Goal: Task Accomplishment & Management: Manage account settings

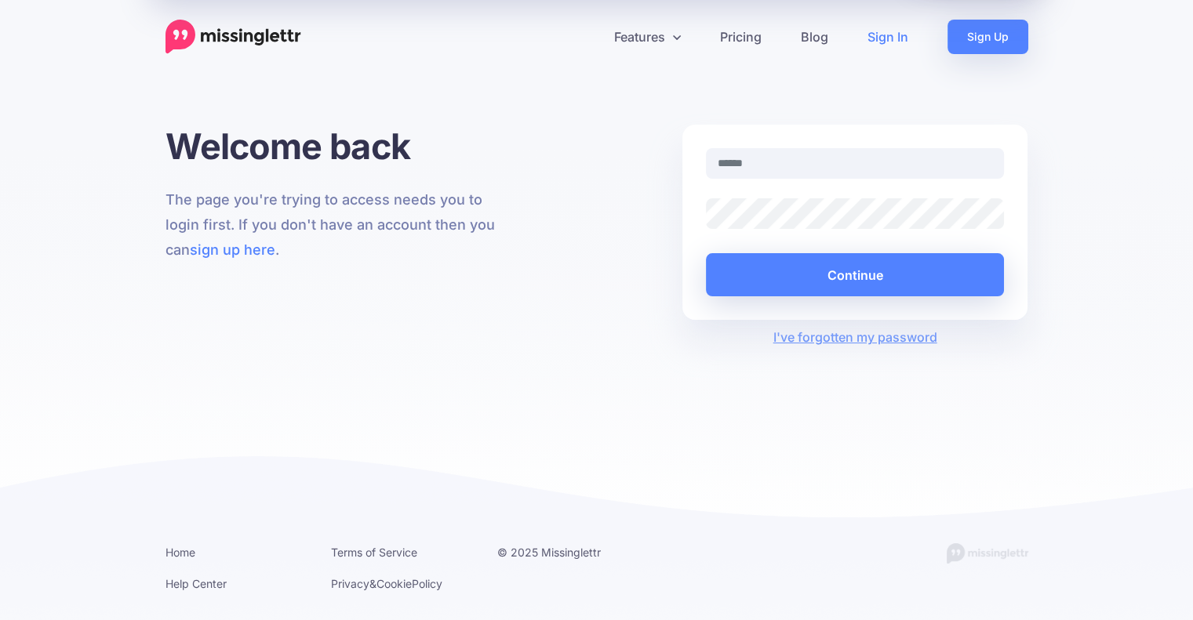
type input "**********"
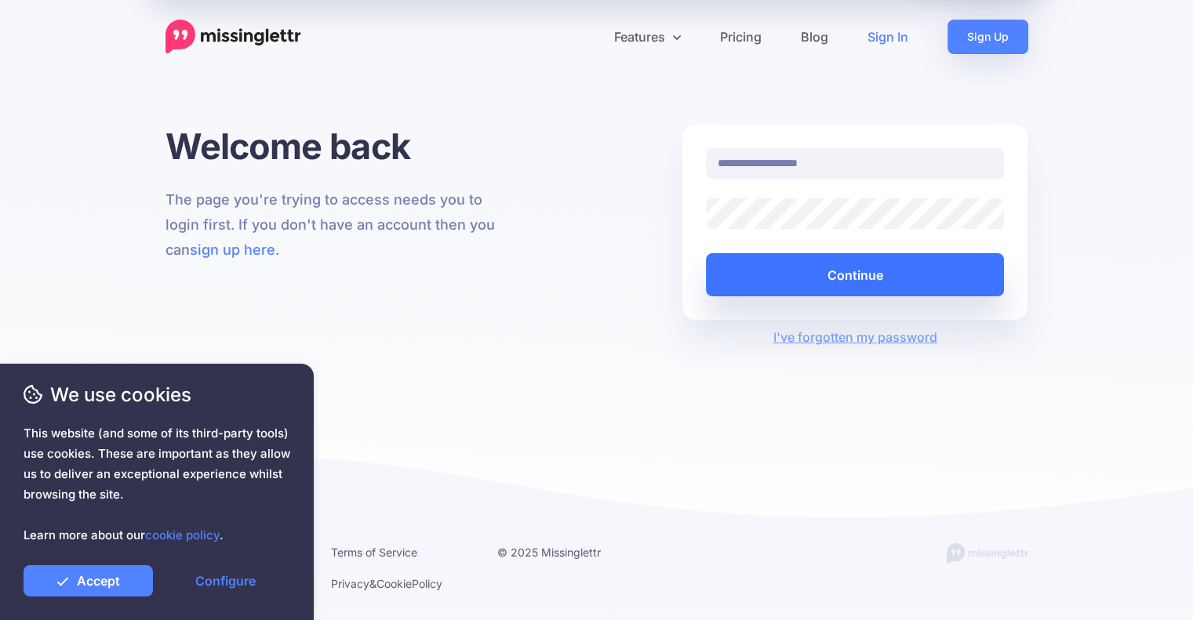
click at [833, 278] on button "Continue" at bounding box center [855, 274] width 299 height 43
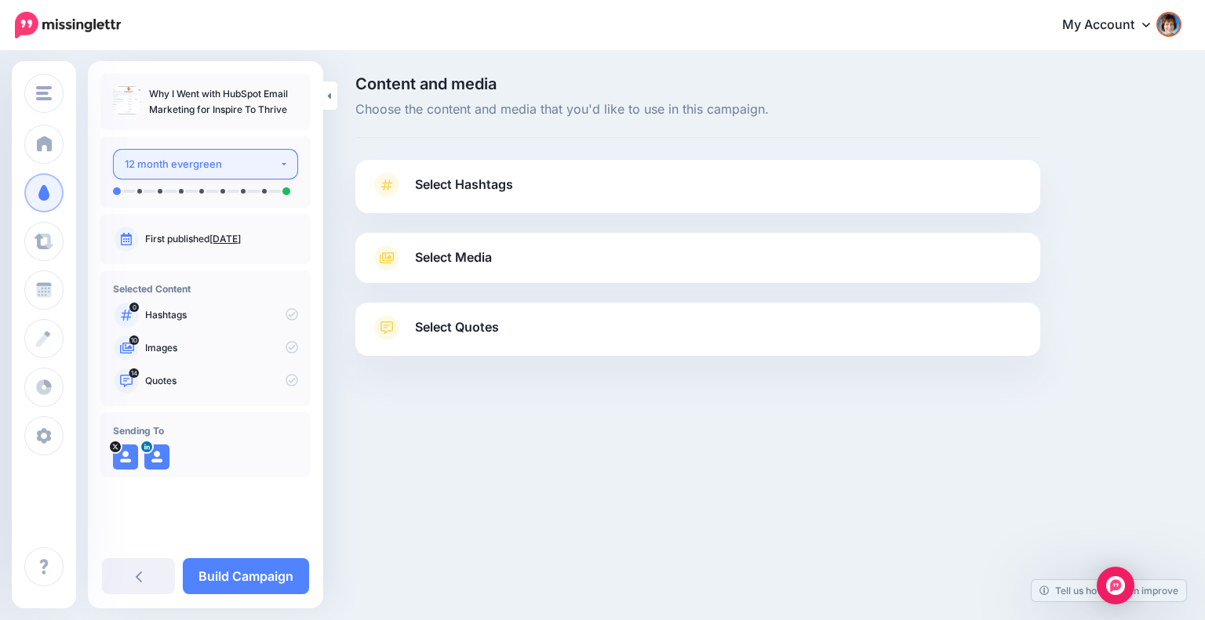
click at [266, 175] on button "12 month evergreen" at bounding box center [205, 164] width 185 height 31
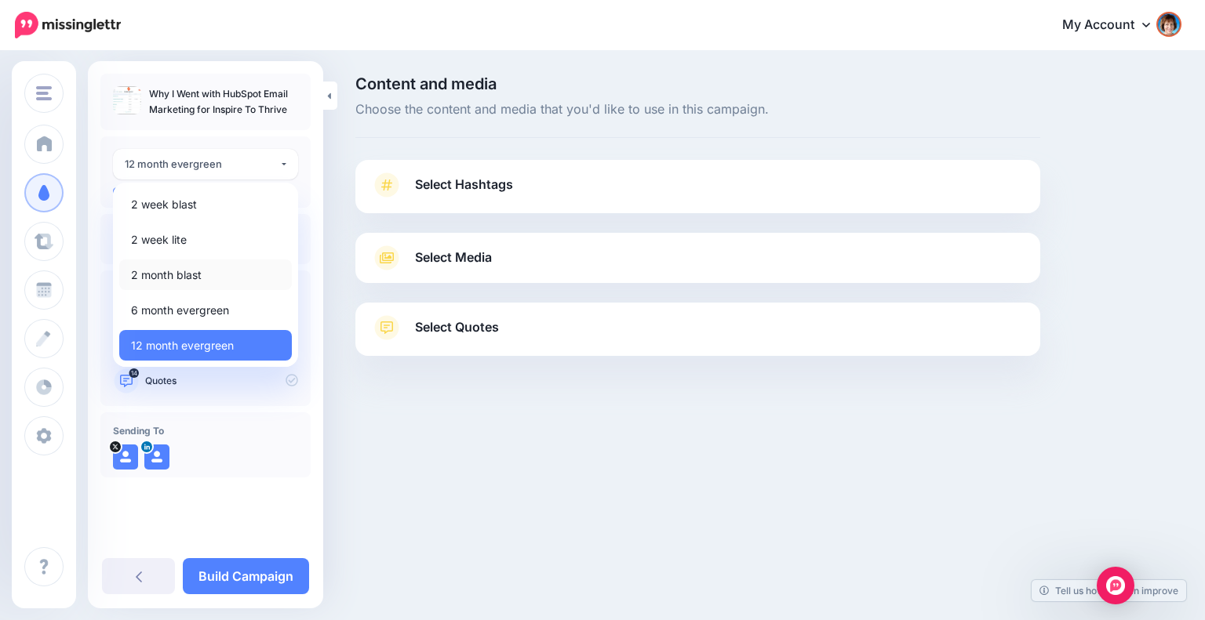
click at [195, 276] on span "2 month blast" at bounding box center [166, 275] width 71 height 19
select select "*****"
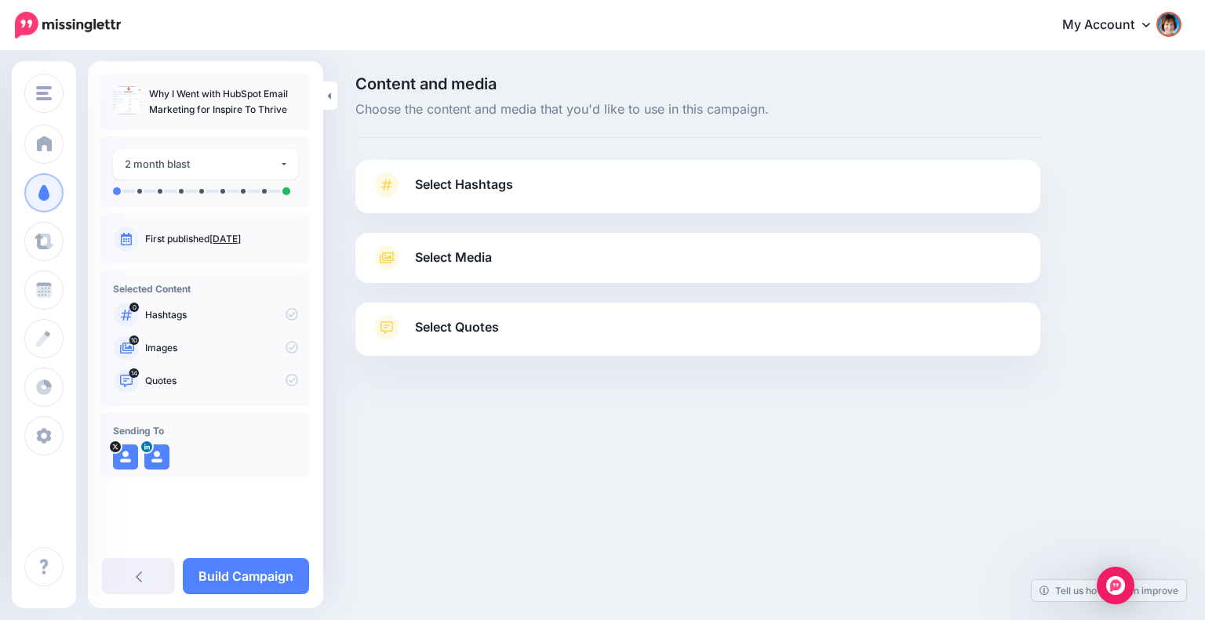
click at [497, 180] on span "Select Hashtags" at bounding box center [464, 184] width 98 height 21
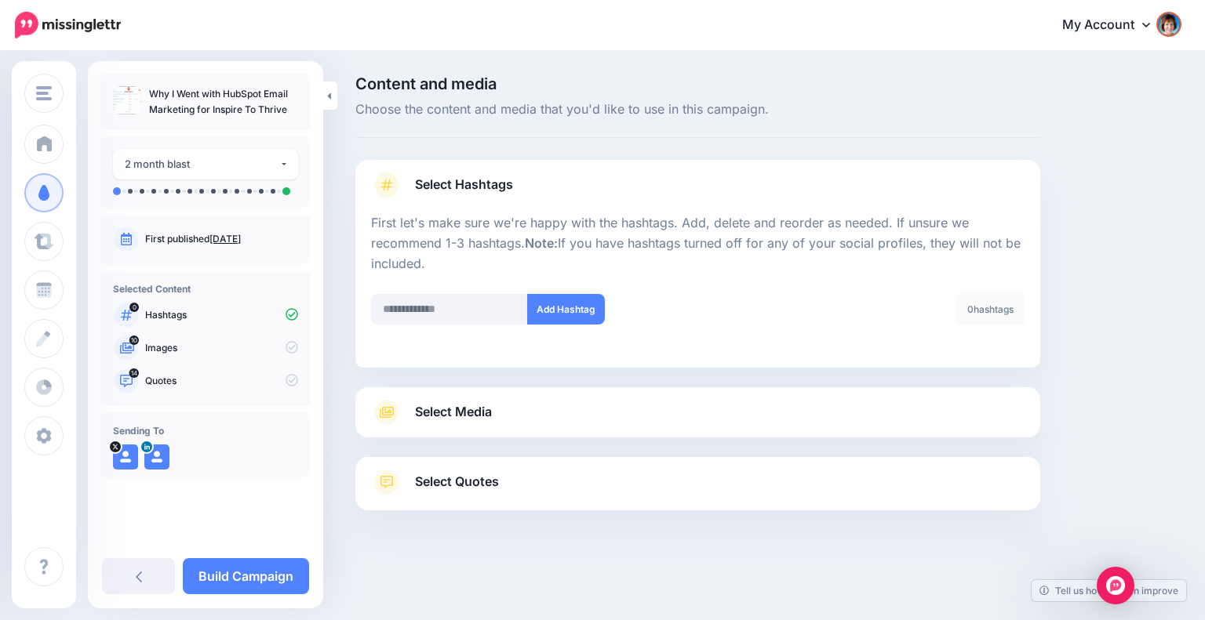
click at [508, 400] on link "Select Media" at bounding box center [697, 412] width 653 height 25
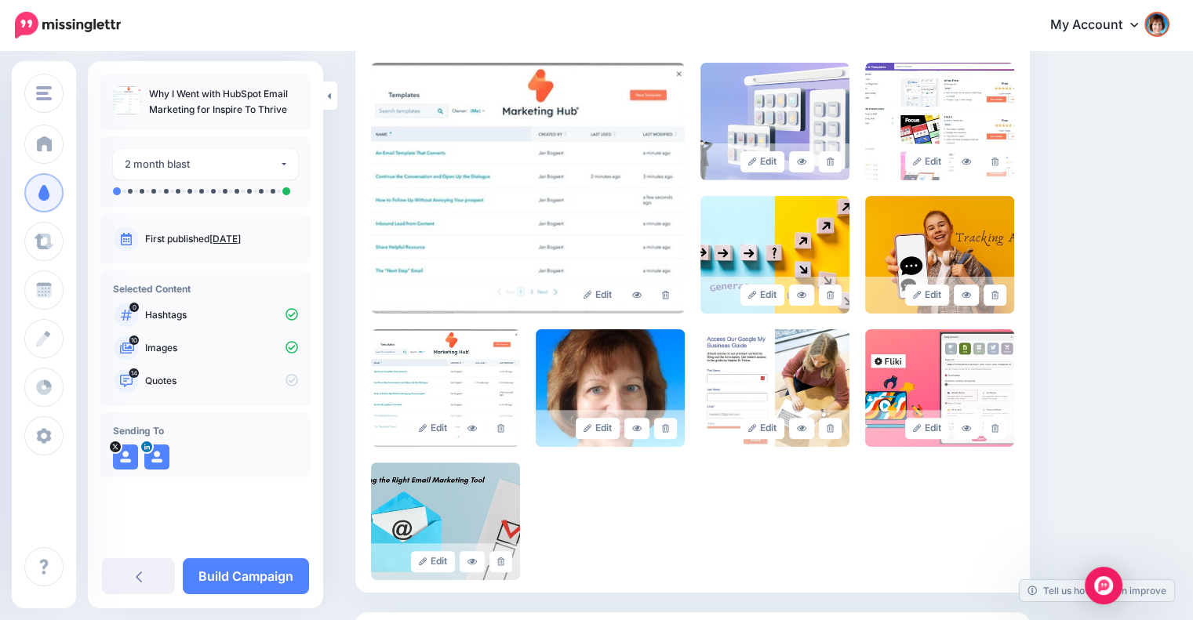
scroll to position [392, 0]
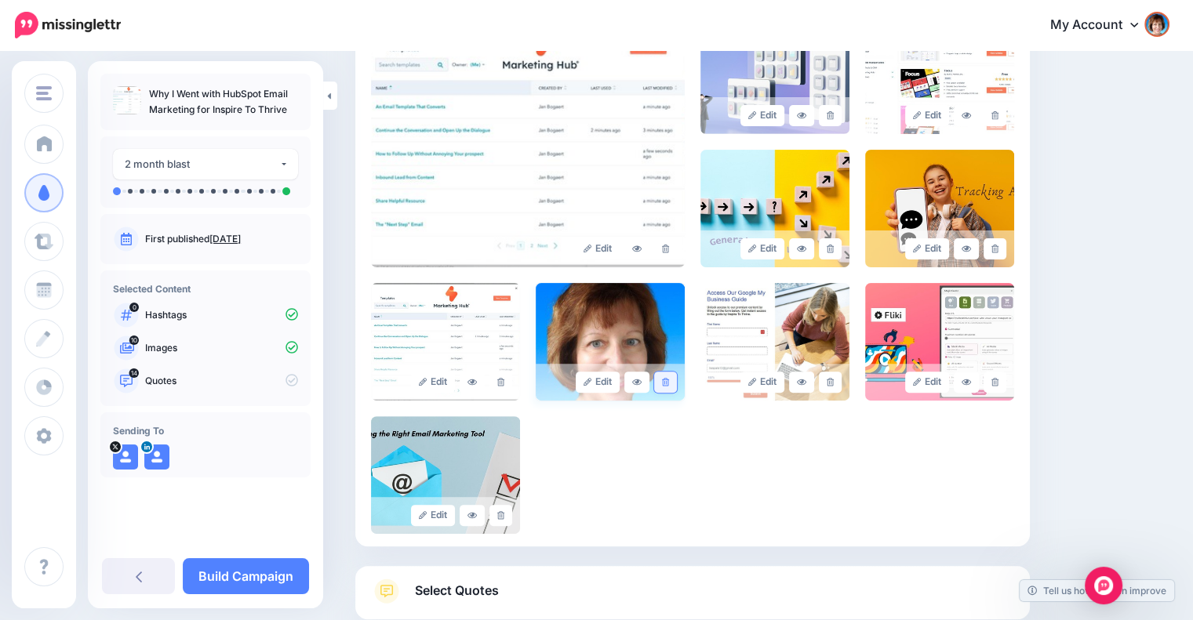
click at [663, 383] on link at bounding box center [665, 382] width 23 height 21
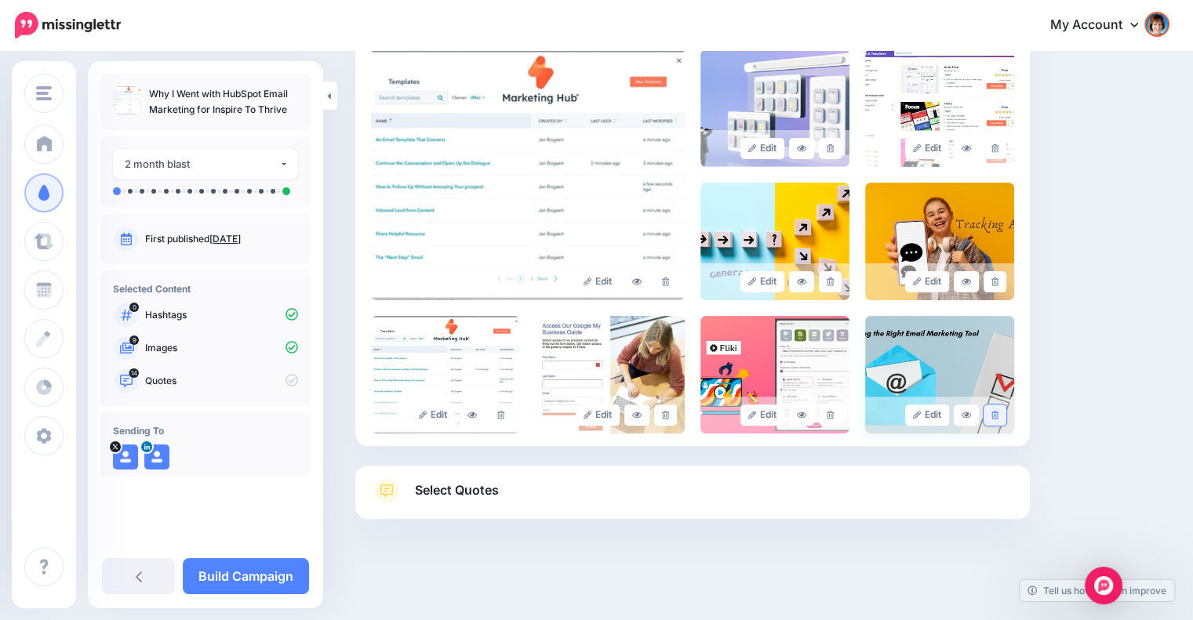
click at [1004, 405] on link at bounding box center [994, 415] width 23 height 21
click at [998, 285] on icon at bounding box center [994, 282] width 7 height 9
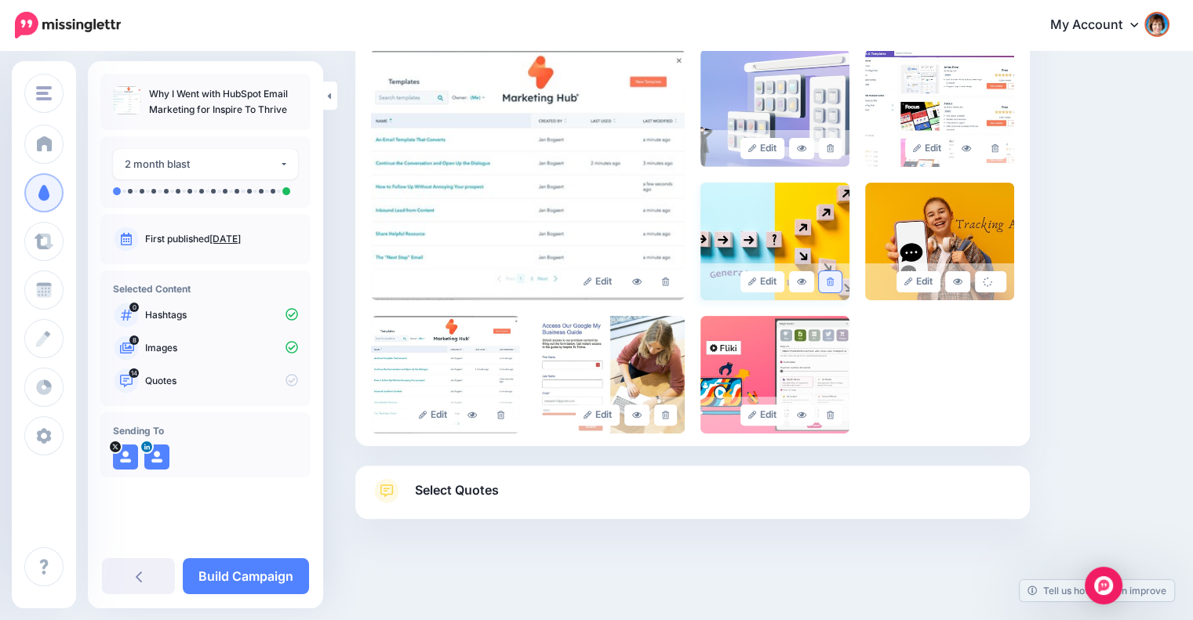
click at [839, 275] on link at bounding box center [830, 281] width 23 height 21
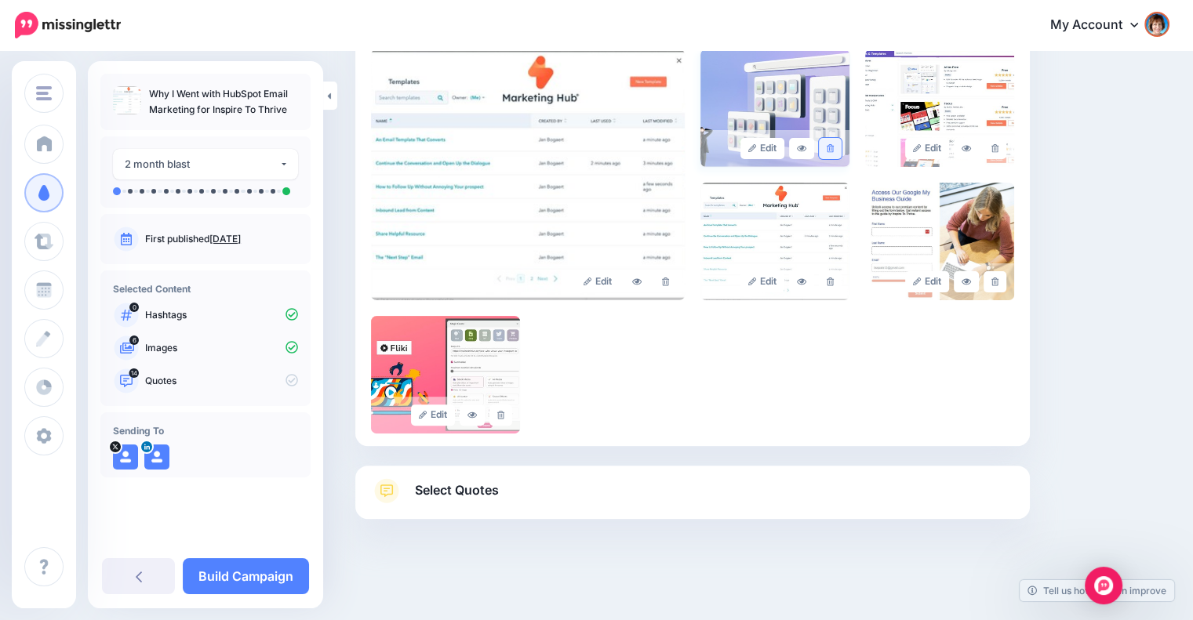
click at [841, 147] on link at bounding box center [830, 148] width 23 height 21
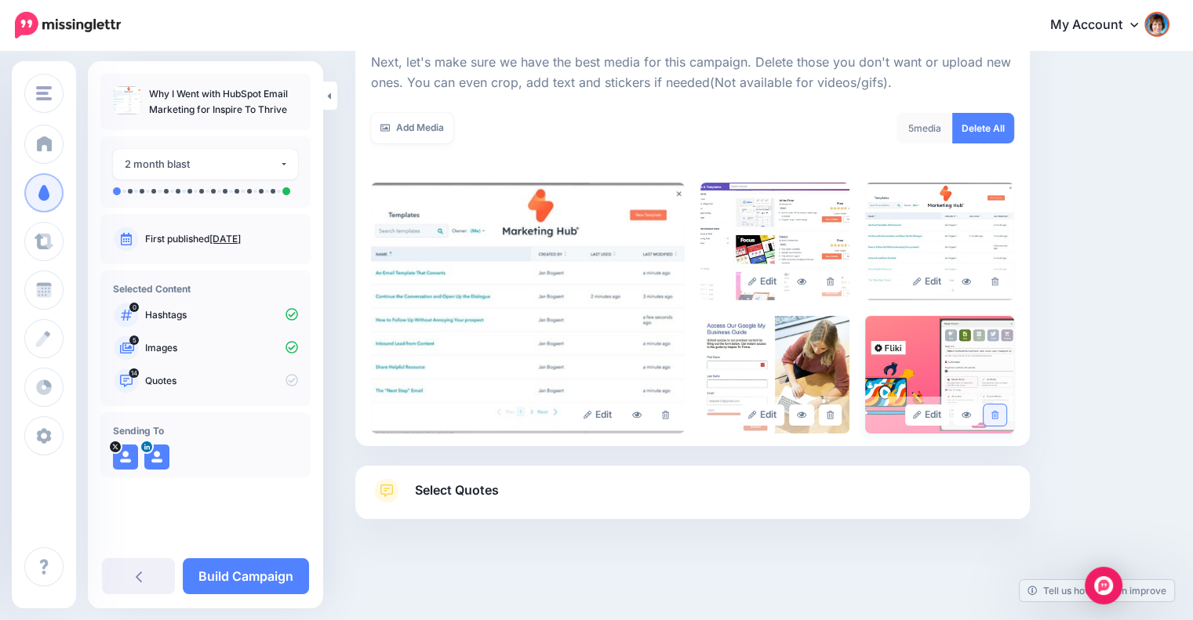
click at [998, 415] on icon at bounding box center [994, 415] width 7 height 9
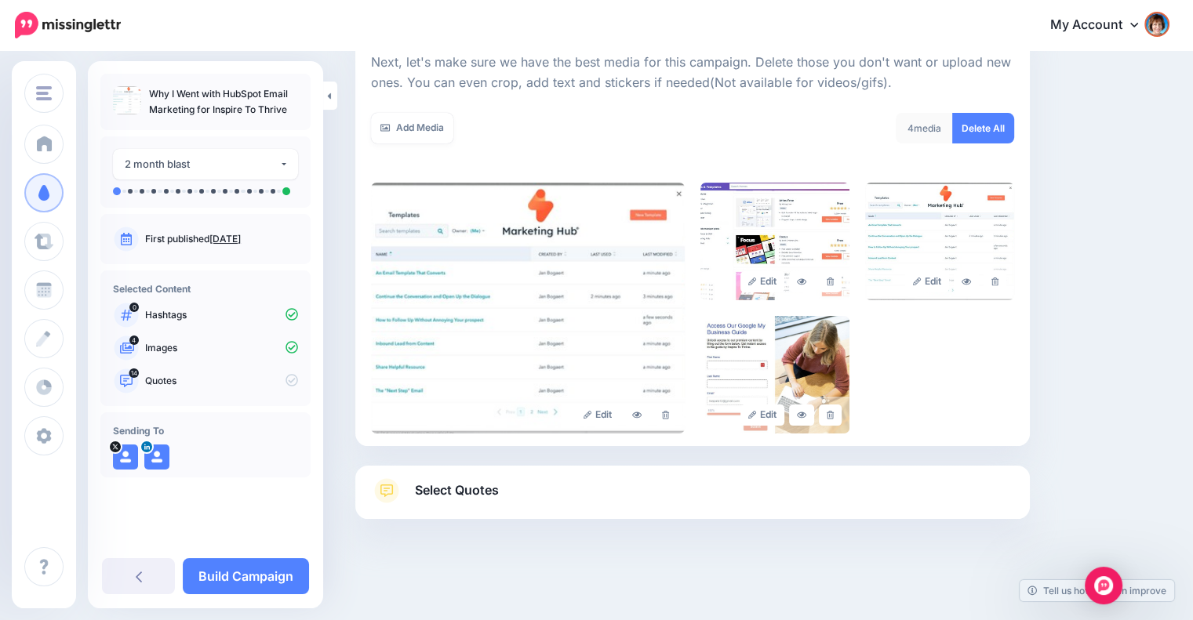
click at [487, 482] on span "Select Quotes" at bounding box center [457, 490] width 84 height 21
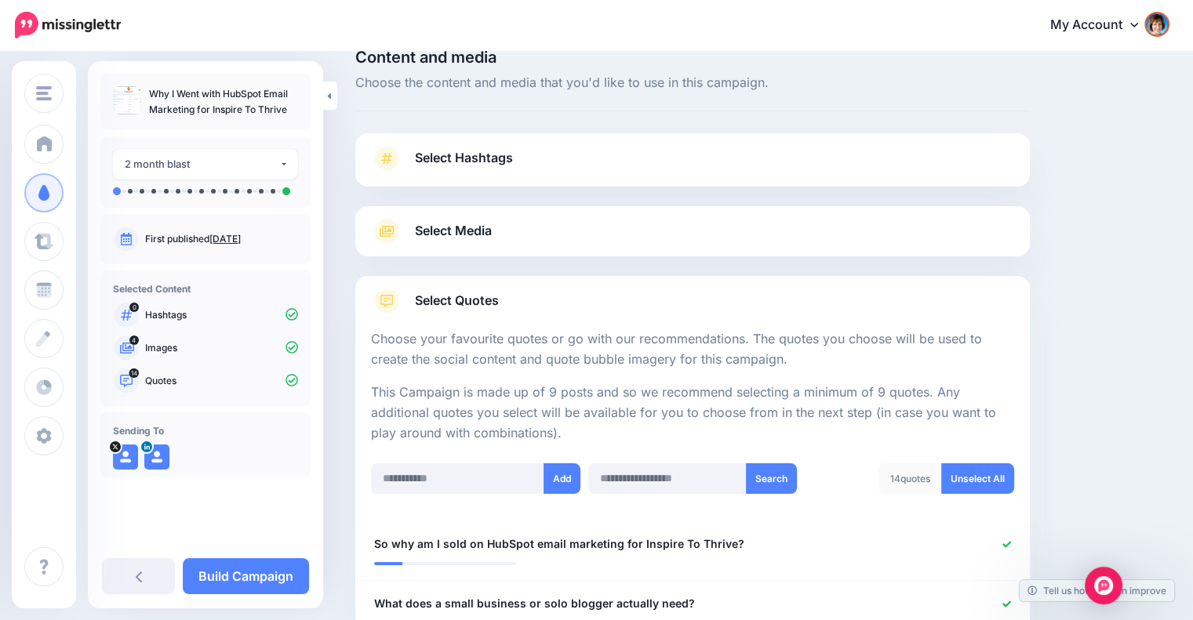
scroll to position [0, 0]
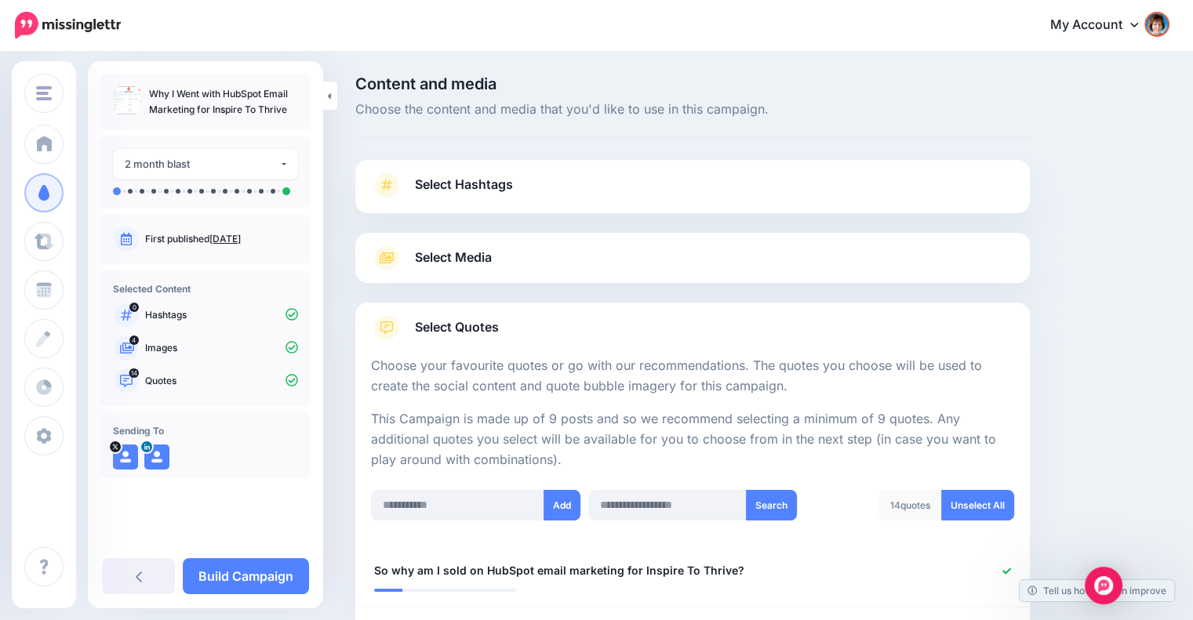
click at [456, 259] on span "Select Media" at bounding box center [453, 257] width 77 height 21
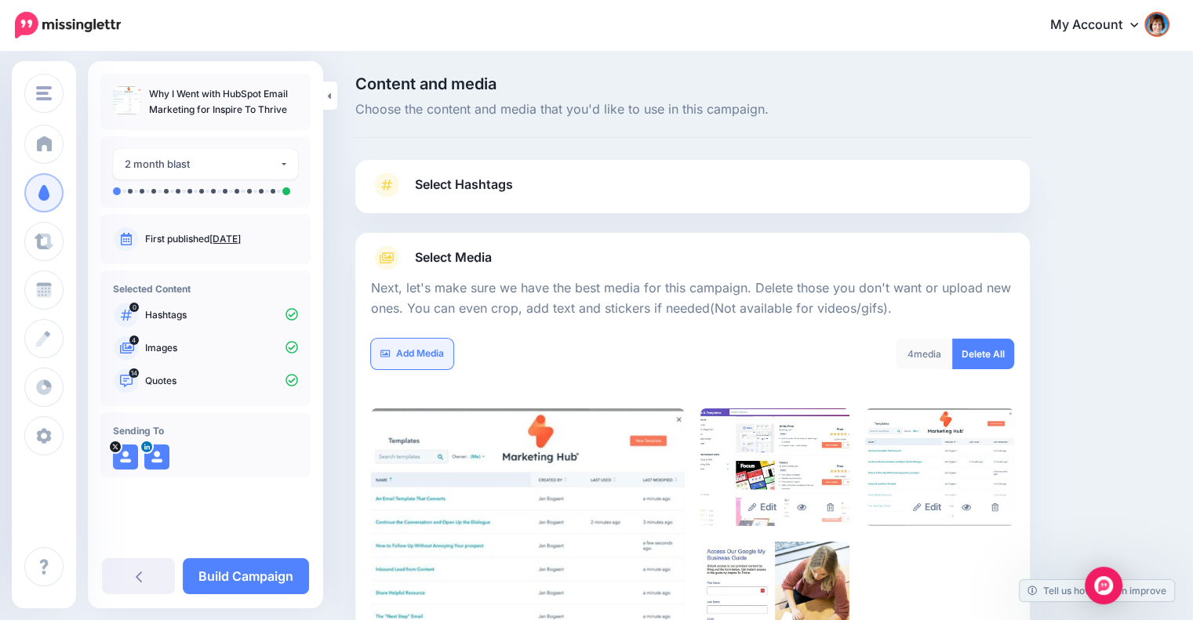
click at [415, 358] on link "Add Media" at bounding box center [412, 354] width 82 height 31
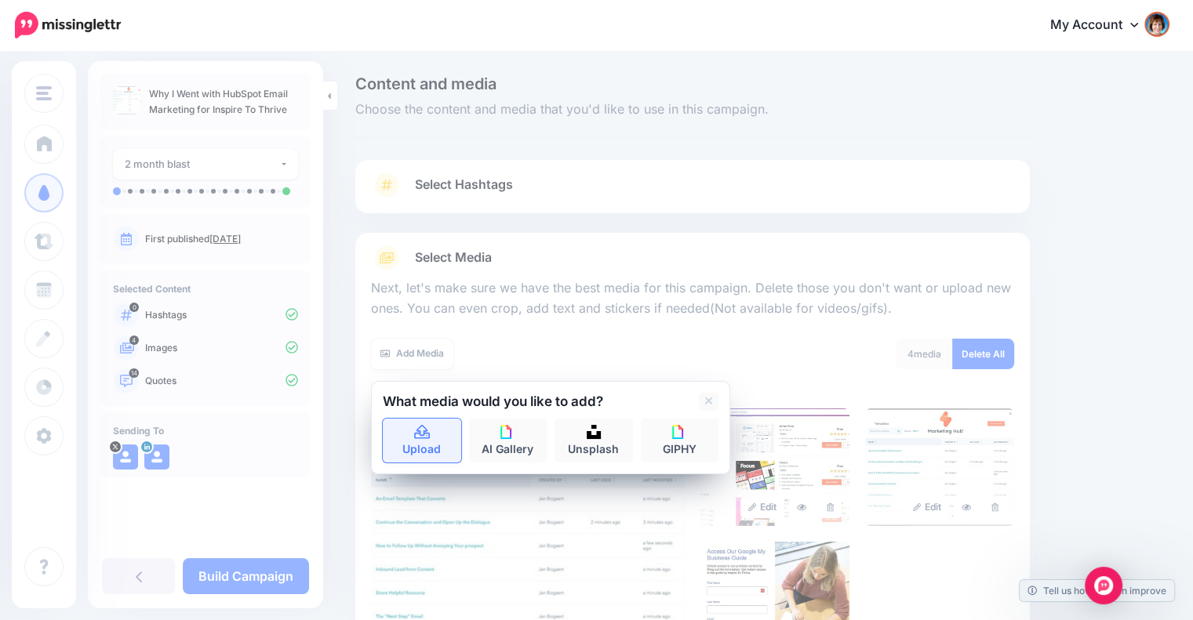
click at [424, 429] on icon at bounding box center [422, 433] width 18 height 14
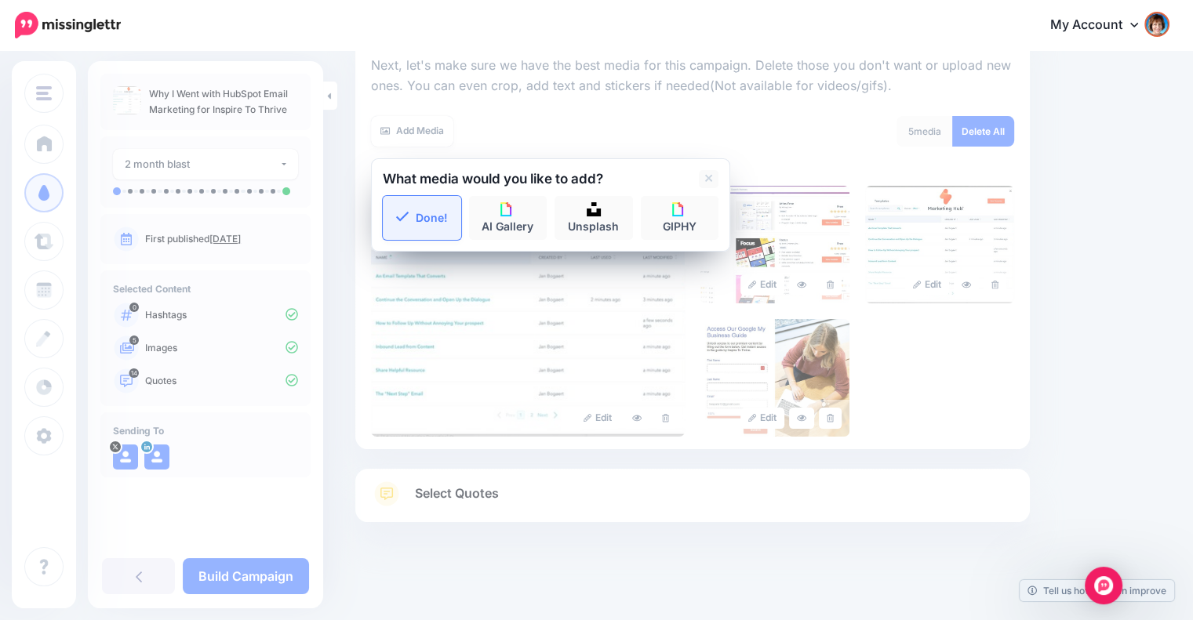
scroll to position [226, 0]
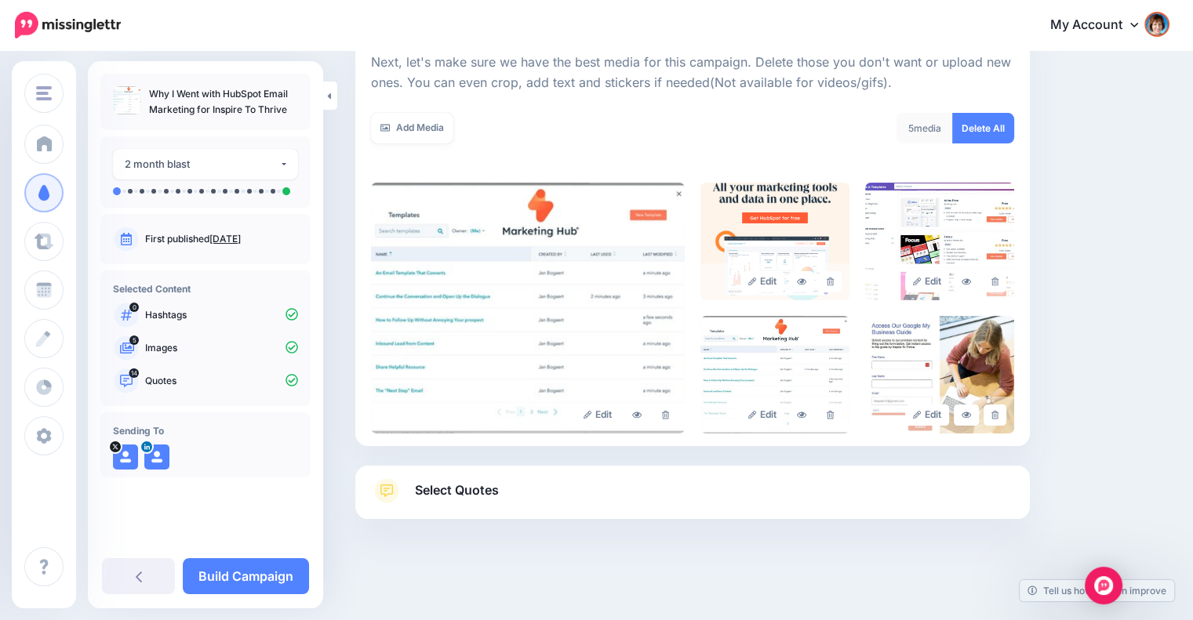
click at [518, 479] on link "Select Quotes" at bounding box center [692, 498] width 643 height 41
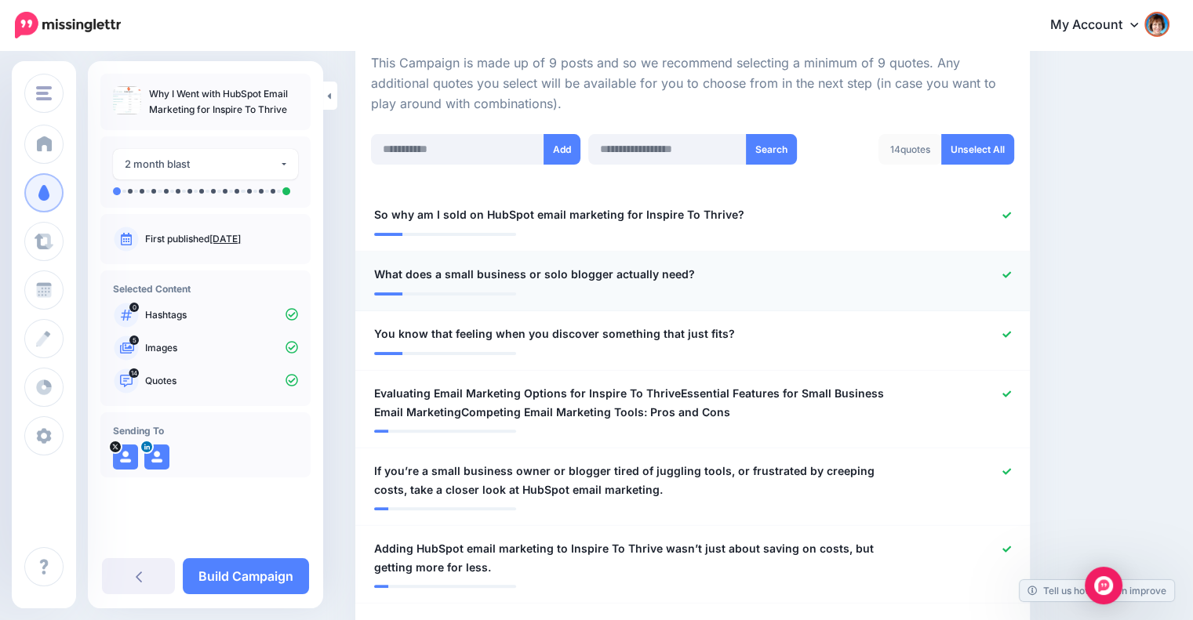
scroll to position [487, 0]
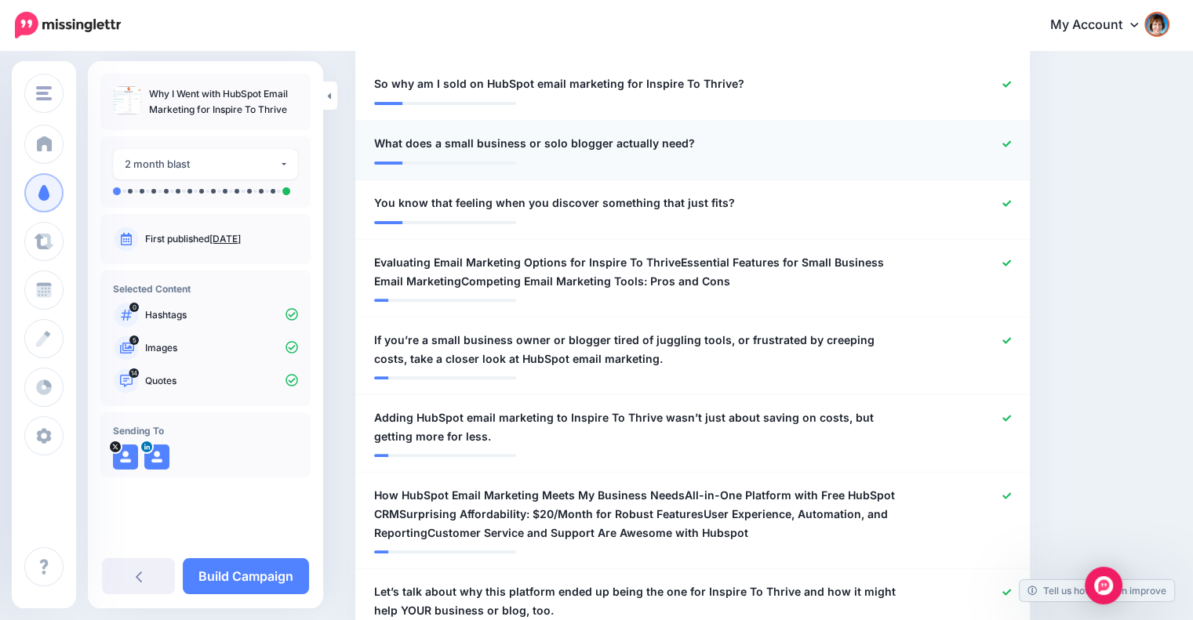
click at [1010, 139] on div at bounding box center [968, 144] width 110 height 20
click at [1011, 141] on icon at bounding box center [1006, 143] width 9 height 6
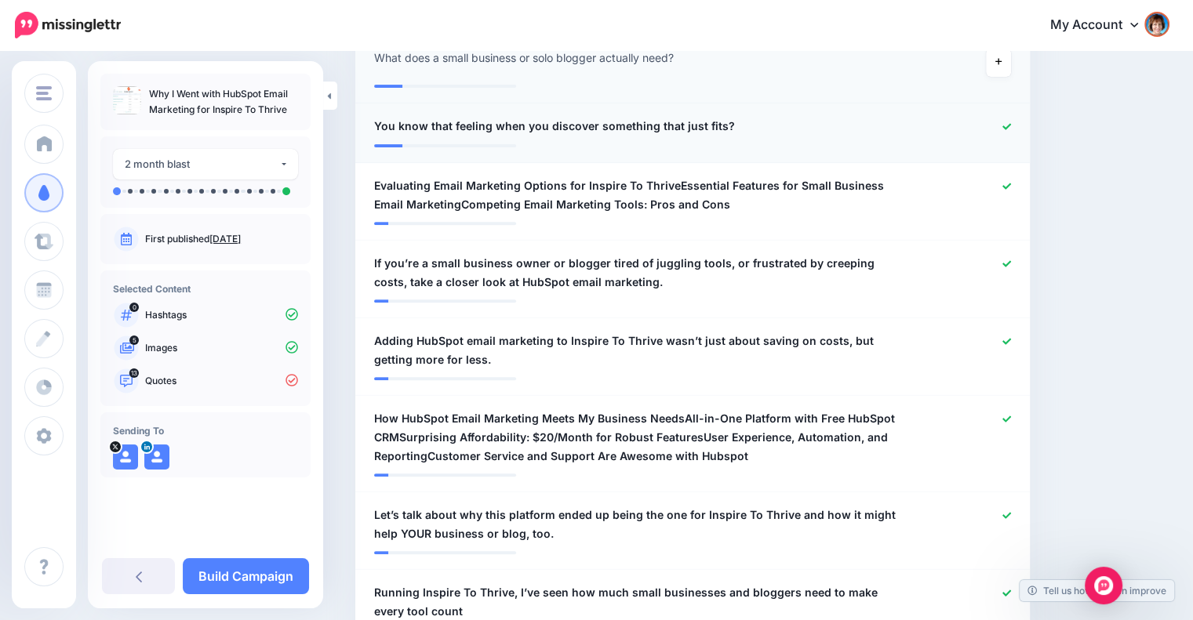
scroll to position [618, 0]
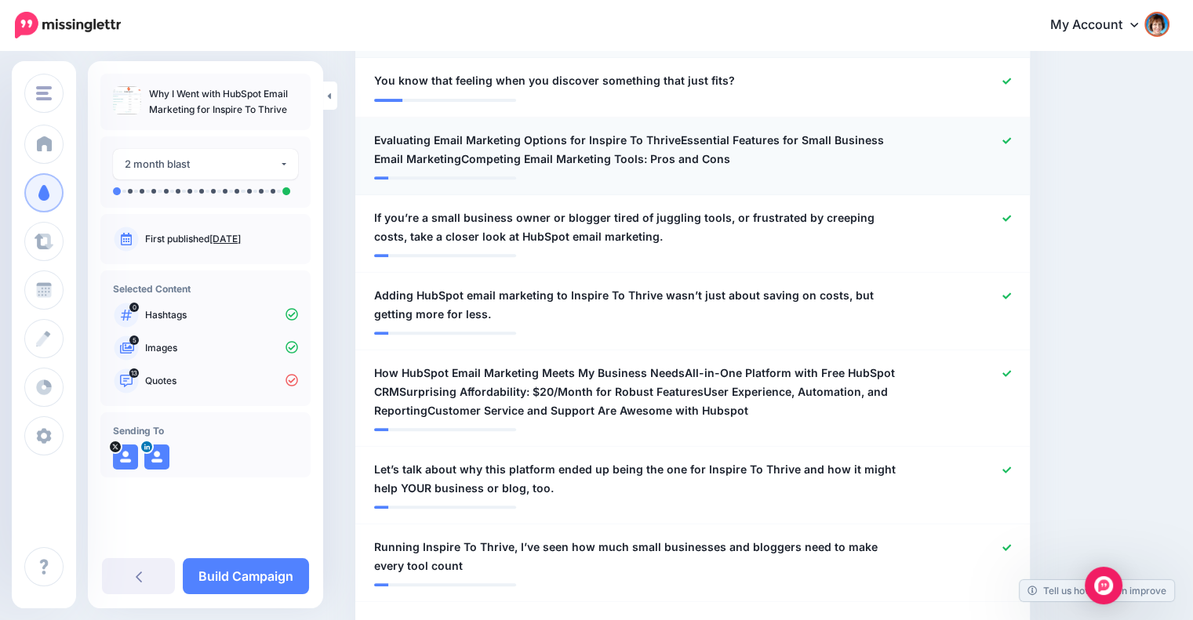
click at [596, 140] on span "Evaluating Email Marketing Options for Inspire To ThriveEssential Features for …" at bounding box center [637, 150] width 527 height 38
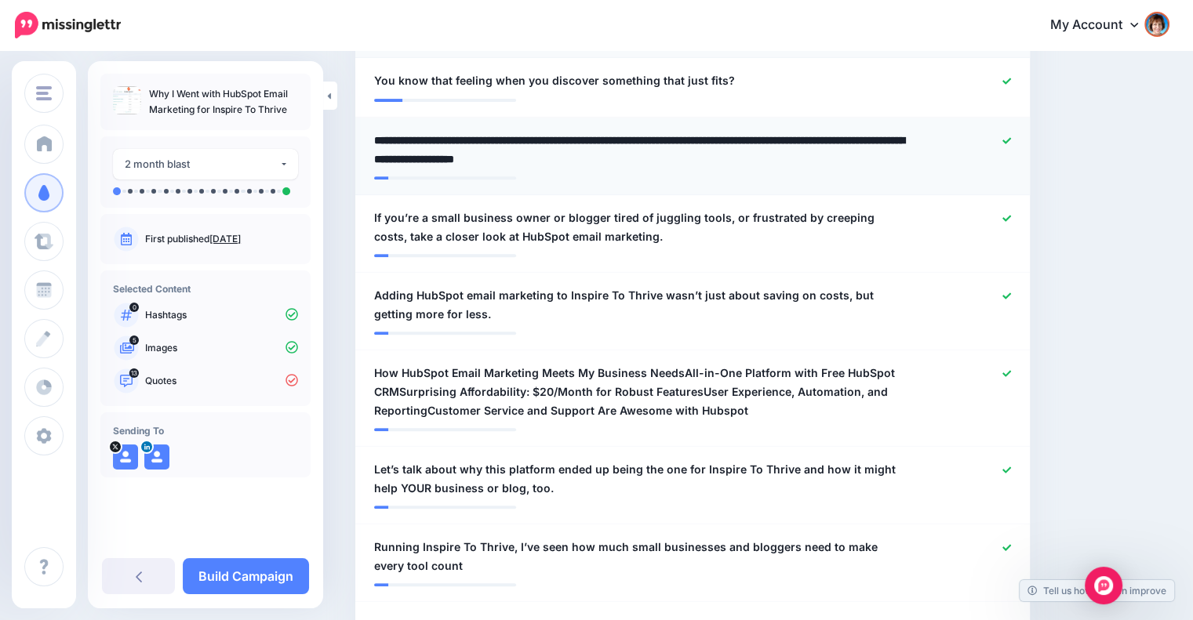
drag, startPoint x: 583, startPoint y: 137, endPoint x: 720, endPoint y: 136, distance: 137.2
click at [720, 136] on textarea "**********" at bounding box center [641, 150] width 535 height 38
click at [698, 158] on textarea "**********" at bounding box center [641, 150] width 535 height 38
drag, startPoint x: 805, startPoint y: 140, endPoint x: 819, endPoint y: 158, distance: 22.9
click at [819, 158] on textarea "**********" at bounding box center [641, 150] width 535 height 38
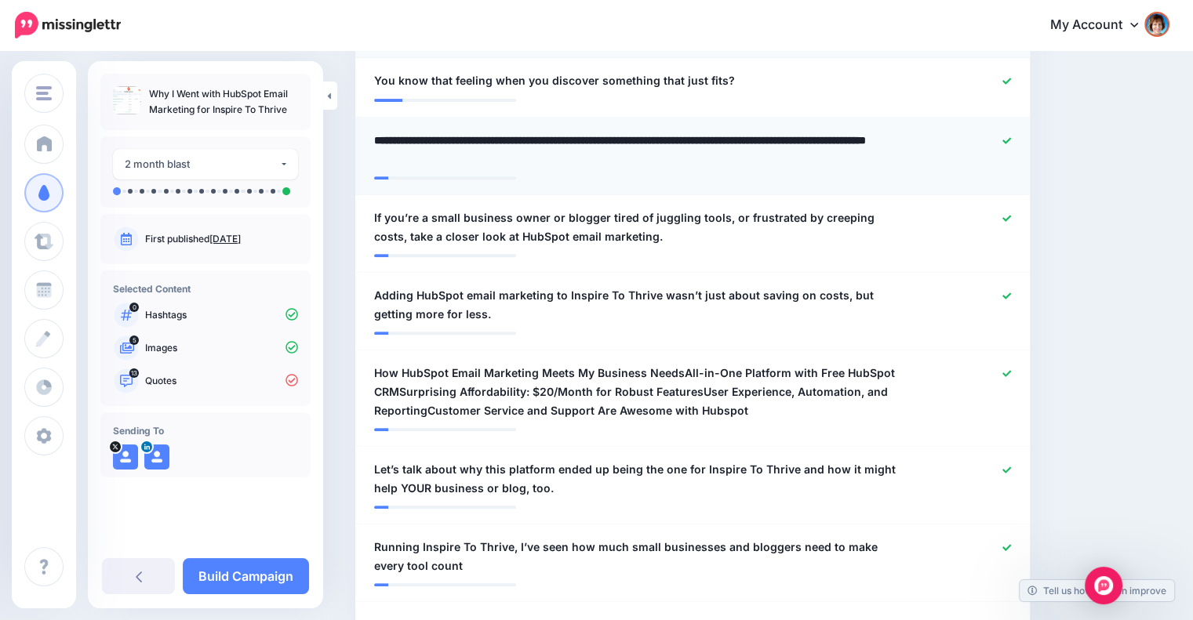
type textarea "**********"
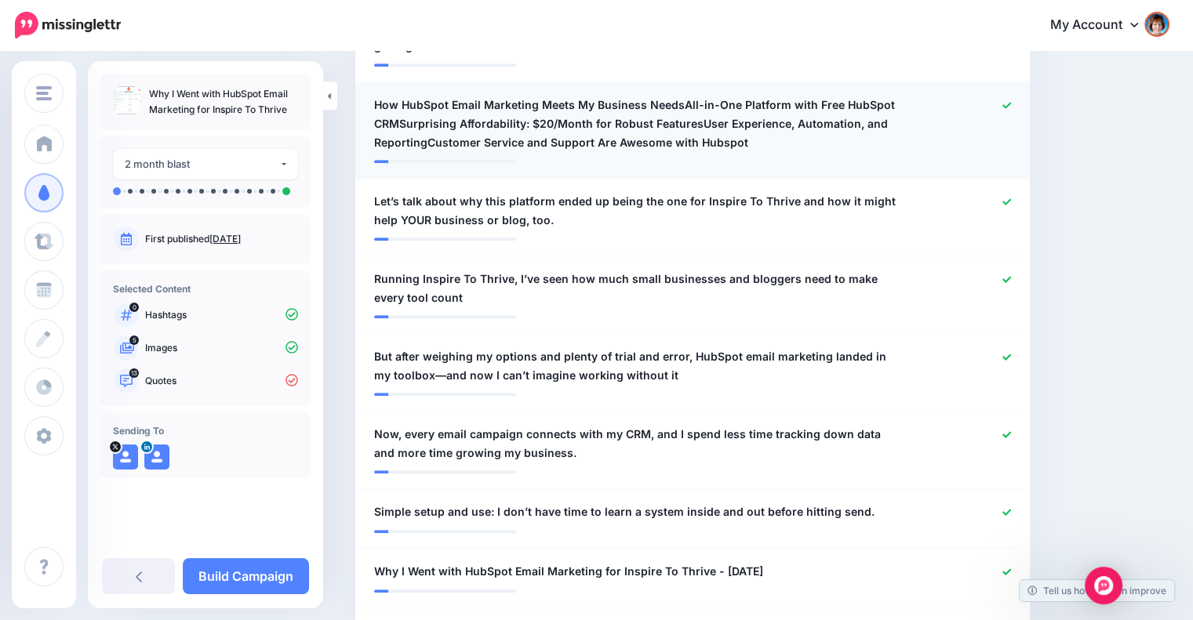
scroll to position [868, 0]
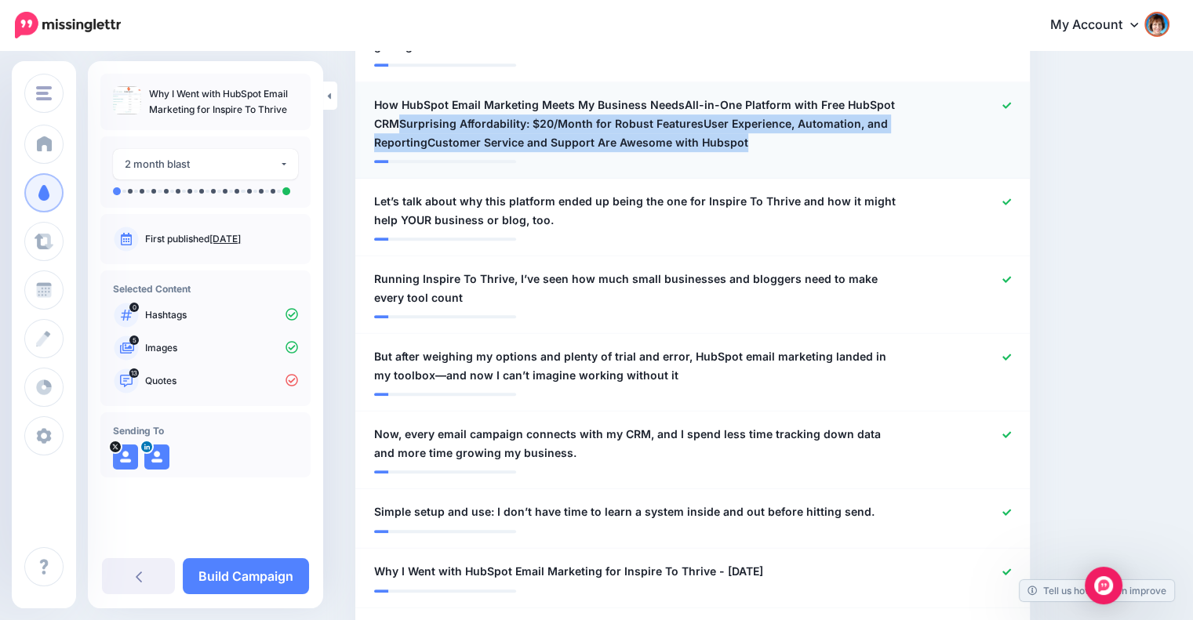
drag, startPoint x: 402, startPoint y: 115, endPoint x: 747, endPoint y: 146, distance: 346.4
click at [747, 146] on span "How HubSpot Email Marketing Meets My Business NeedsAll-in-One Platform with Fre…" at bounding box center [637, 124] width 527 height 56
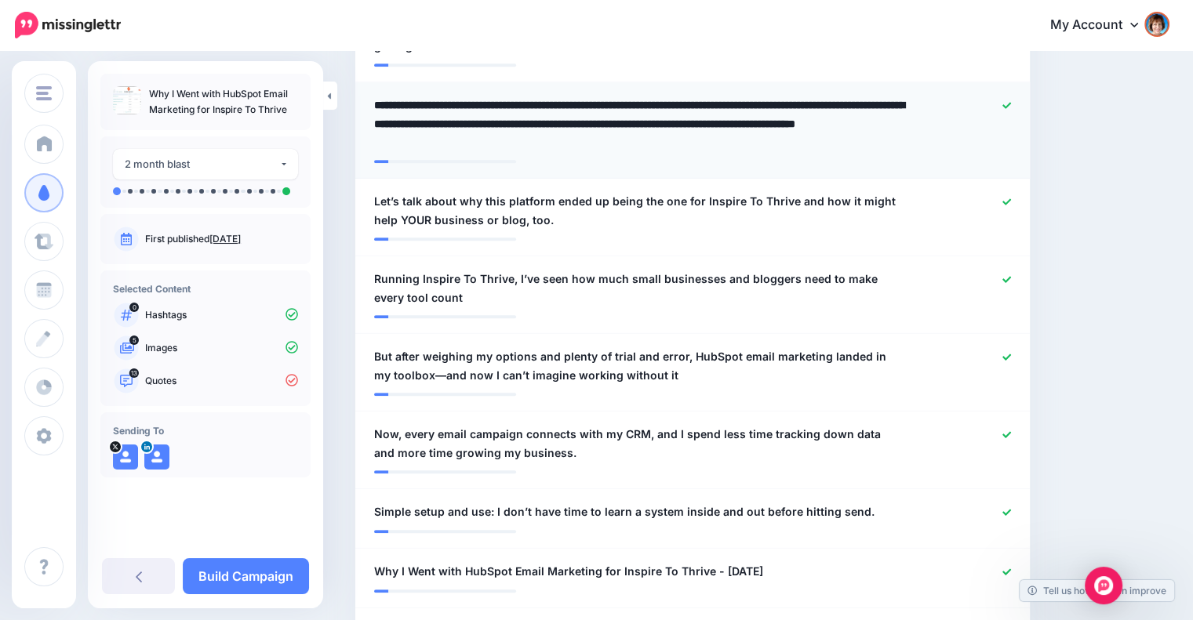
click at [740, 144] on textarea "**********" at bounding box center [641, 124] width 535 height 56
drag, startPoint x: 399, startPoint y: 122, endPoint x: 747, endPoint y: 146, distance: 348.2
click at [747, 146] on textarea "**********" at bounding box center [641, 124] width 535 height 56
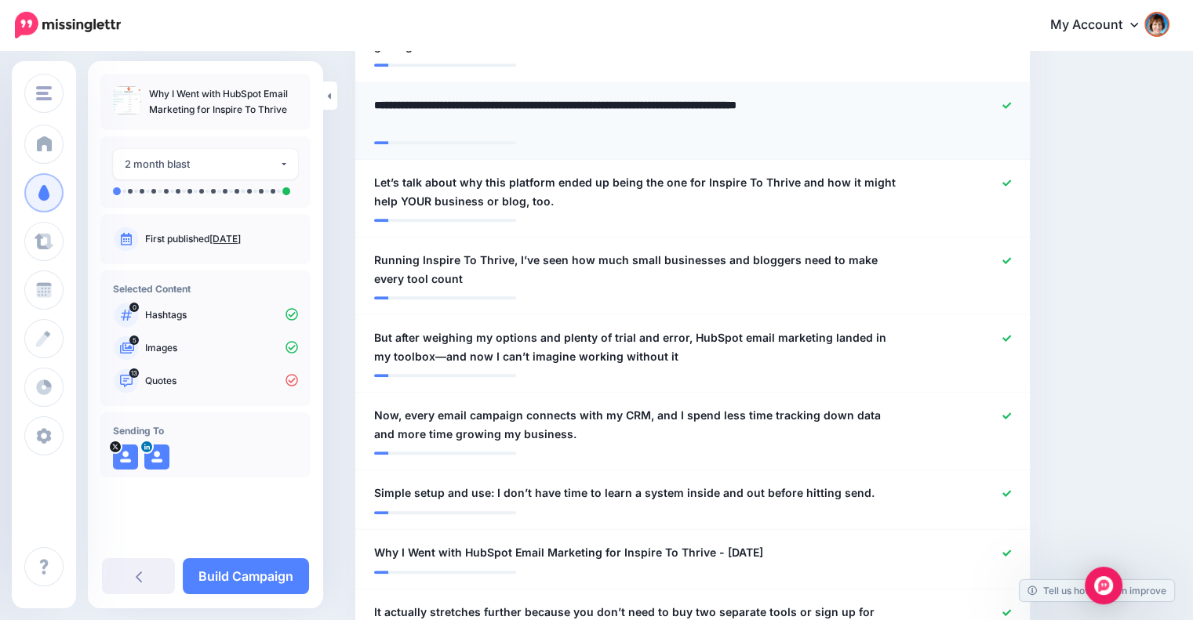
click at [678, 104] on textarea "**********" at bounding box center [641, 115] width 535 height 38
click at [670, 128] on textarea "**********" at bounding box center [641, 115] width 535 height 38
click at [677, 103] on textarea "**********" at bounding box center [641, 115] width 535 height 38
type textarea "**********"
click at [641, 203] on span "Let’s talk about why this platform ended up being the one for Inspire To Thrive…" at bounding box center [637, 192] width 527 height 38
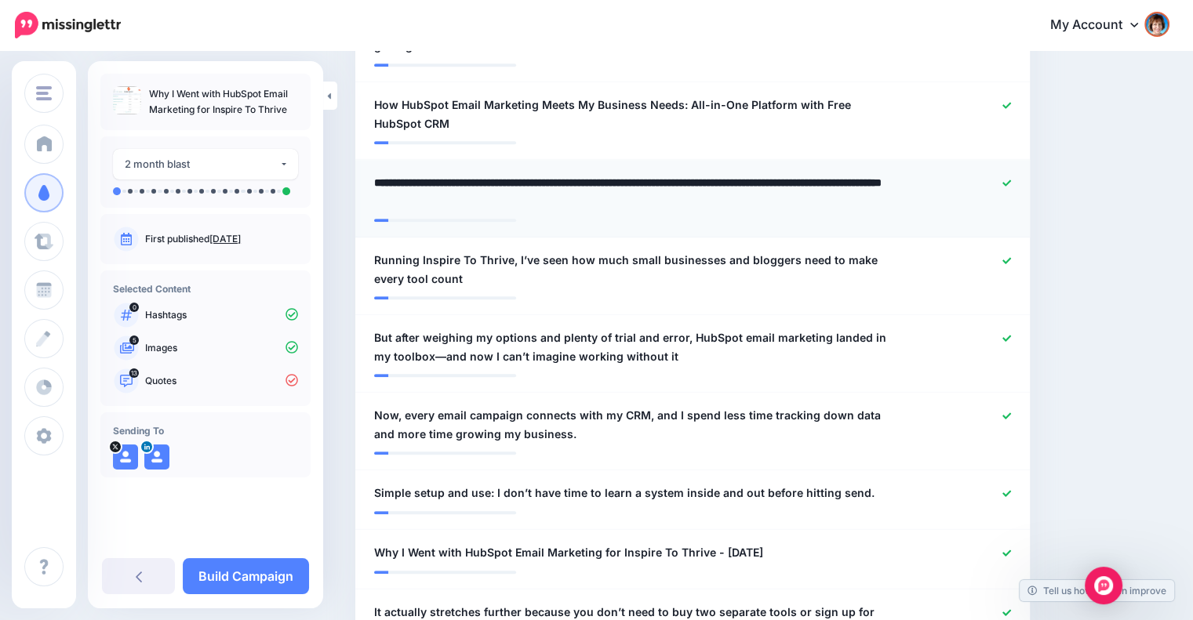
scroll to position [998, 0]
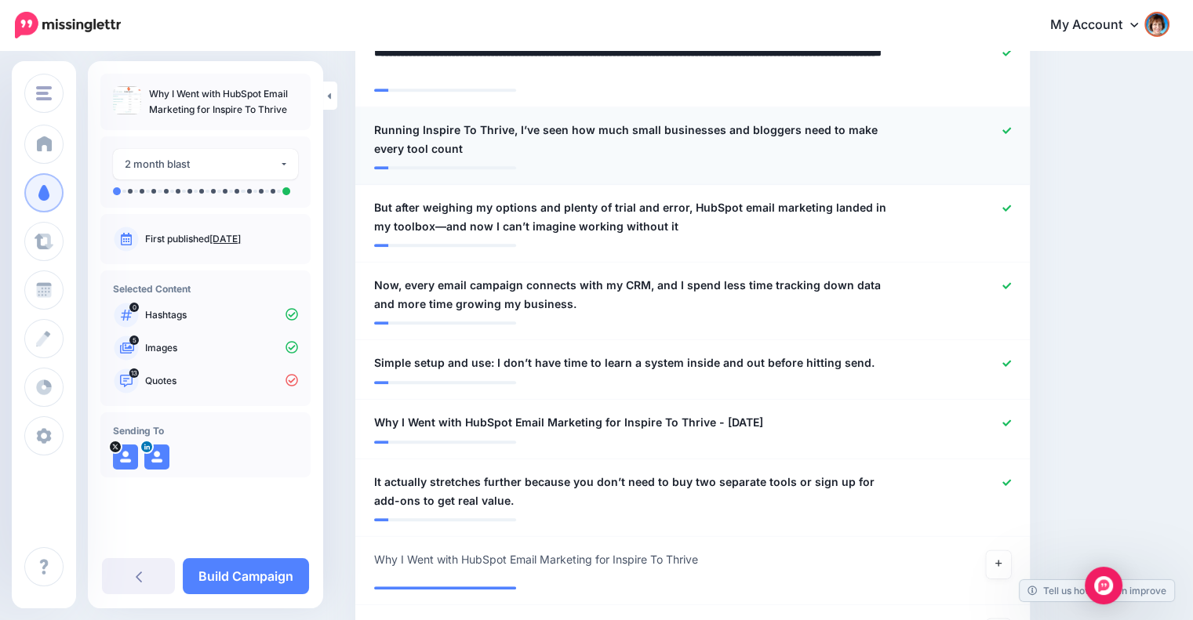
click at [634, 156] on span "Running Inspire To Thrive, I’ve seen how much small businesses and bloggers nee…" at bounding box center [637, 140] width 527 height 38
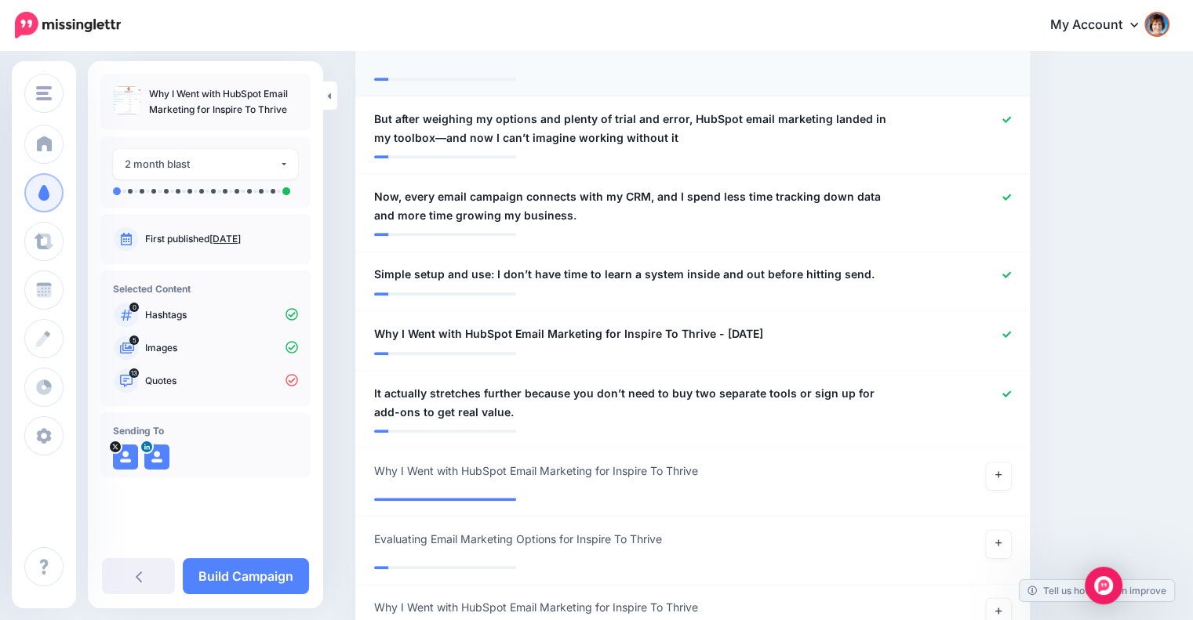
scroll to position [1129, 0]
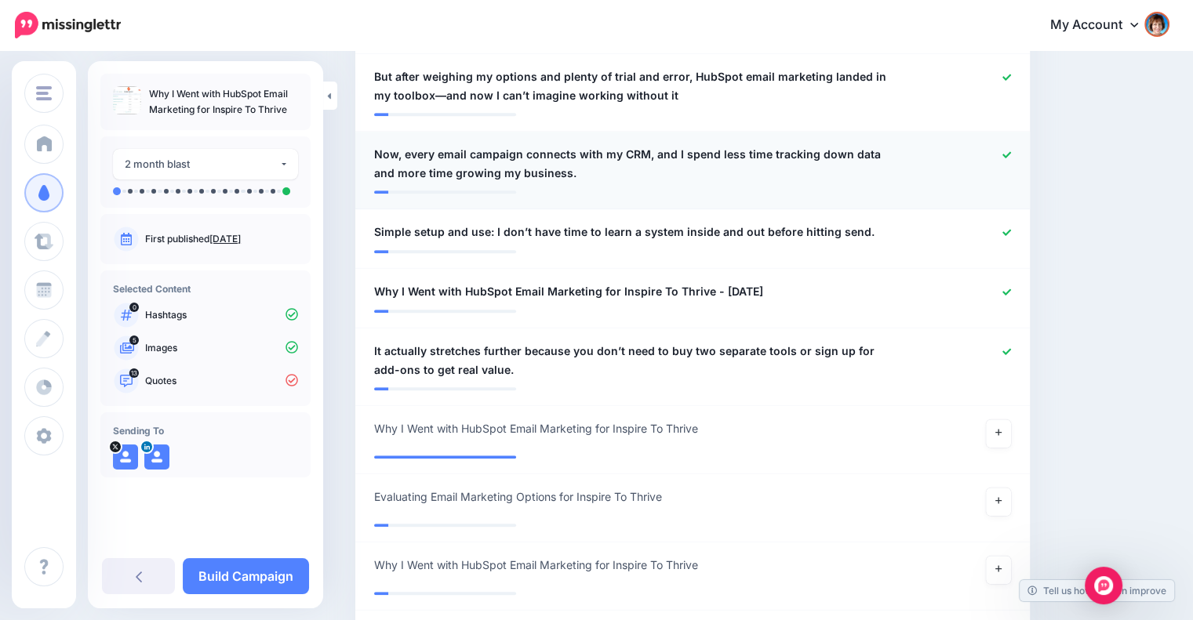
click at [631, 172] on span "Now, every email campaign connects with my CRM, and I spend less time tracking …" at bounding box center [637, 164] width 527 height 38
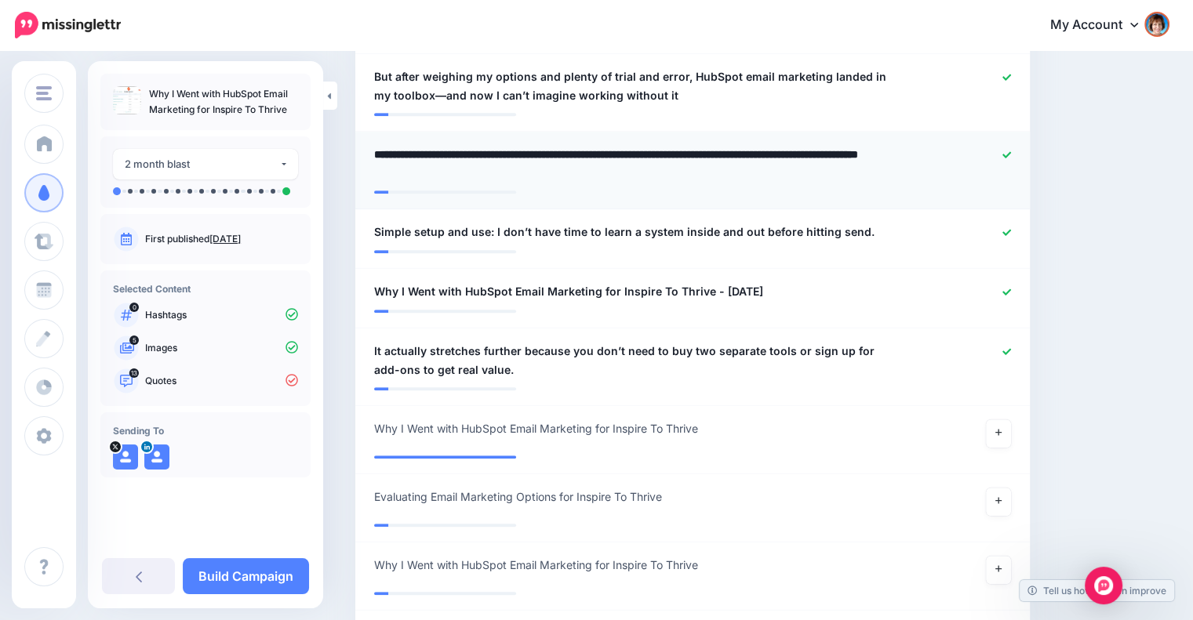
scroll to position [1260, 0]
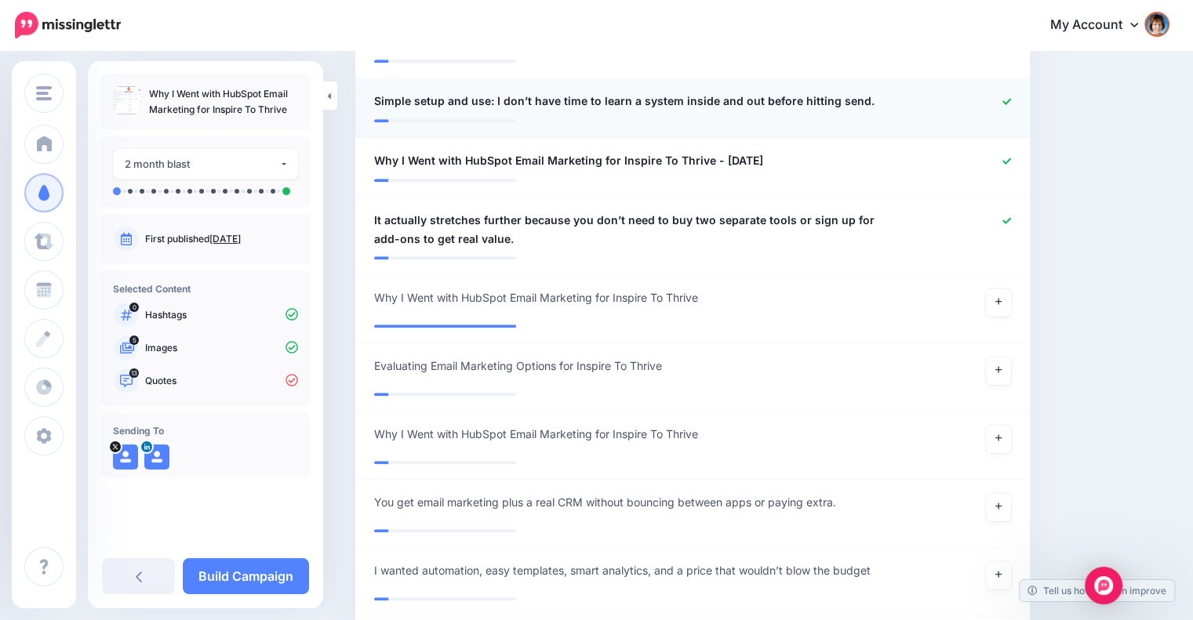
click at [649, 103] on span "Simple setup and use: I don’t have time to learn a system inside and out before…" at bounding box center [624, 101] width 500 height 19
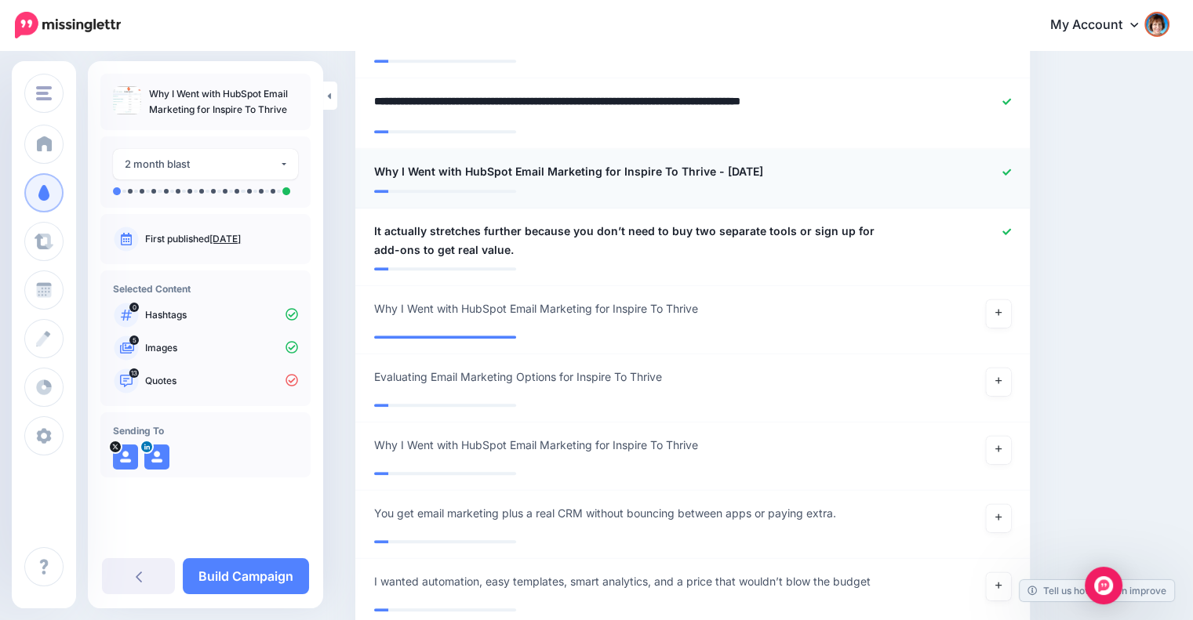
click at [873, 171] on li "**********" at bounding box center [692, 179] width 674 height 60
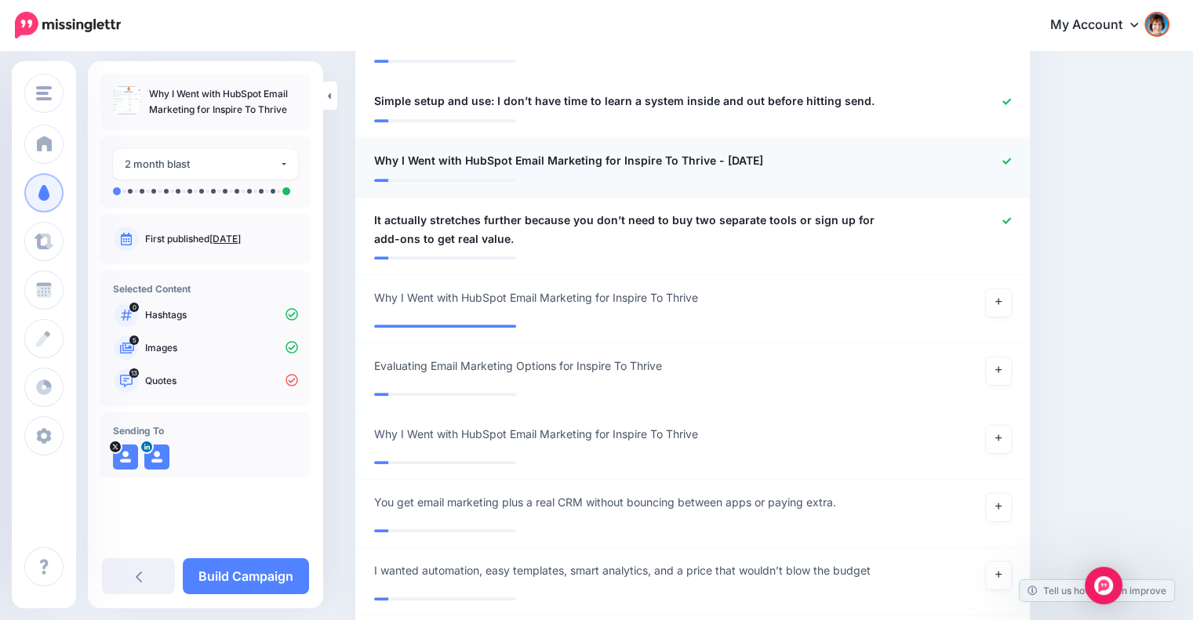
click at [718, 154] on span "Why I Went with HubSpot Email Marketing for Inspire To Thrive - August 14, 2025" at bounding box center [568, 160] width 389 height 19
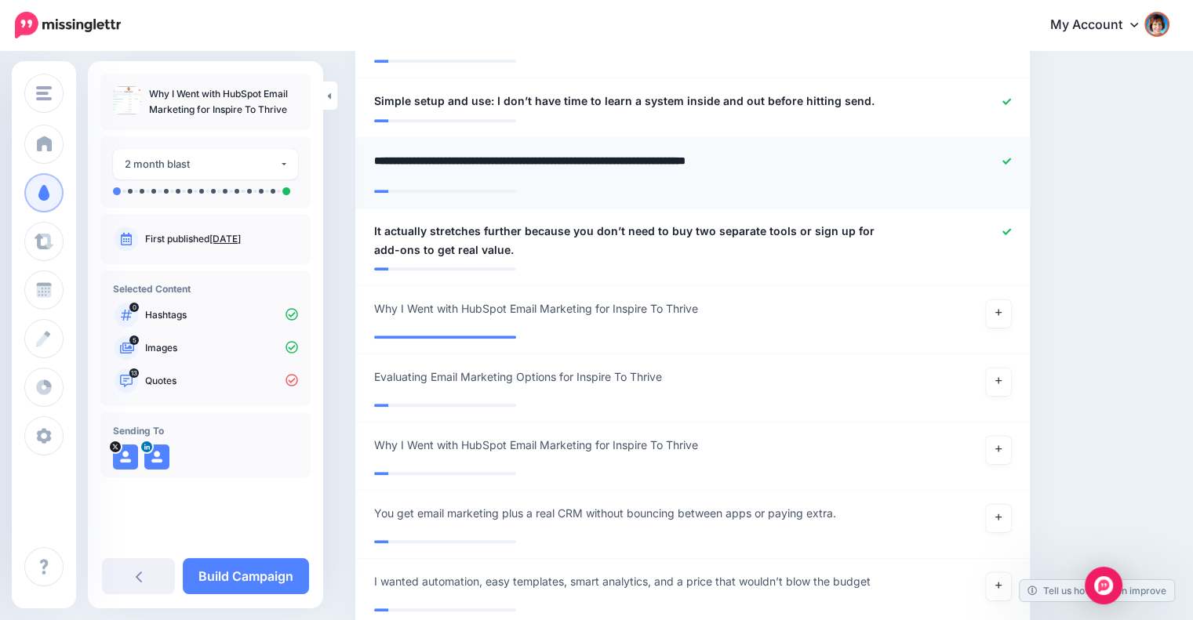
drag, startPoint x: 718, startPoint y: 154, endPoint x: 888, endPoint y: 159, distance: 169.5
click at [888, 159] on textarea "**********" at bounding box center [641, 166] width 535 height 31
drag, startPoint x: 709, startPoint y: 165, endPoint x: 722, endPoint y: 163, distance: 13.5
click at [722, 163] on textarea "**********" at bounding box center [641, 166] width 535 height 31
type textarea "**********"
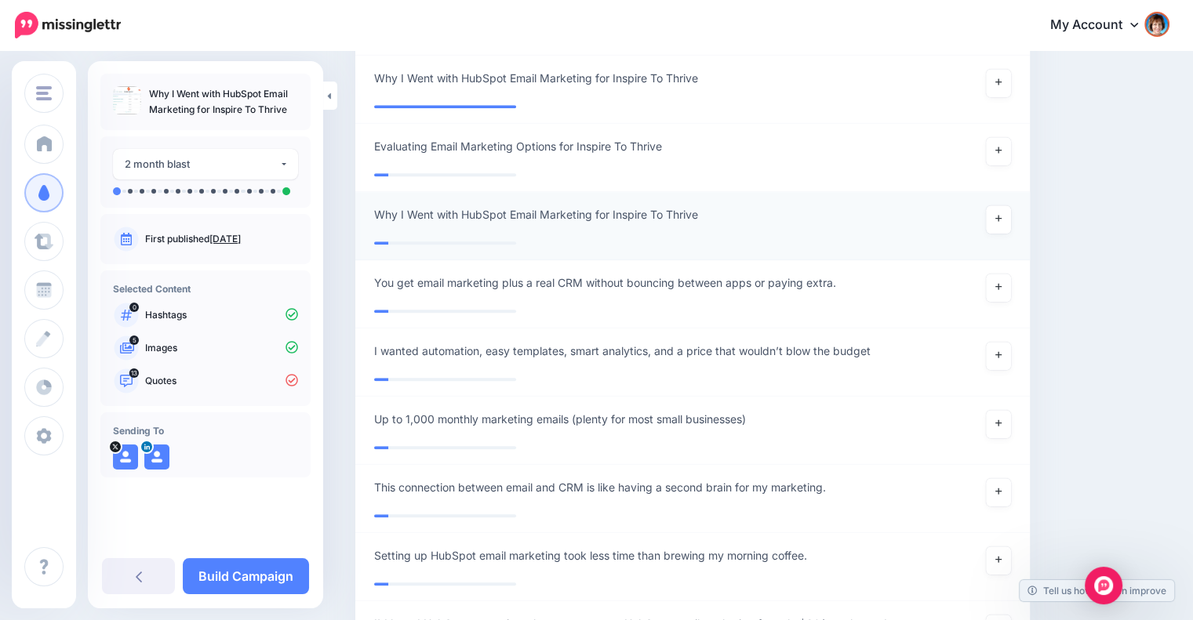
scroll to position [1521, 0]
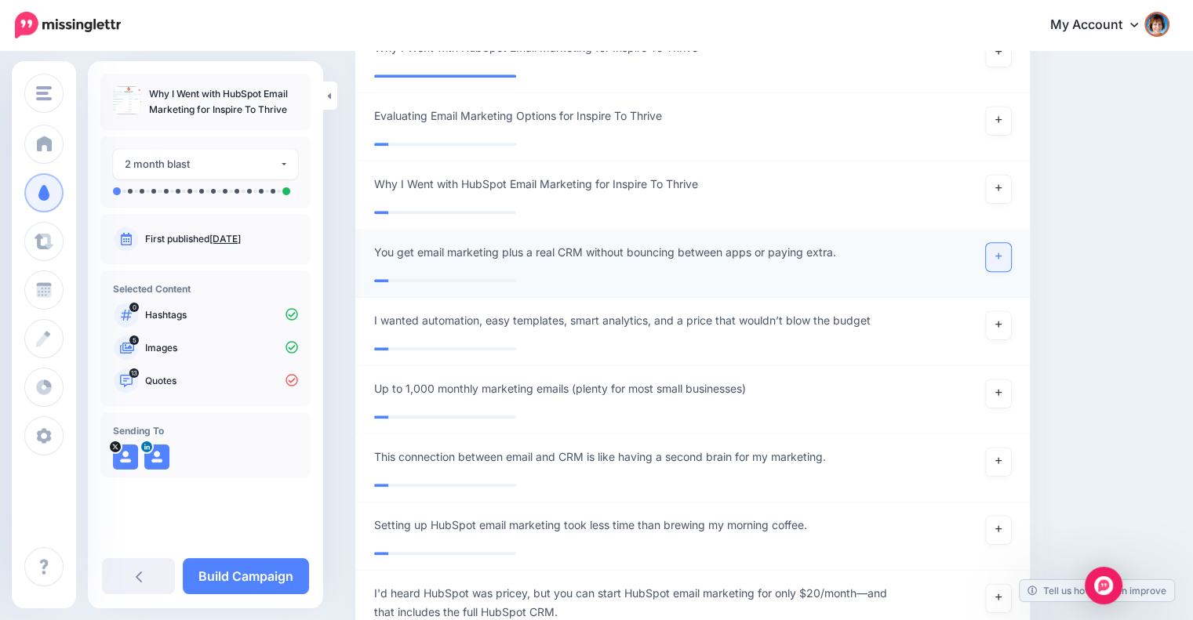
click at [1008, 249] on link at bounding box center [998, 257] width 25 height 28
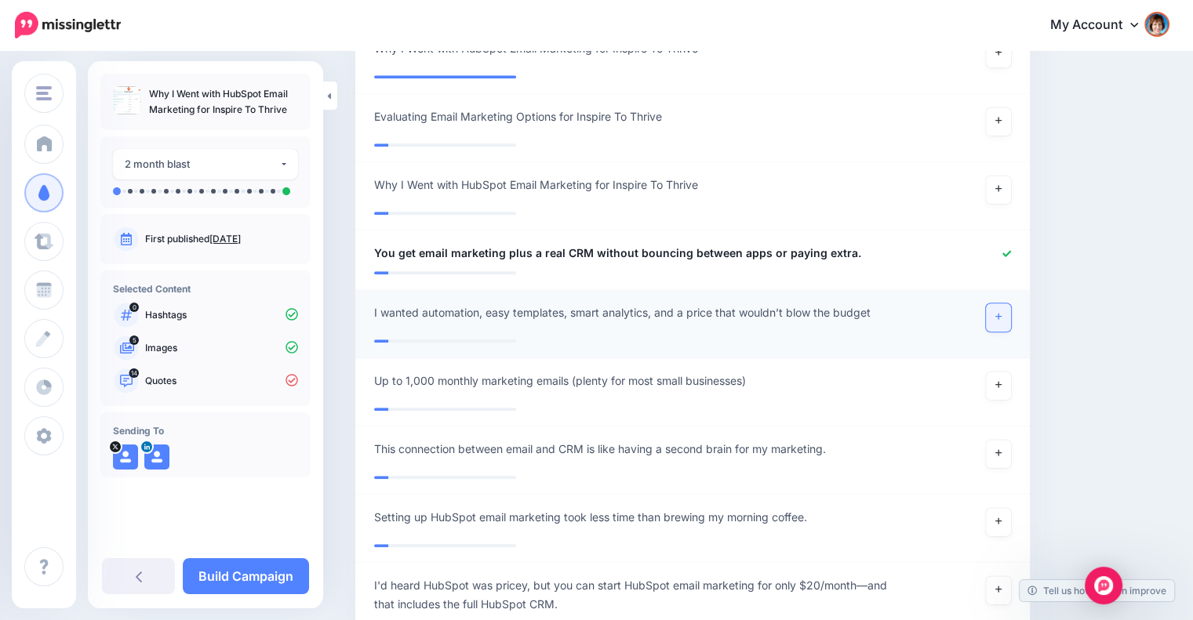
click at [1001, 312] on link at bounding box center [998, 317] width 25 height 28
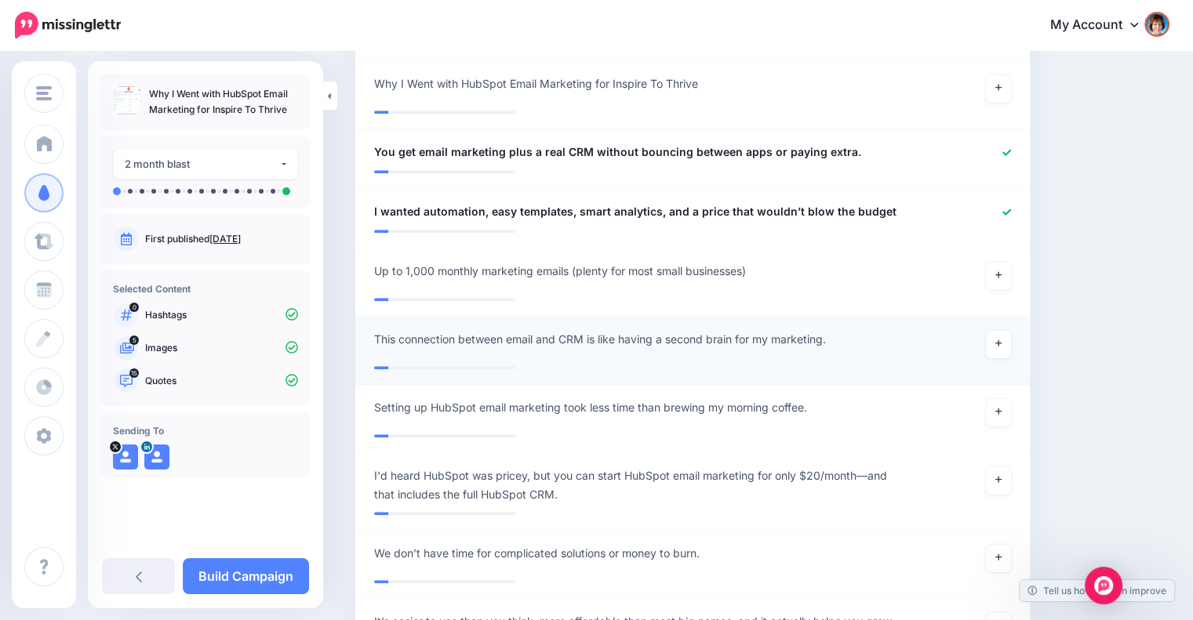
scroll to position [1641, 0]
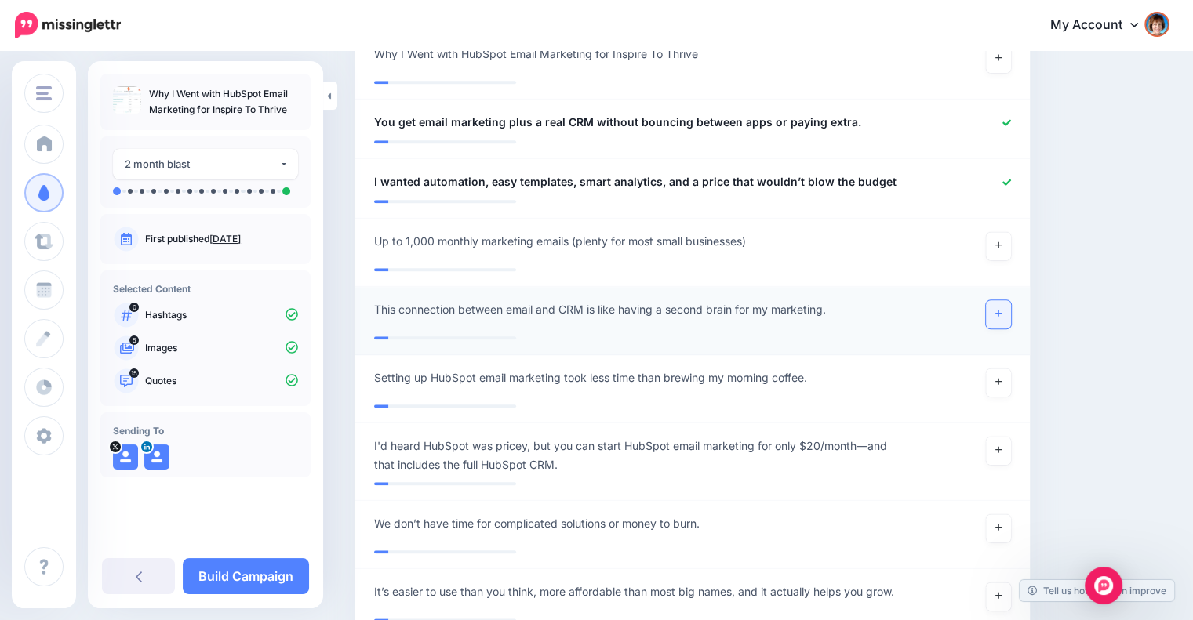
click at [1004, 309] on link at bounding box center [998, 314] width 25 height 28
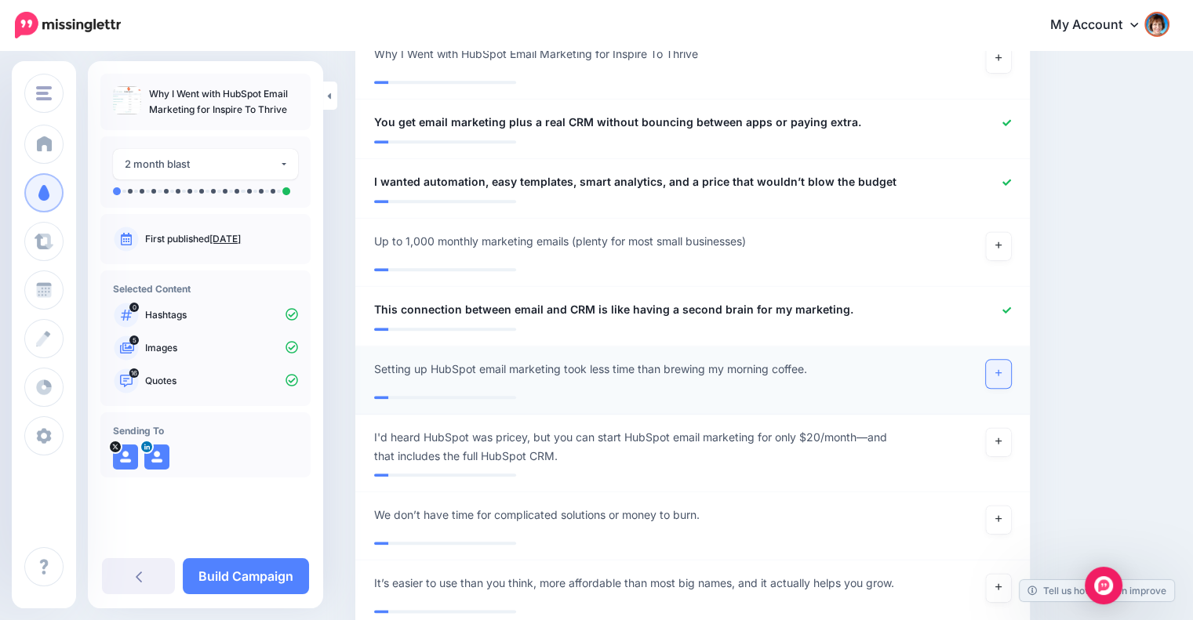
click at [1004, 366] on link at bounding box center [998, 374] width 25 height 28
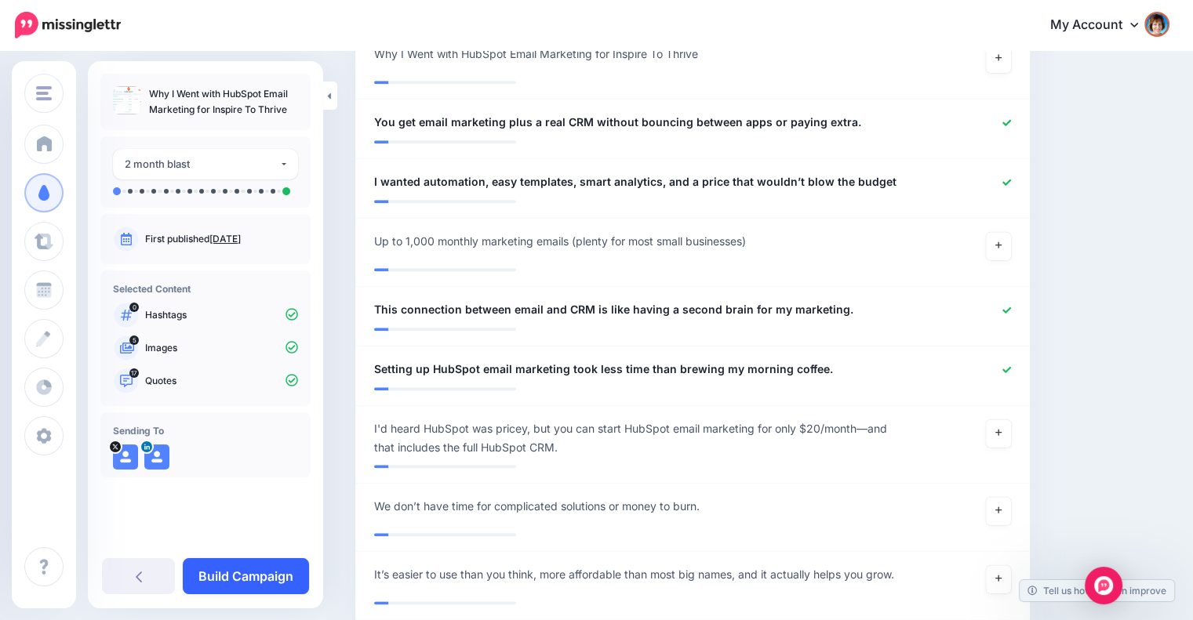
click at [216, 574] on link "Build Campaign" at bounding box center [246, 576] width 126 height 36
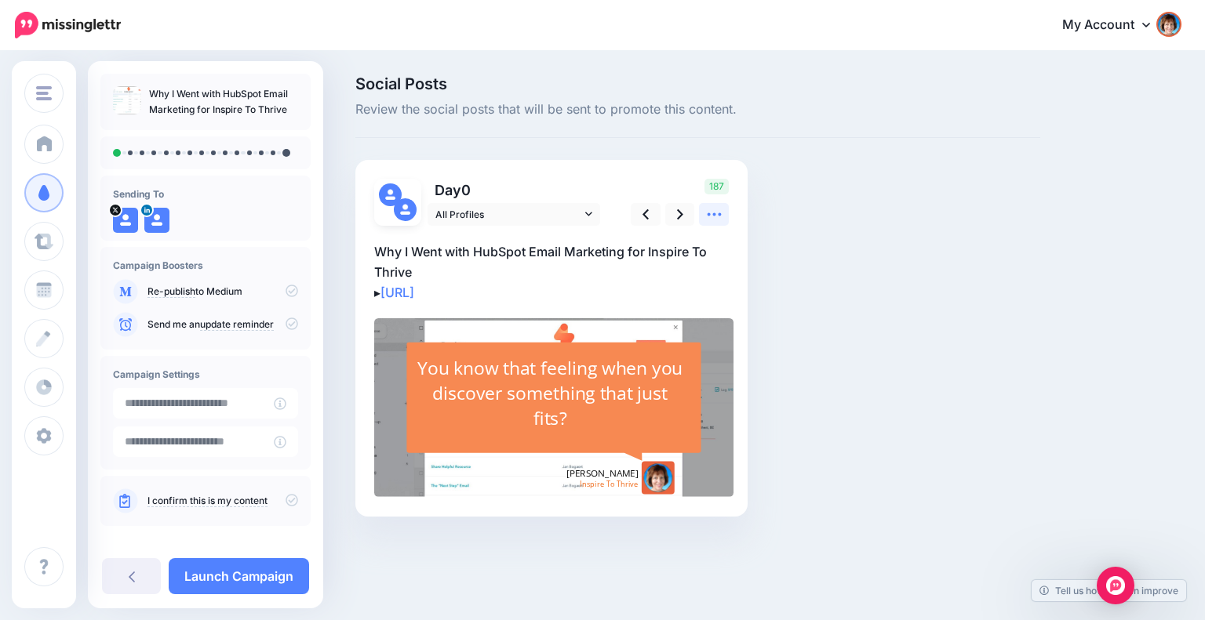
click at [710, 214] on icon at bounding box center [714, 214] width 16 height 16
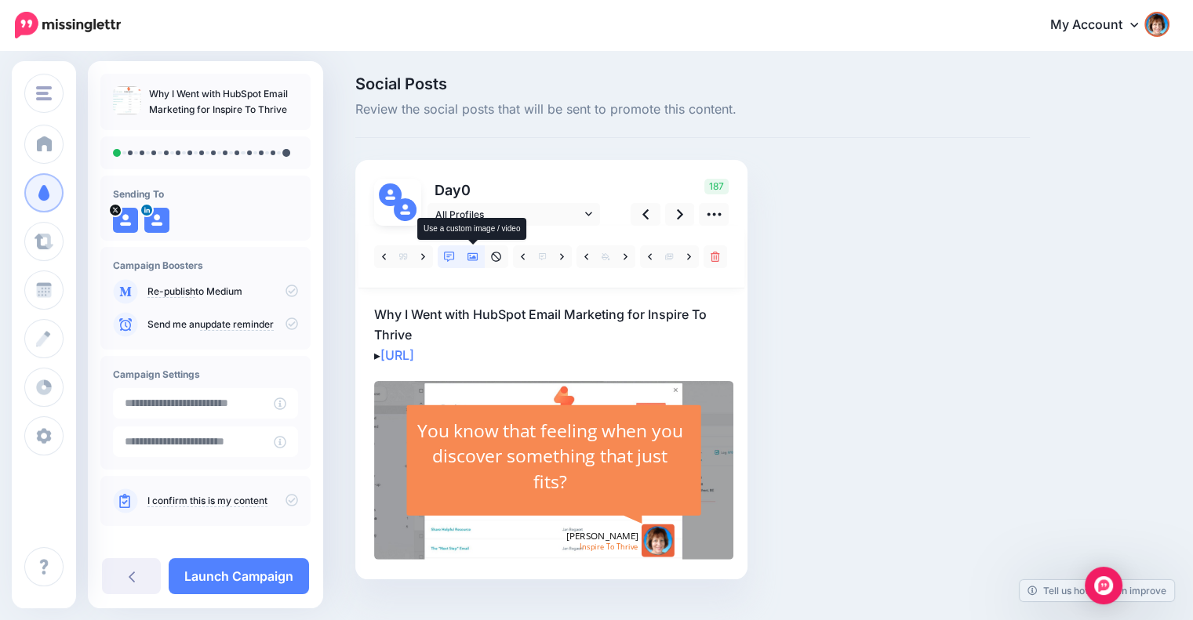
click at [476, 257] on icon at bounding box center [472, 257] width 11 height 8
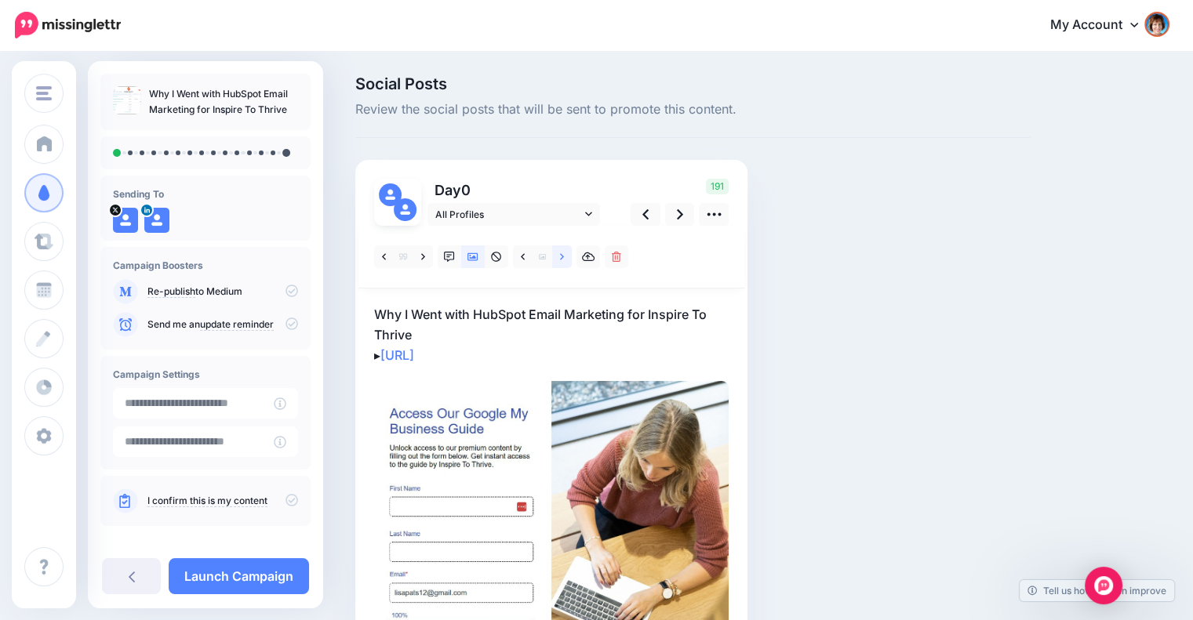
click at [562, 256] on icon at bounding box center [562, 256] width 4 height 6
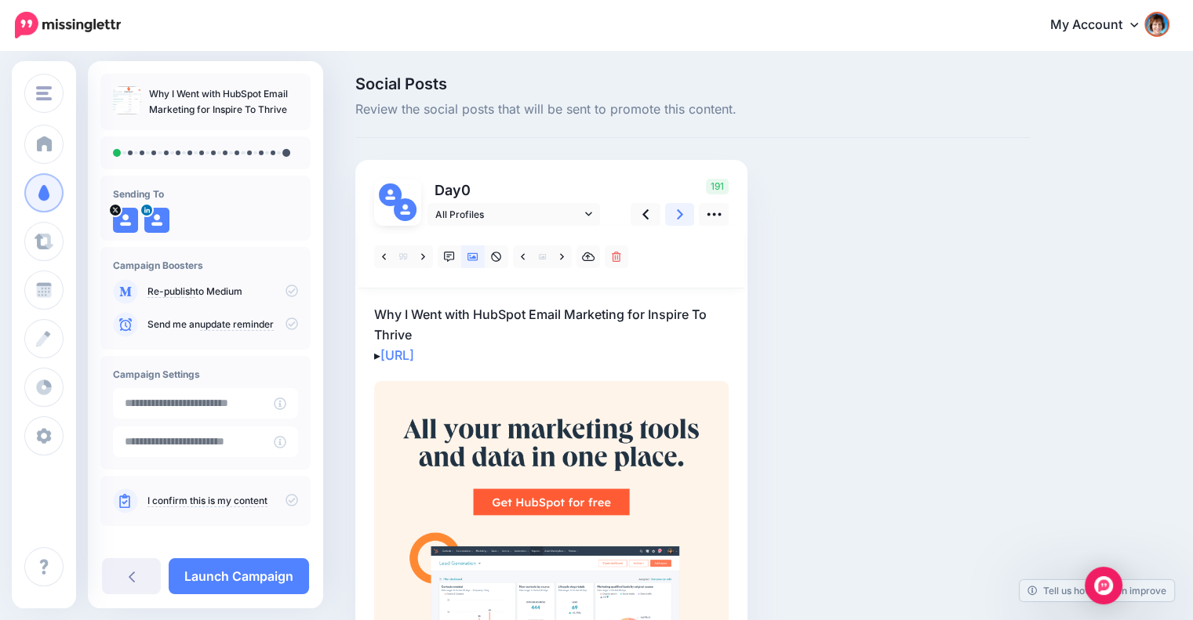
click at [672, 213] on link at bounding box center [680, 214] width 30 height 23
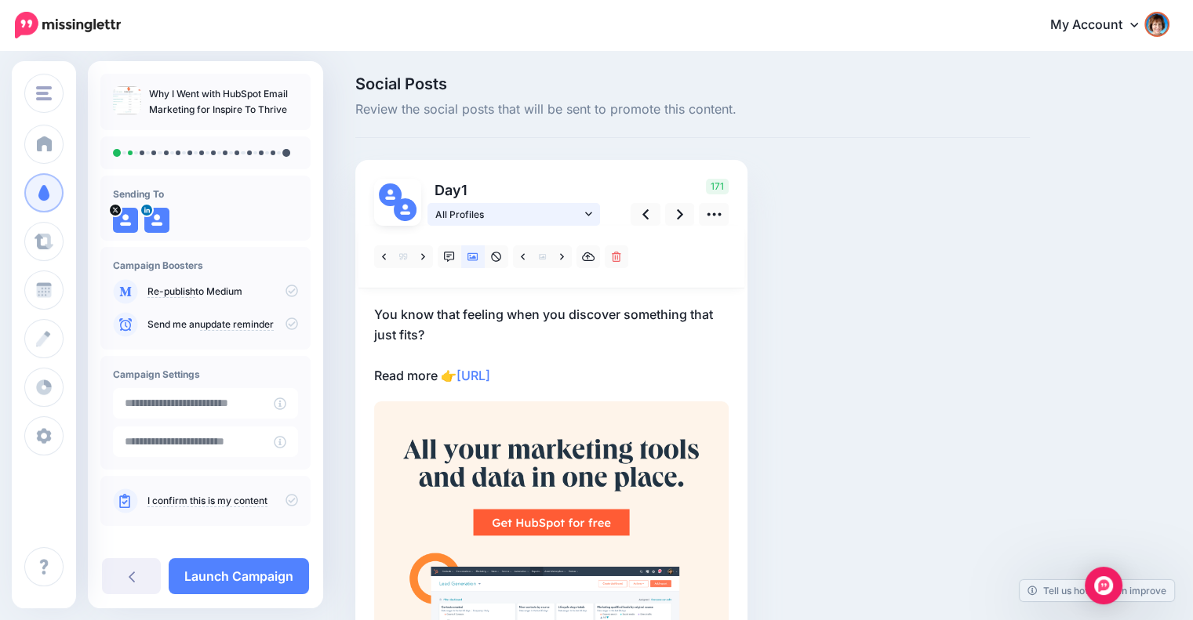
click at [588, 209] on icon at bounding box center [588, 214] width 7 height 11
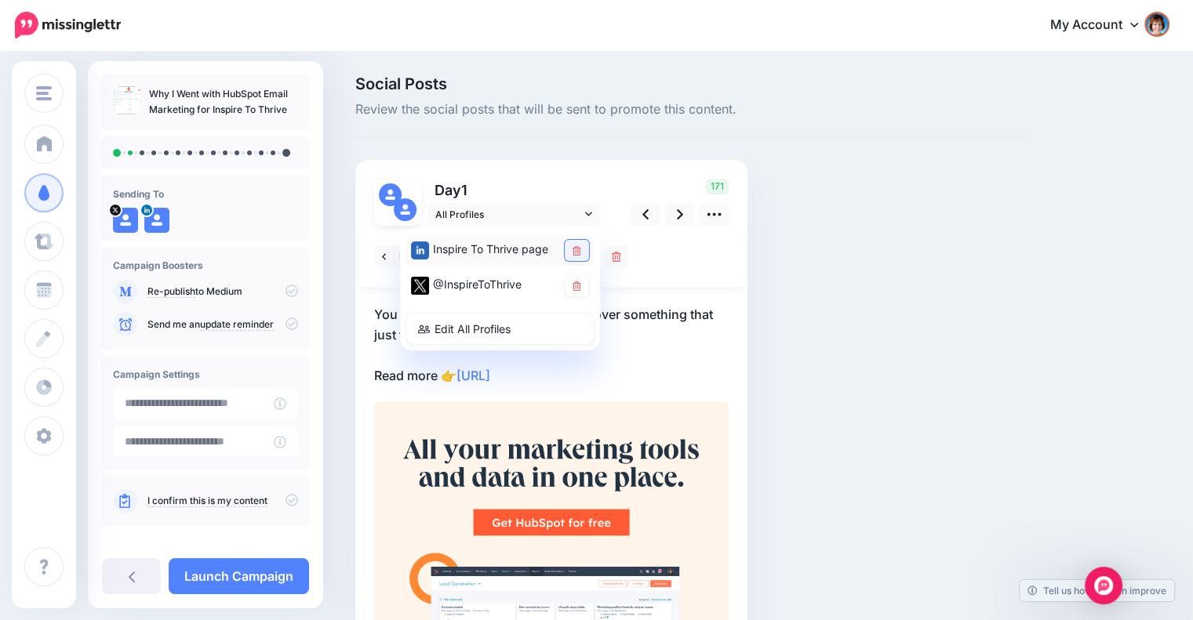
click at [583, 245] on link at bounding box center [577, 250] width 24 height 21
click at [703, 253] on div at bounding box center [551, 257] width 386 height 63
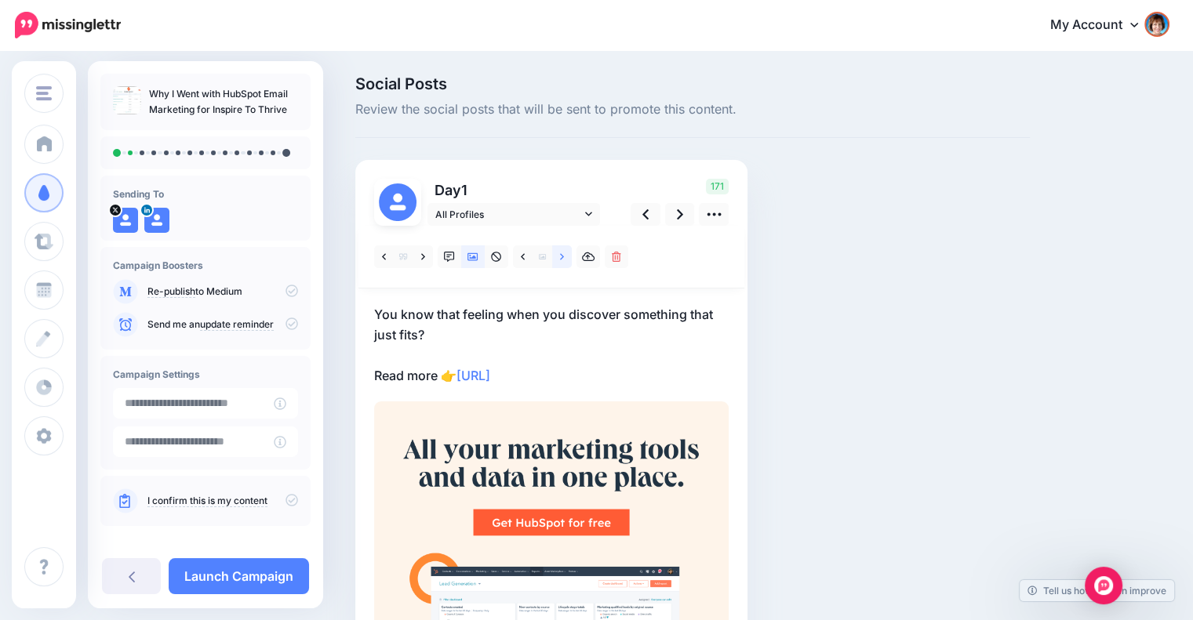
click at [558, 256] on link at bounding box center [562, 256] width 20 height 23
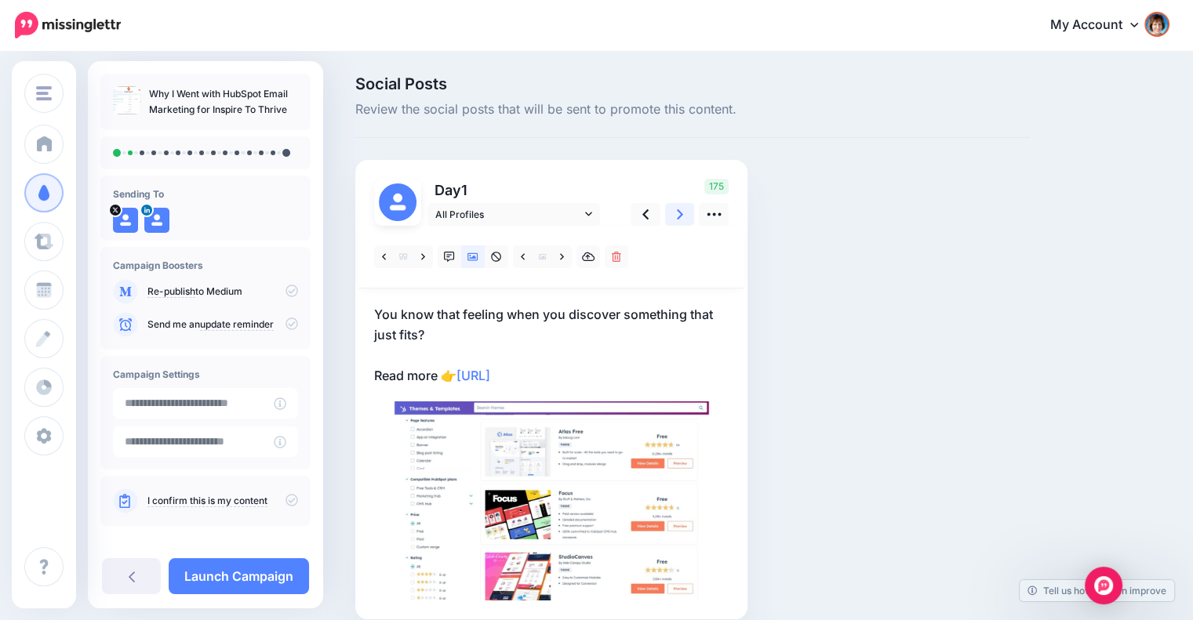
click at [668, 217] on link at bounding box center [680, 214] width 30 height 23
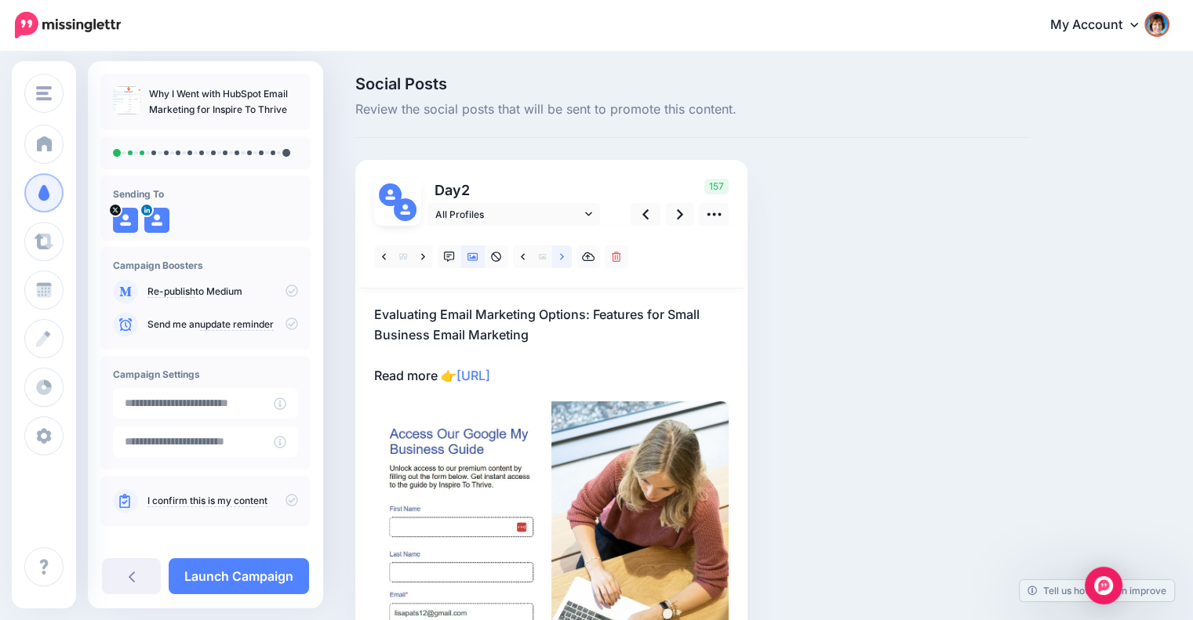
click at [561, 256] on icon at bounding box center [562, 257] width 4 height 11
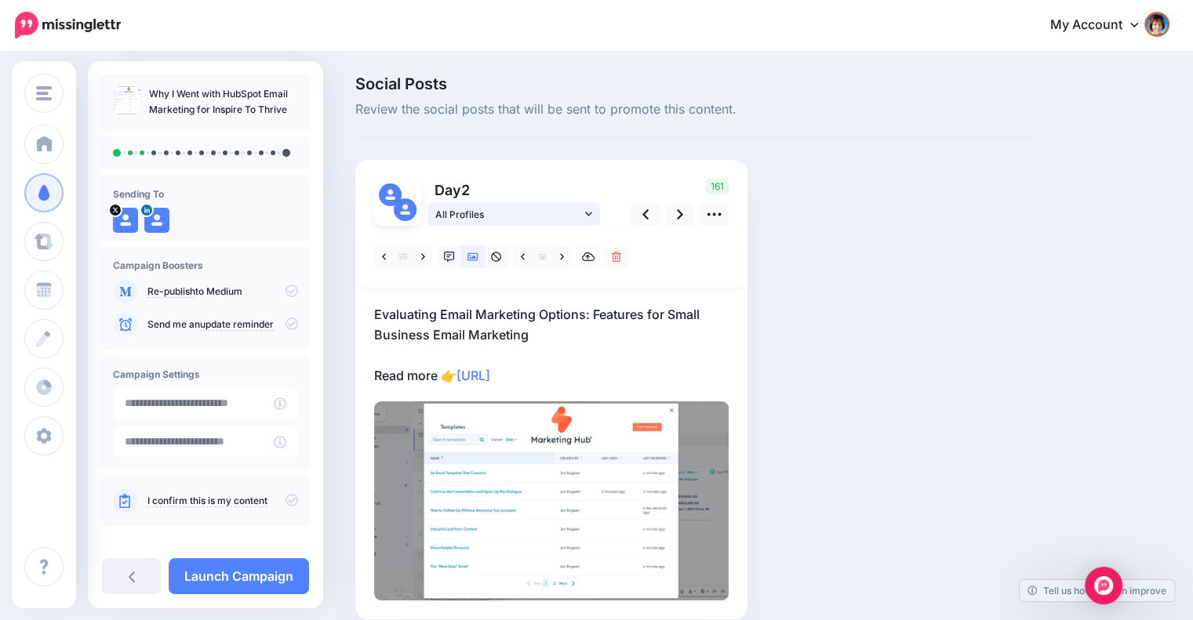
click at [583, 208] on link "All Profiles" at bounding box center [513, 214] width 173 height 23
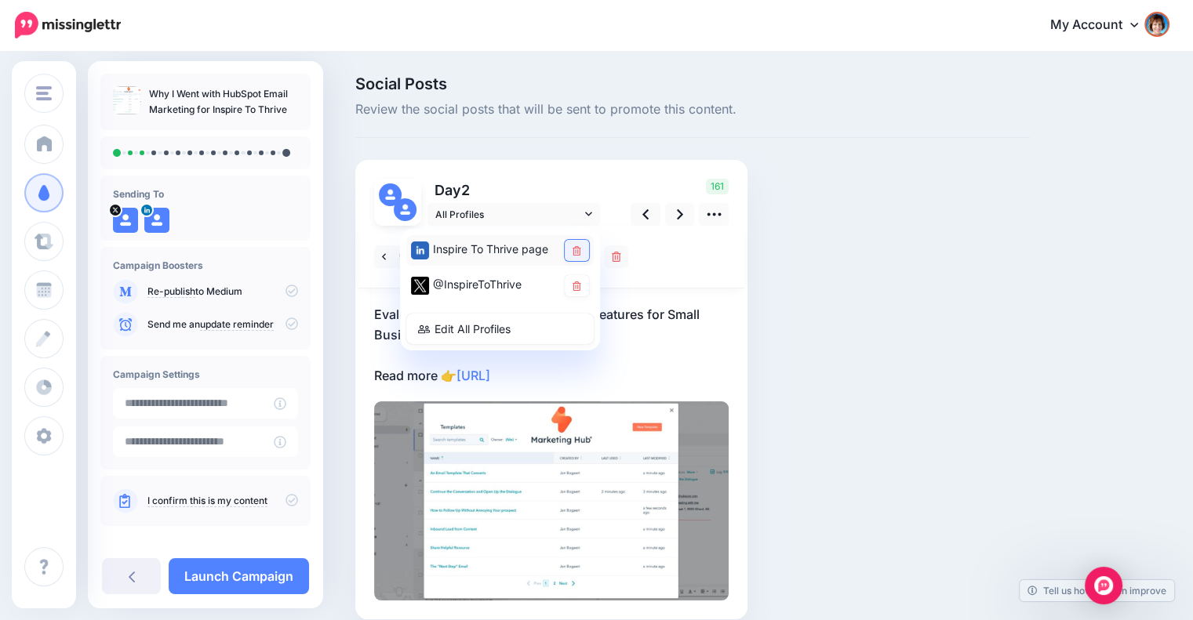
click at [577, 241] on link at bounding box center [577, 250] width 24 height 21
click at [678, 218] on icon at bounding box center [680, 214] width 6 height 10
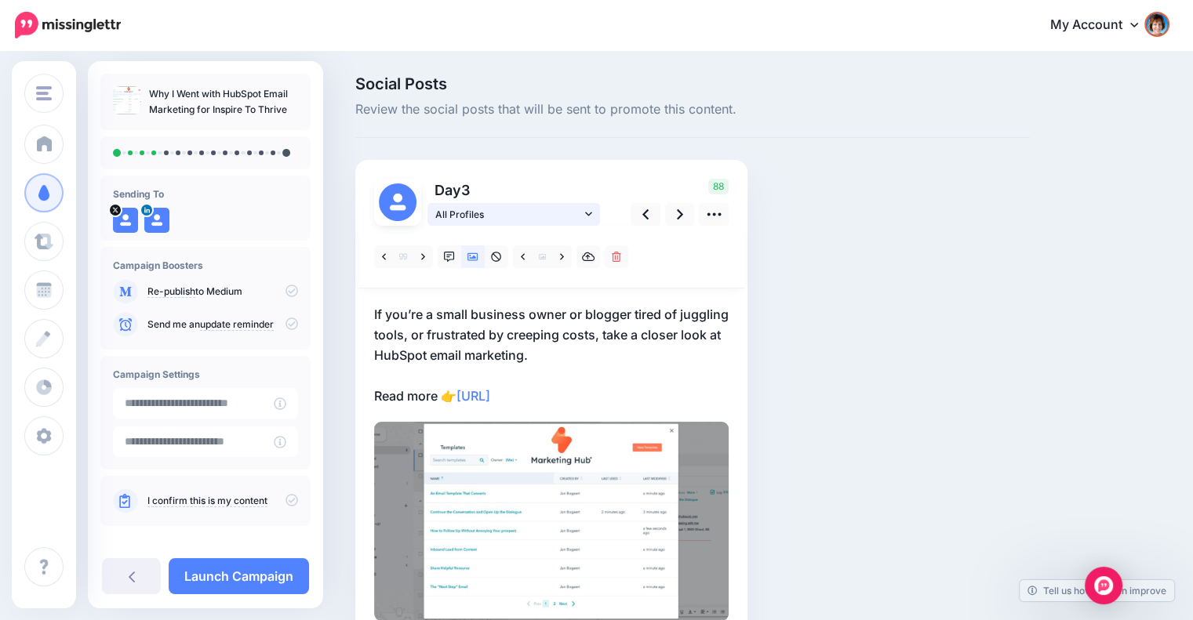
click at [578, 209] on span "All Profiles" at bounding box center [508, 214] width 146 height 16
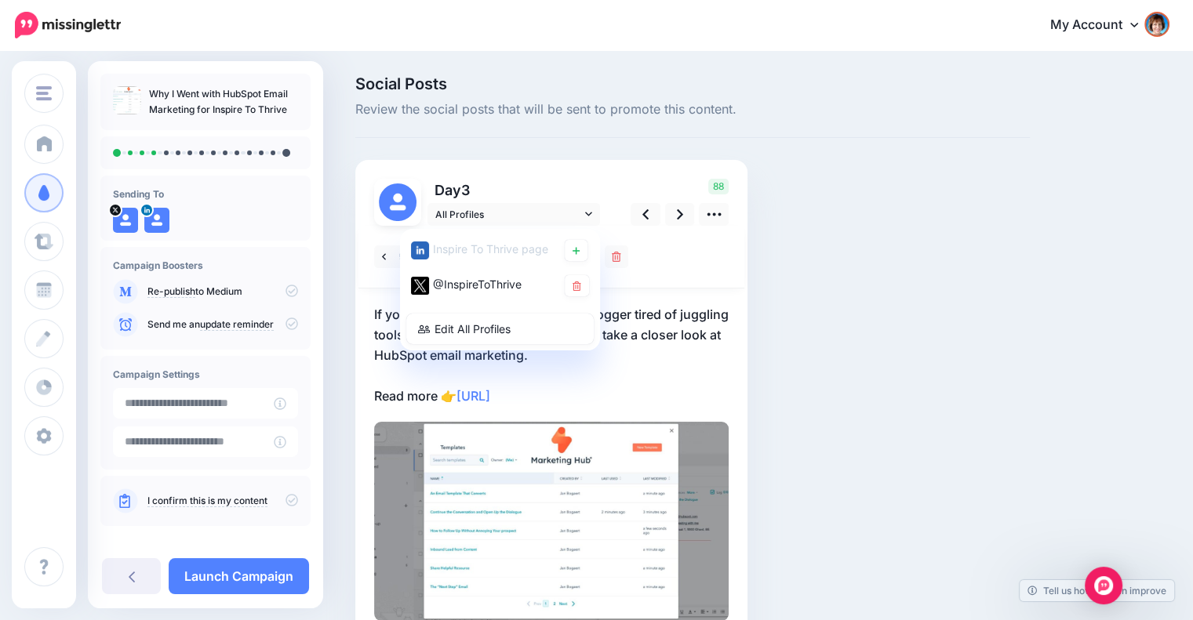
click at [740, 253] on div at bounding box center [551, 257] width 386 height 63
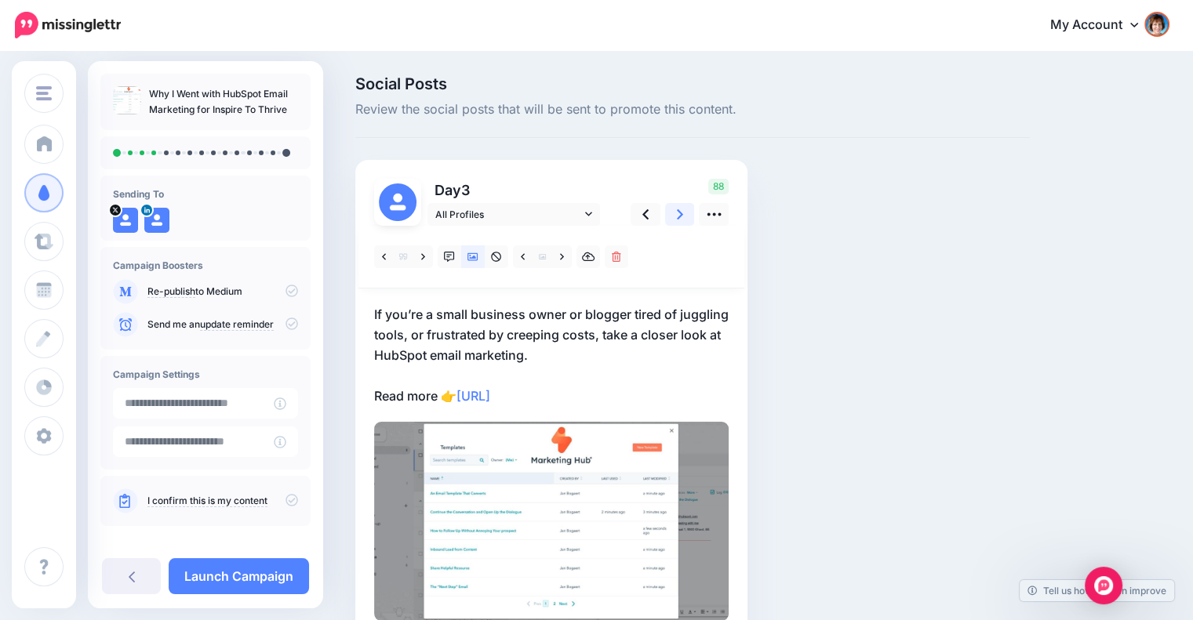
click at [681, 218] on icon at bounding box center [680, 214] width 6 height 16
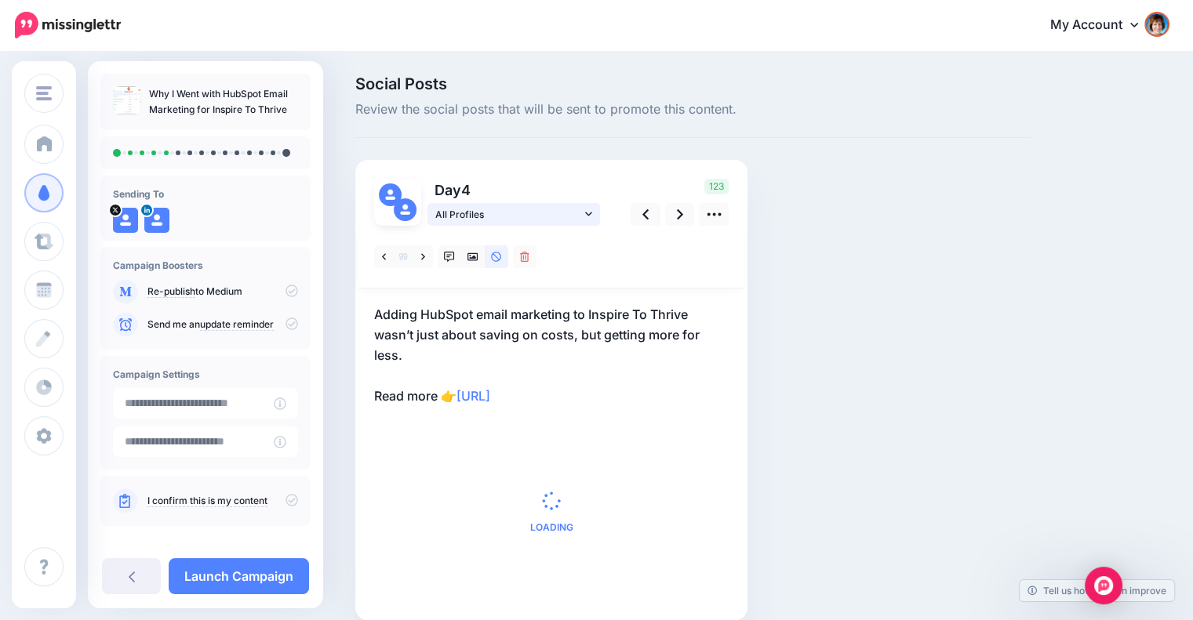
click at [594, 209] on link "All Profiles" at bounding box center [513, 214] width 173 height 23
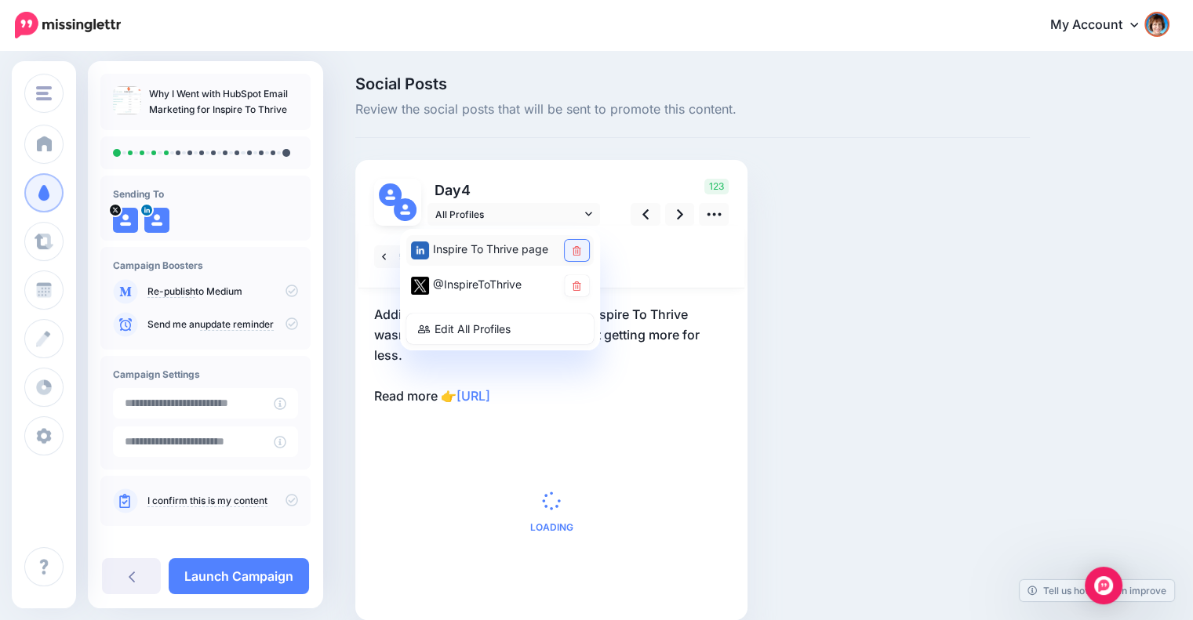
click at [577, 246] on icon at bounding box center [576, 250] width 9 height 9
click at [700, 260] on div at bounding box center [551, 257] width 386 height 63
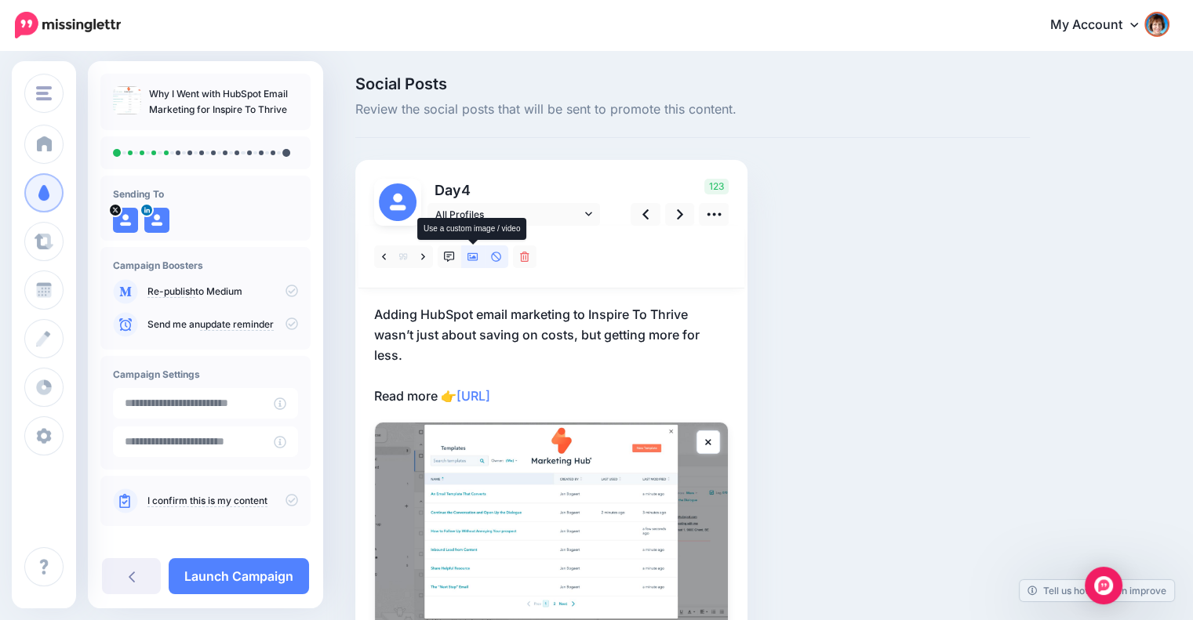
click at [478, 253] on icon at bounding box center [472, 257] width 11 height 8
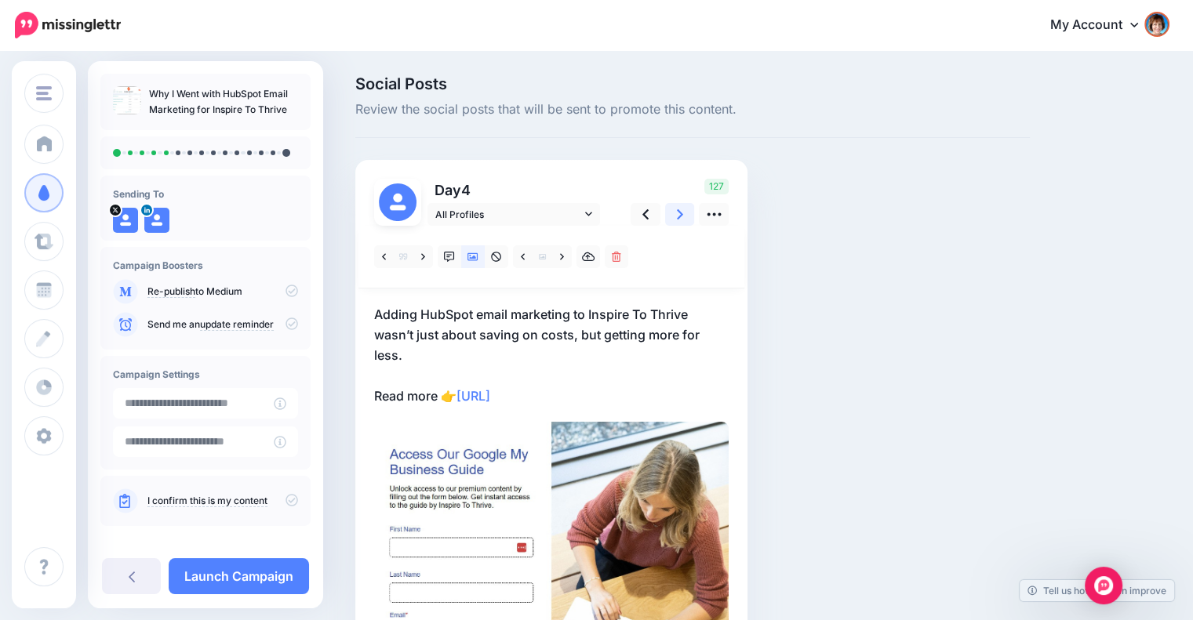
click at [678, 214] on icon at bounding box center [680, 214] width 6 height 16
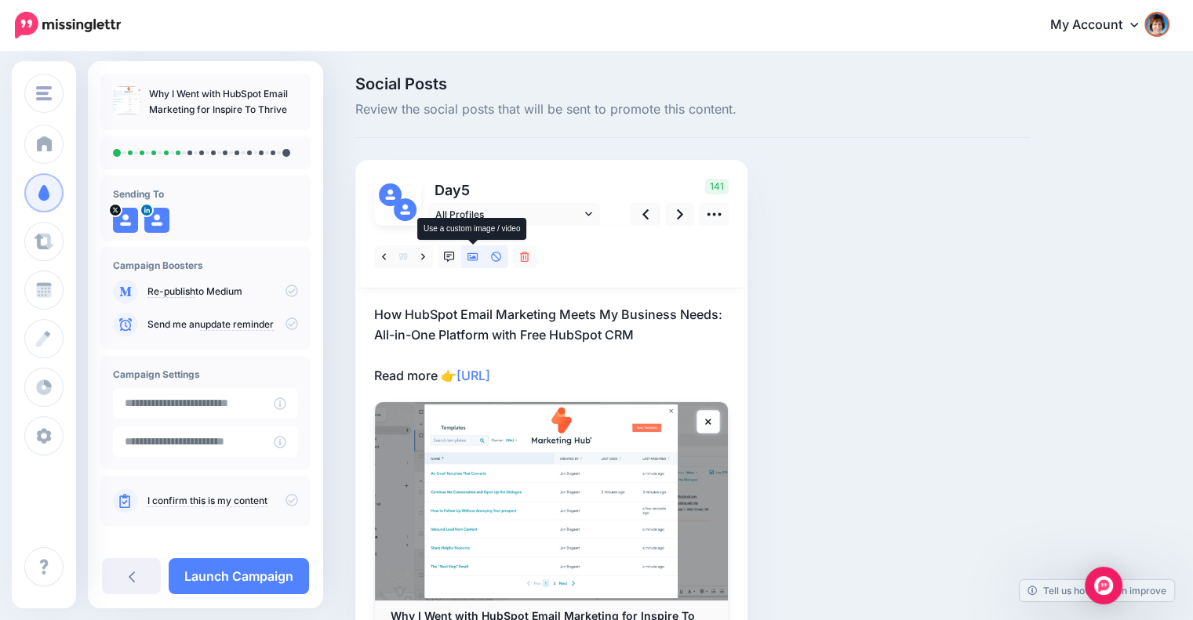
click at [478, 256] on icon at bounding box center [472, 257] width 11 height 8
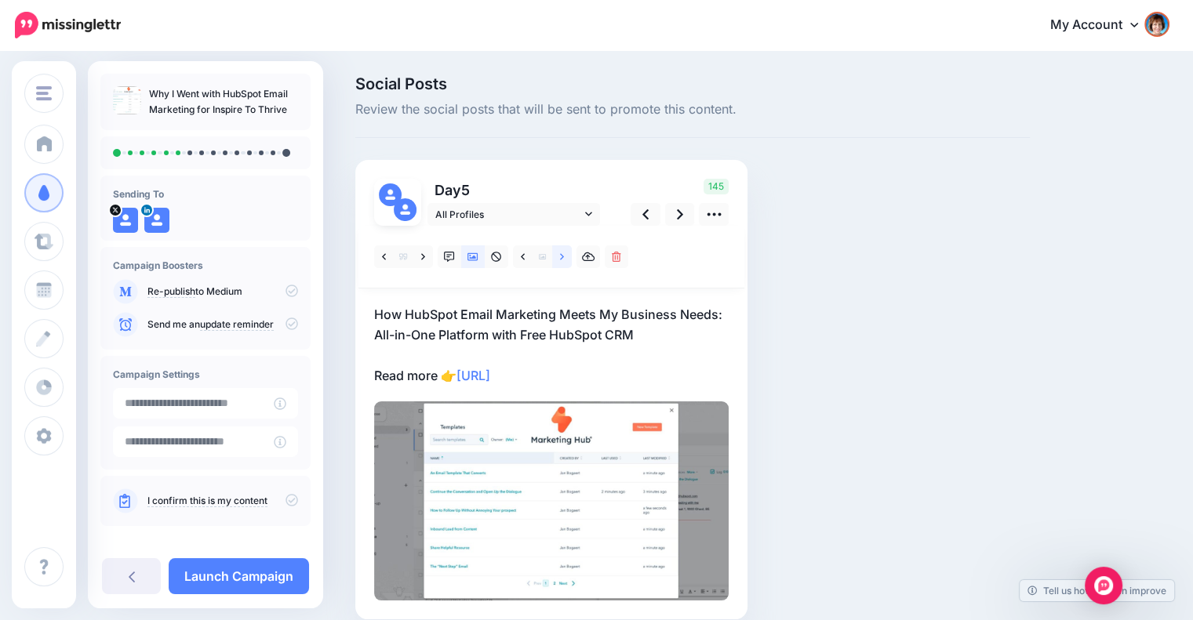
click at [561, 256] on icon at bounding box center [562, 257] width 4 height 11
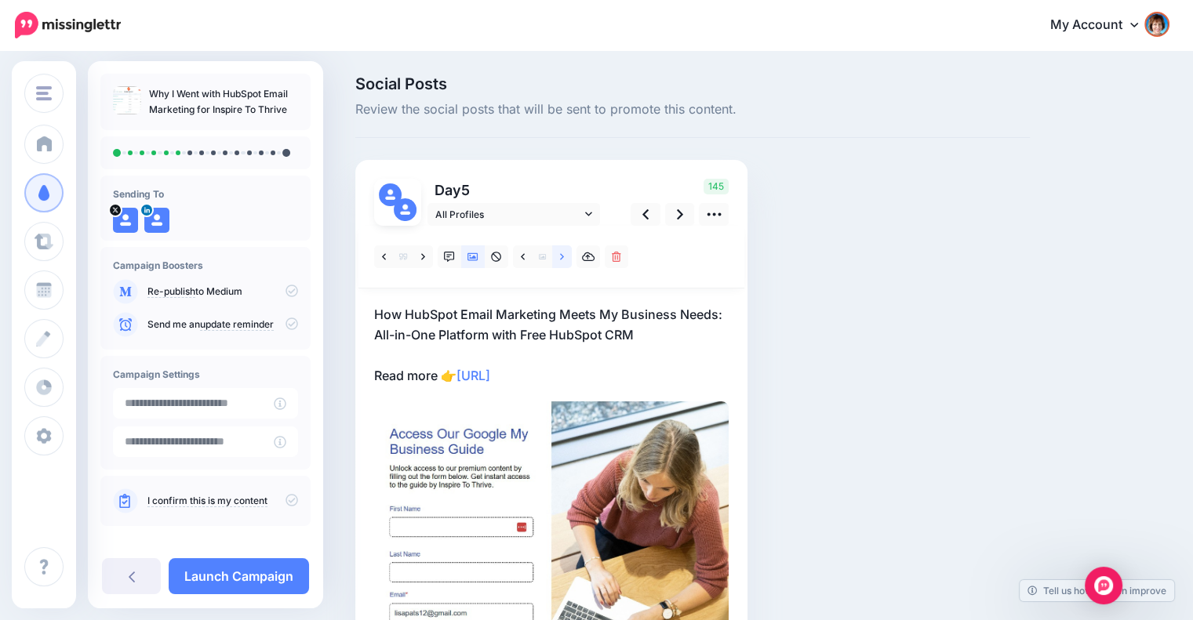
click at [561, 256] on icon at bounding box center [562, 257] width 4 height 11
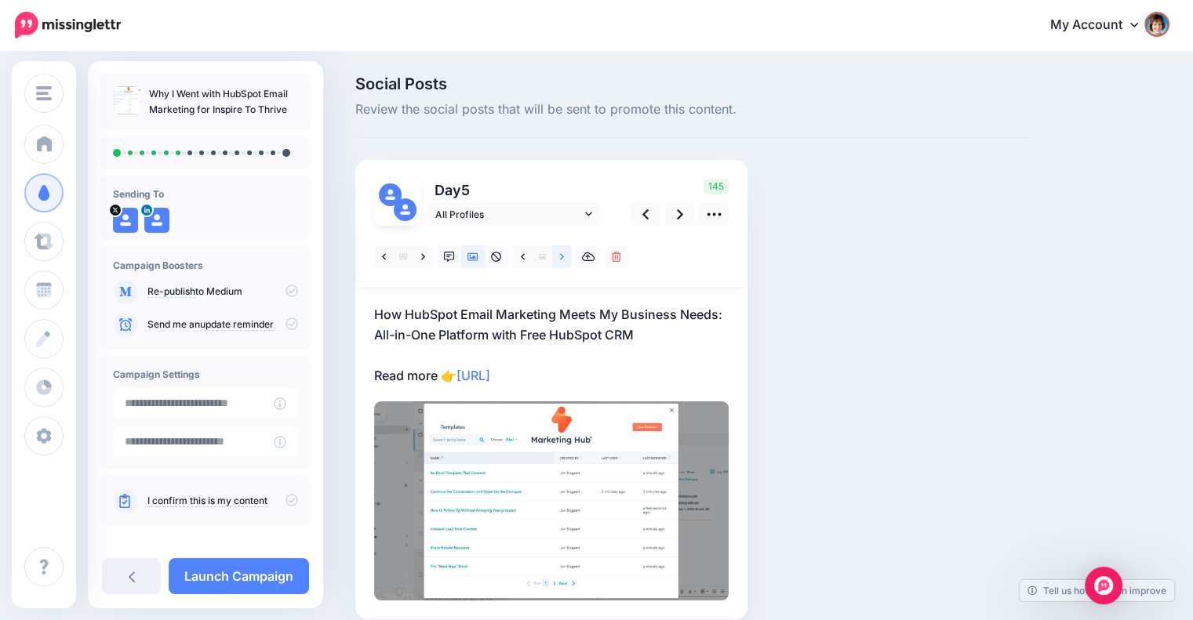
click at [561, 256] on icon at bounding box center [562, 257] width 4 height 11
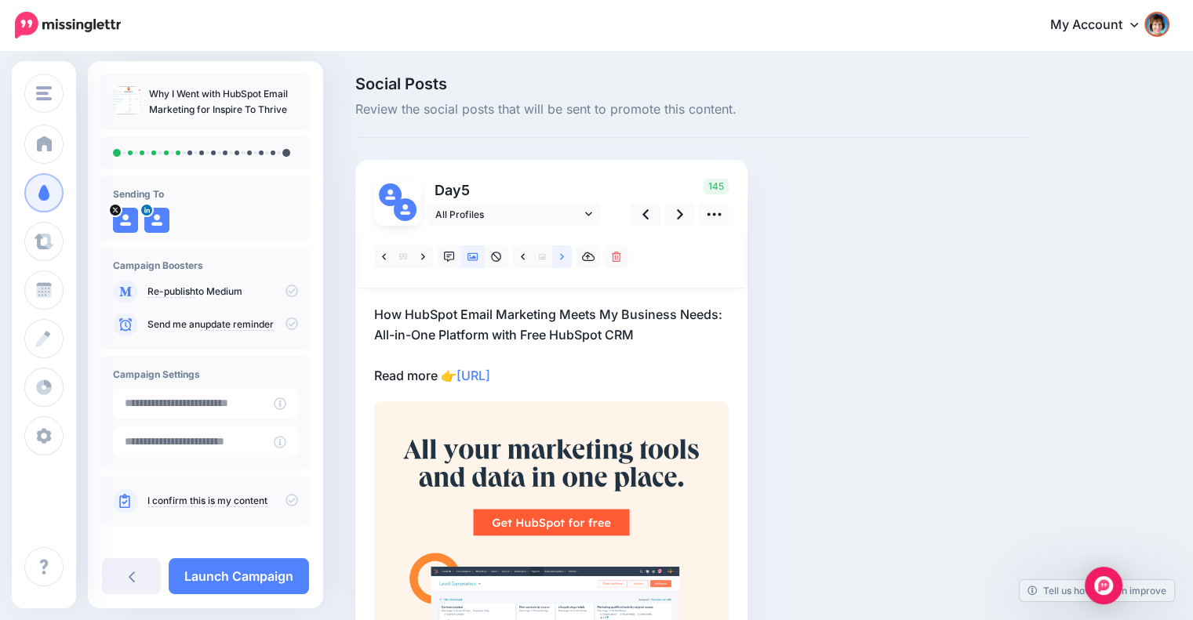
click at [561, 256] on icon at bounding box center [562, 257] width 4 height 11
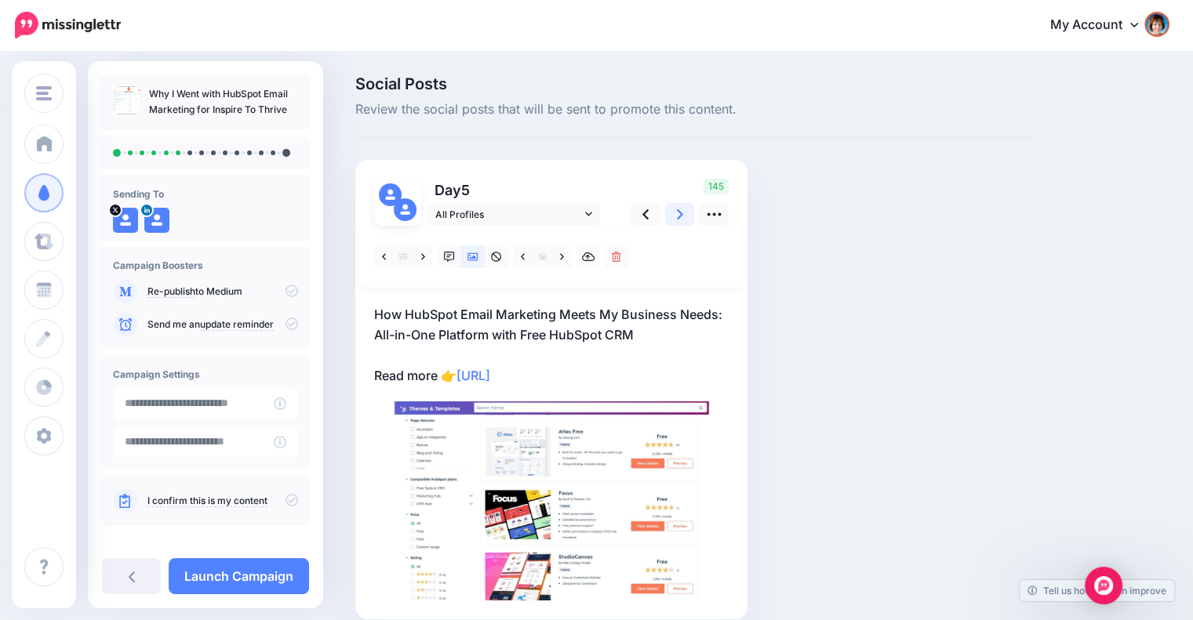
click at [670, 213] on link at bounding box center [680, 214] width 30 height 23
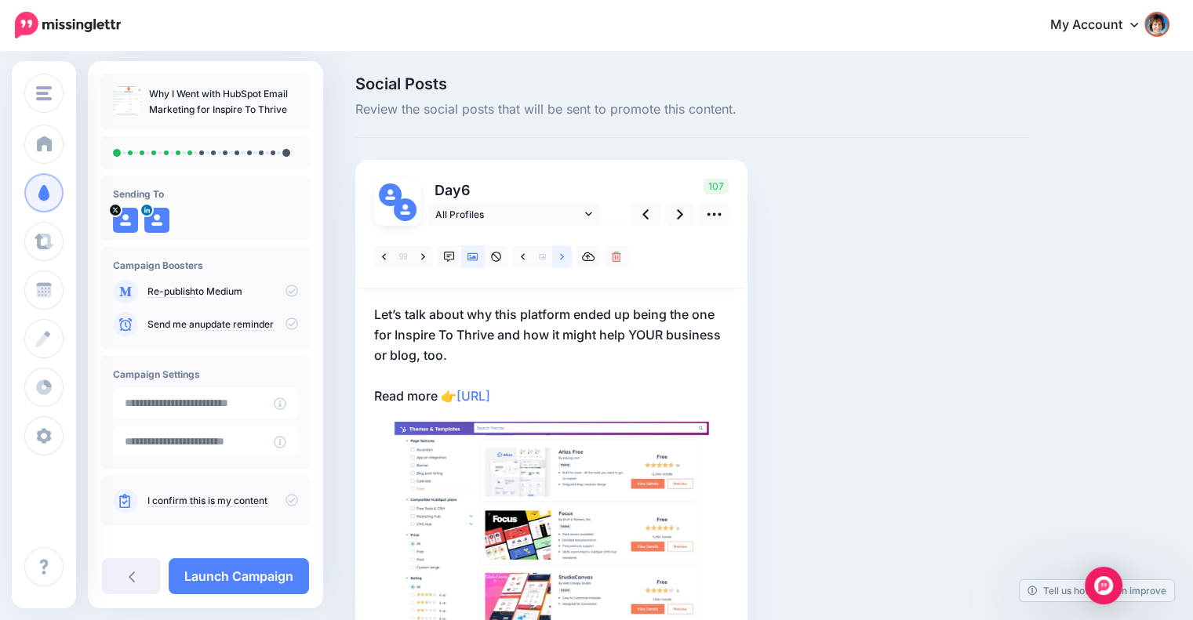
click at [558, 253] on link at bounding box center [562, 256] width 20 height 23
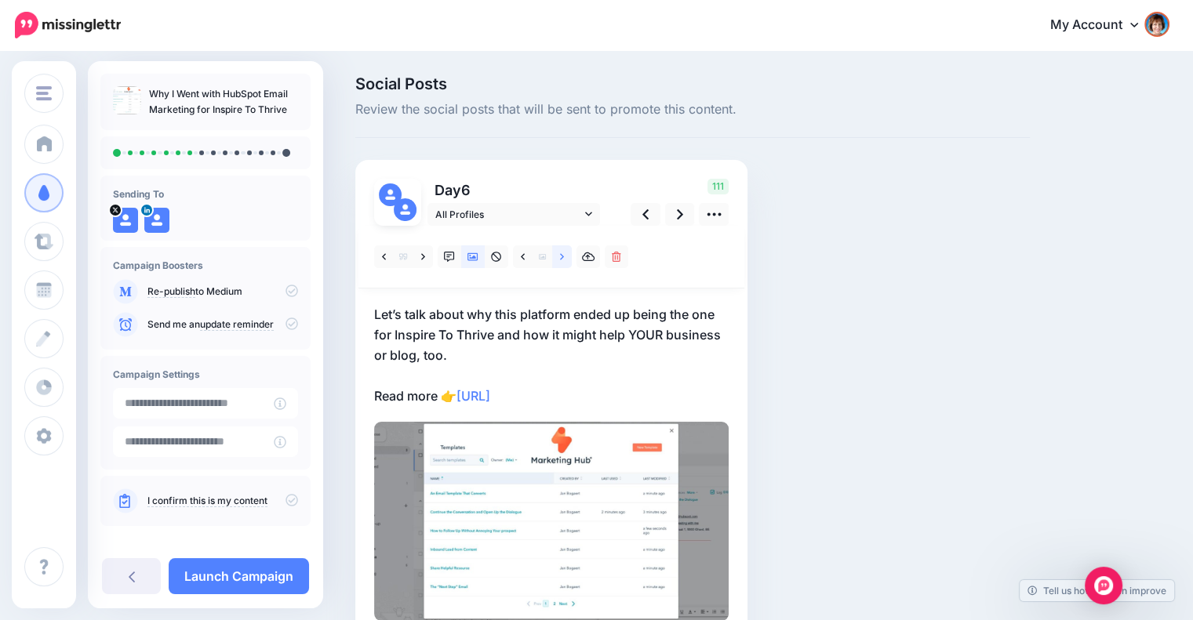
click at [558, 253] on link at bounding box center [562, 256] width 20 height 23
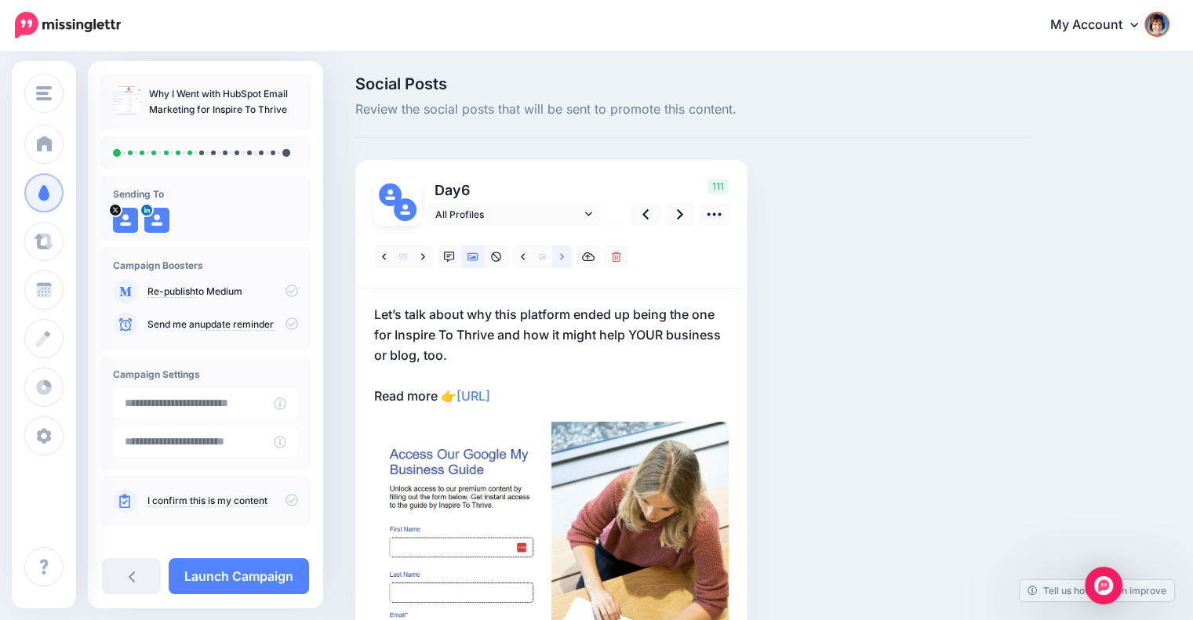
click at [558, 253] on link at bounding box center [562, 256] width 20 height 23
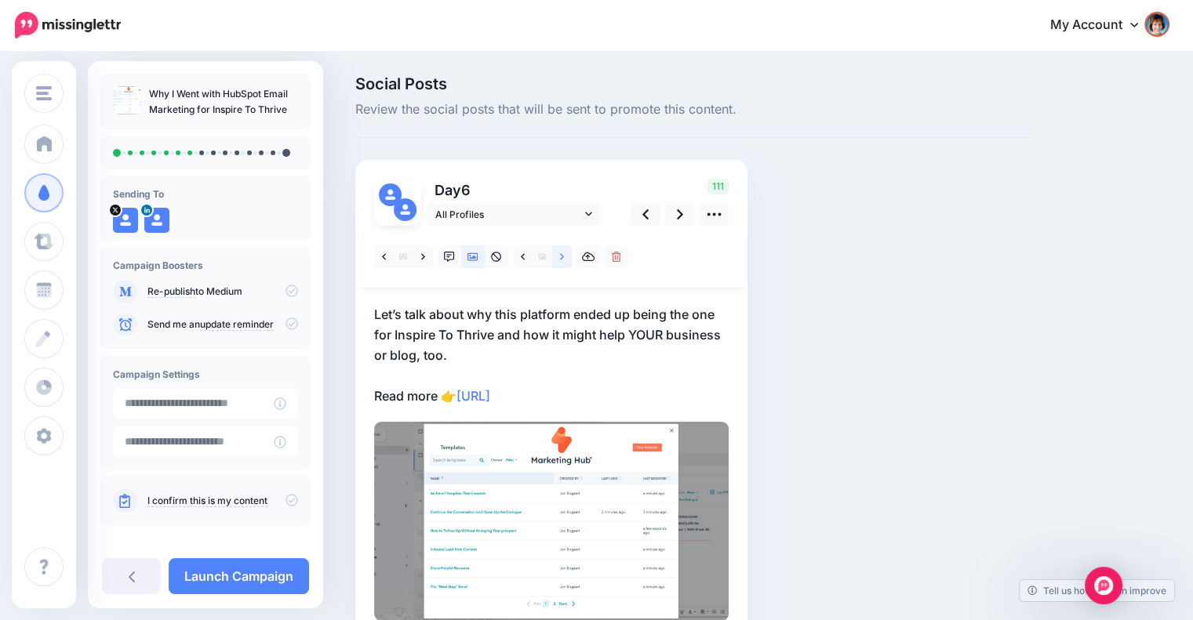
click at [558, 253] on link at bounding box center [562, 256] width 20 height 23
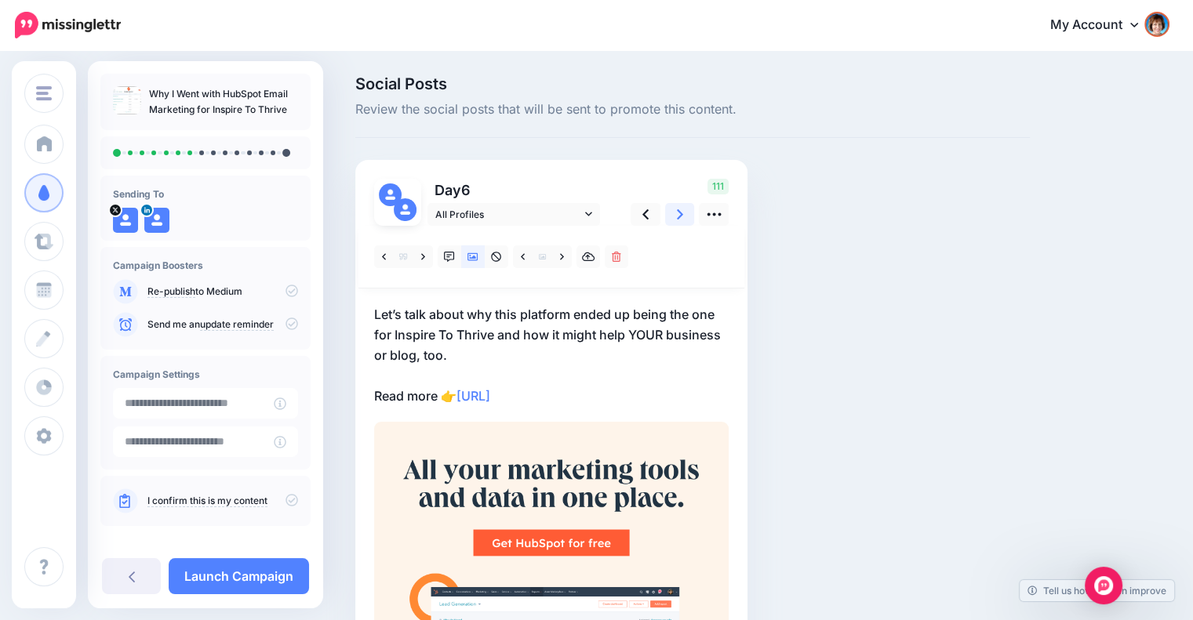
click at [678, 213] on icon at bounding box center [680, 214] width 6 height 16
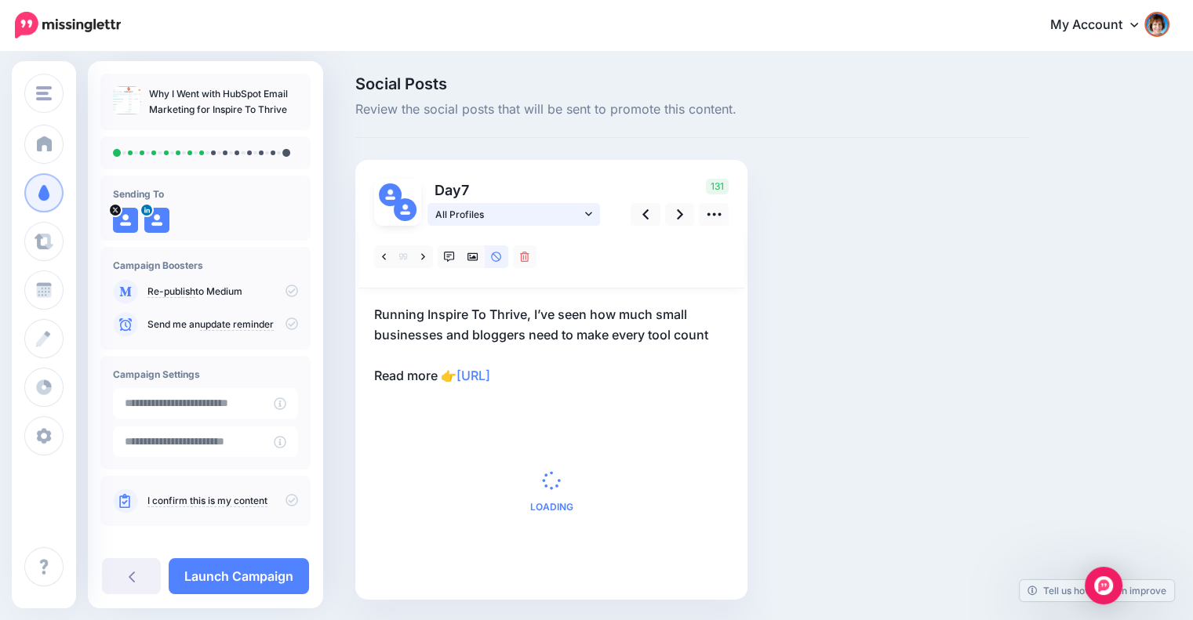
click at [594, 208] on link "All Profiles" at bounding box center [513, 214] width 173 height 23
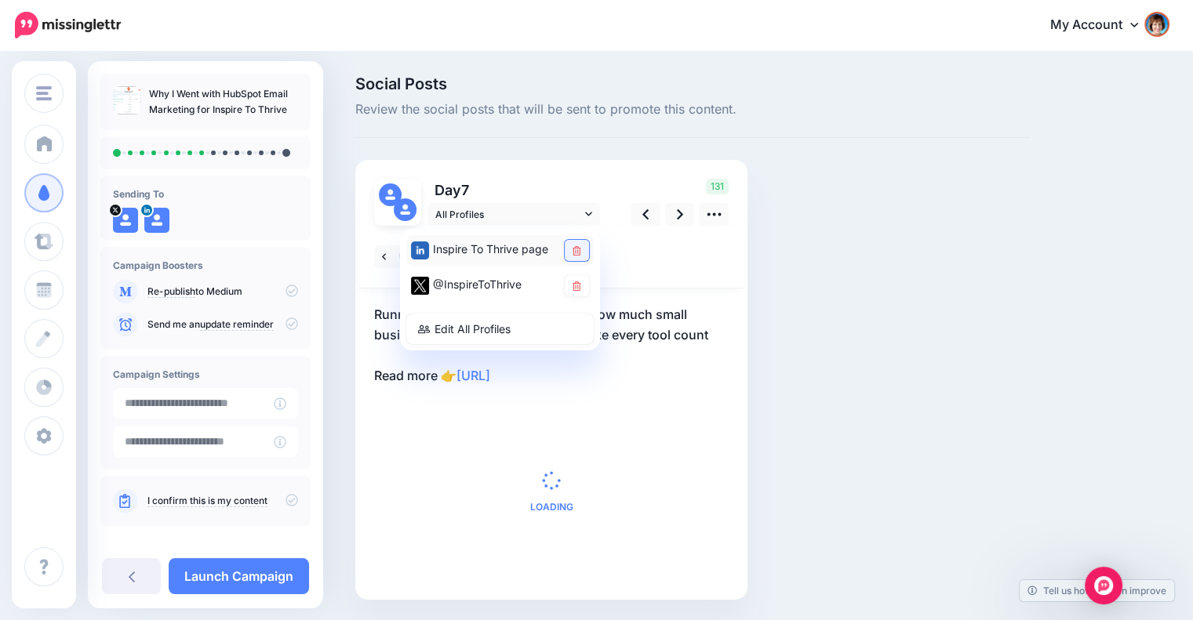
click at [568, 249] on link at bounding box center [577, 250] width 24 height 21
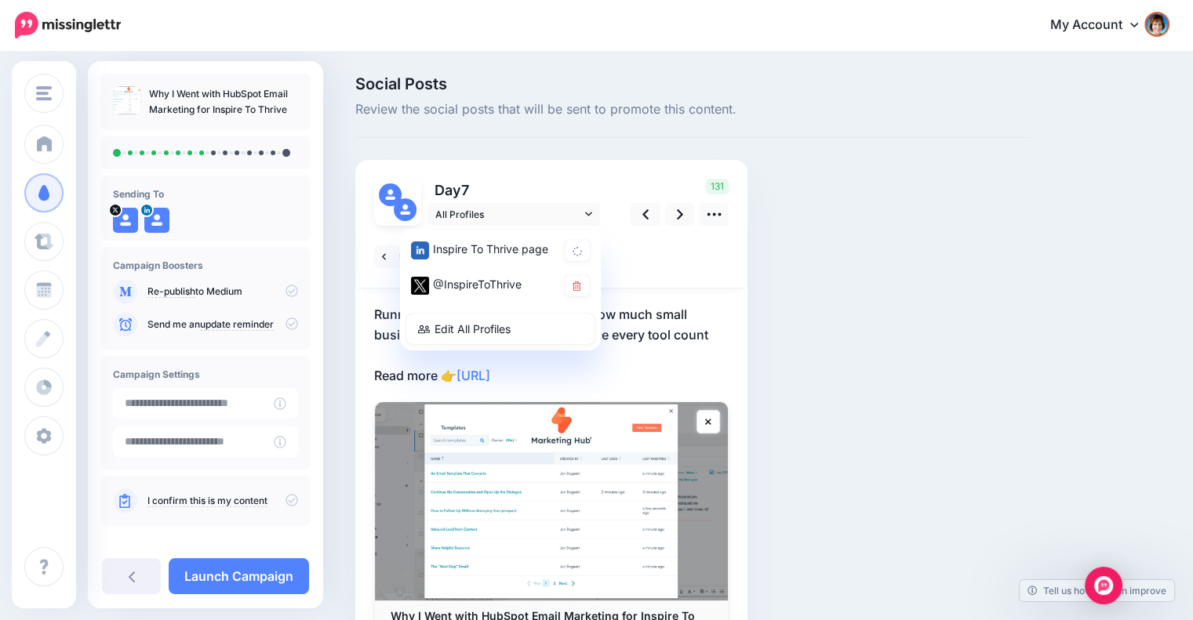
click at [828, 290] on div "Social Posts Review the social posts that will be sent to promote this content.…" at bounding box center [692, 401] width 698 height 650
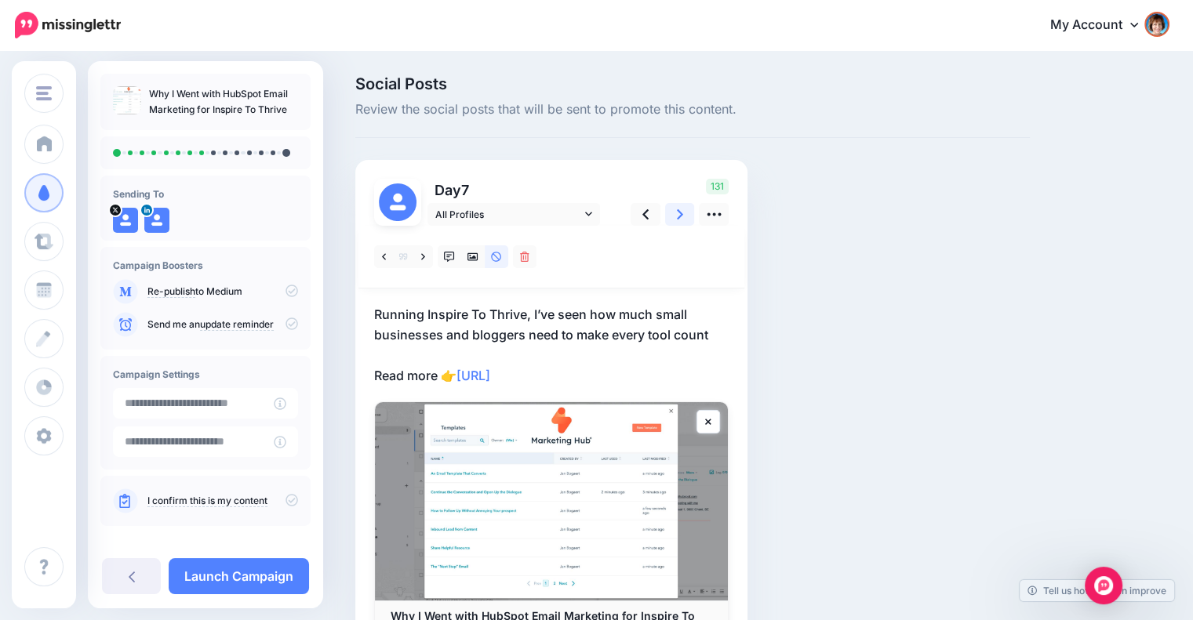
click at [678, 216] on icon at bounding box center [680, 214] width 6 height 16
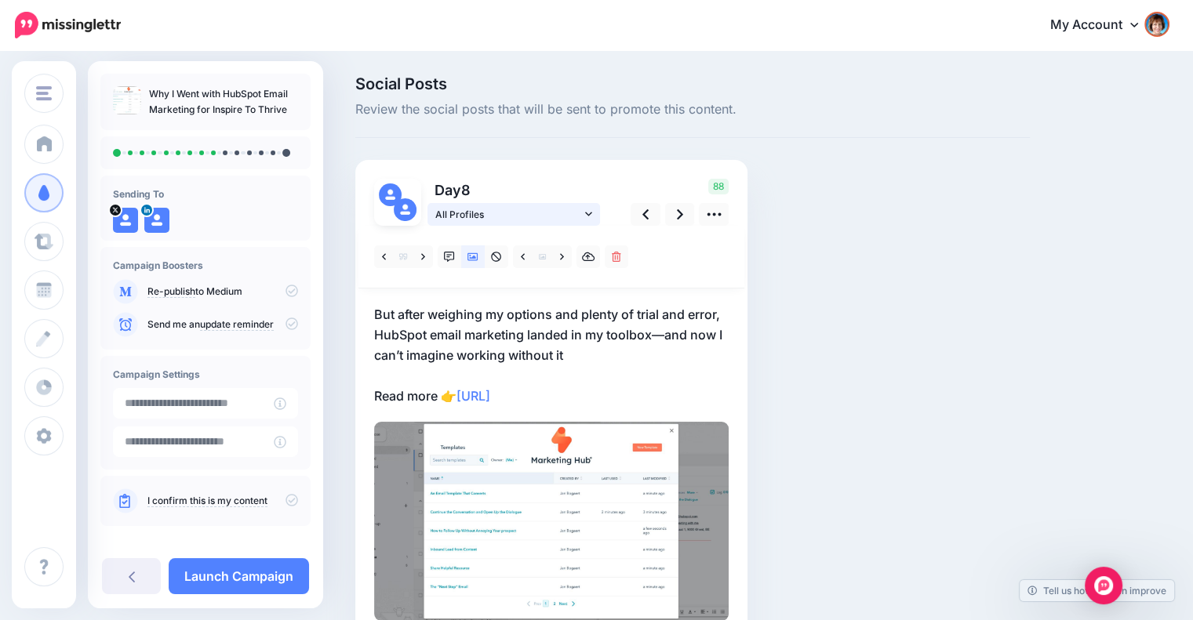
click at [594, 211] on link "All Profiles" at bounding box center [513, 214] width 173 height 23
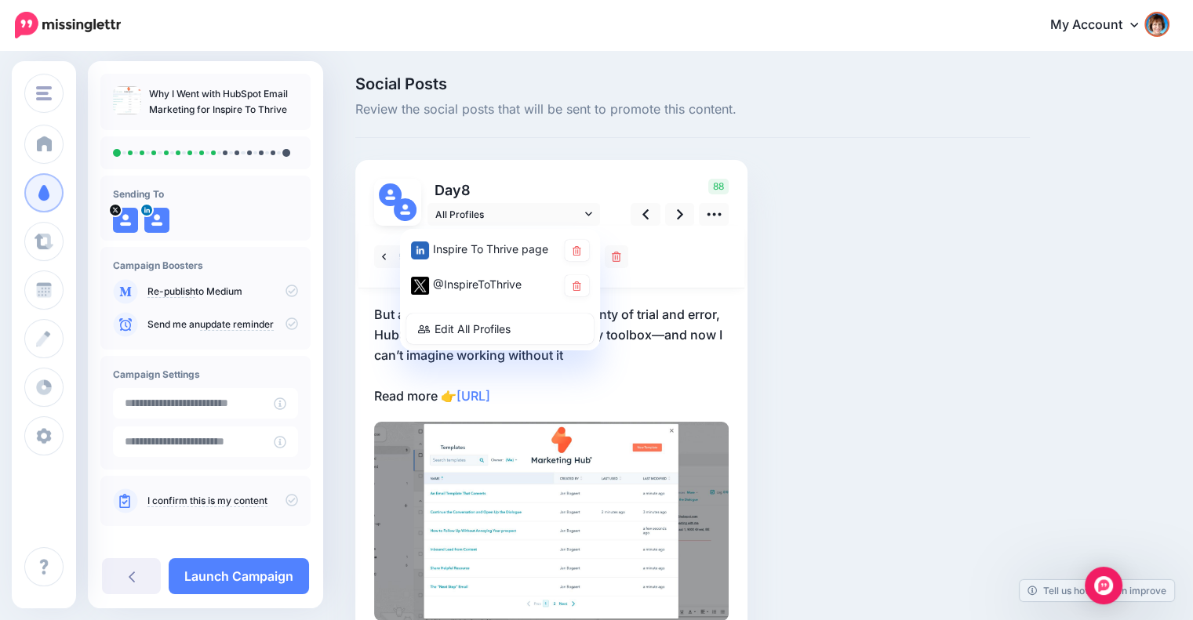
click at [575, 240] on div "Inspire To Thrive page" at bounding box center [499, 250] width 187 height 31
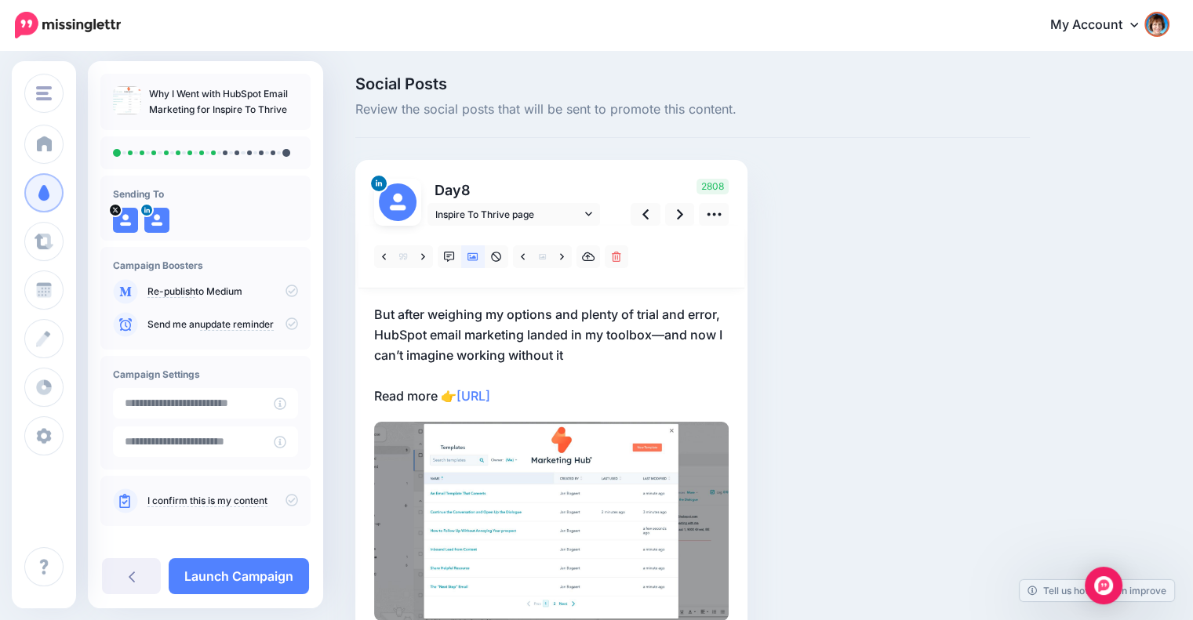
click at [843, 314] on div "Social Posts Review the social posts that will be sent to promote this content.…" at bounding box center [692, 381] width 698 height 611
click at [565, 260] on link at bounding box center [562, 256] width 20 height 23
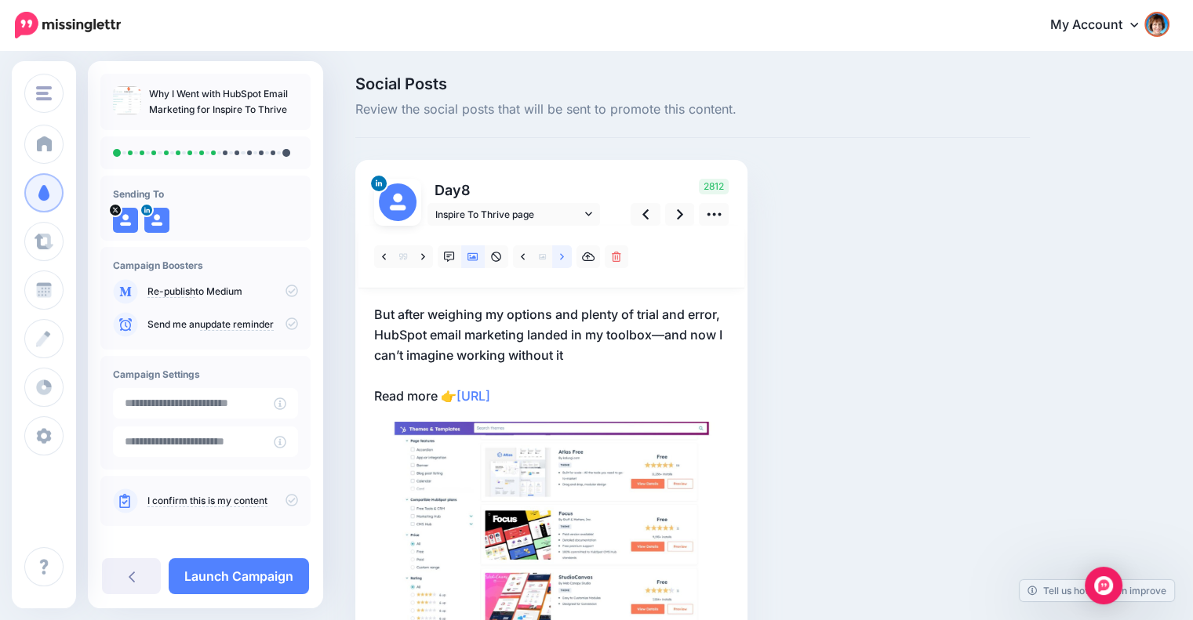
click at [561, 260] on icon at bounding box center [562, 257] width 4 height 11
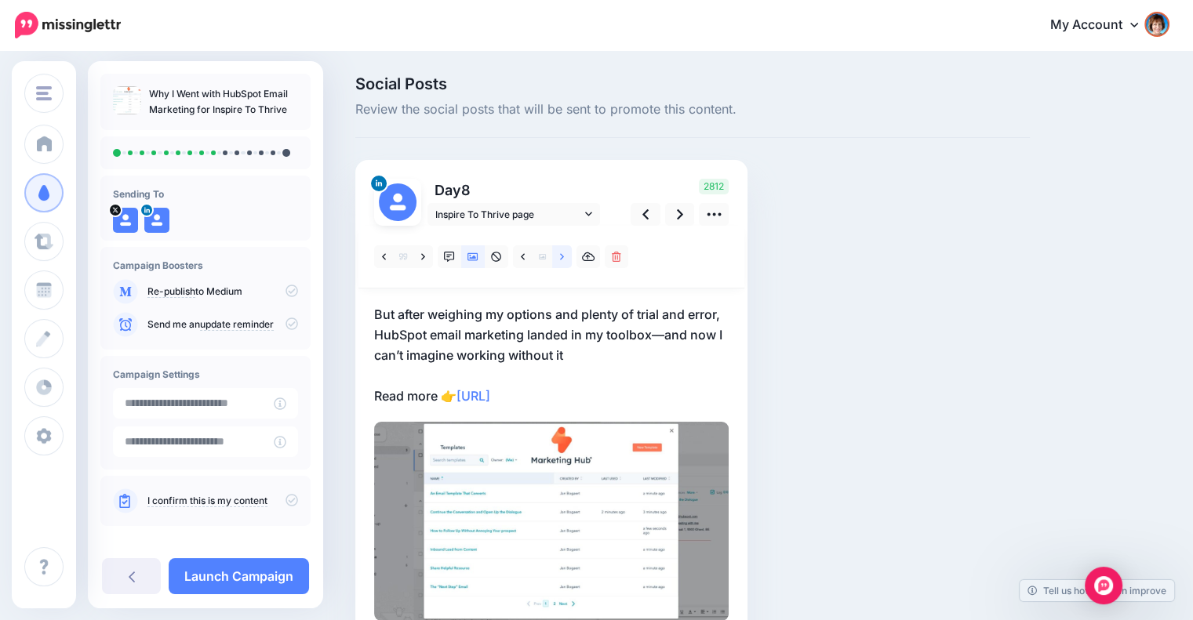
click at [561, 260] on icon at bounding box center [562, 257] width 4 height 11
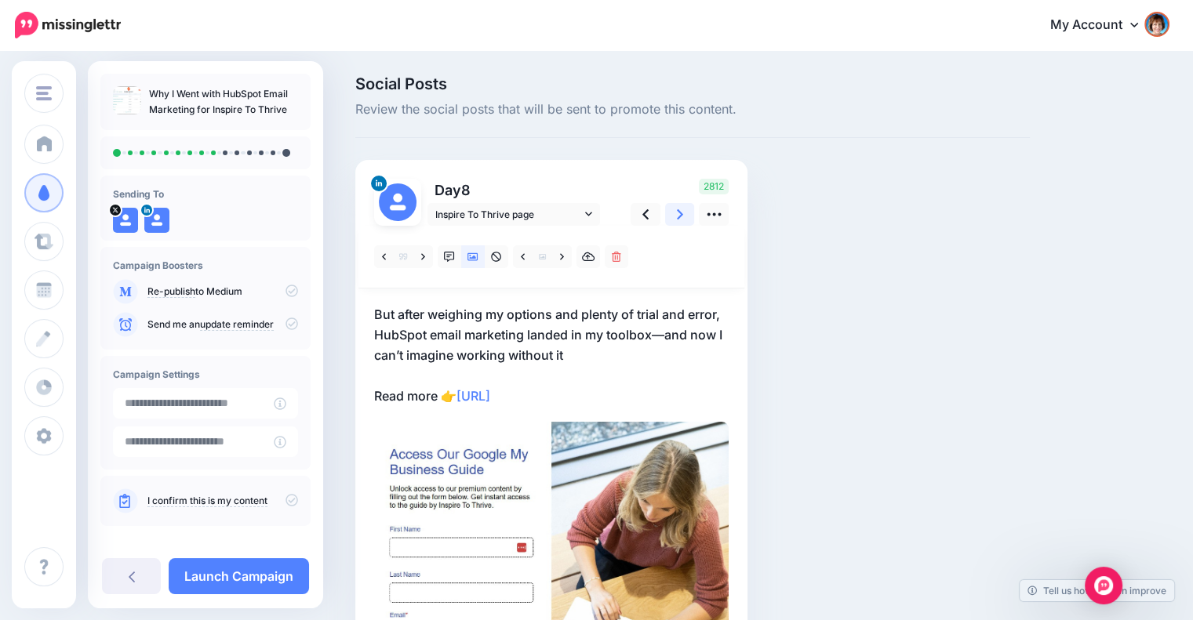
click at [684, 216] on link at bounding box center [680, 214] width 30 height 23
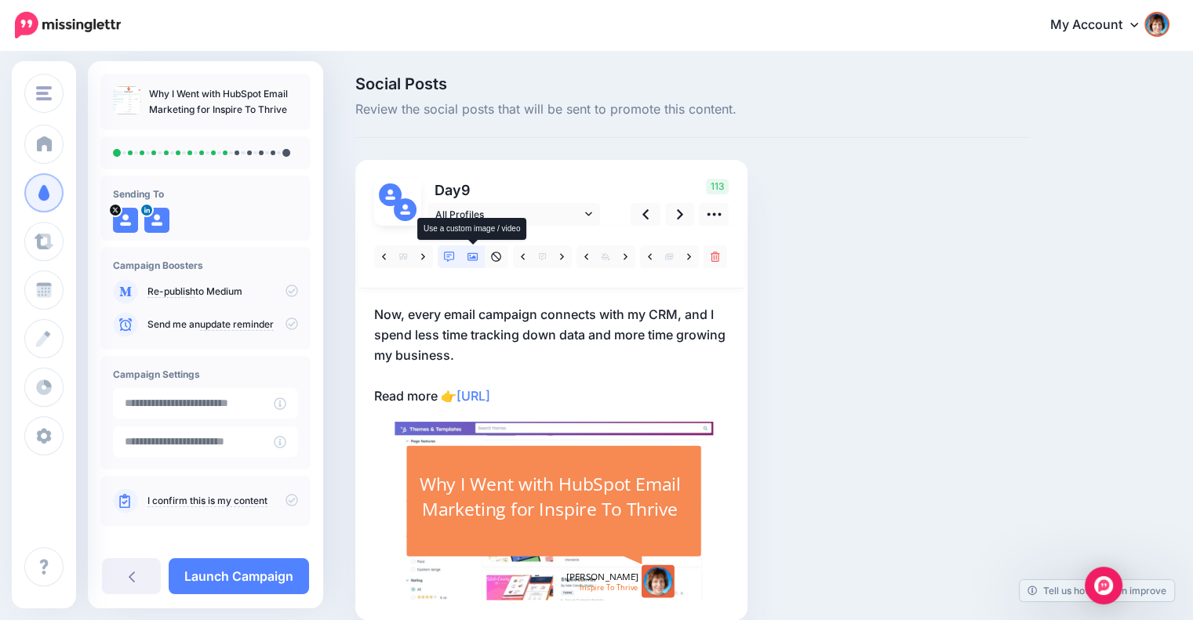
click at [473, 249] on link at bounding box center [473, 256] width 24 height 23
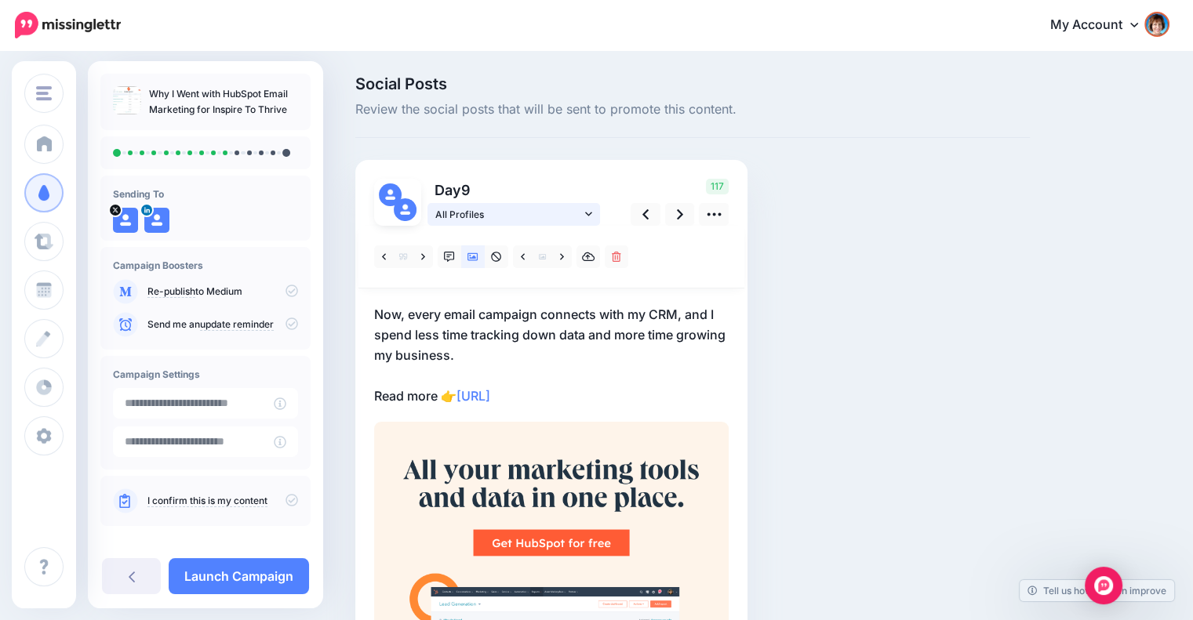
click at [564, 213] on span "All Profiles" at bounding box center [508, 214] width 146 height 16
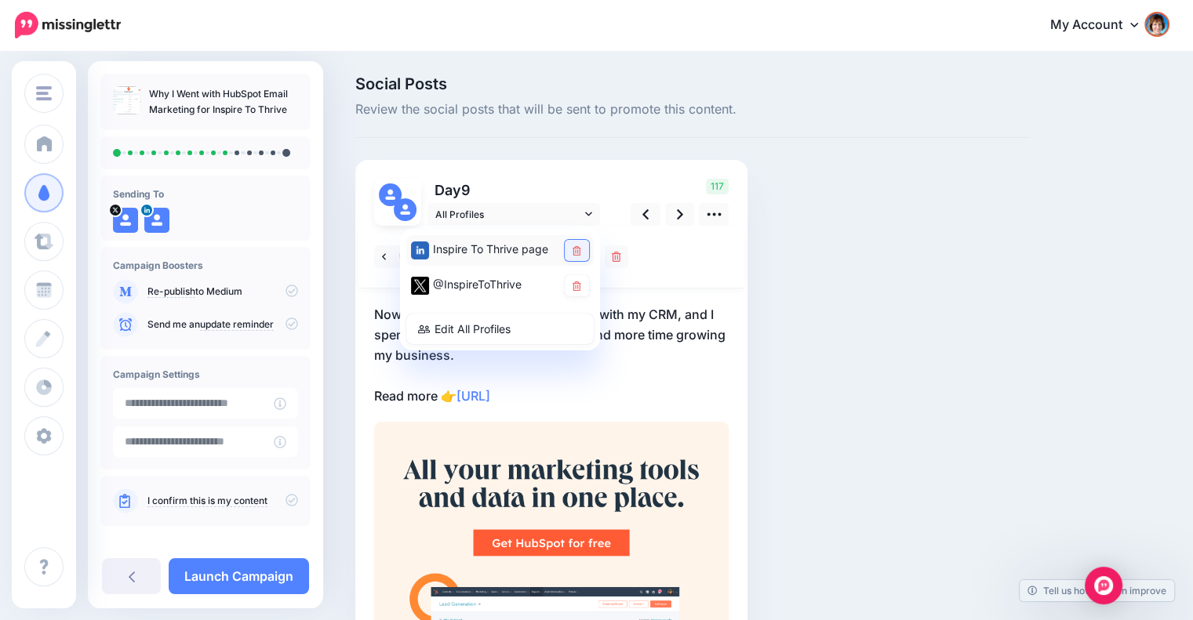
click at [568, 243] on link at bounding box center [577, 250] width 24 height 21
click at [681, 217] on icon at bounding box center [680, 214] width 6 height 16
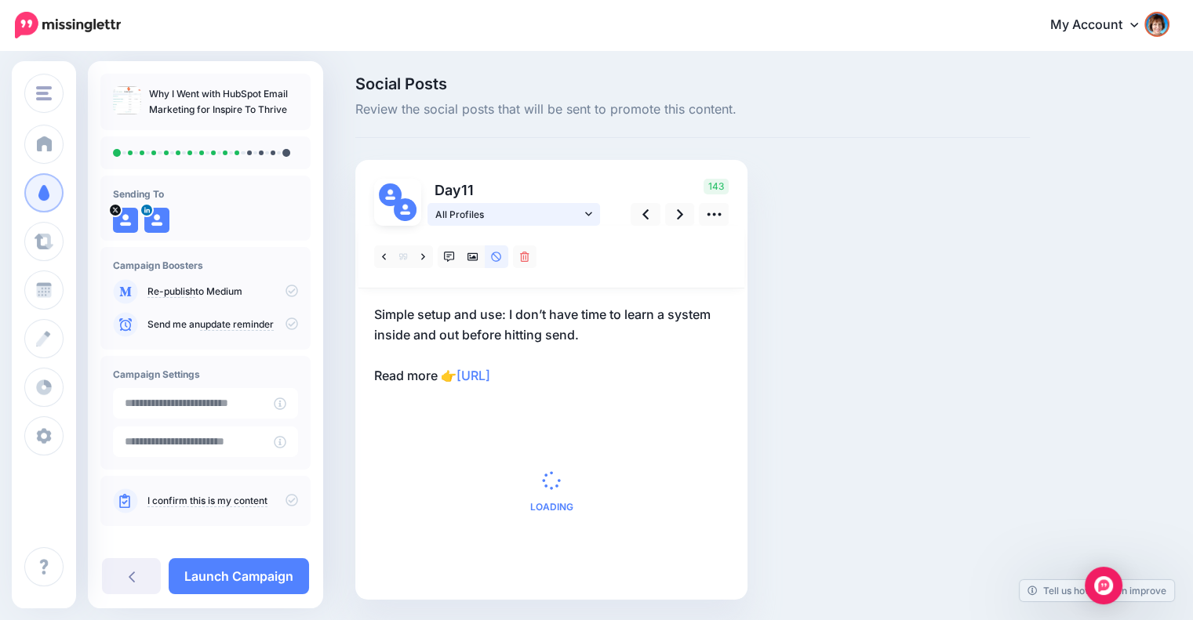
click at [580, 213] on span "All Profiles" at bounding box center [508, 214] width 146 height 16
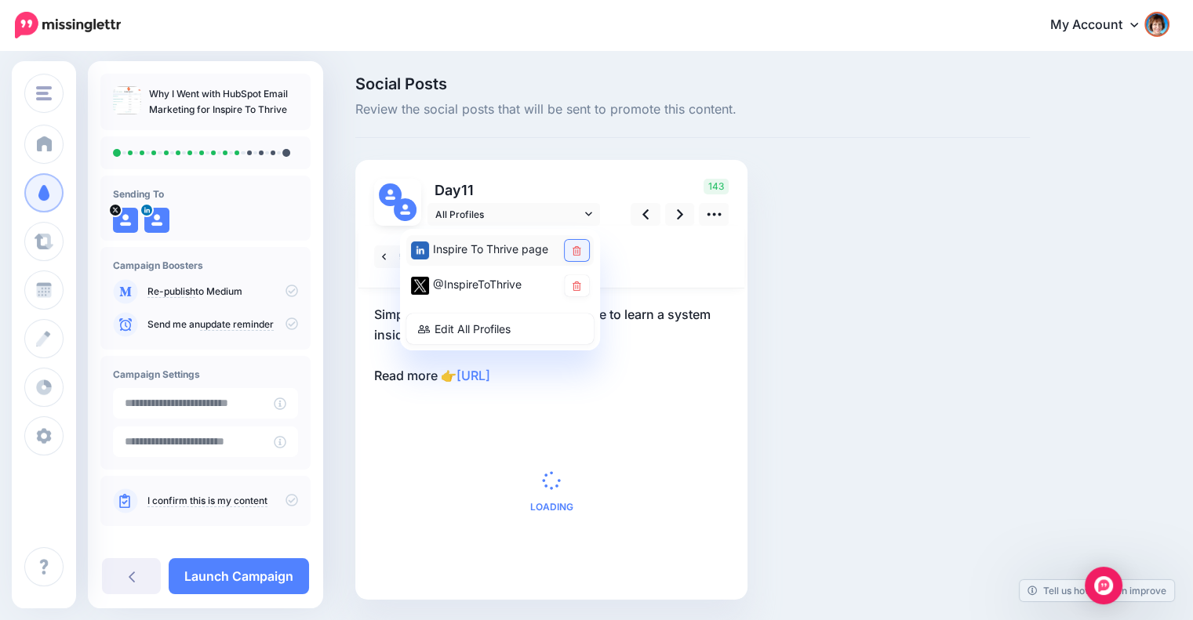
click at [571, 247] on link at bounding box center [577, 250] width 24 height 21
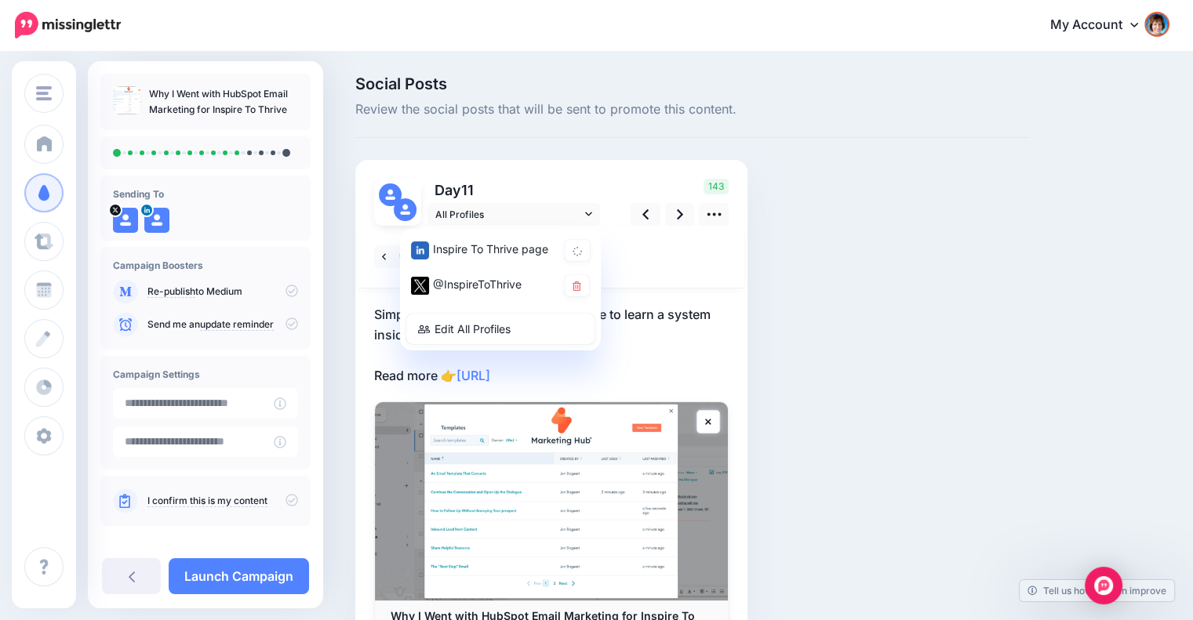
click at [859, 294] on div "Social Posts Review the social posts that will be sent to promote this content.…" at bounding box center [692, 401] width 698 height 650
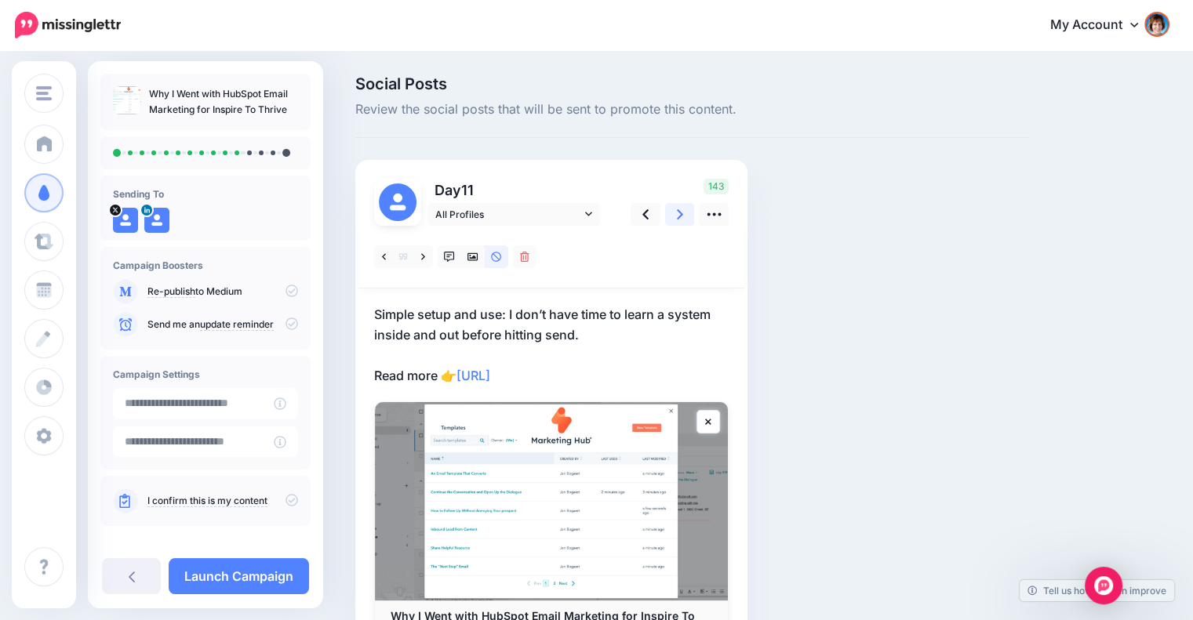
click at [674, 211] on link at bounding box center [680, 214] width 30 height 23
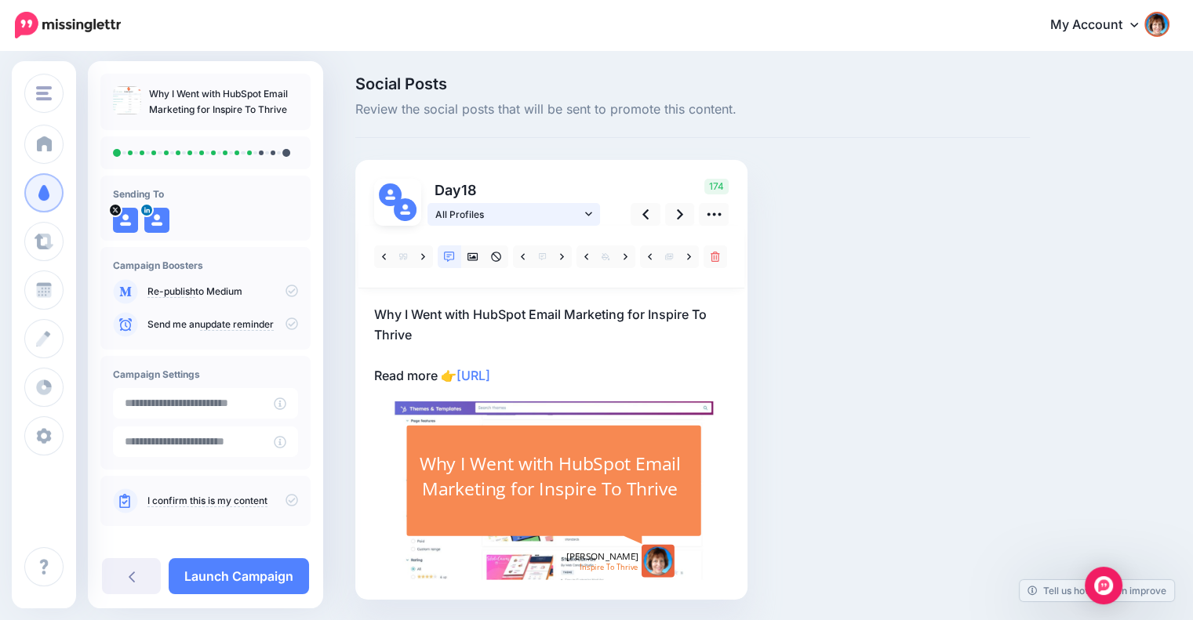
click at [587, 209] on icon at bounding box center [588, 214] width 7 height 11
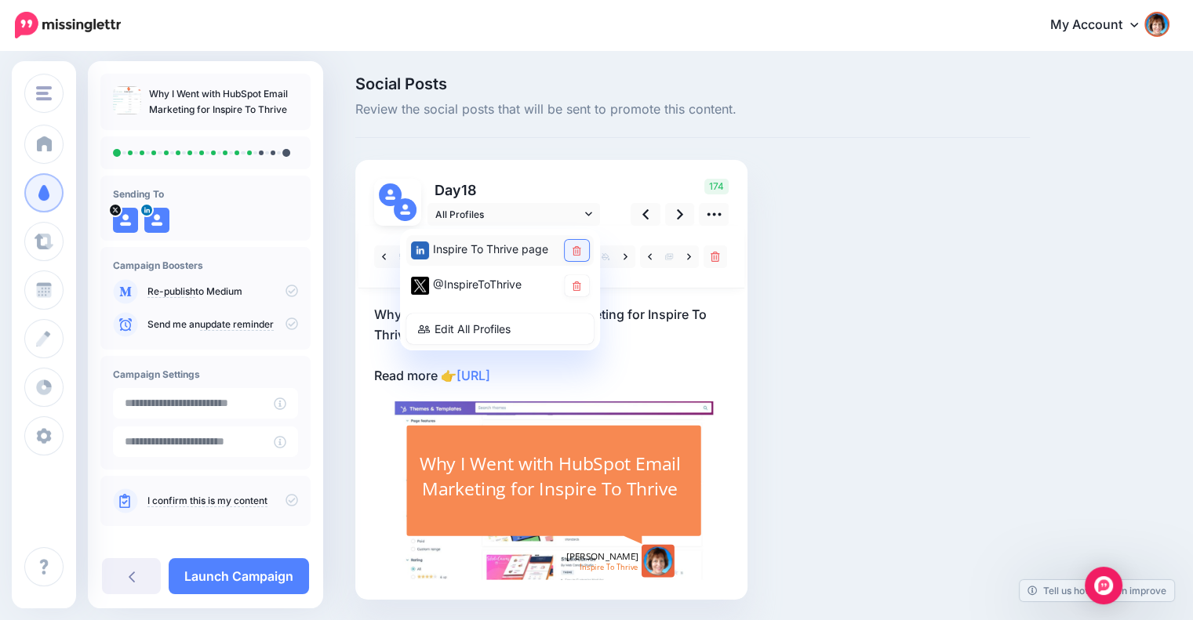
click at [575, 249] on icon at bounding box center [576, 250] width 9 height 9
click at [856, 337] on div "Social Posts Review the social posts that will be sent to promote this content.…" at bounding box center [692, 361] width 698 height 571
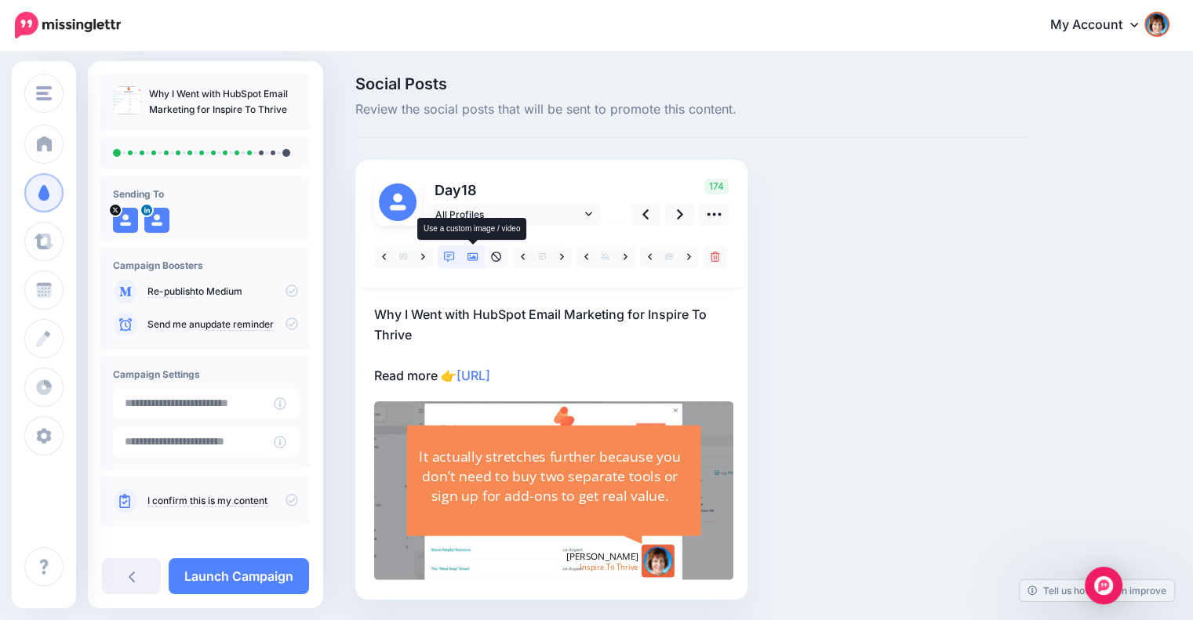
click at [475, 256] on icon at bounding box center [472, 257] width 11 height 11
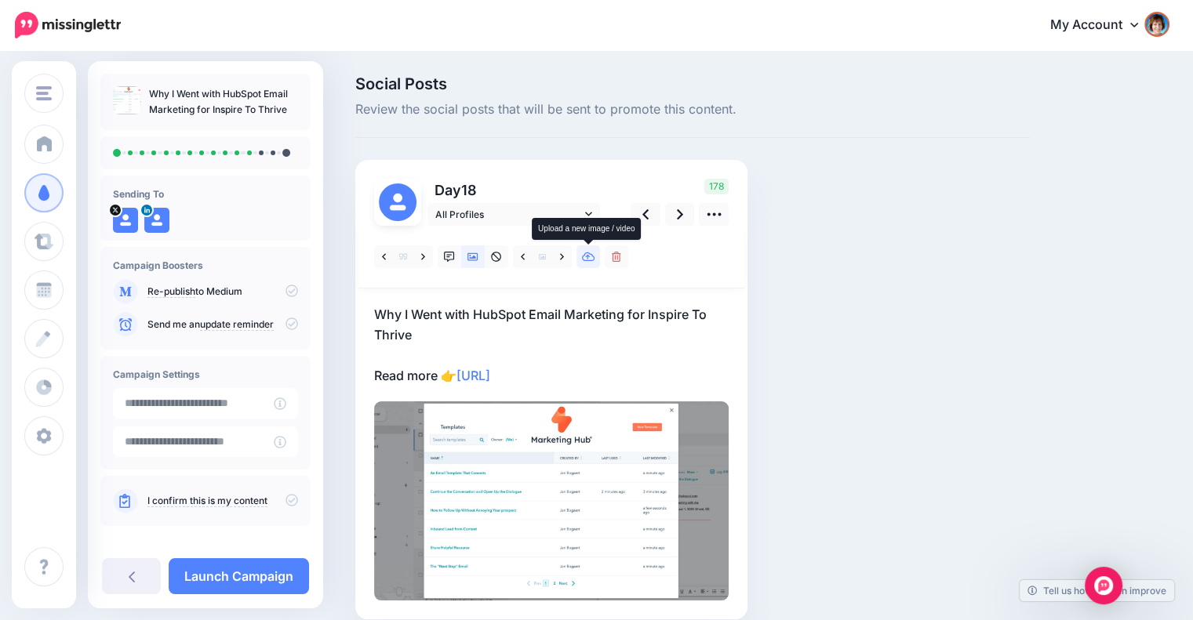
click at [587, 258] on icon at bounding box center [588, 257] width 13 height 11
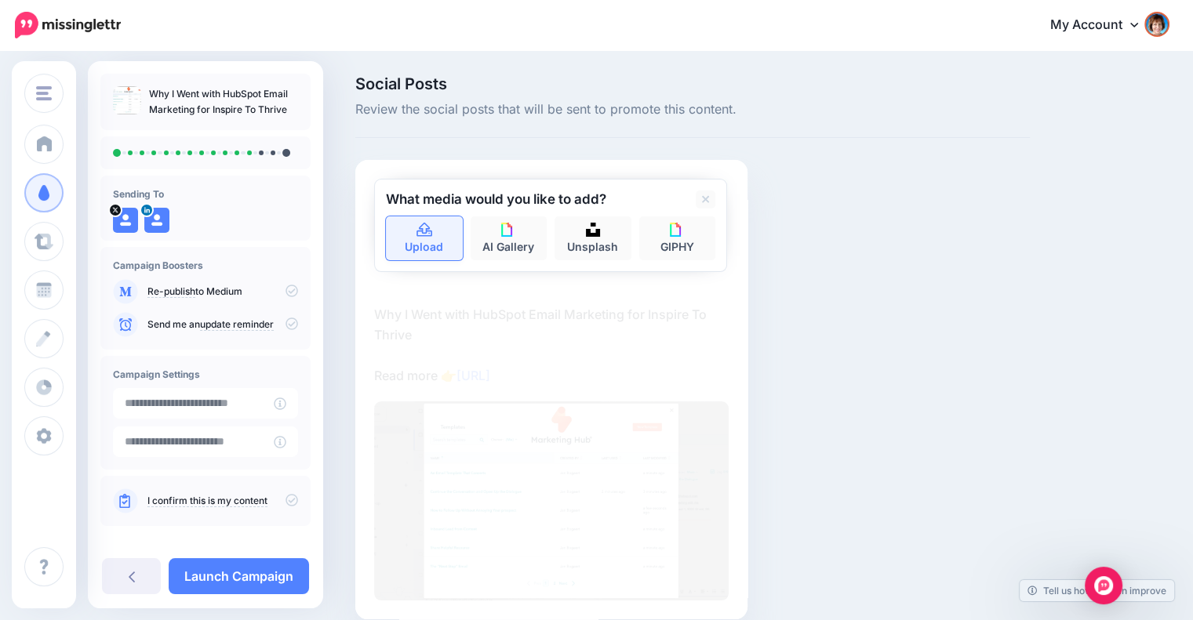
click at [431, 238] on link "Upload" at bounding box center [424, 238] width 77 height 44
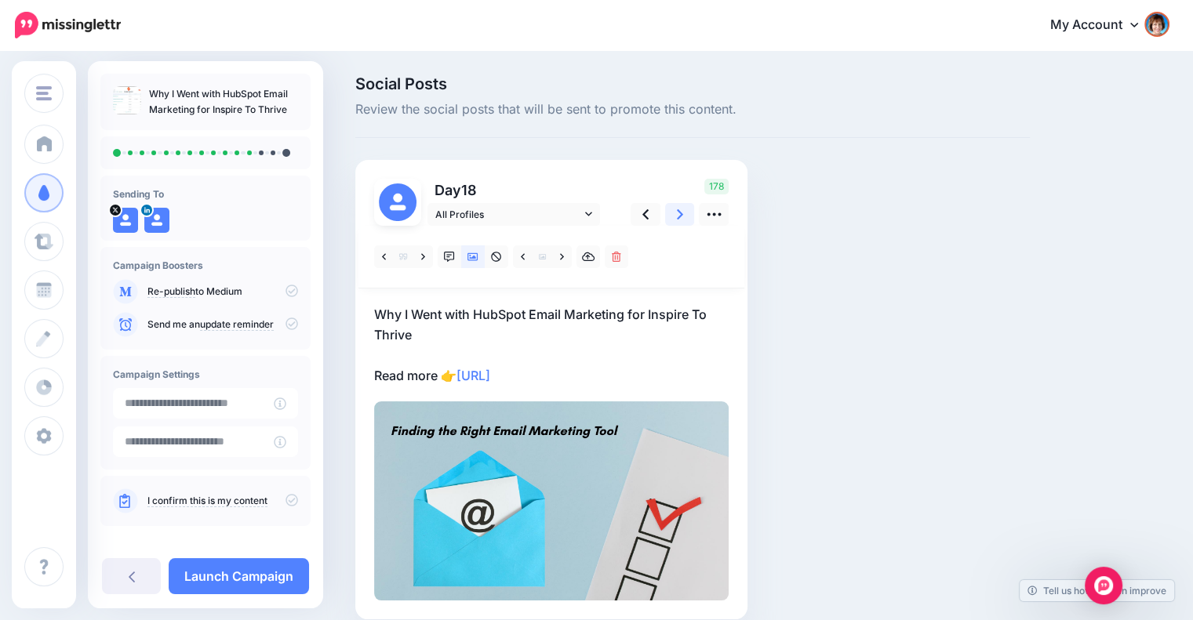
click at [668, 216] on link at bounding box center [680, 214] width 30 height 23
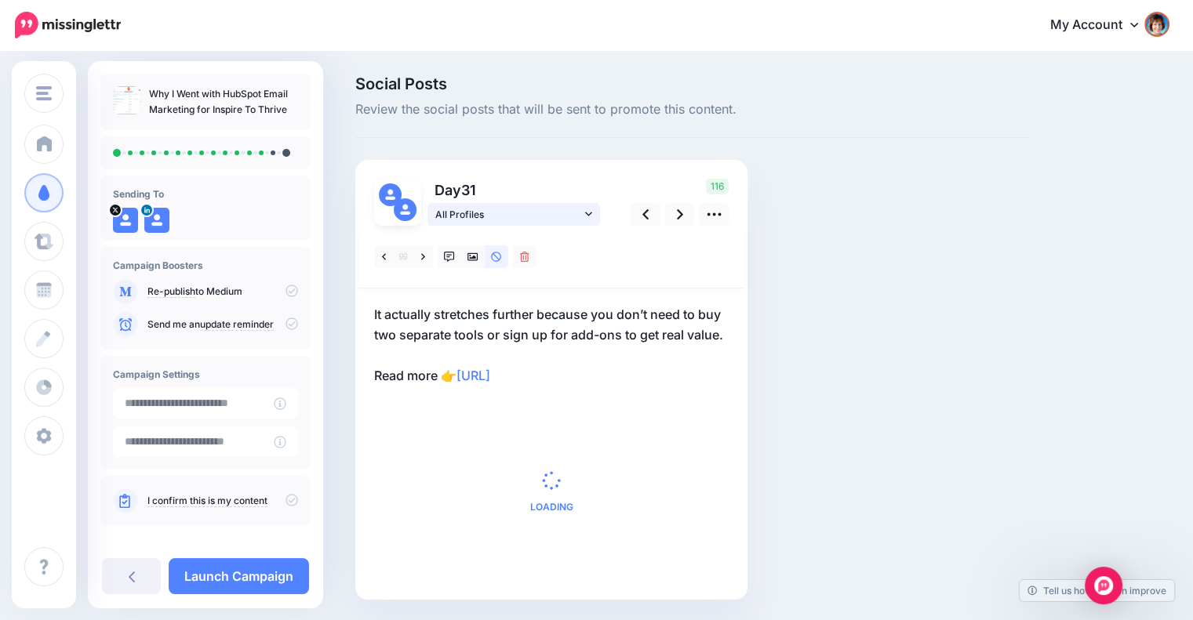
click at [588, 213] on icon at bounding box center [588, 214] width 7 height 11
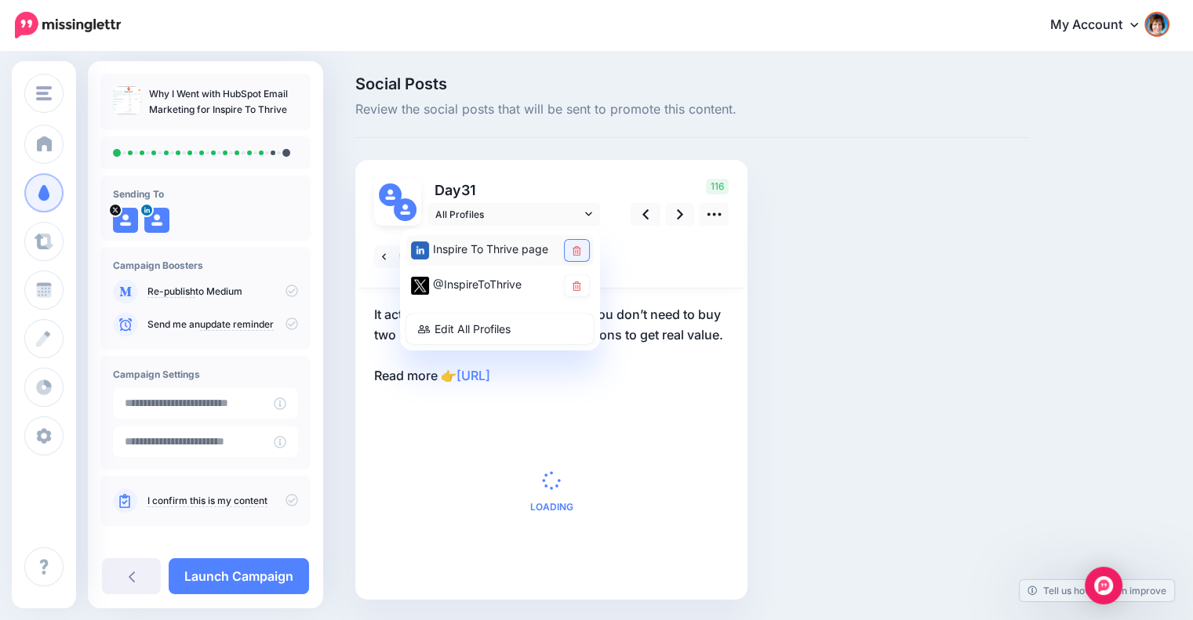
click at [570, 249] on link at bounding box center [577, 250] width 24 height 21
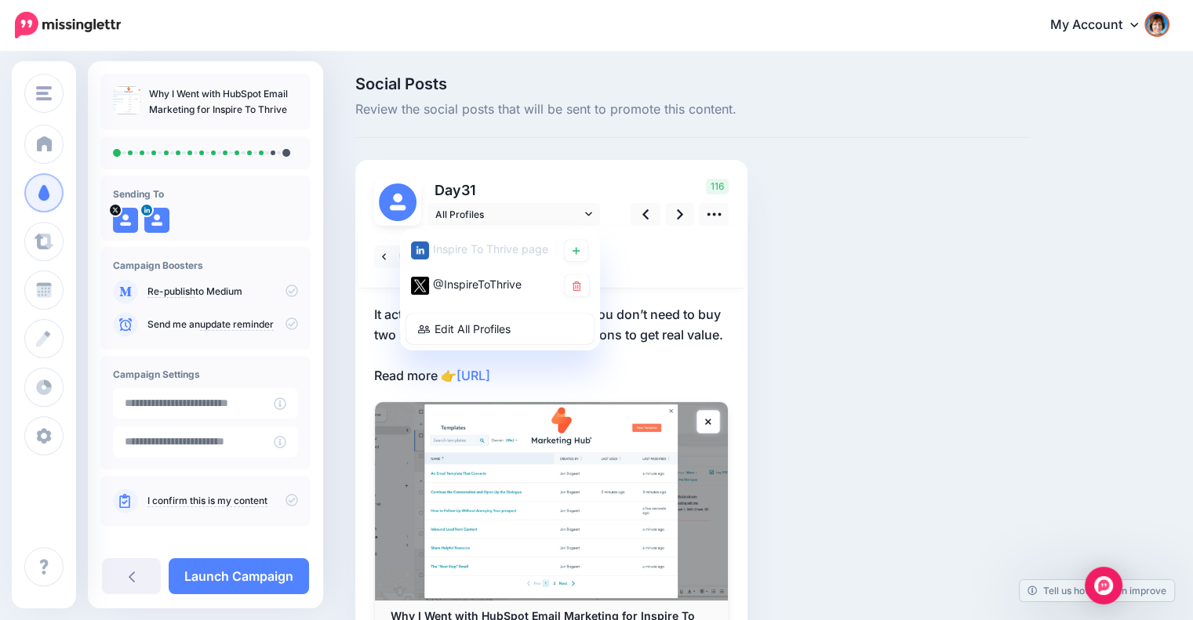
click at [825, 285] on div "Social Posts Review the social posts that will be sent to promote this content.…" at bounding box center [692, 401] width 698 height 650
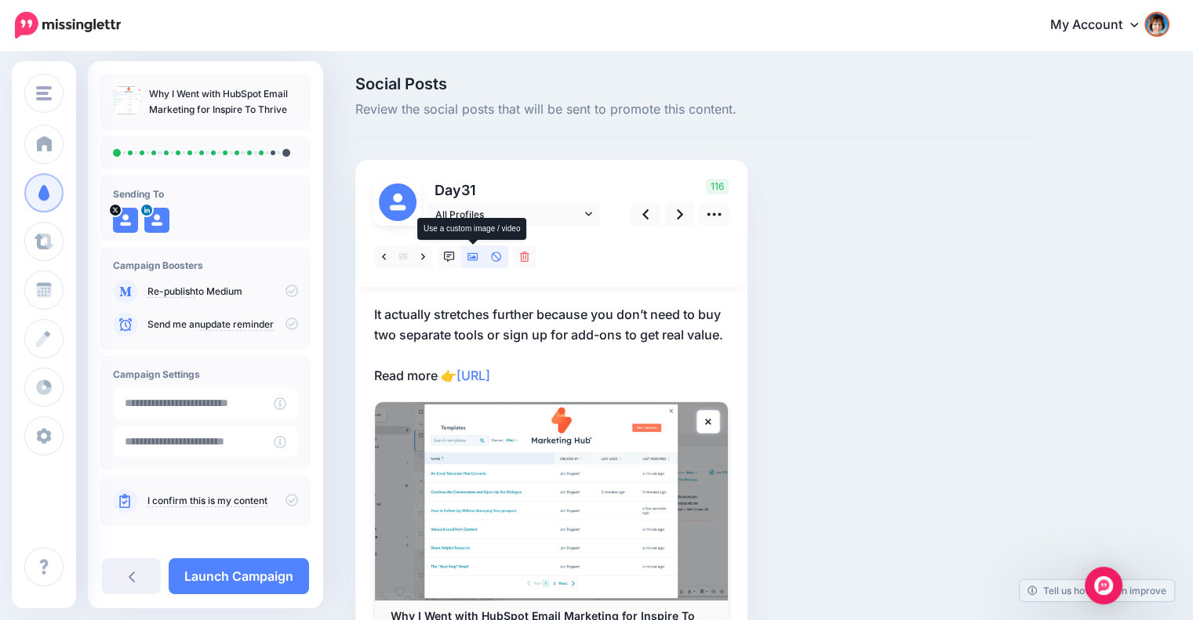
click at [471, 260] on icon at bounding box center [472, 257] width 11 height 11
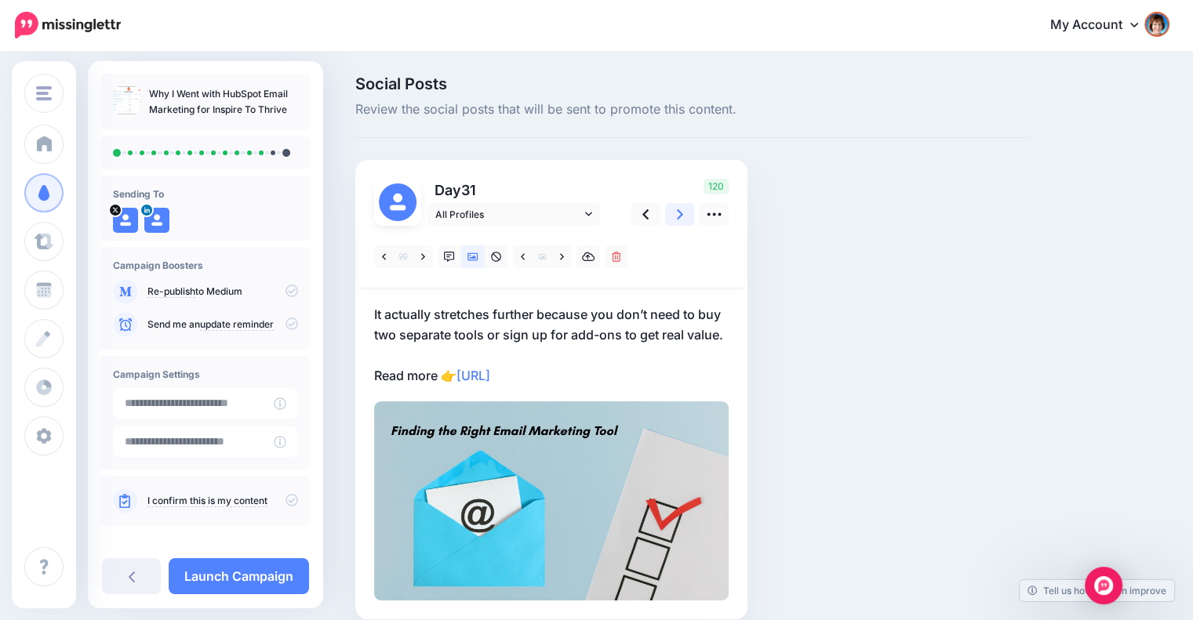
click at [673, 215] on link at bounding box center [680, 214] width 30 height 23
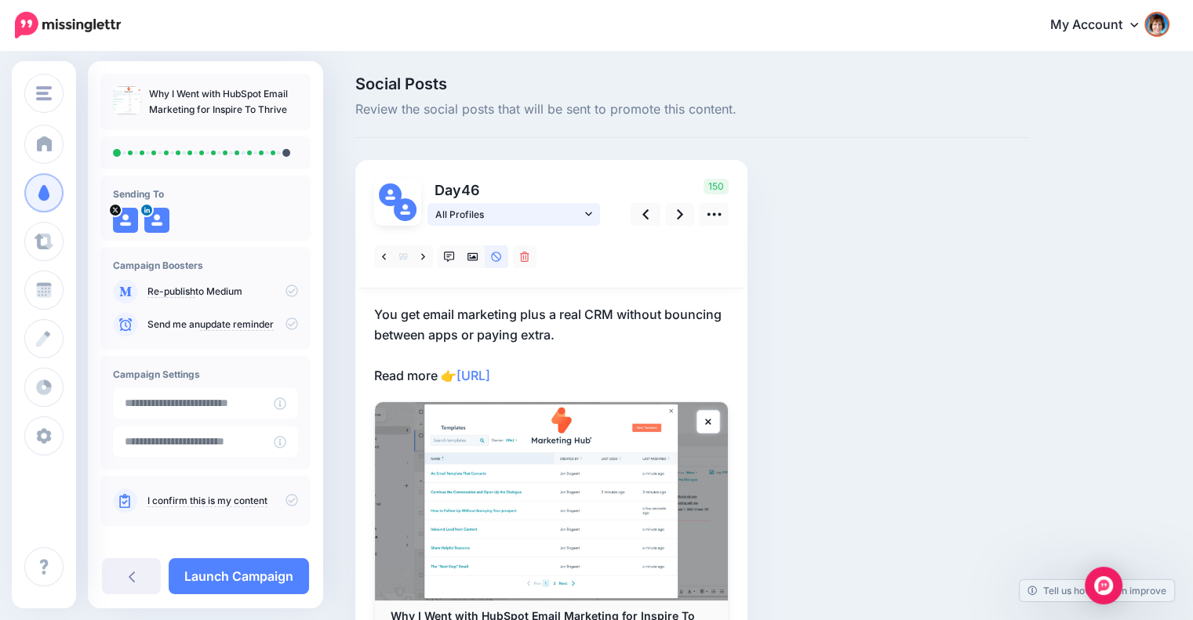
click at [582, 213] on link "All Profiles" at bounding box center [513, 214] width 173 height 23
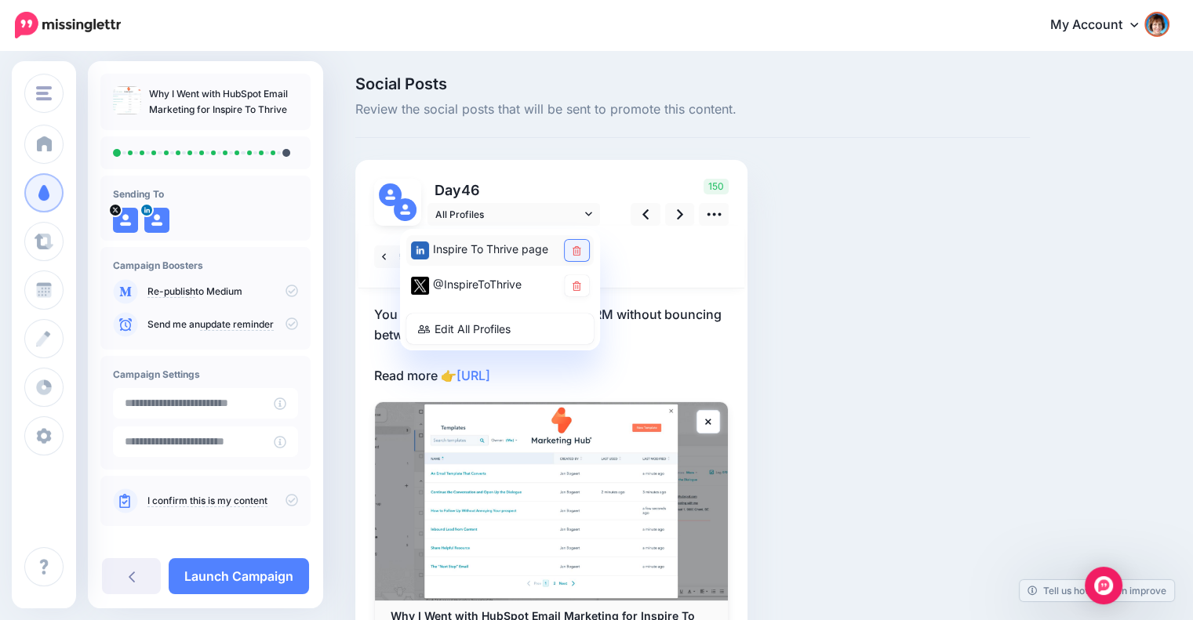
drag, startPoint x: 573, startPoint y: 249, endPoint x: 586, endPoint y: 247, distance: 12.8
click at [574, 249] on icon at bounding box center [576, 250] width 9 height 9
click at [680, 216] on icon at bounding box center [680, 214] width 6 height 10
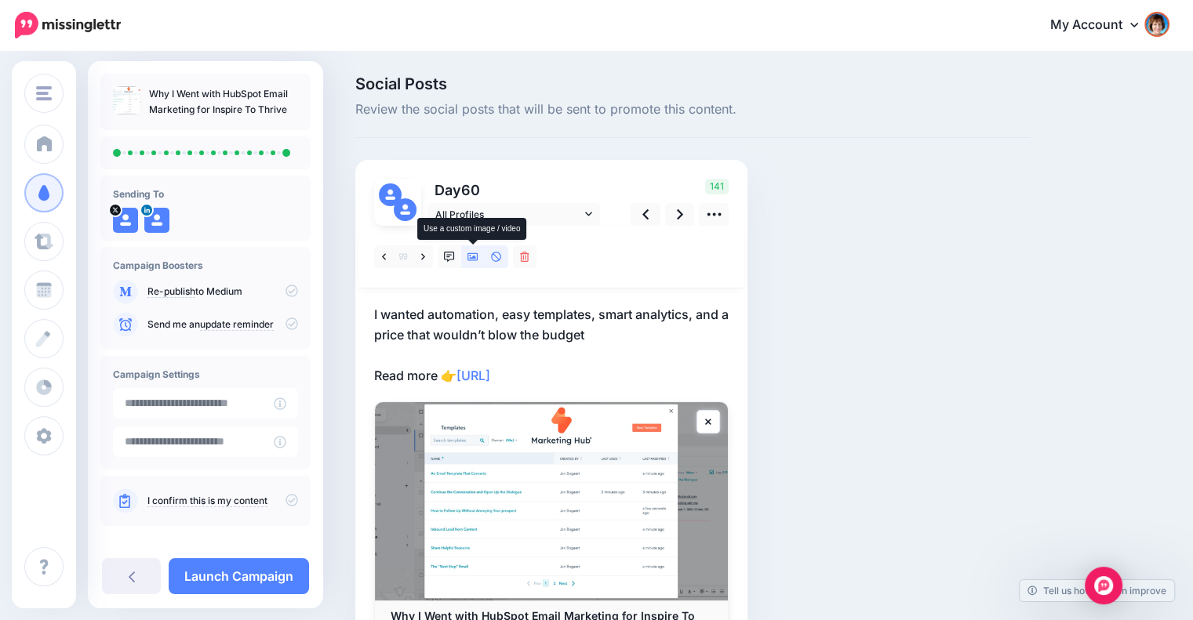
click at [473, 250] on link at bounding box center [473, 256] width 24 height 23
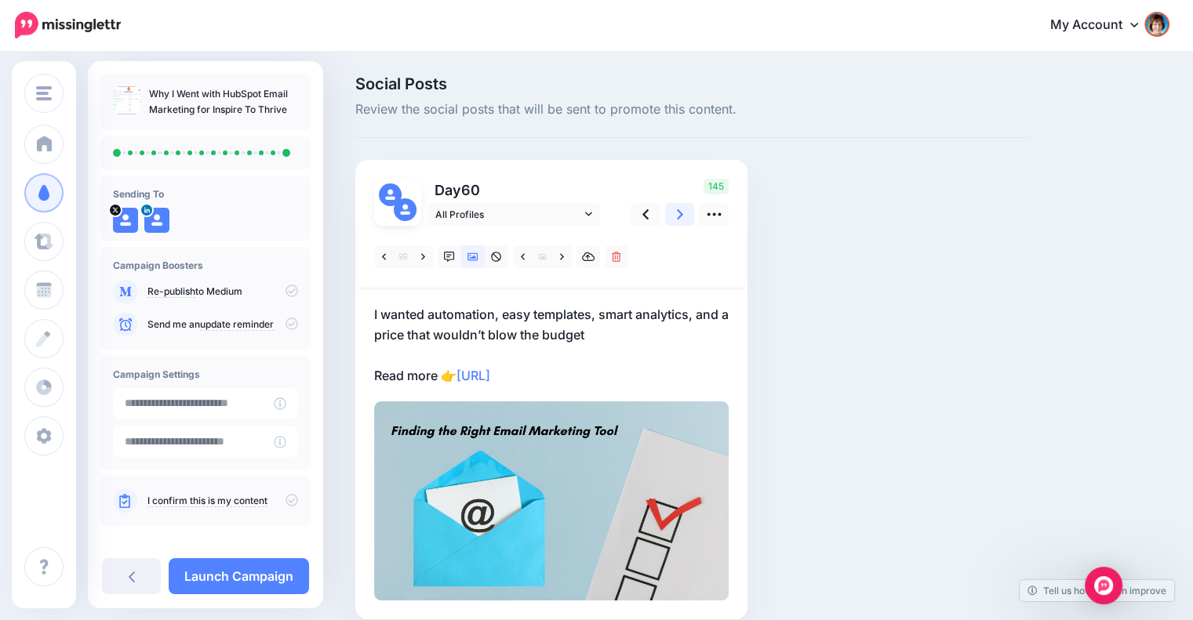
click at [670, 213] on link at bounding box center [680, 214] width 30 height 23
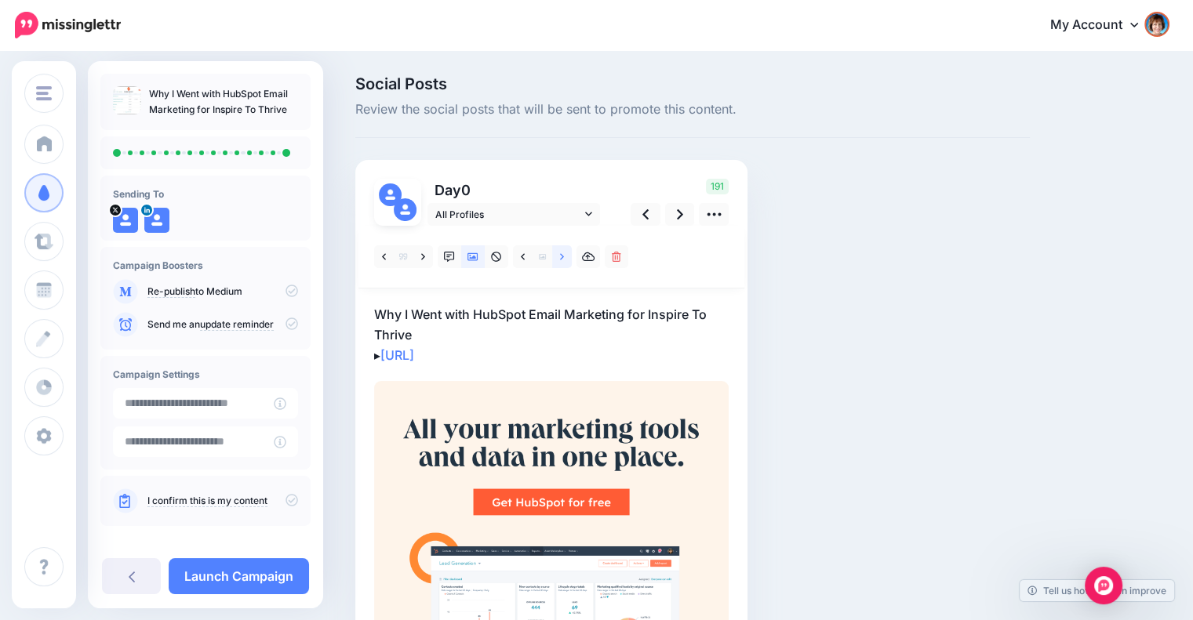
click at [564, 260] on link at bounding box center [562, 256] width 20 height 23
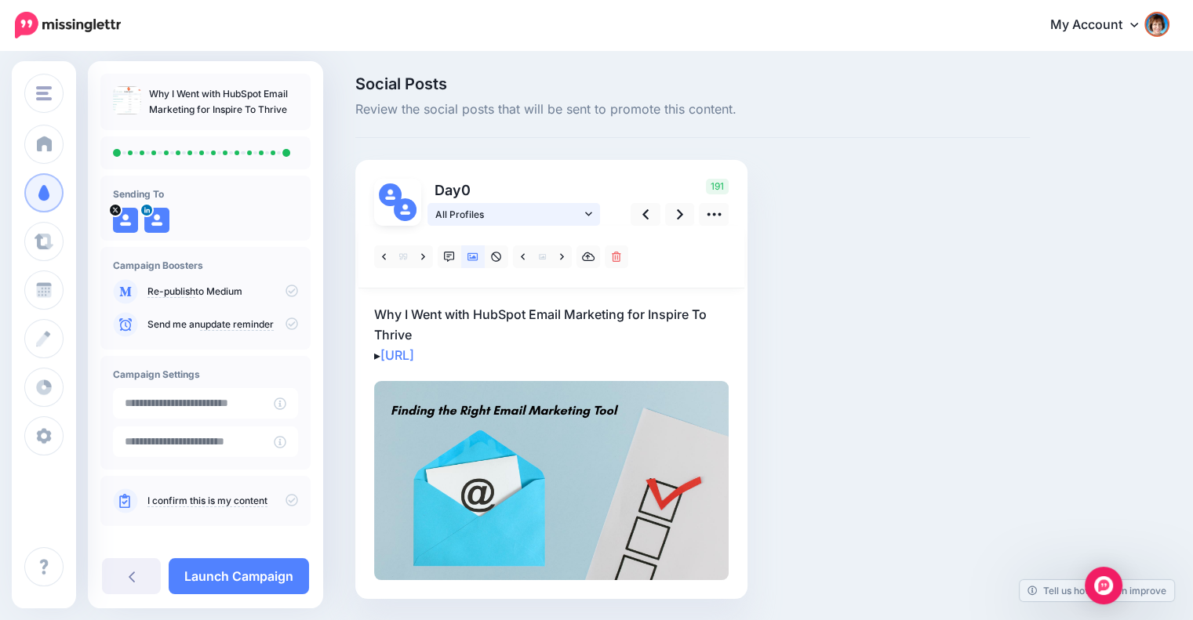
click at [596, 218] on link "All Profiles" at bounding box center [513, 214] width 173 height 23
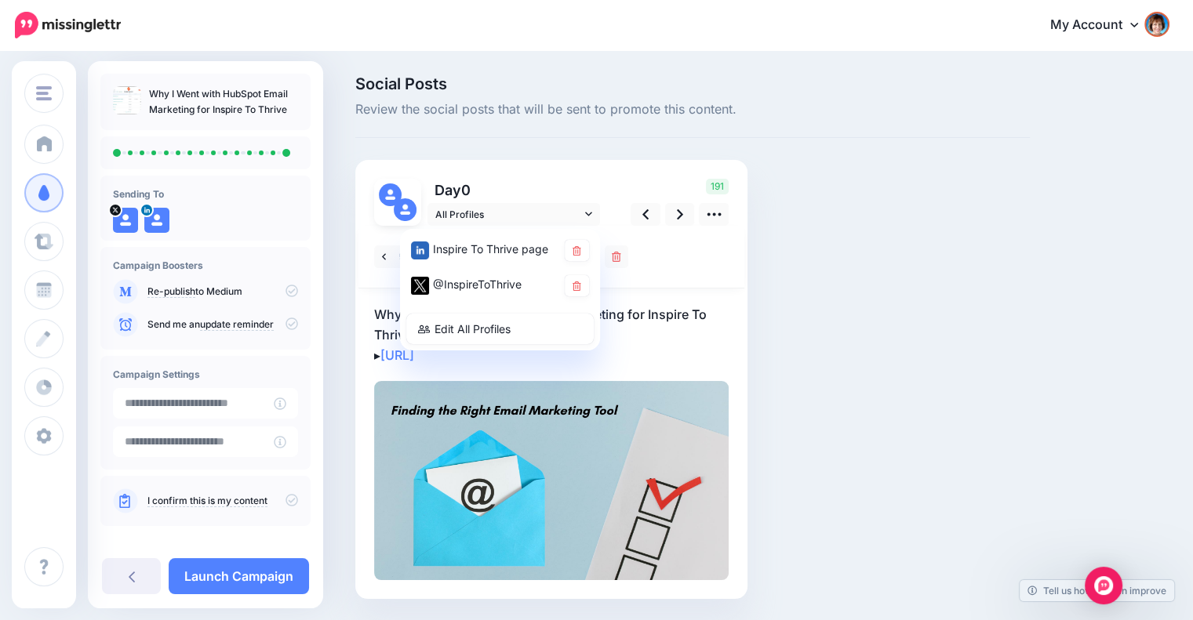
drag, startPoint x: 689, startPoint y: 273, endPoint x: 683, endPoint y: 265, distance: 9.6
click at [689, 272] on div at bounding box center [551, 257] width 386 height 63
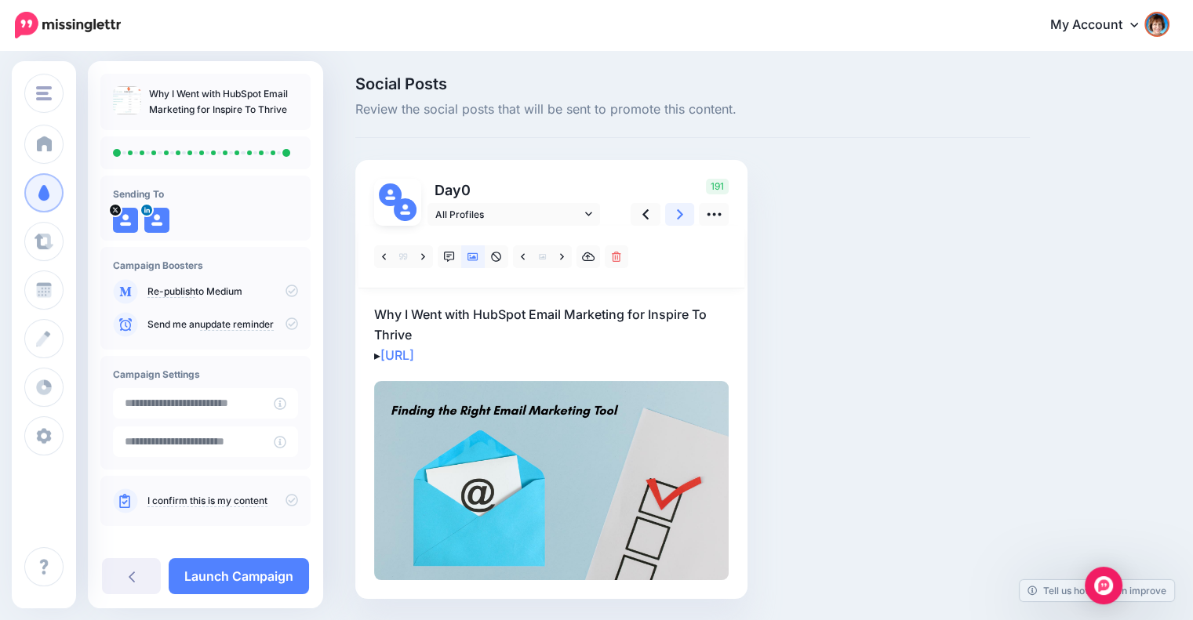
click at [675, 219] on link at bounding box center [680, 214] width 30 height 23
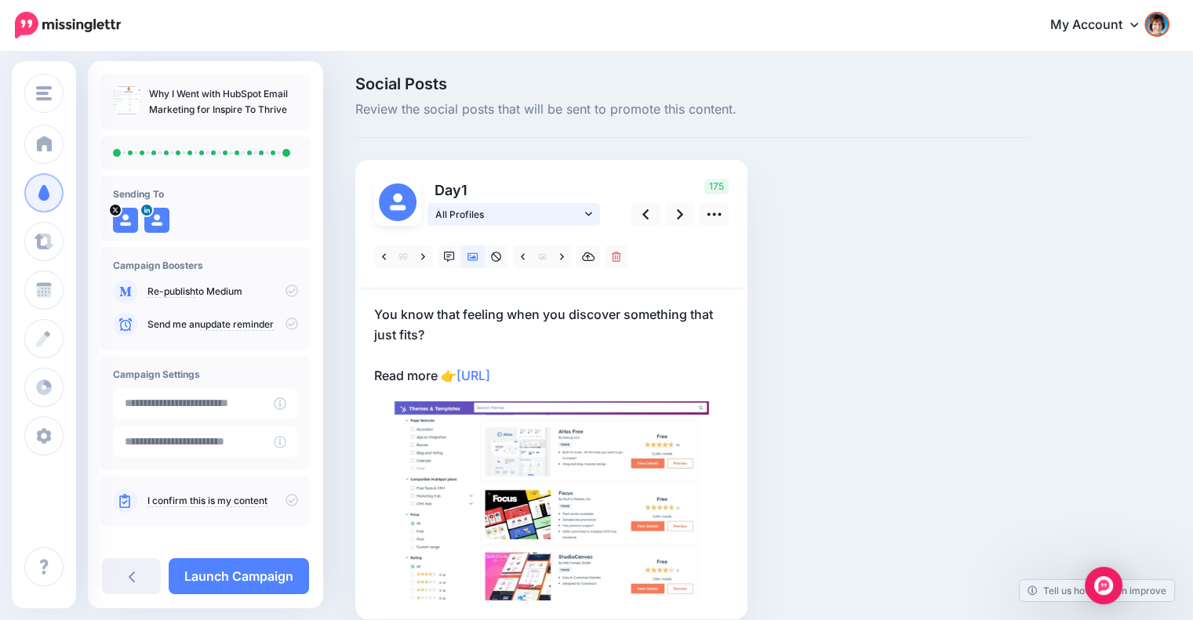
click at [597, 209] on link "All Profiles" at bounding box center [513, 214] width 173 height 23
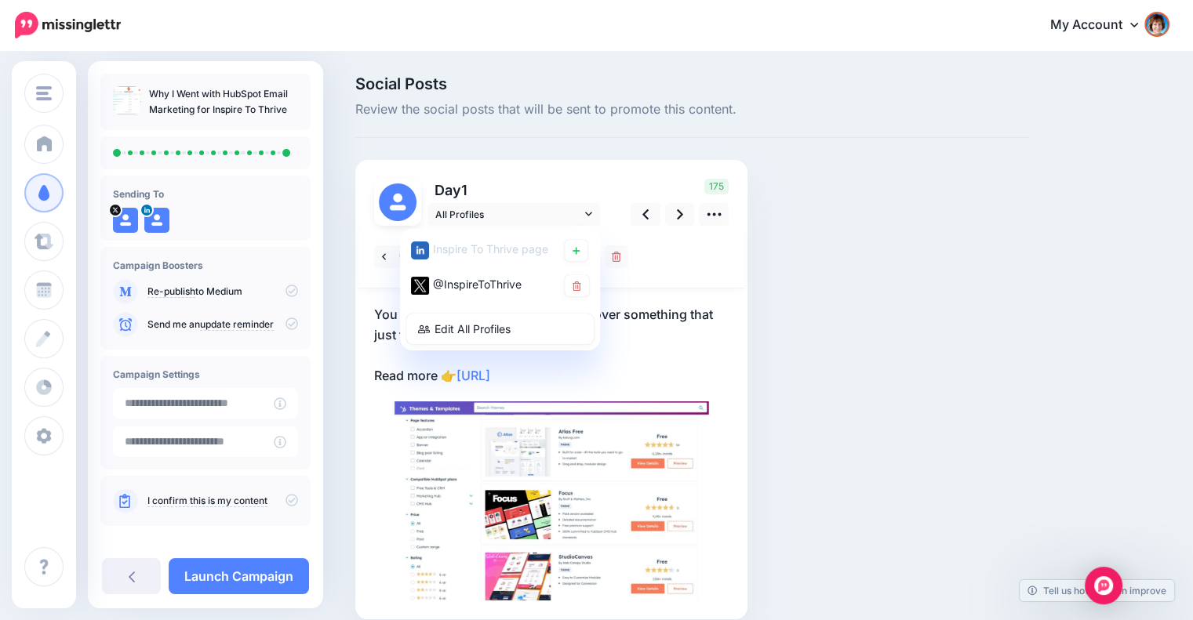
click at [699, 251] on div at bounding box center [551, 257] width 386 height 63
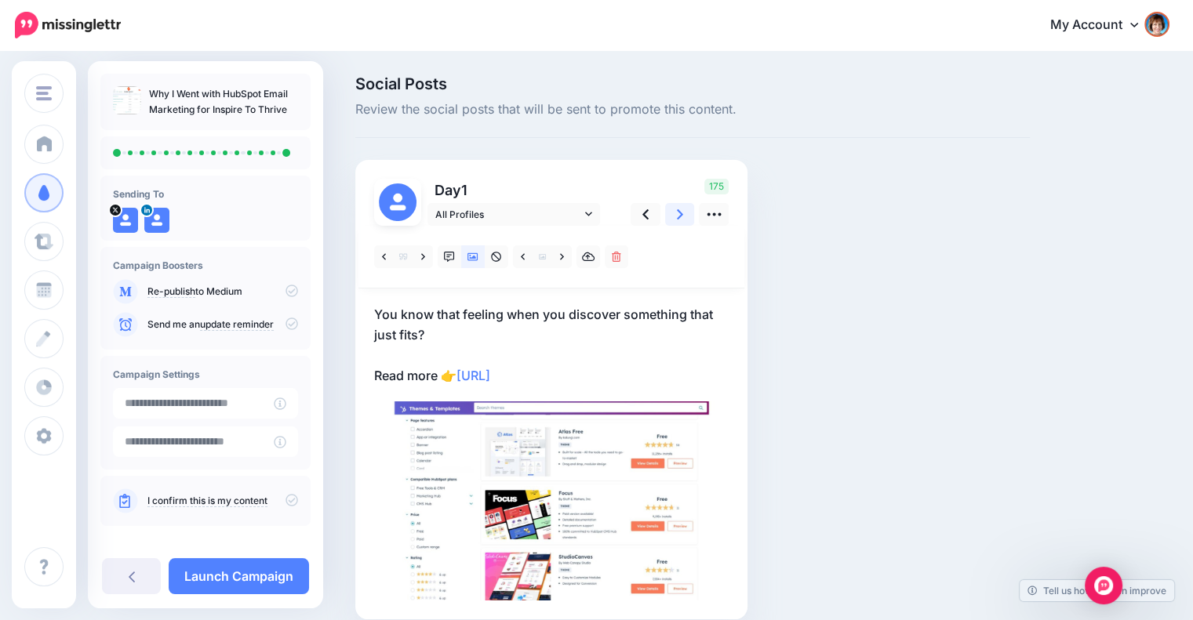
click at [681, 217] on icon at bounding box center [680, 214] width 6 height 16
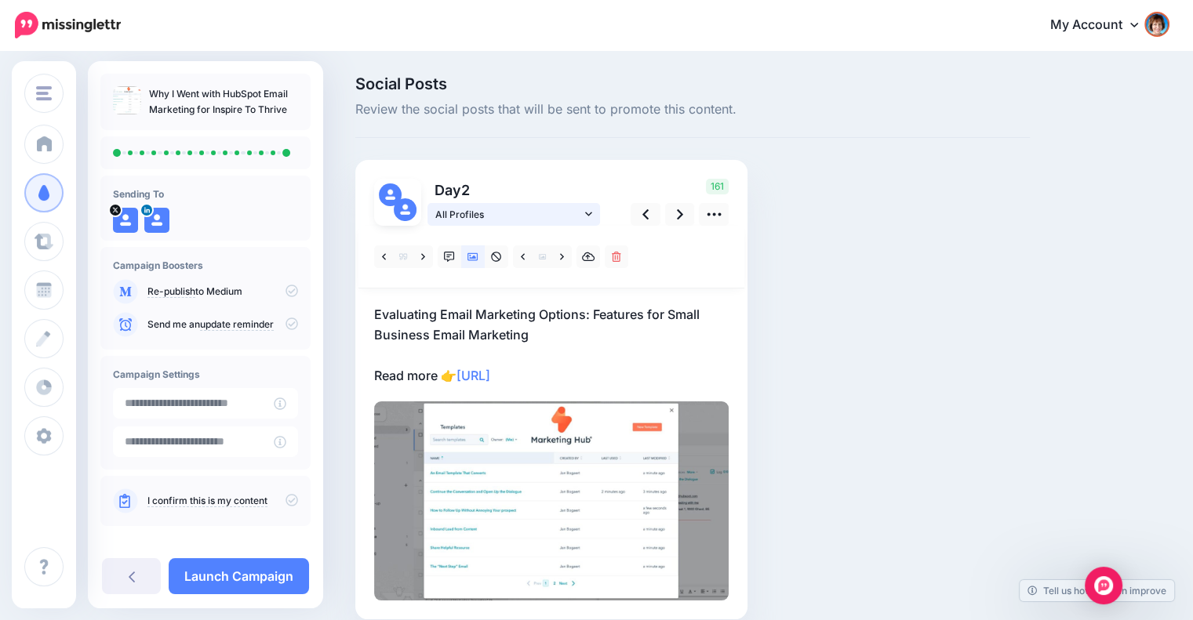
click at [583, 216] on link "All Profiles" at bounding box center [513, 214] width 173 height 23
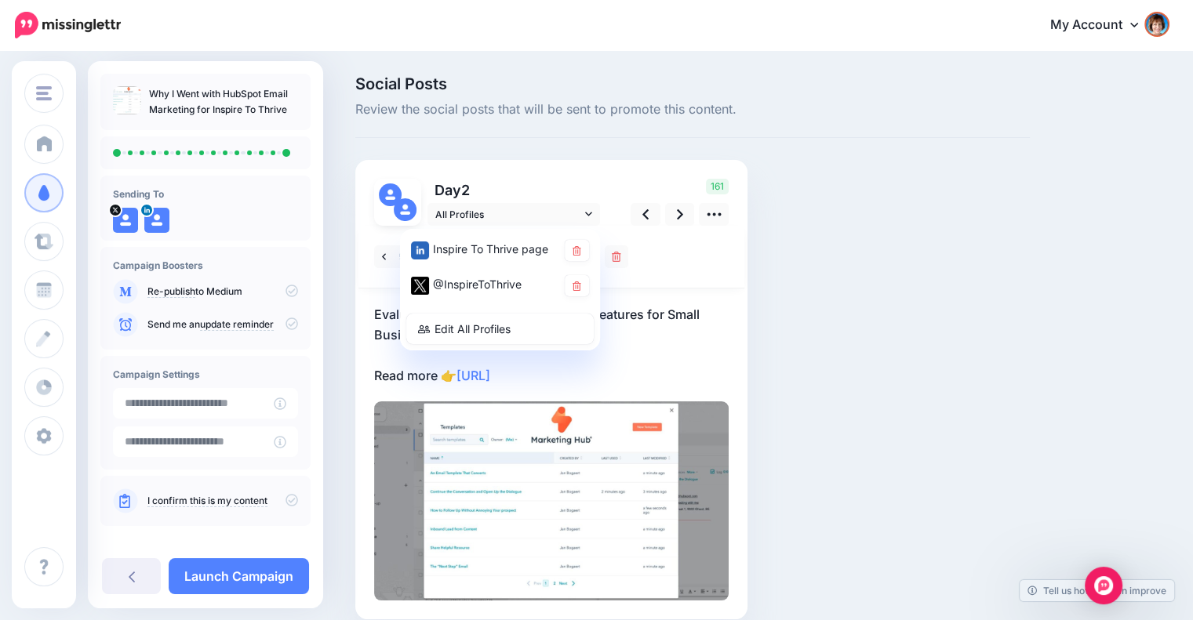
click at [695, 261] on div at bounding box center [551, 257] width 386 height 63
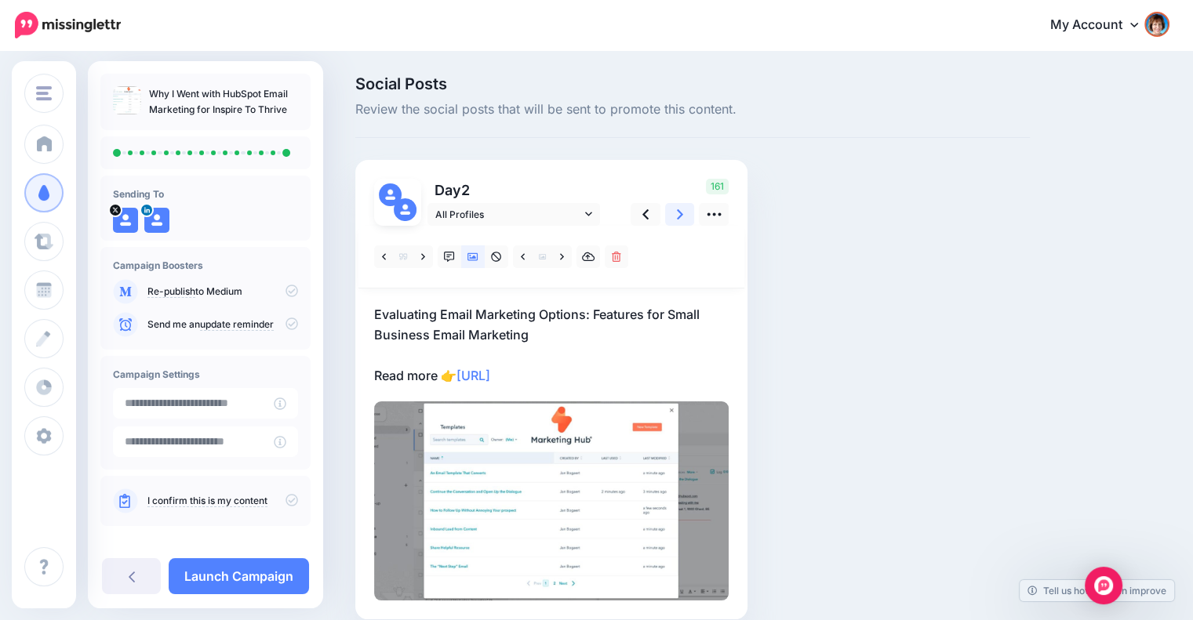
click at [680, 222] on icon at bounding box center [680, 214] width 6 height 16
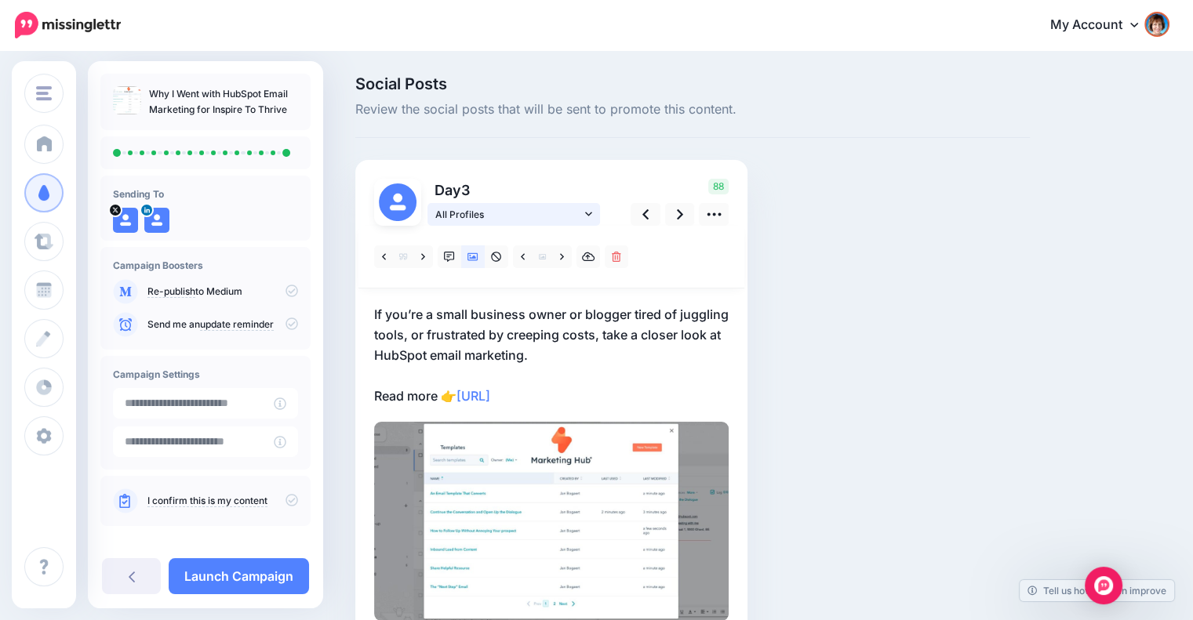
click at [594, 219] on link "All Profiles" at bounding box center [513, 214] width 173 height 23
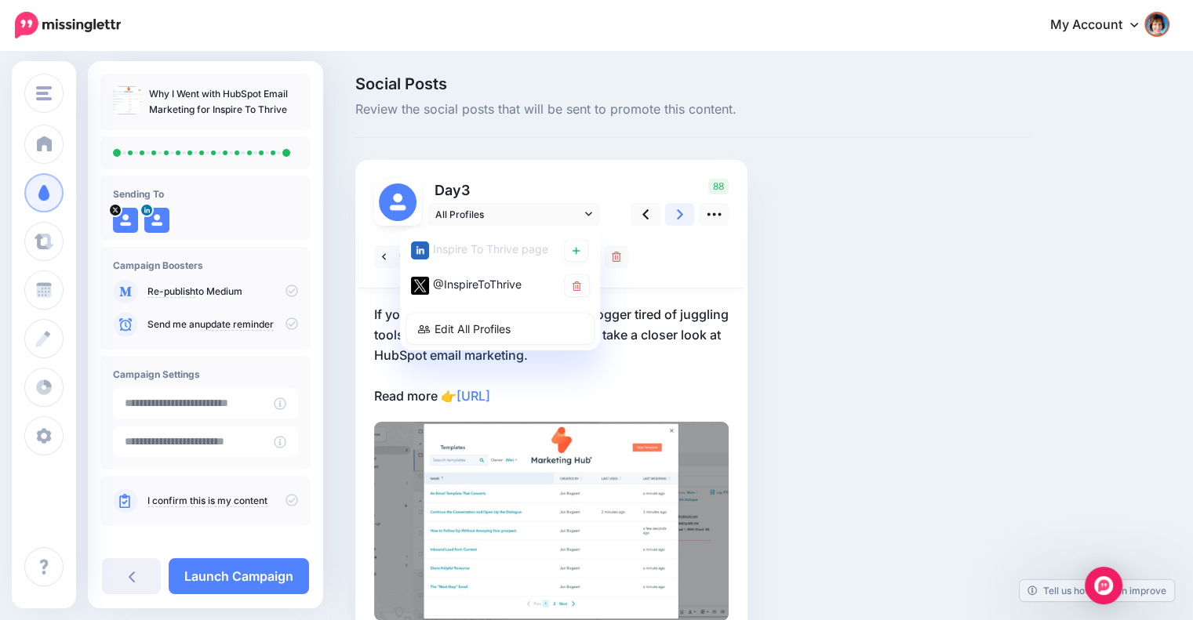
click at [677, 216] on icon at bounding box center [680, 214] width 6 height 16
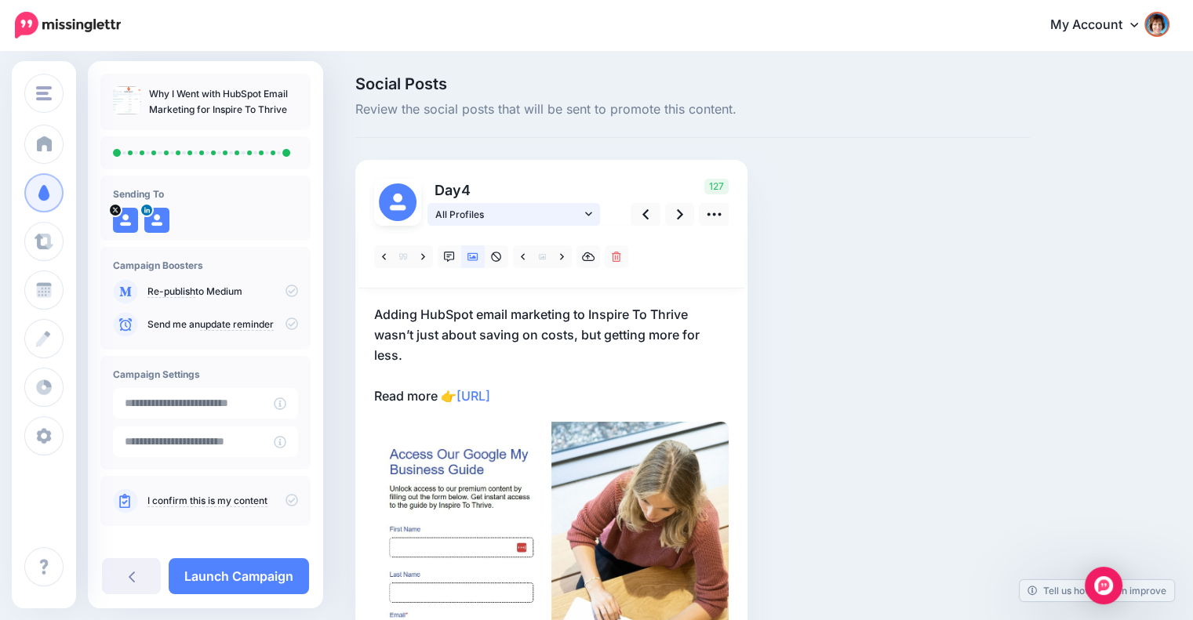
click at [587, 221] on link "All Profiles" at bounding box center [513, 214] width 173 height 23
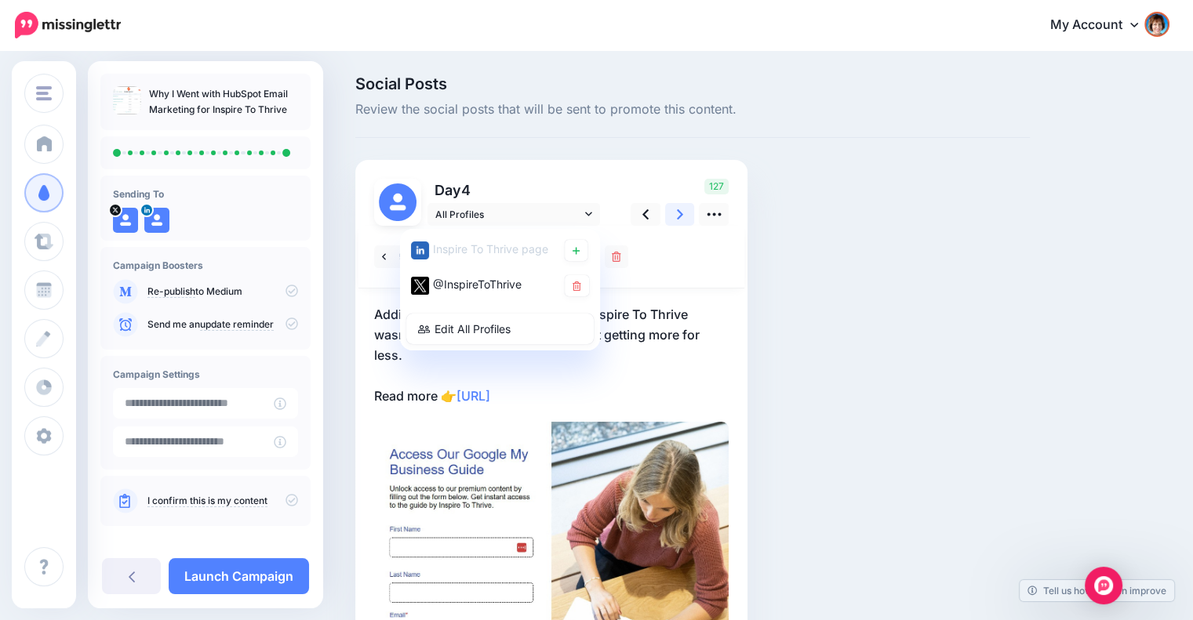
click at [684, 211] on link at bounding box center [680, 214] width 30 height 23
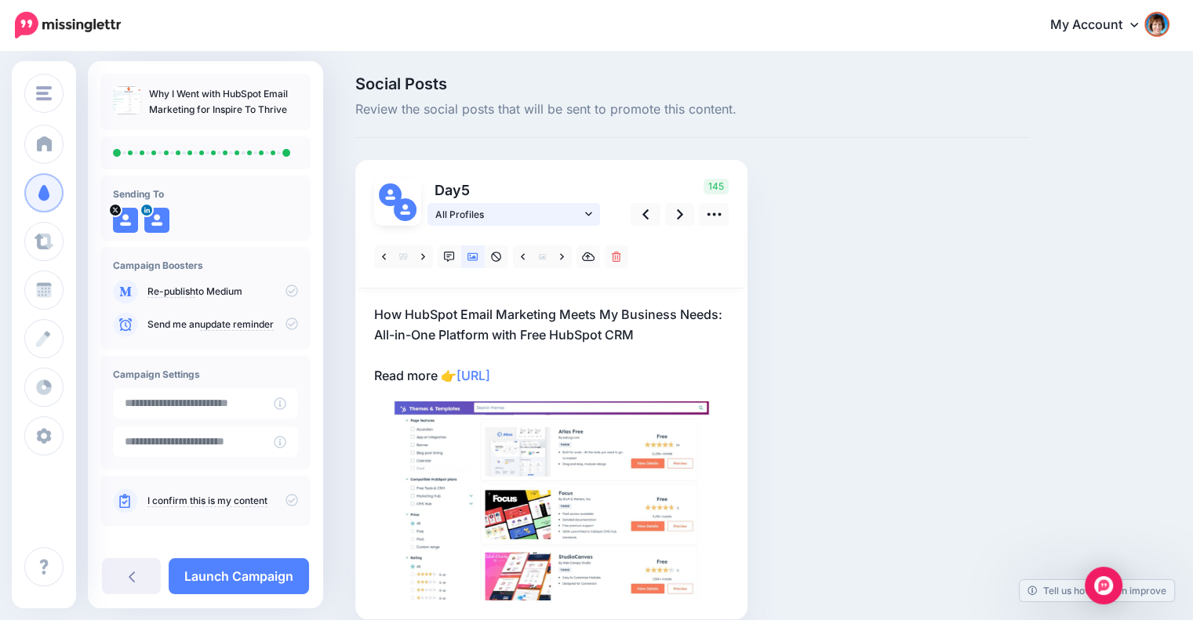
click at [593, 209] on link "All Profiles" at bounding box center [513, 214] width 173 height 23
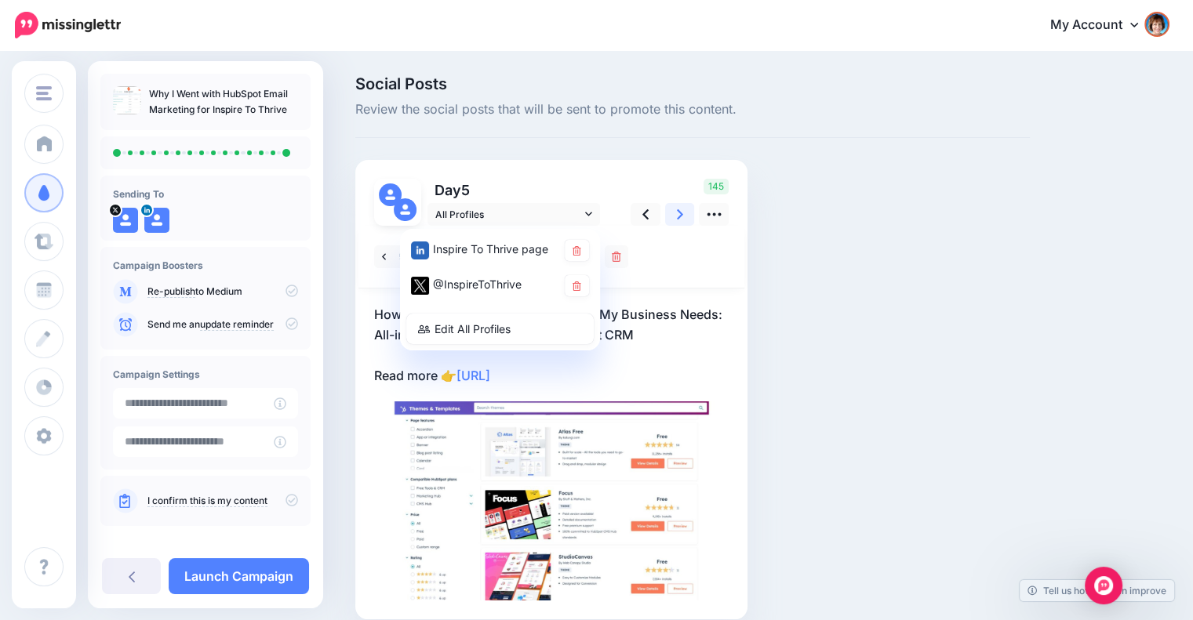
click at [682, 216] on icon at bounding box center [680, 214] width 6 height 16
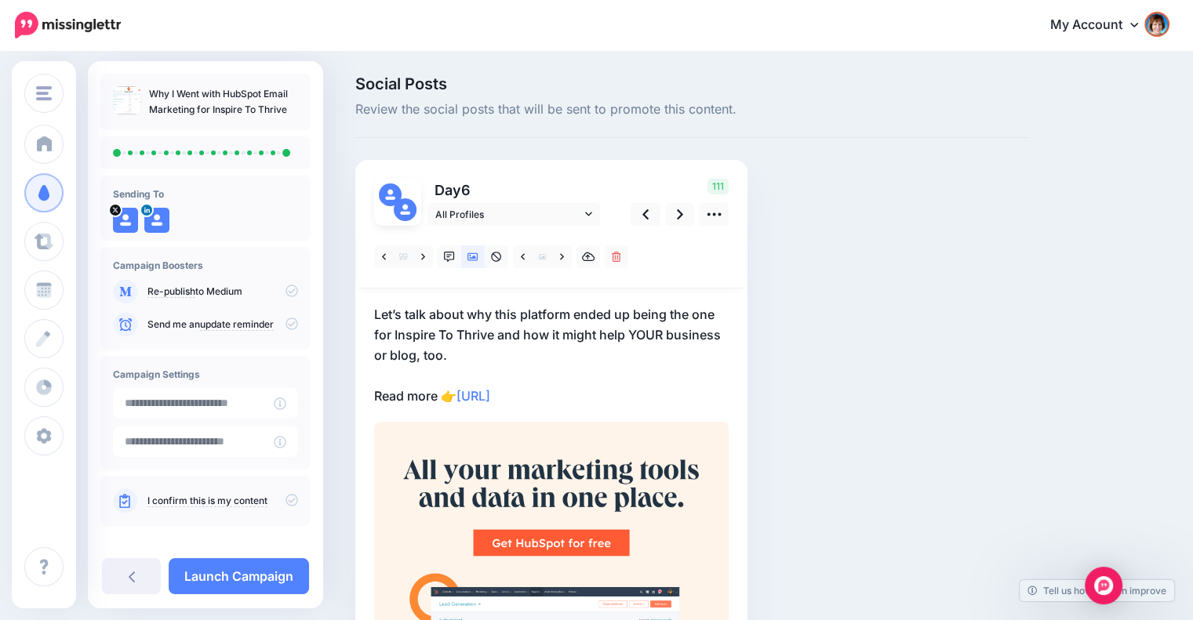
click at [600, 212] on div "Day 6 All Profiles" at bounding box center [488, 202] width 252 height 47
click at [597, 213] on link "All Profiles" at bounding box center [513, 214] width 173 height 23
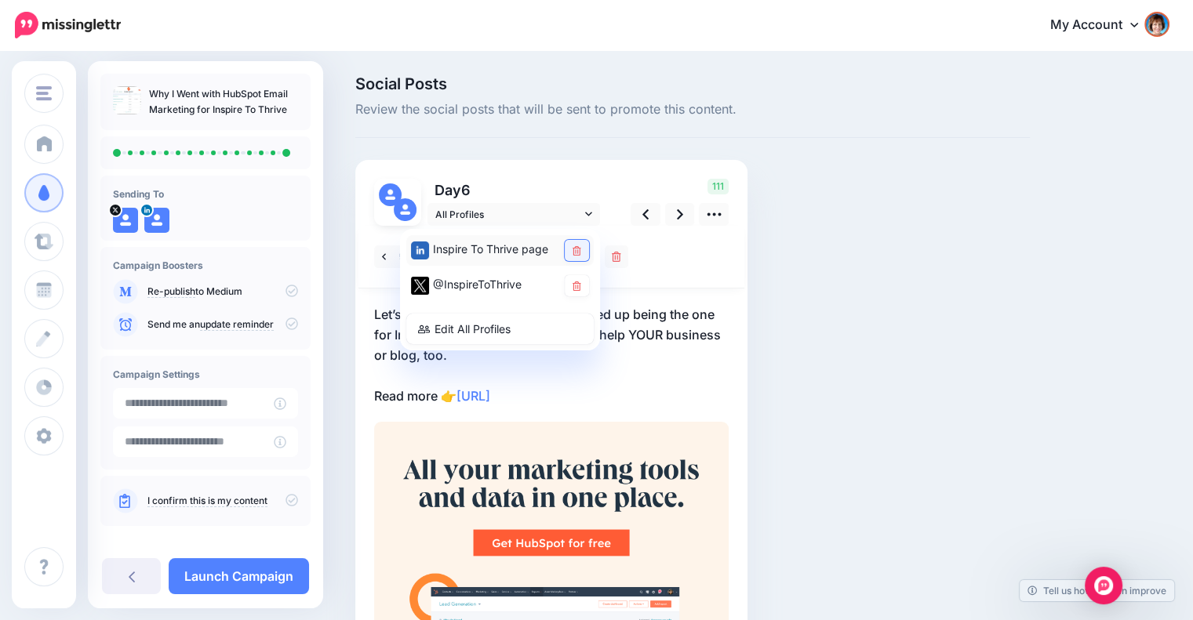
click at [583, 247] on link at bounding box center [577, 250] width 24 height 21
click at [654, 247] on div at bounding box center [551, 257] width 386 height 63
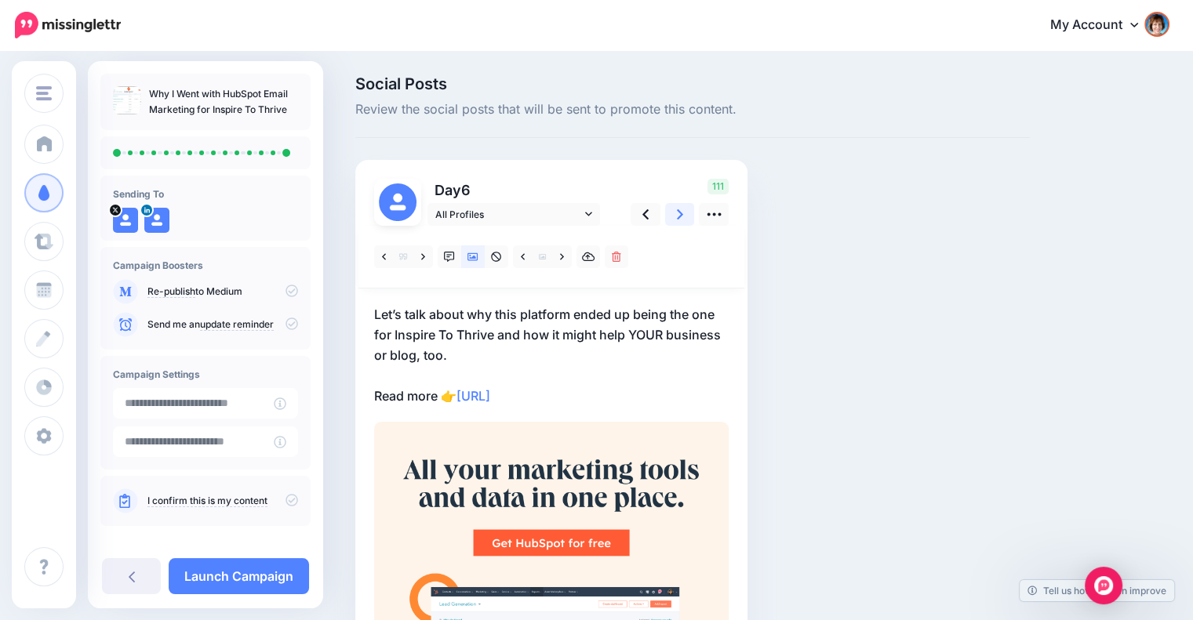
click at [672, 206] on link at bounding box center [680, 214] width 30 height 23
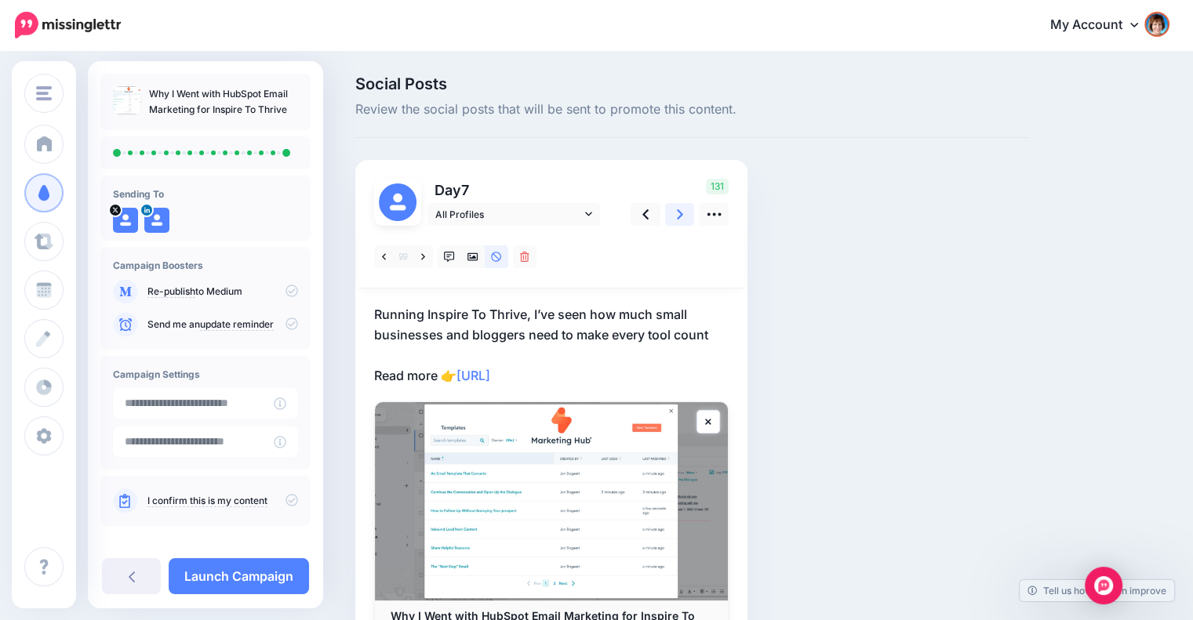
click at [673, 213] on link at bounding box center [680, 214] width 30 height 23
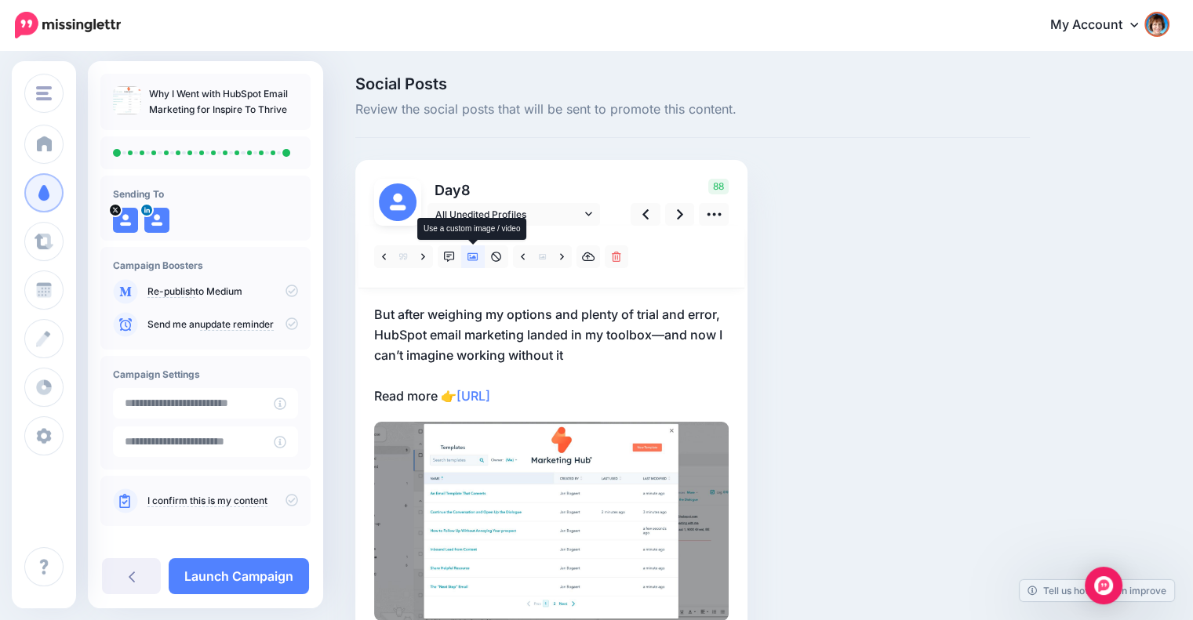
click at [471, 260] on icon at bounding box center [472, 257] width 11 height 11
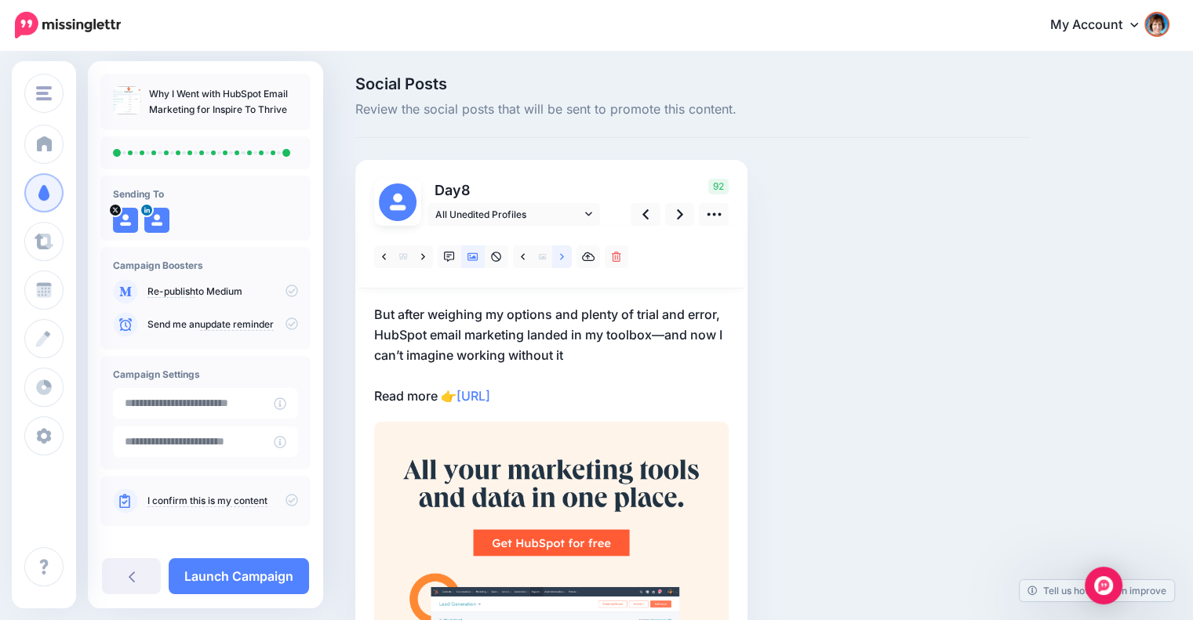
click at [565, 260] on link at bounding box center [562, 256] width 20 height 23
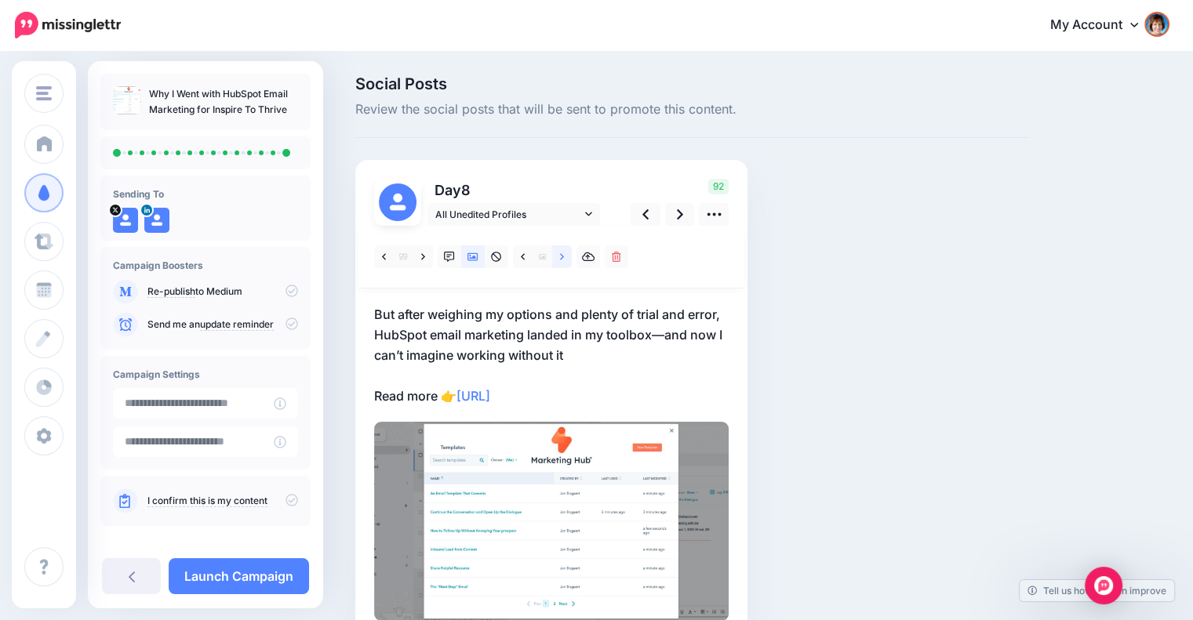
click at [565, 258] on link at bounding box center [562, 256] width 20 height 23
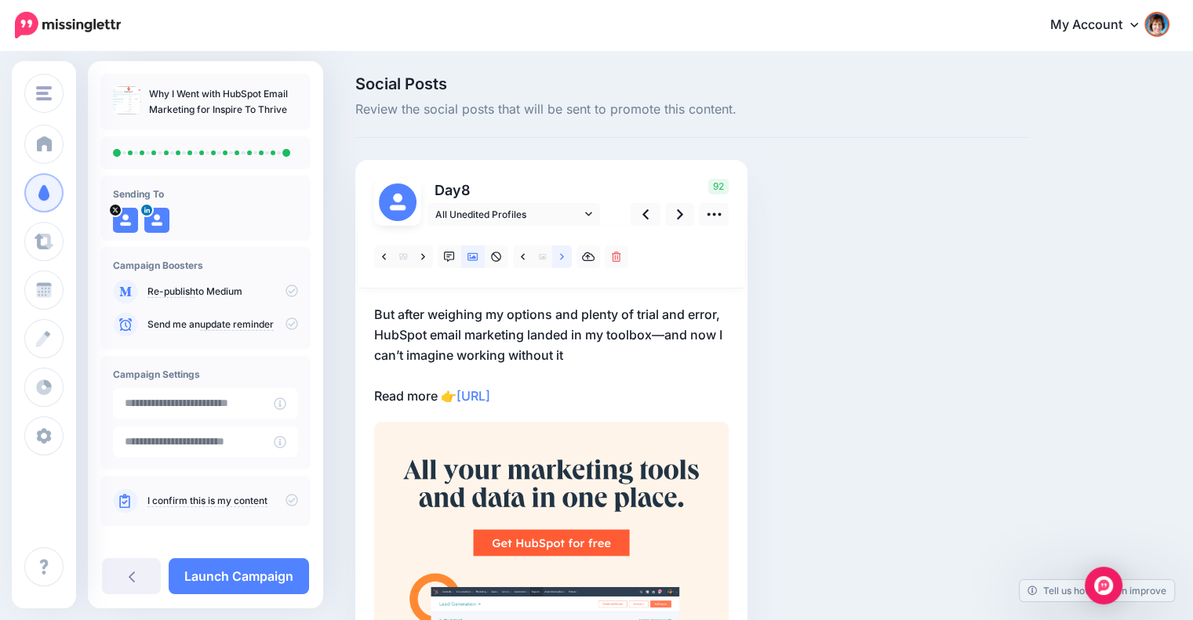
click at [565, 258] on link at bounding box center [562, 256] width 20 height 23
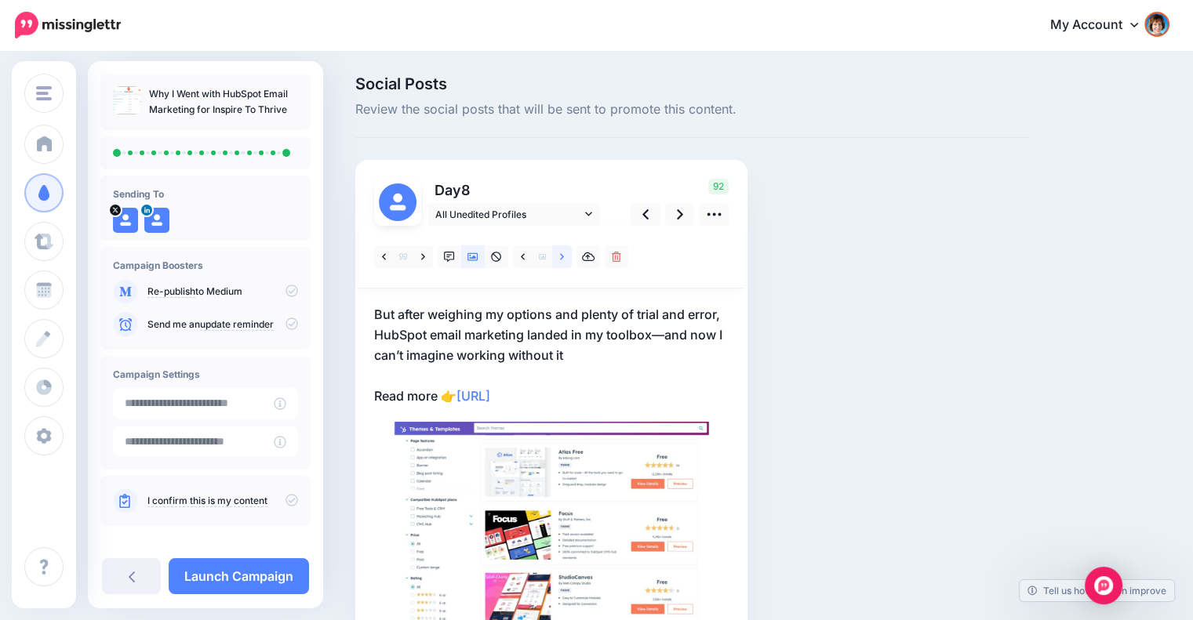
click at [565, 258] on link at bounding box center [562, 256] width 20 height 23
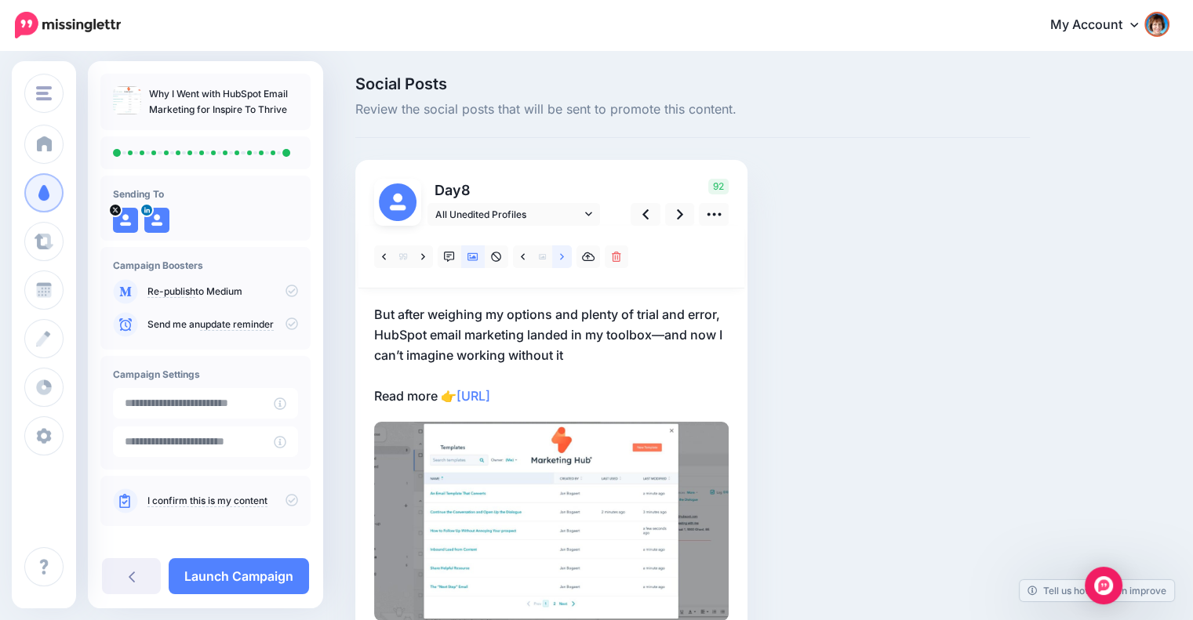
click at [565, 258] on link at bounding box center [562, 256] width 20 height 23
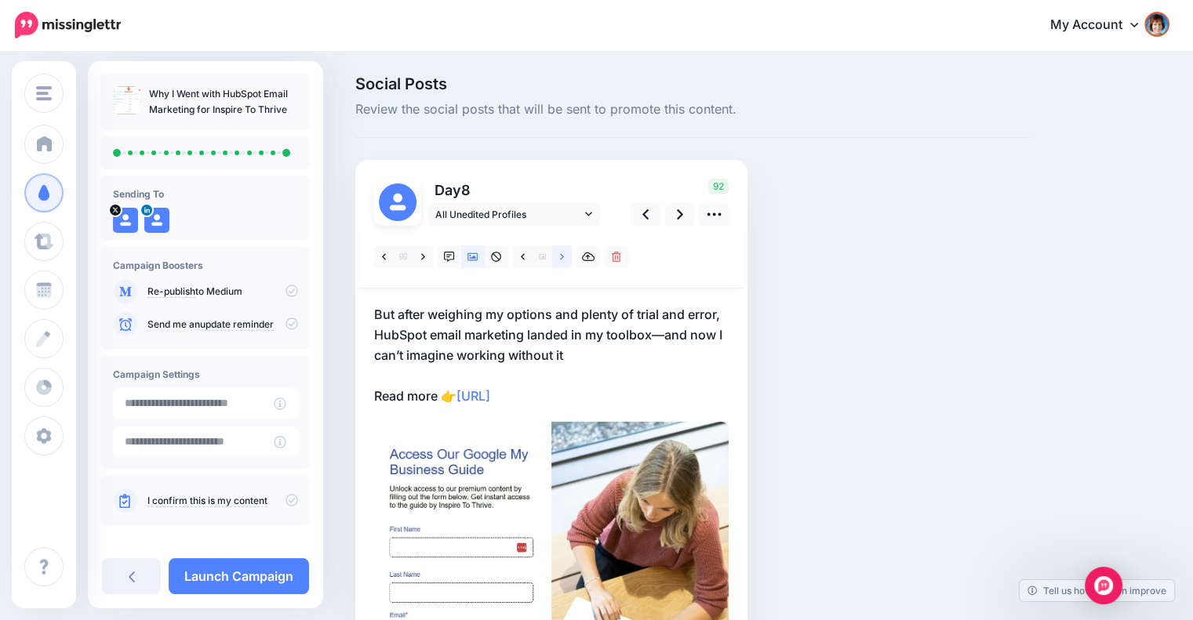
click at [565, 253] on link at bounding box center [562, 256] width 20 height 23
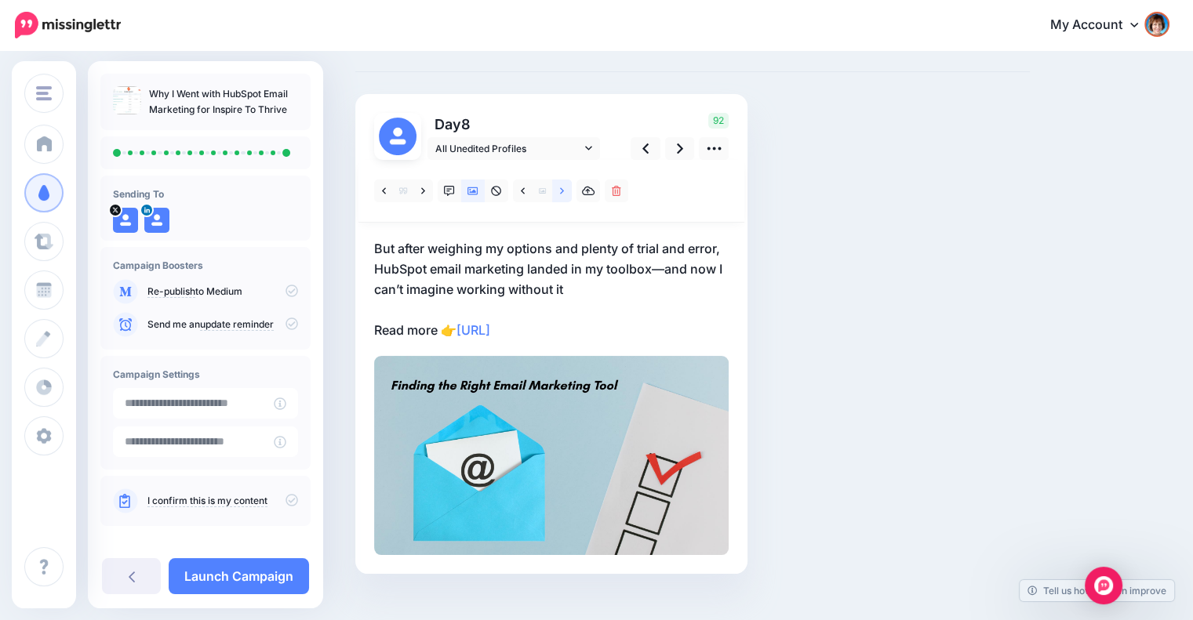
scroll to position [90, 0]
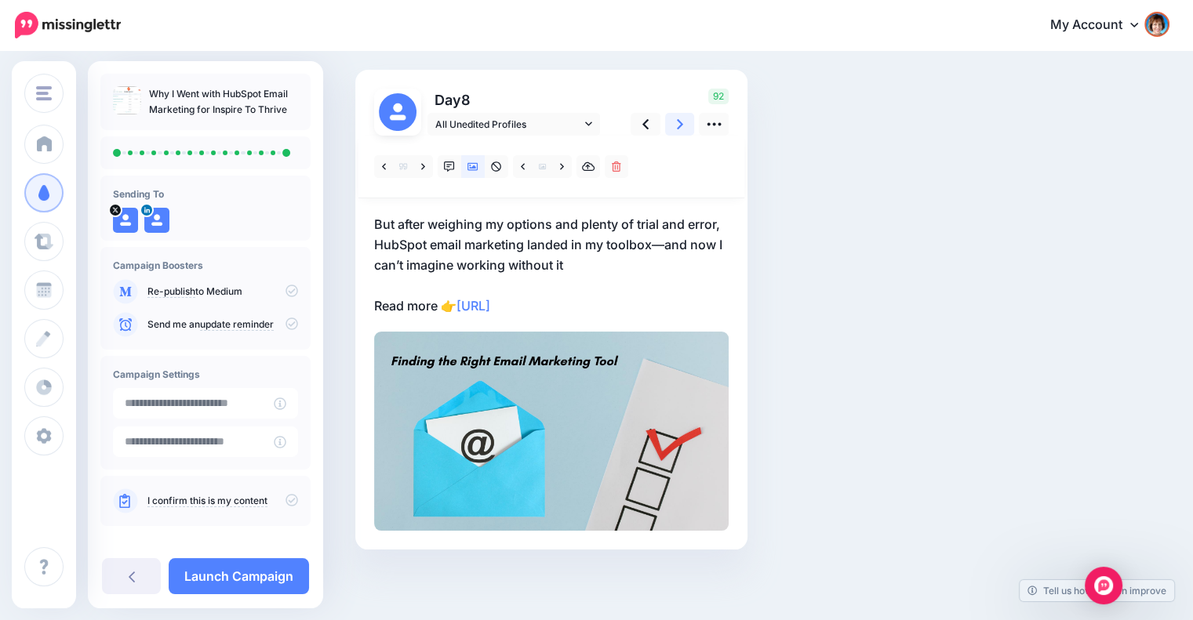
click at [678, 125] on icon at bounding box center [680, 124] width 6 height 16
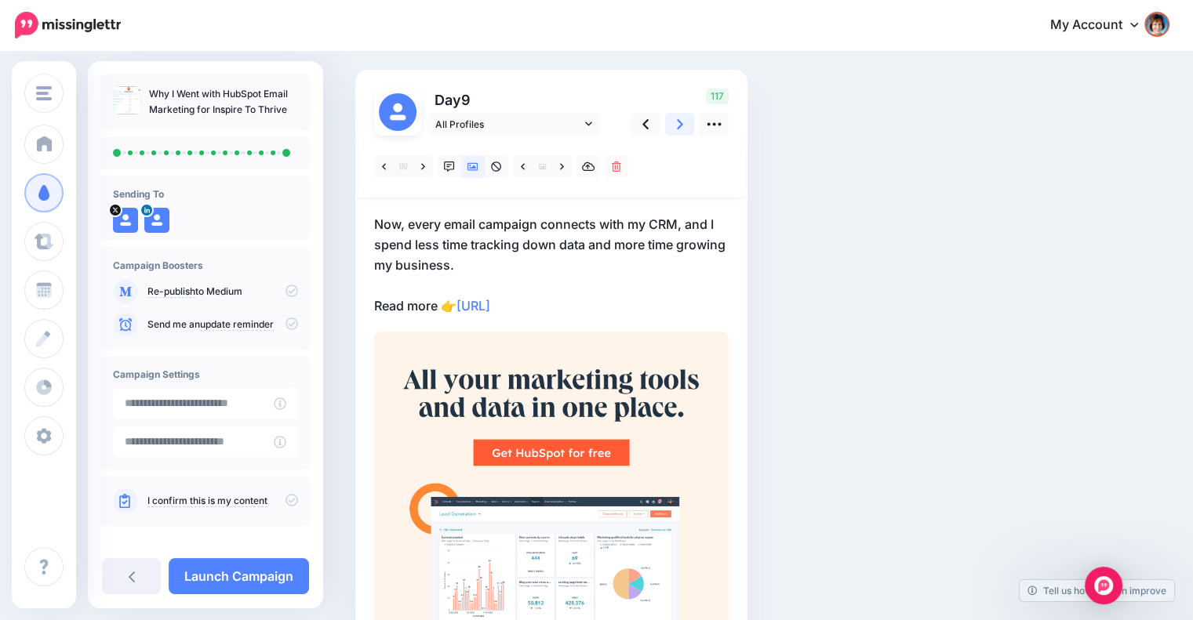
click at [678, 125] on icon at bounding box center [680, 124] width 6 height 16
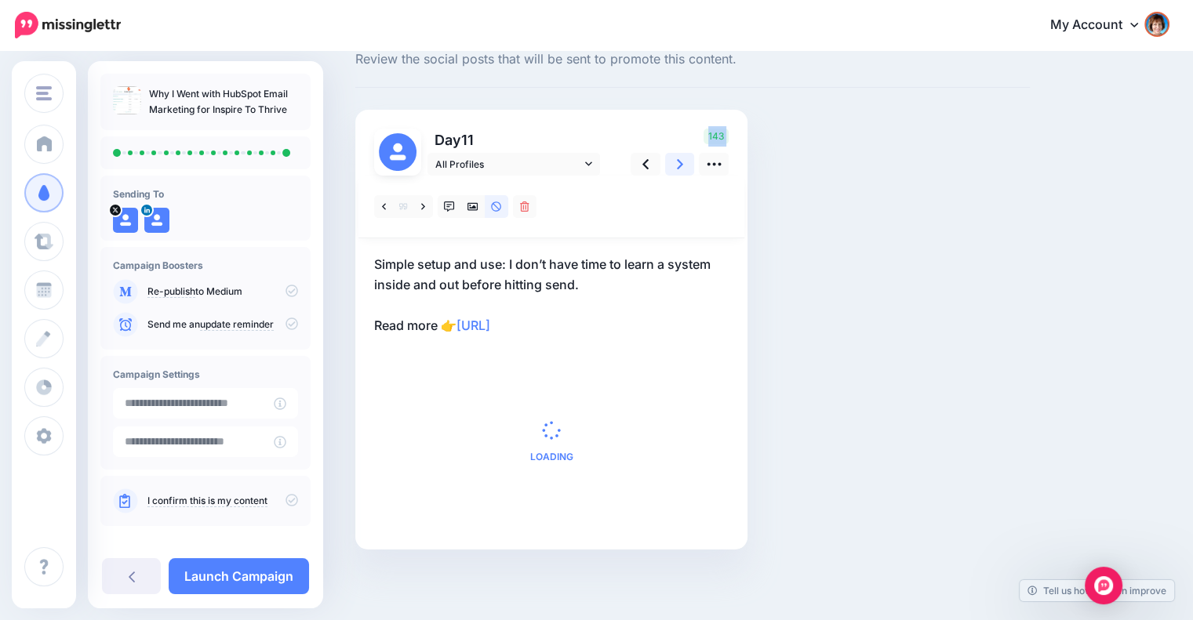
click at [678, 125] on div "Day 11 All Profiles" at bounding box center [551, 330] width 392 height 440
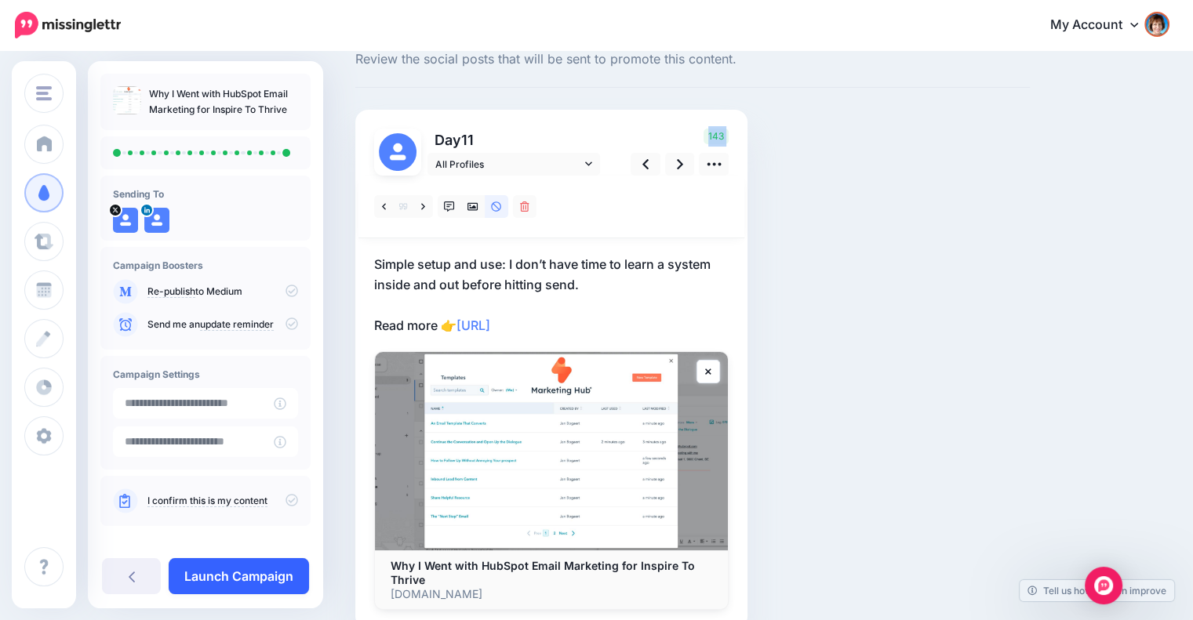
click at [216, 587] on link "Launch Campaign" at bounding box center [239, 576] width 140 height 36
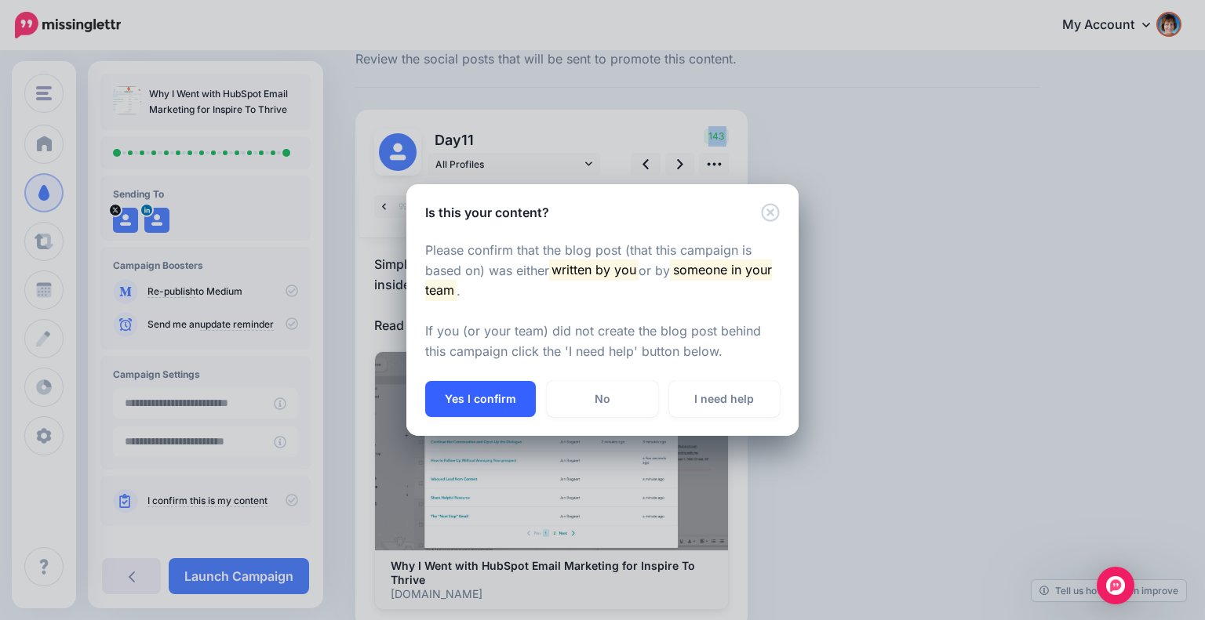
click at [482, 396] on button "Yes I confirm" at bounding box center [480, 399] width 111 height 36
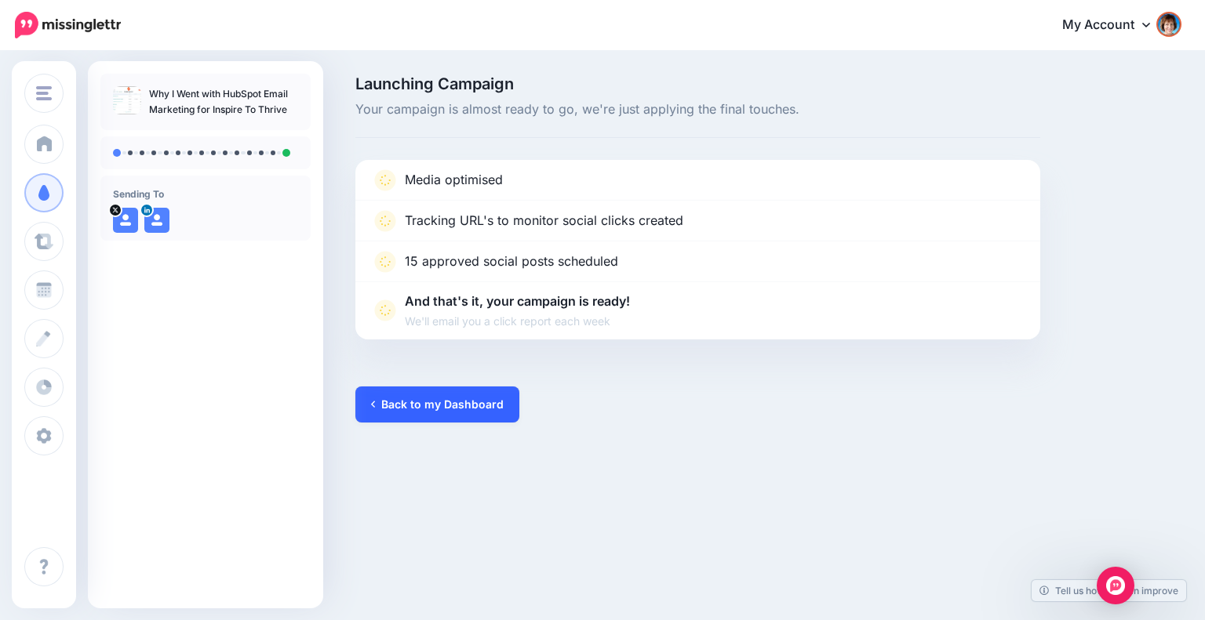
click at [443, 393] on link "Back to my Dashboard" at bounding box center [437, 405] width 164 height 36
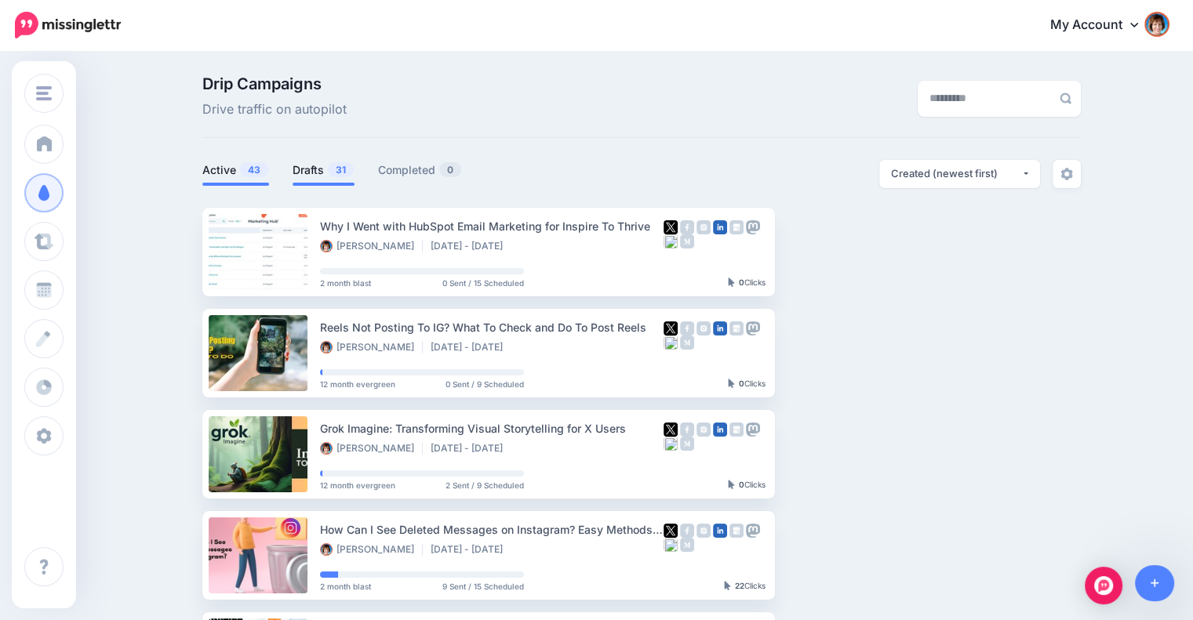
click at [311, 165] on link "Drafts 31" at bounding box center [324, 170] width 62 height 19
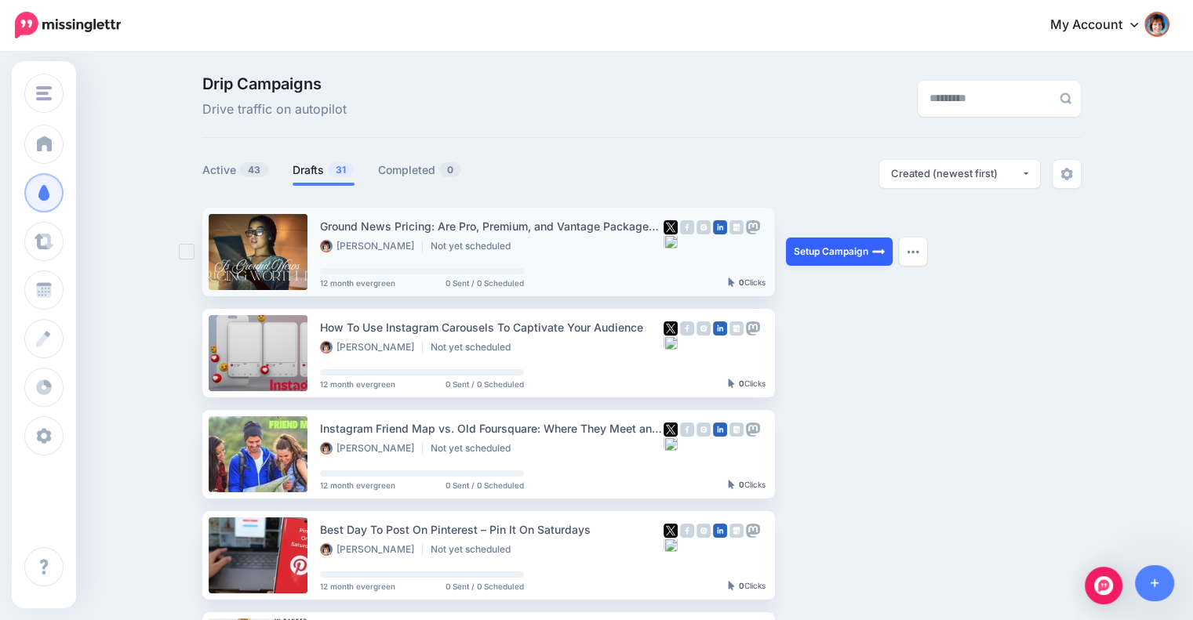
click at [853, 250] on link "Setup Campaign" at bounding box center [839, 252] width 107 height 28
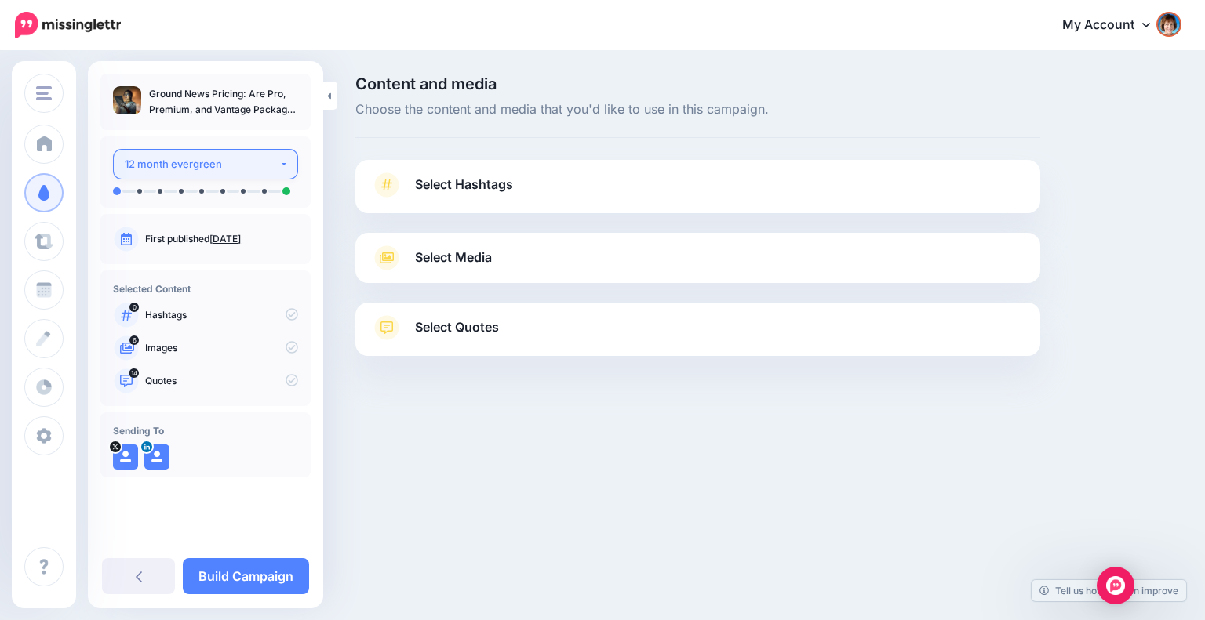
click at [205, 169] on div "12 month evergreen" at bounding box center [202, 164] width 154 height 18
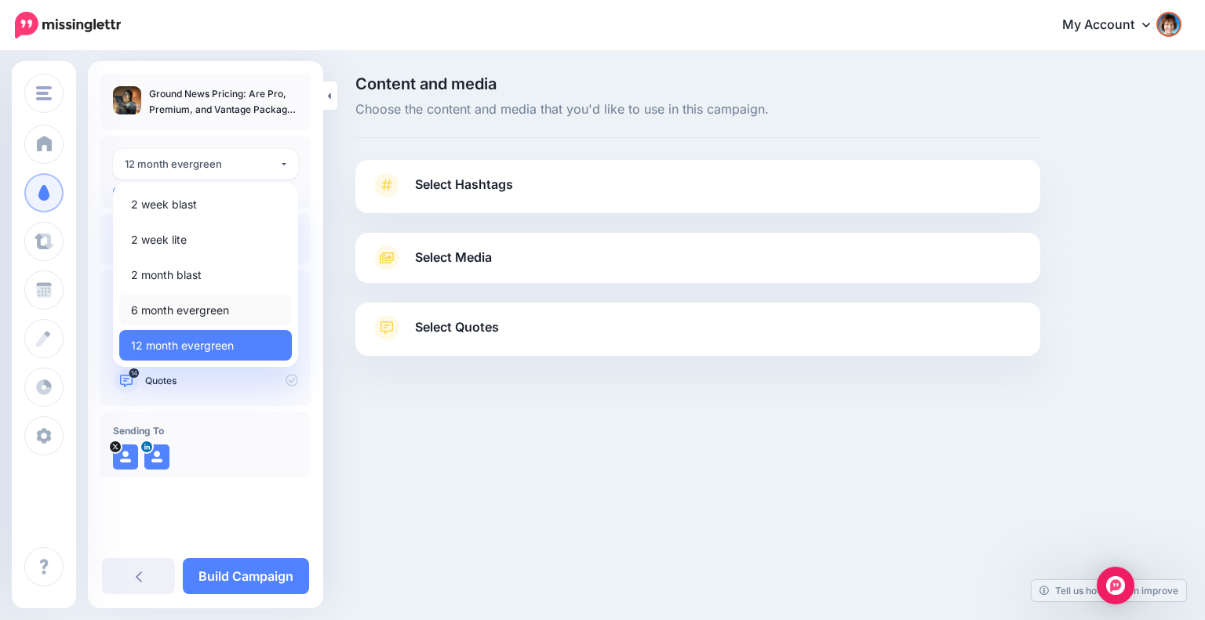
click at [157, 302] on span "6 month evergreen" at bounding box center [180, 310] width 98 height 19
select select "*****"
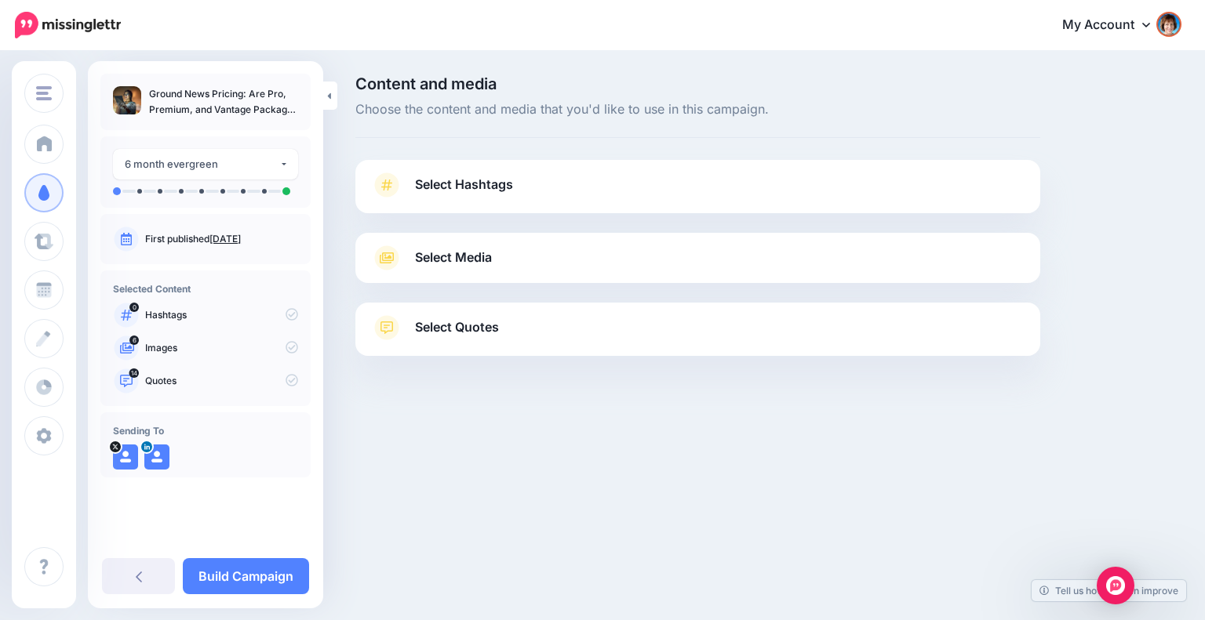
click at [523, 184] on link "Select Hashtags" at bounding box center [697, 193] width 653 height 41
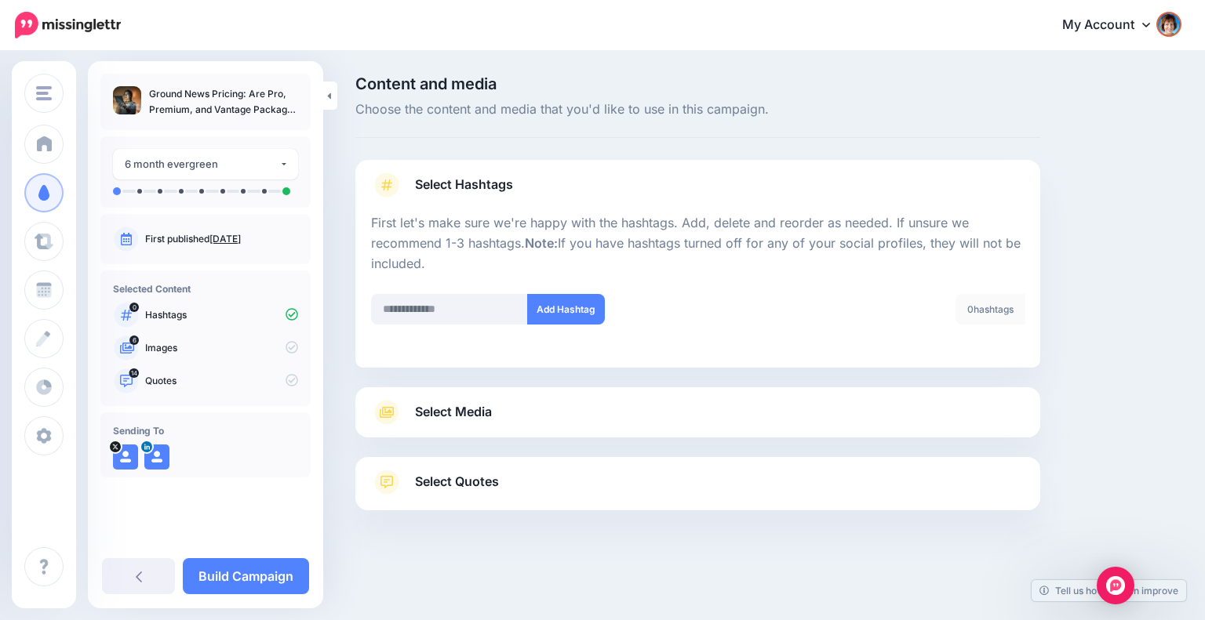
click at [881, 410] on link "Select Media" at bounding box center [697, 412] width 653 height 25
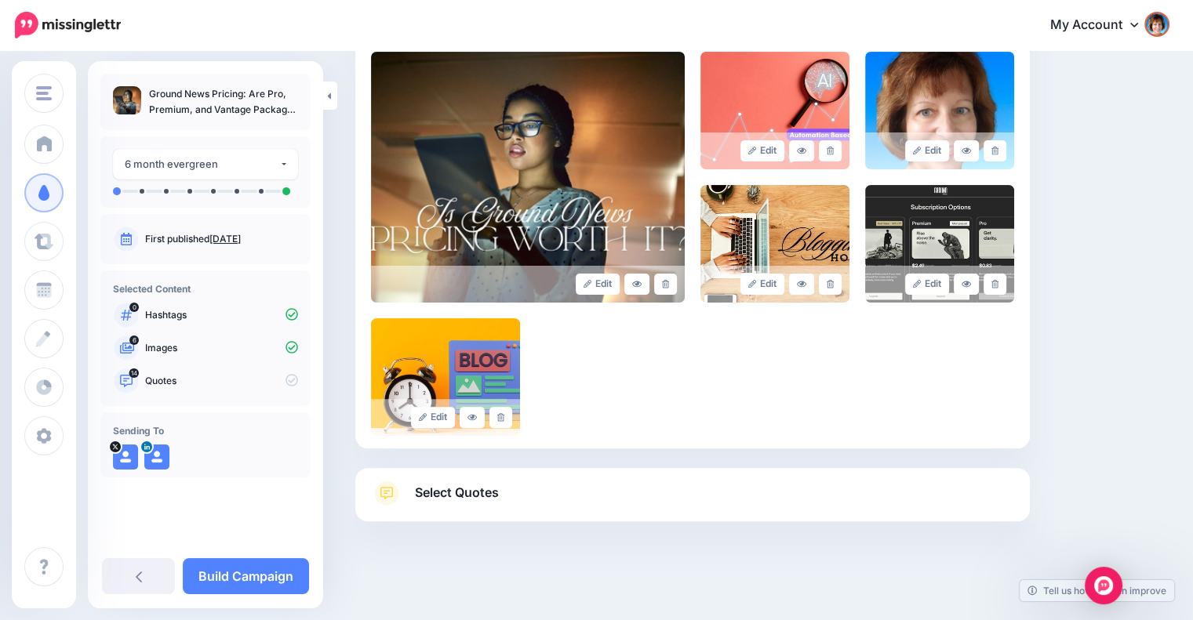
scroll to position [359, 0]
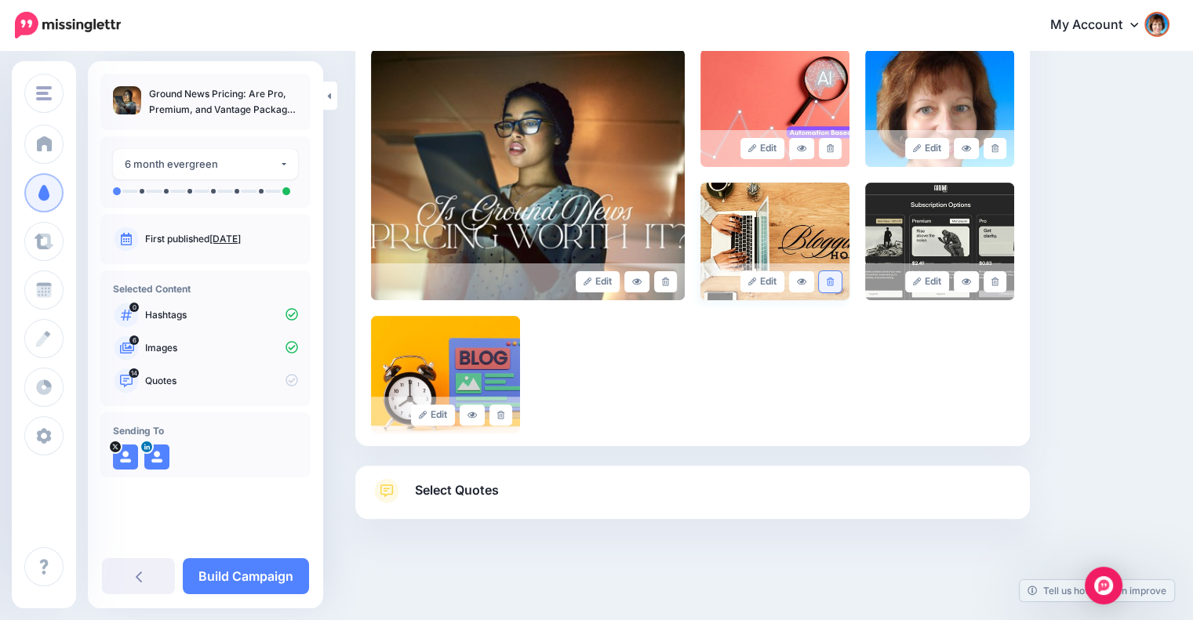
click at [834, 282] on icon at bounding box center [830, 282] width 7 height 9
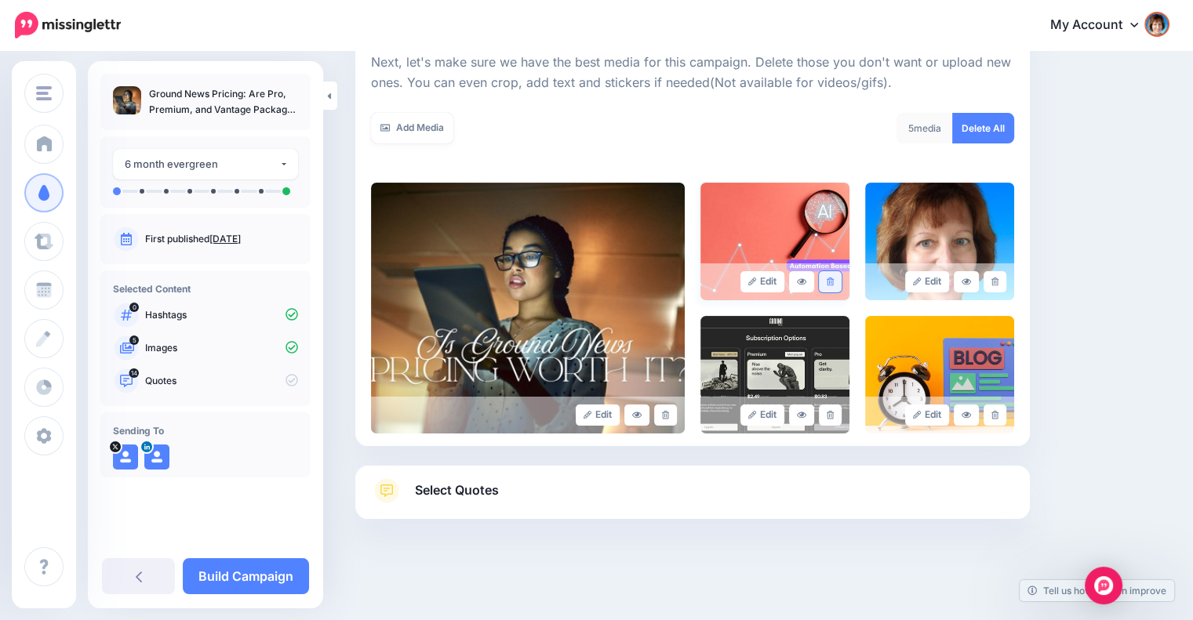
click at [830, 280] on link at bounding box center [830, 281] width 23 height 21
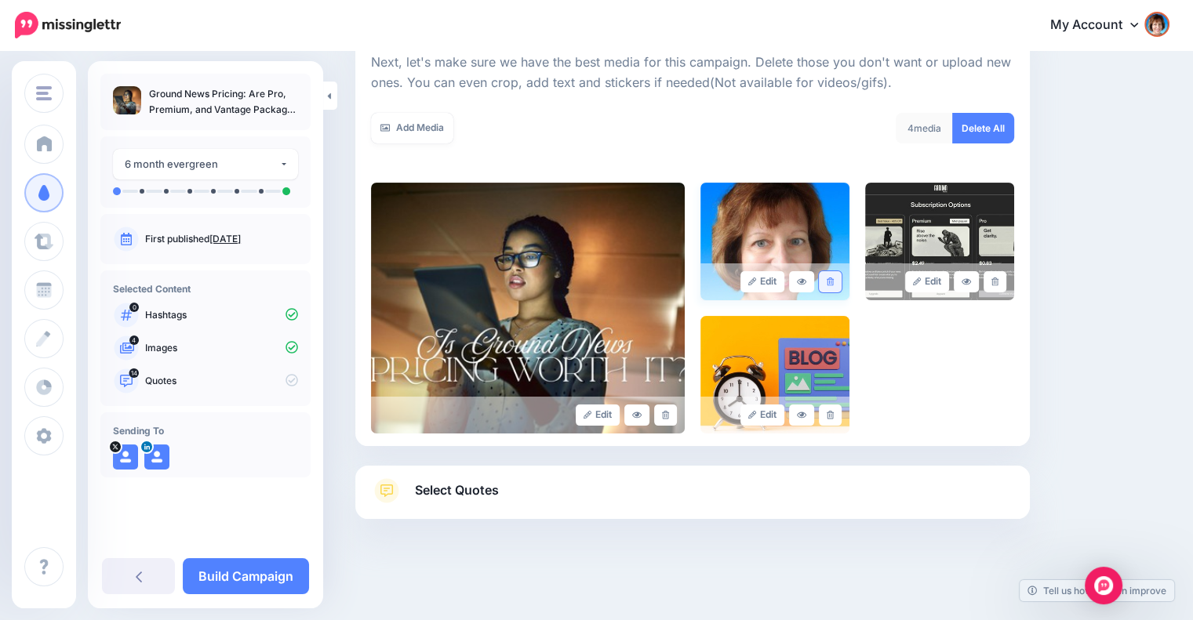
click at [830, 278] on link at bounding box center [830, 281] width 23 height 21
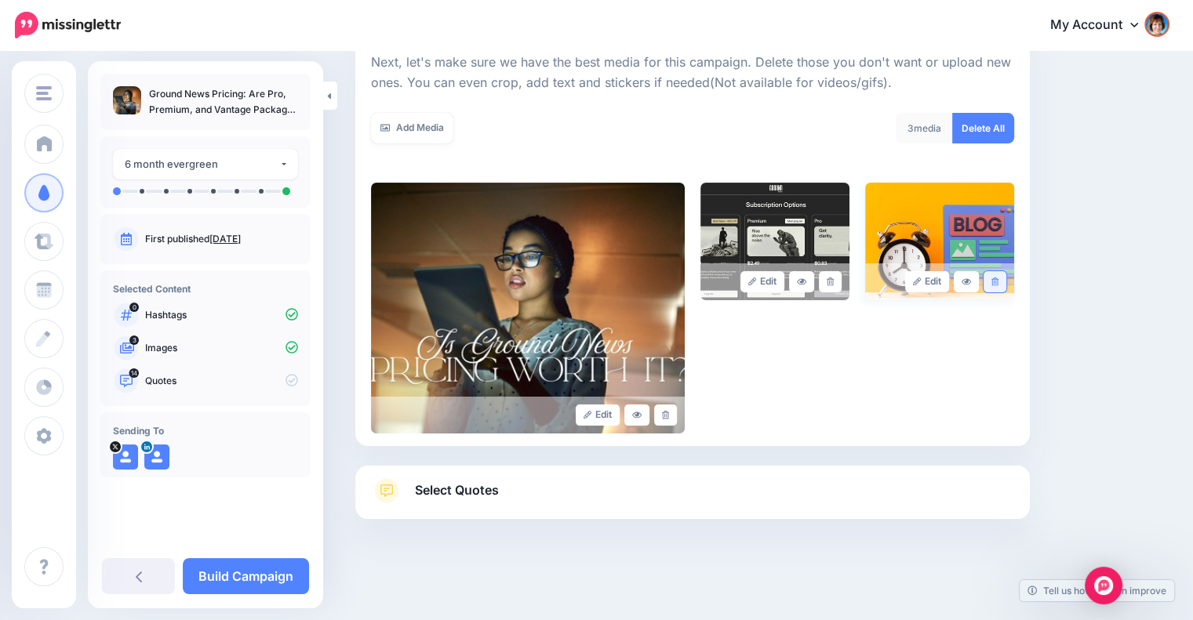
click at [838, 413] on div "Edit Edit Edit" at bounding box center [692, 308] width 643 height 251
click at [998, 276] on link at bounding box center [994, 281] width 23 height 21
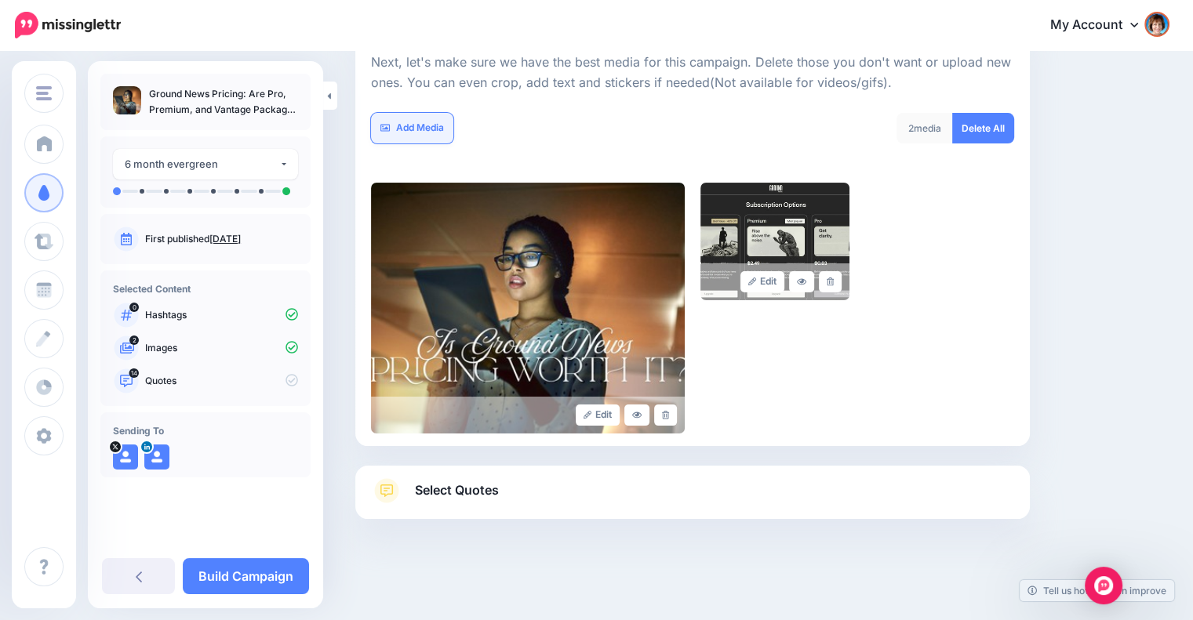
click at [388, 133] on link "Add Media" at bounding box center [412, 128] width 82 height 31
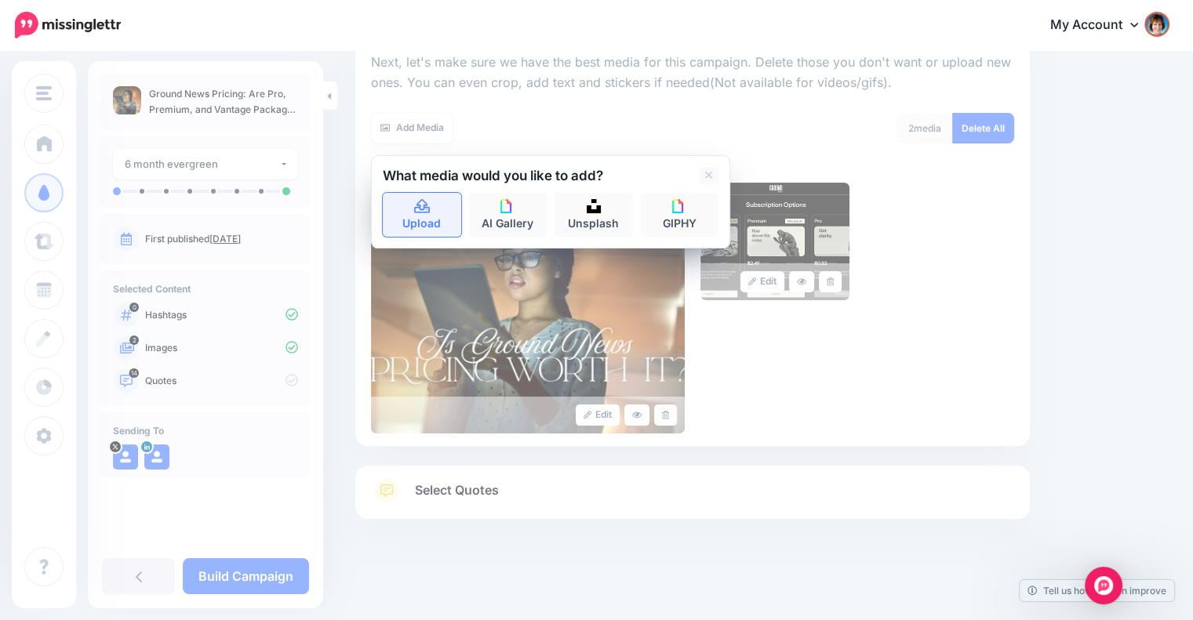
click at [406, 204] on link "Upload" at bounding box center [422, 215] width 78 height 44
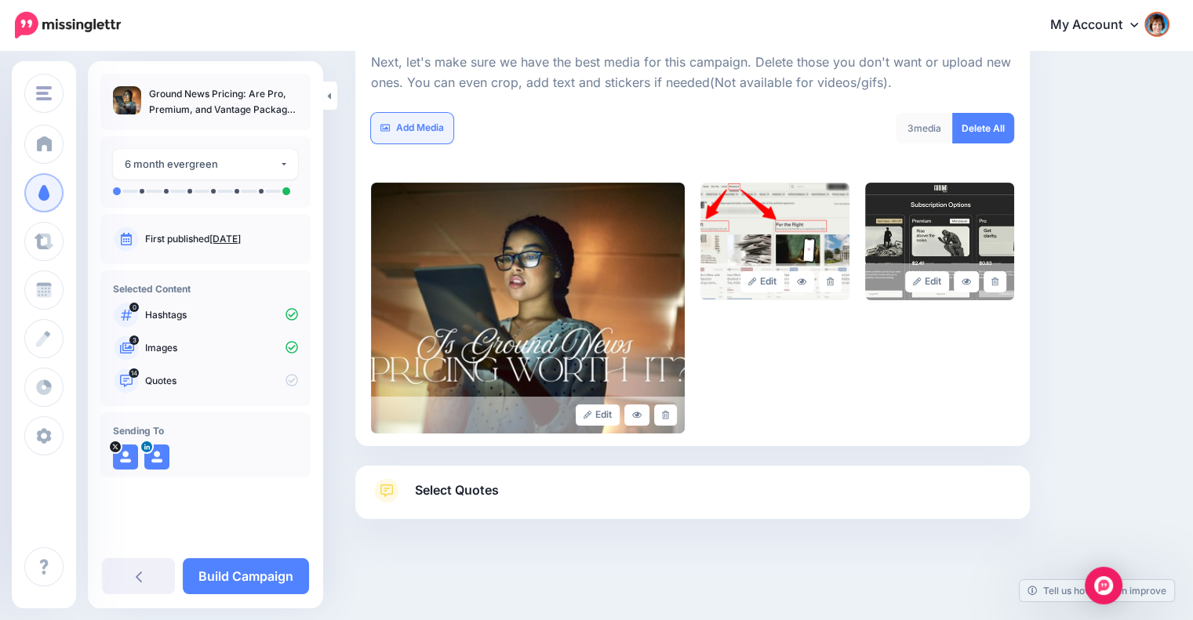
click at [416, 123] on link "Add Media" at bounding box center [412, 128] width 82 height 31
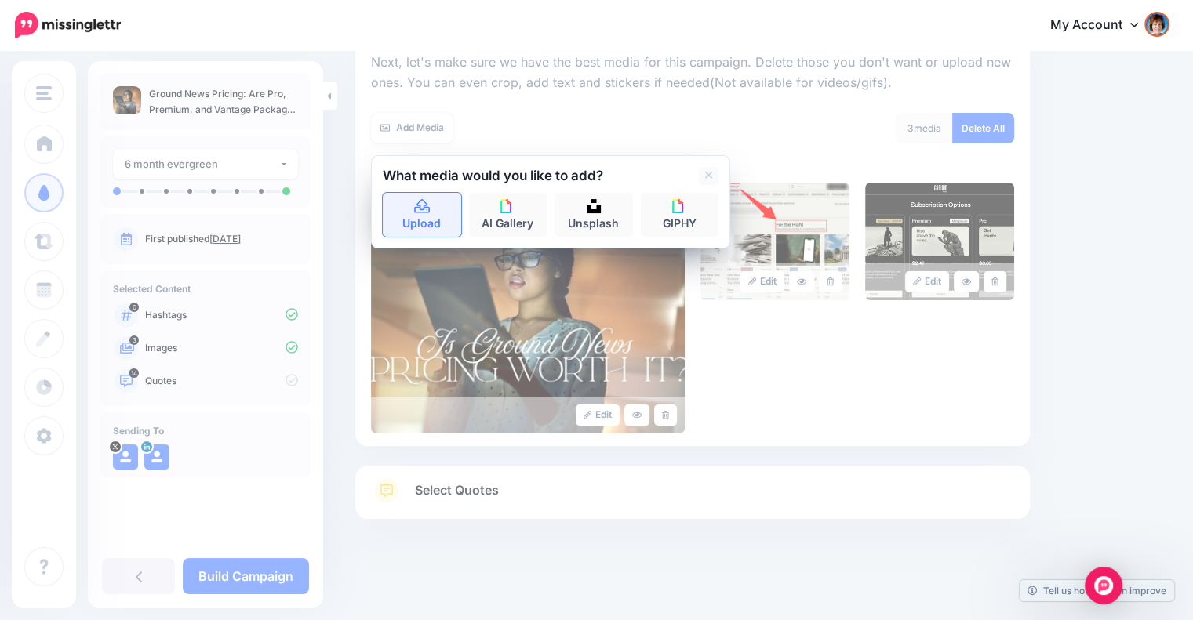
click at [413, 202] on icon at bounding box center [422, 207] width 18 height 14
click at [464, 492] on span "Select Quotes" at bounding box center [457, 490] width 84 height 21
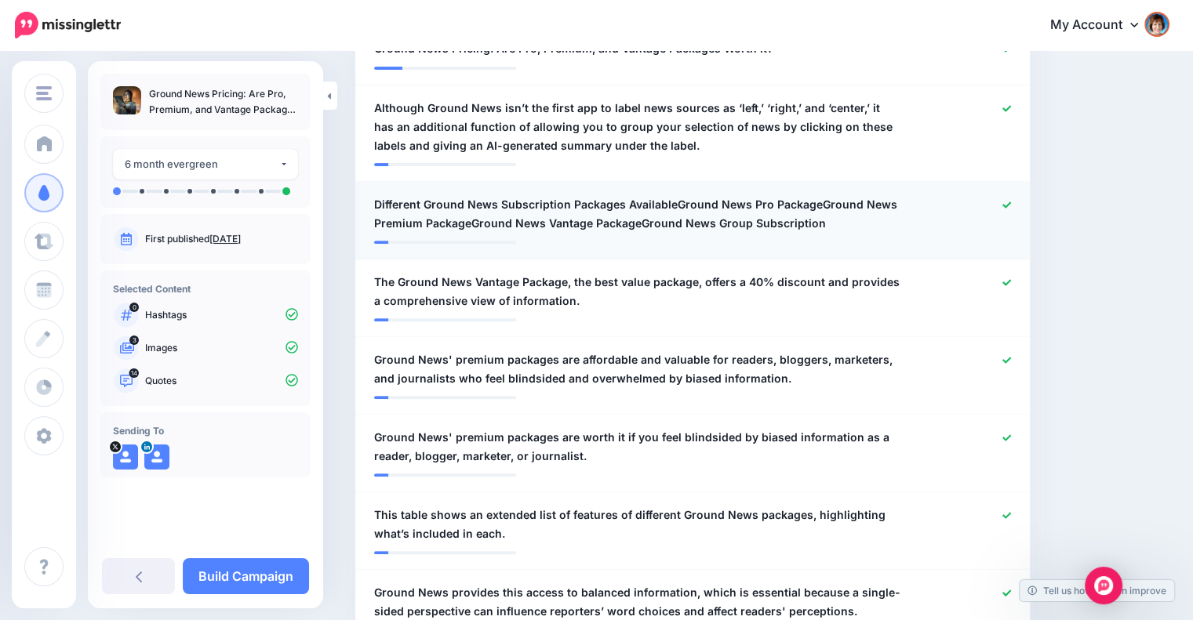
scroll to position [392, 0]
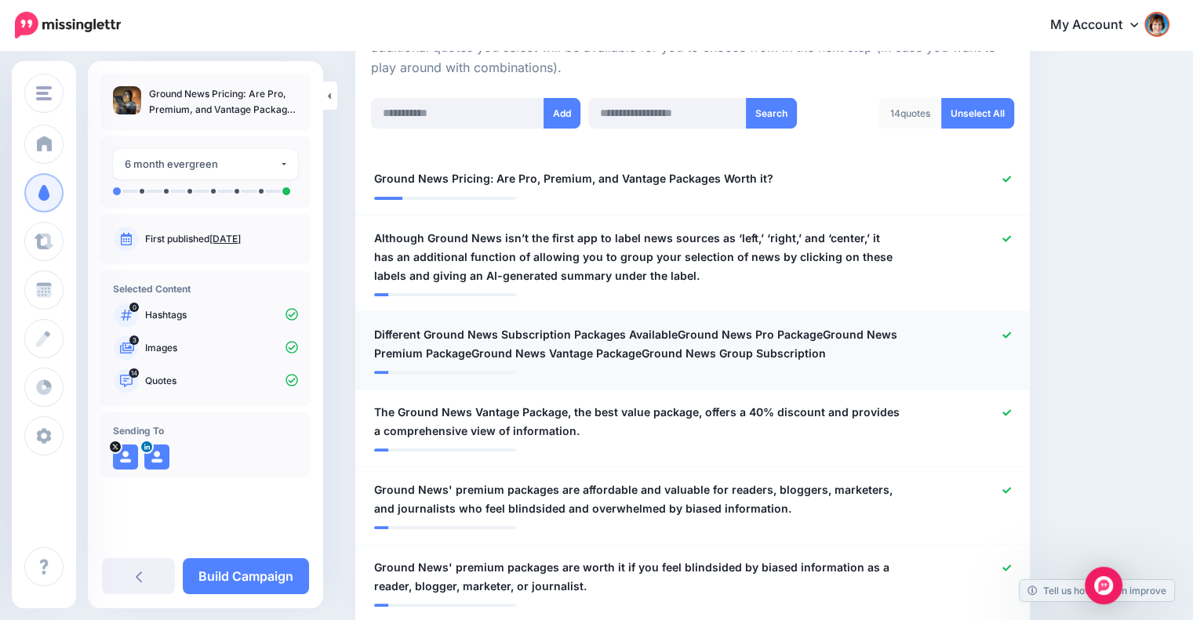
click at [812, 328] on span "Different Ground News Subscription Packages AvailableGround News Pro PackageGro…" at bounding box center [637, 344] width 527 height 38
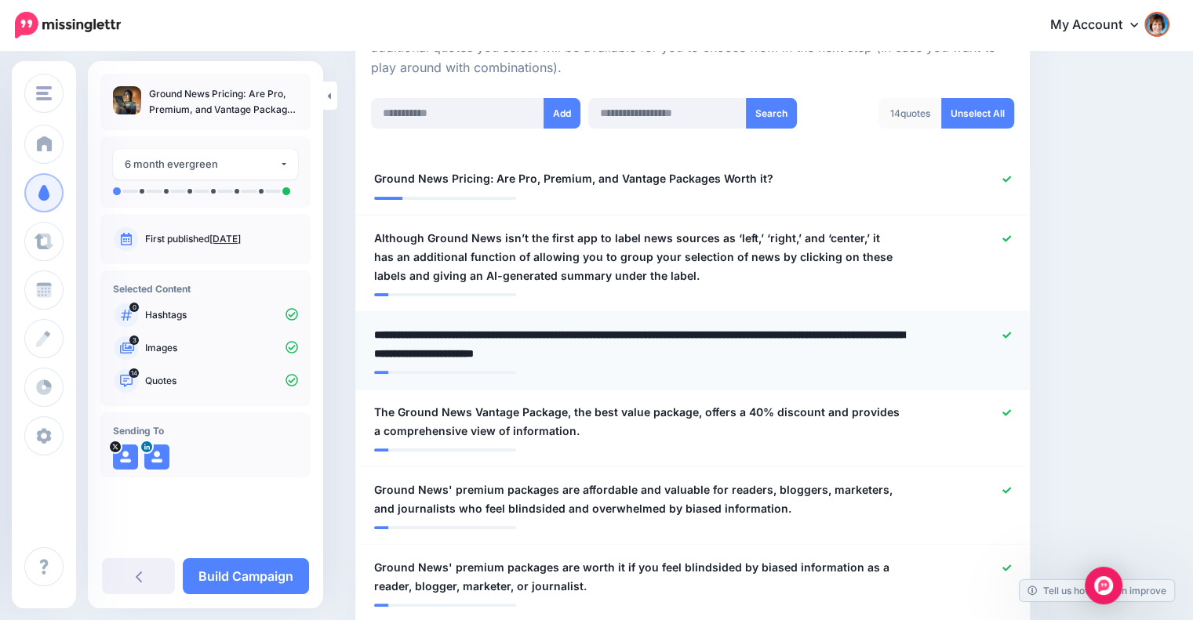
click at [673, 331] on textarea "**********" at bounding box center [641, 344] width 535 height 38
drag, startPoint x: 673, startPoint y: 336, endPoint x: 825, endPoint y: 354, distance: 153.3
click at [825, 354] on textarea "**********" at bounding box center [641, 344] width 535 height 38
type textarea "**********"
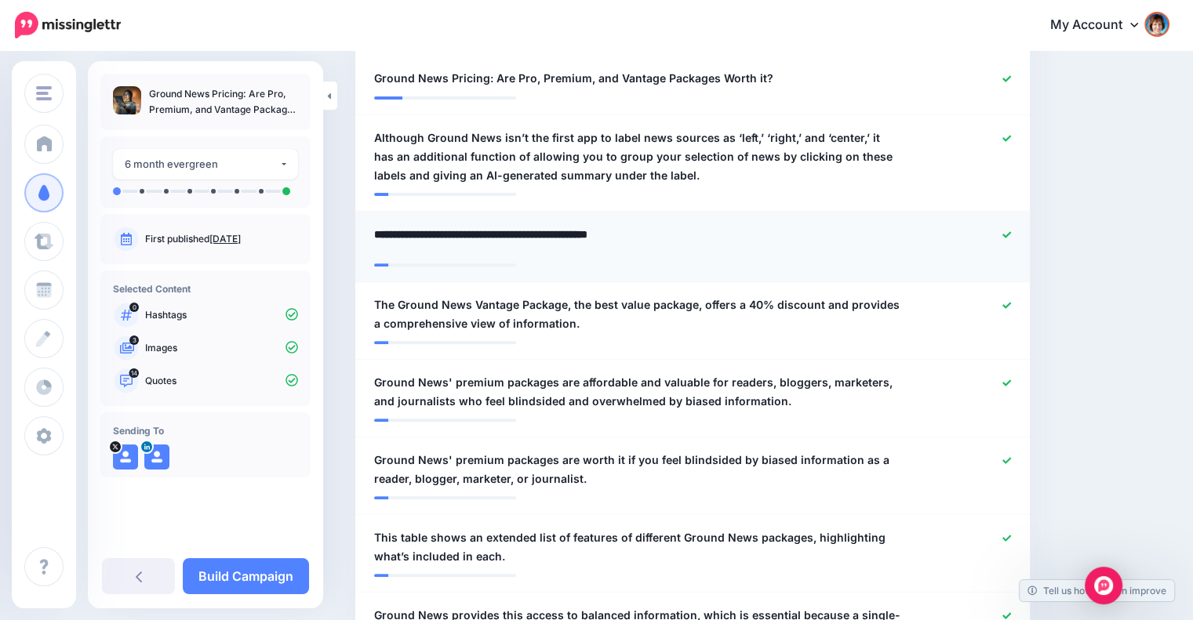
scroll to position [522, 0]
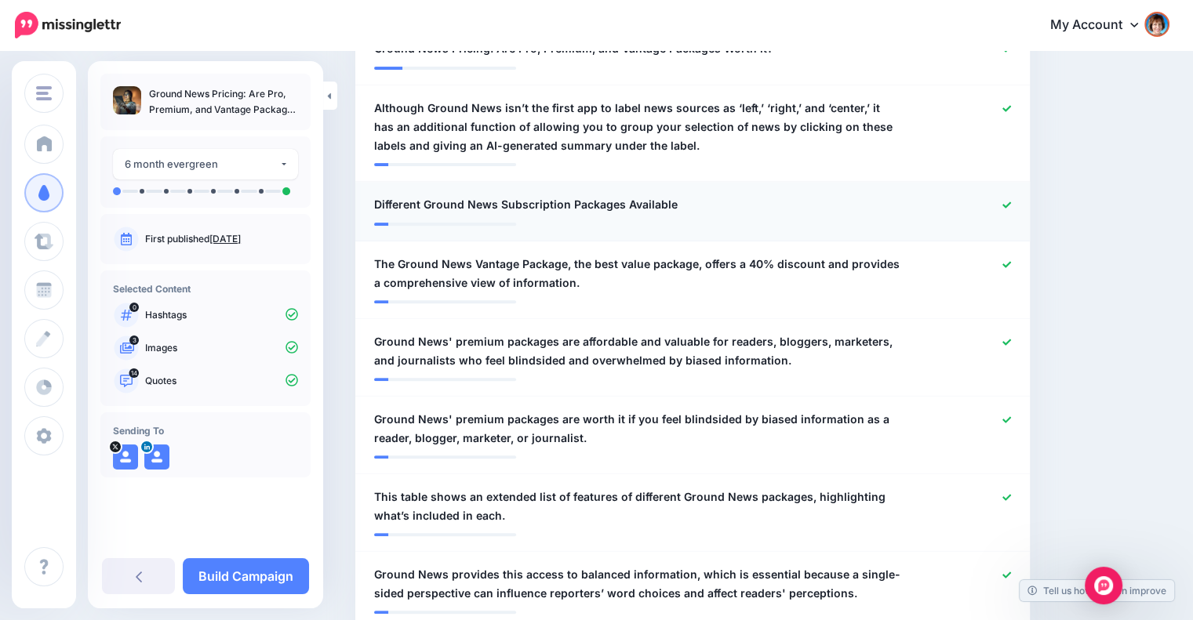
click at [1017, 197] on div at bounding box center [968, 205] width 110 height 20
click at [1011, 203] on icon at bounding box center [1006, 205] width 9 height 6
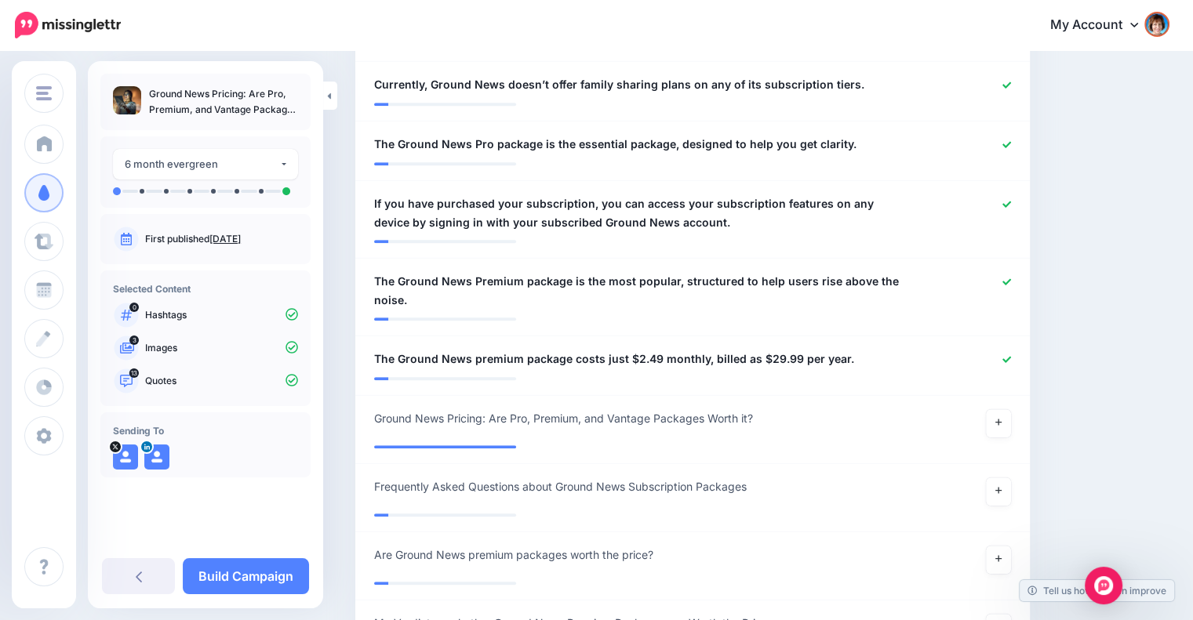
scroll to position [1306, 0]
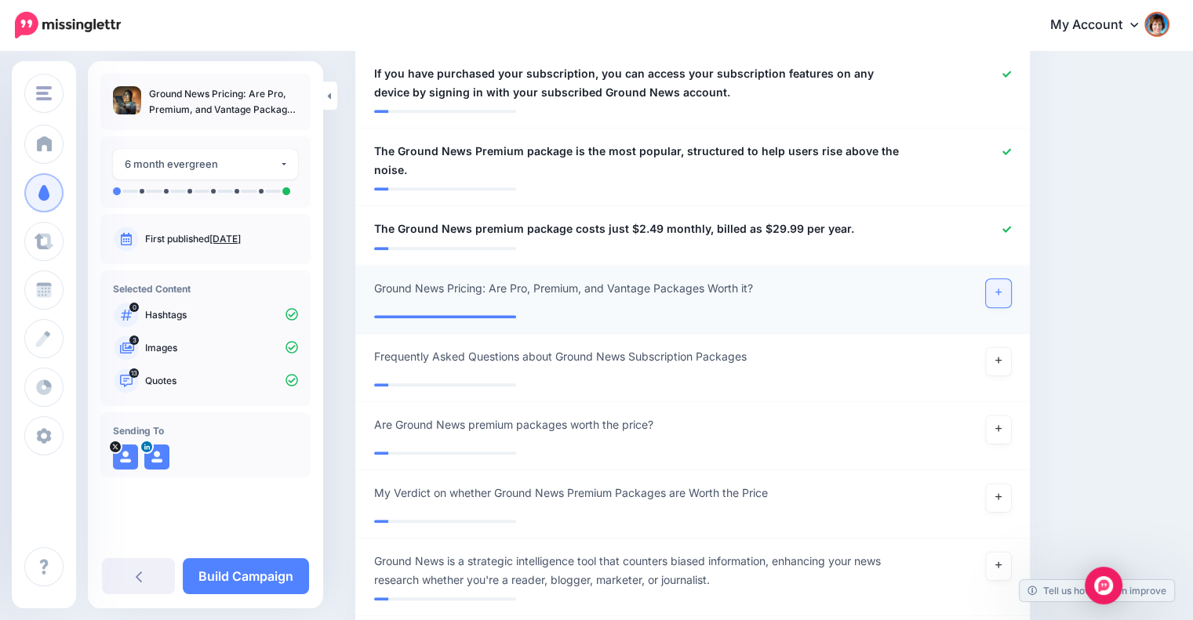
click at [1004, 289] on link at bounding box center [998, 293] width 25 height 28
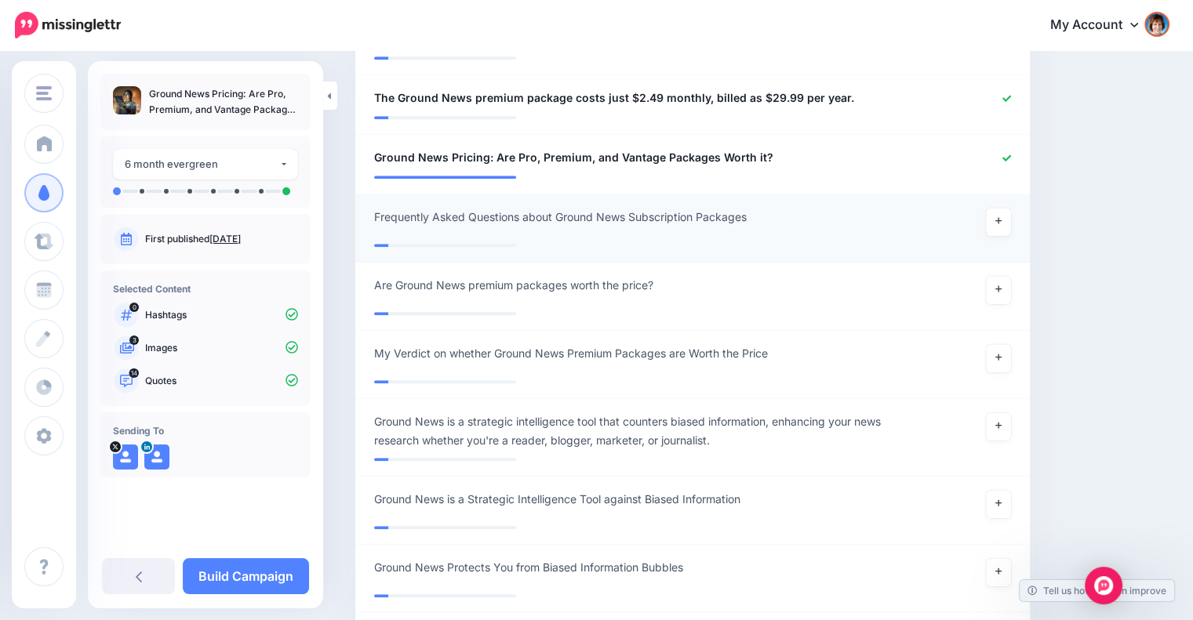
scroll to position [1568, 0]
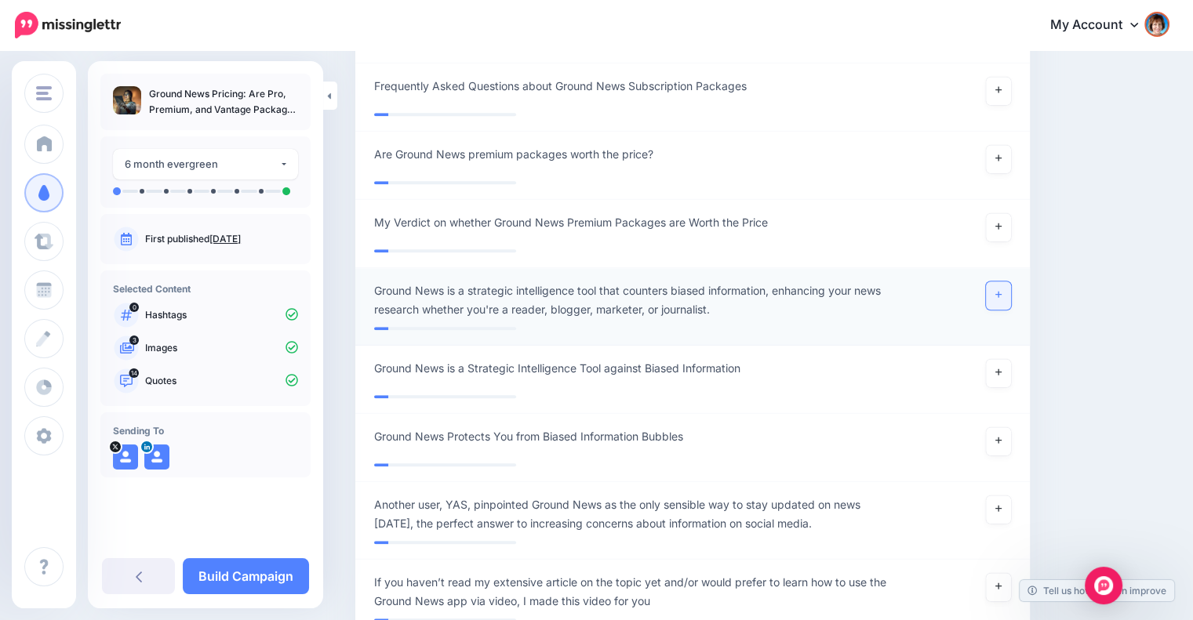
click at [1011, 294] on link at bounding box center [998, 296] width 25 height 28
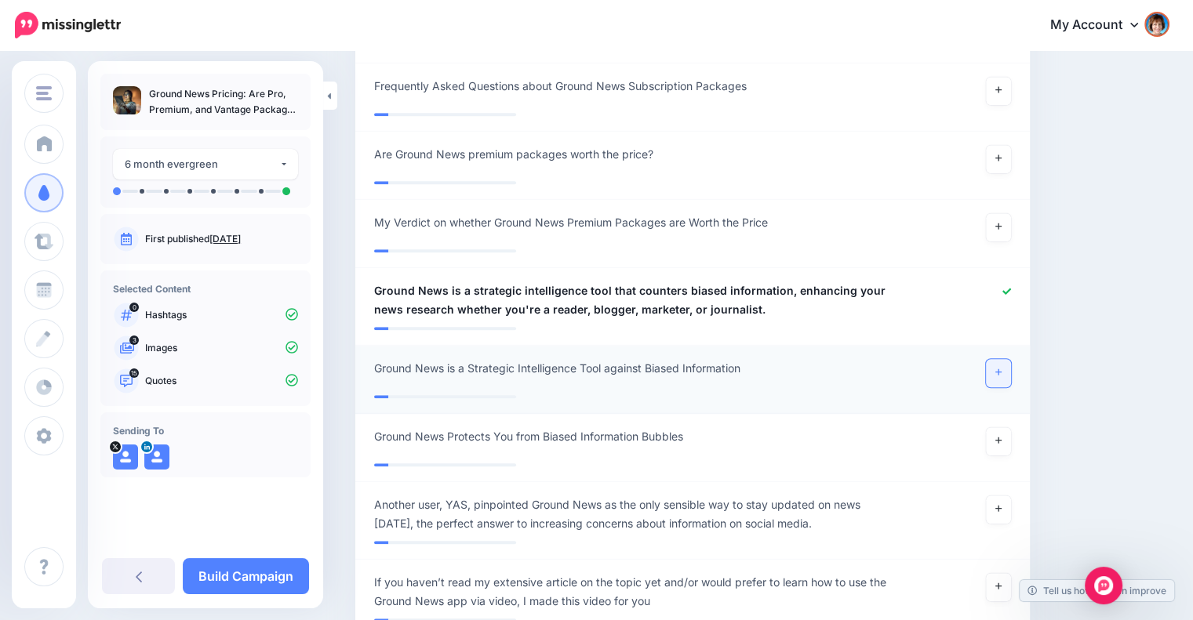
click at [1011, 363] on link at bounding box center [998, 373] width 25 height 28
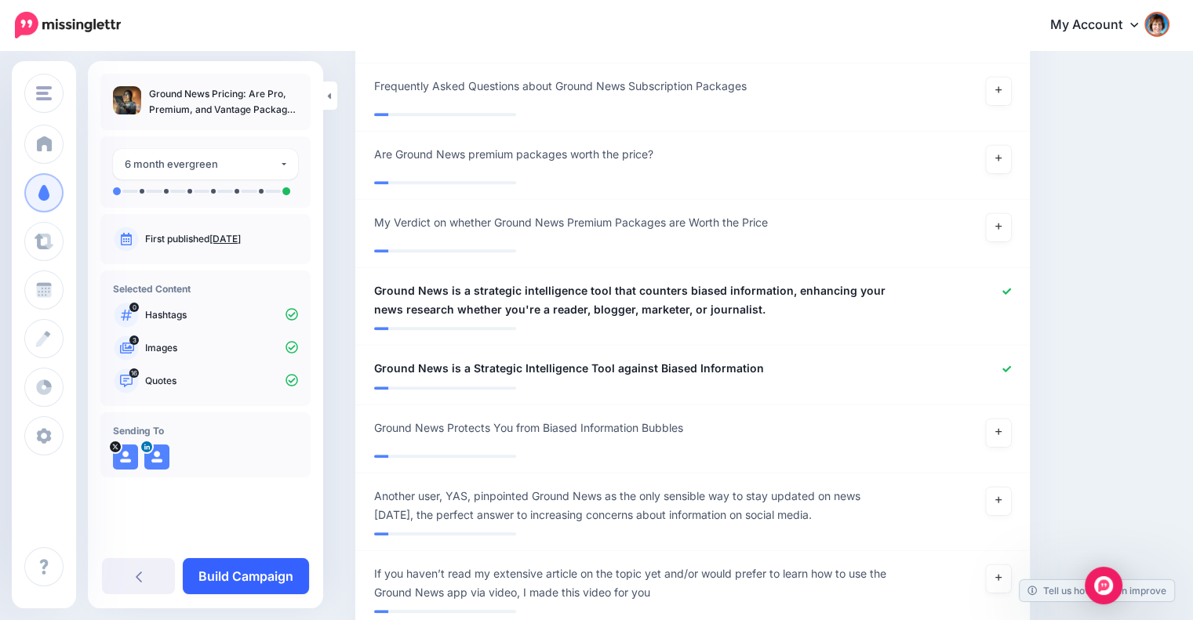
click at [254, 576] on link "Build Campaign" at bounding box center [246, 576] width 126 height 36
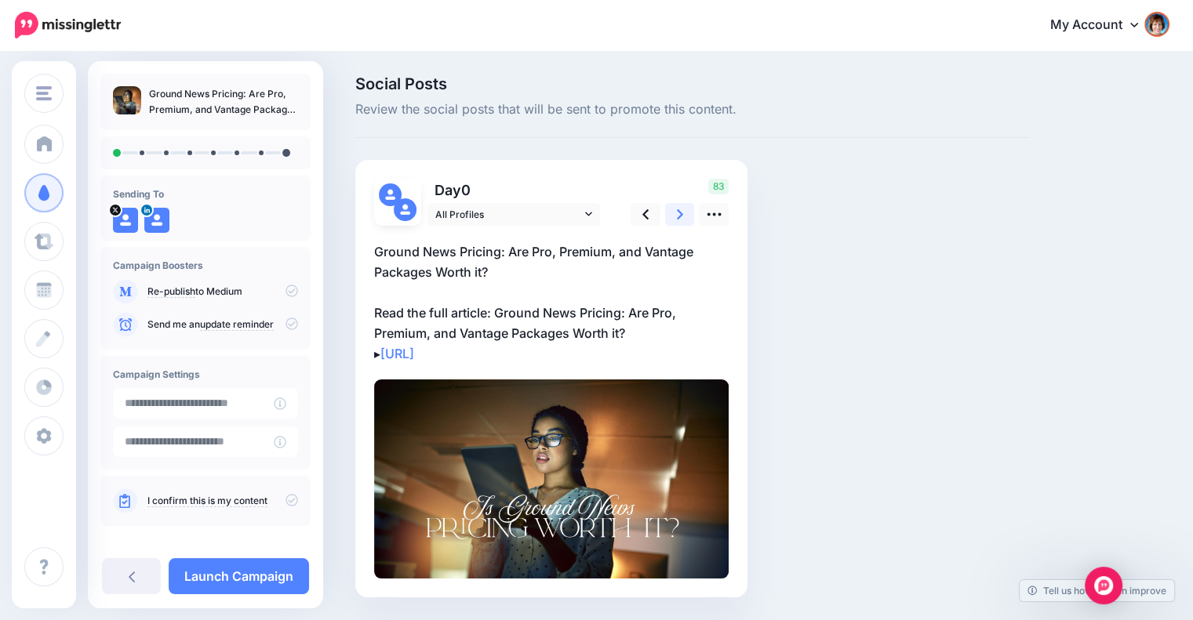
click at [674, 219] on link at bounding box center [680, 214] width 30 height 23
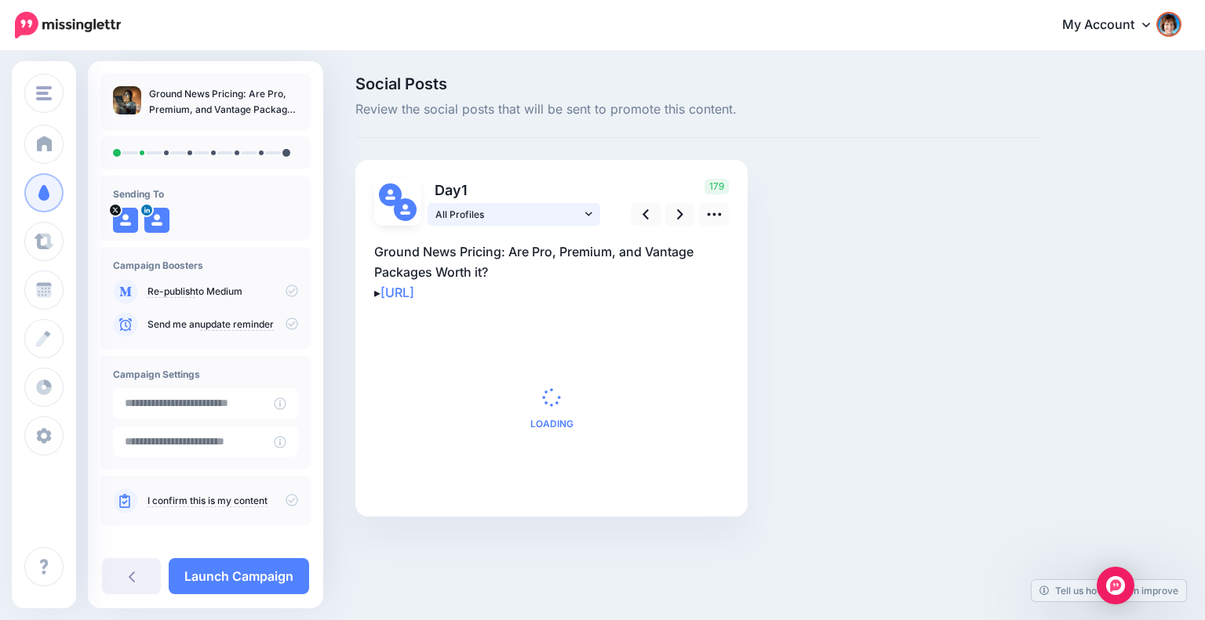
click at [586, 210] on icon at bounding box center [588, 214] width 7 height 11
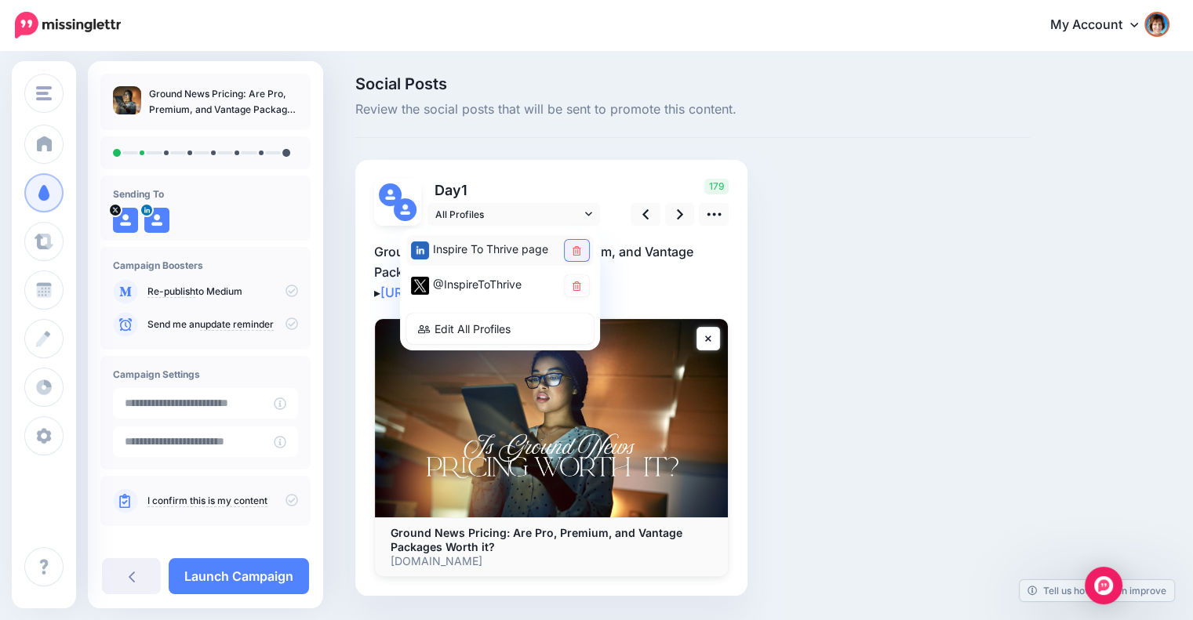
click at [580, 247] on icon at bounding box center [576, 250] width 9 height 9
click at [678, 215] on icon at bounding box center [680, 214] width 6 height 16
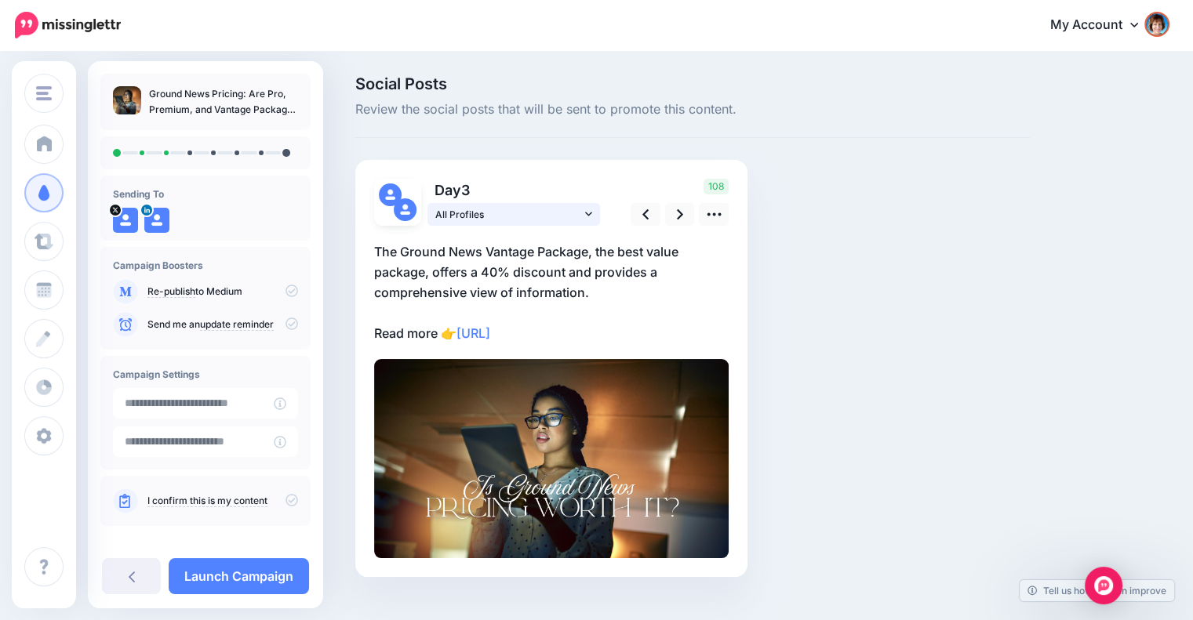
click at [587, 210] on icon at bounding box center [588, 214] width 7 height 11
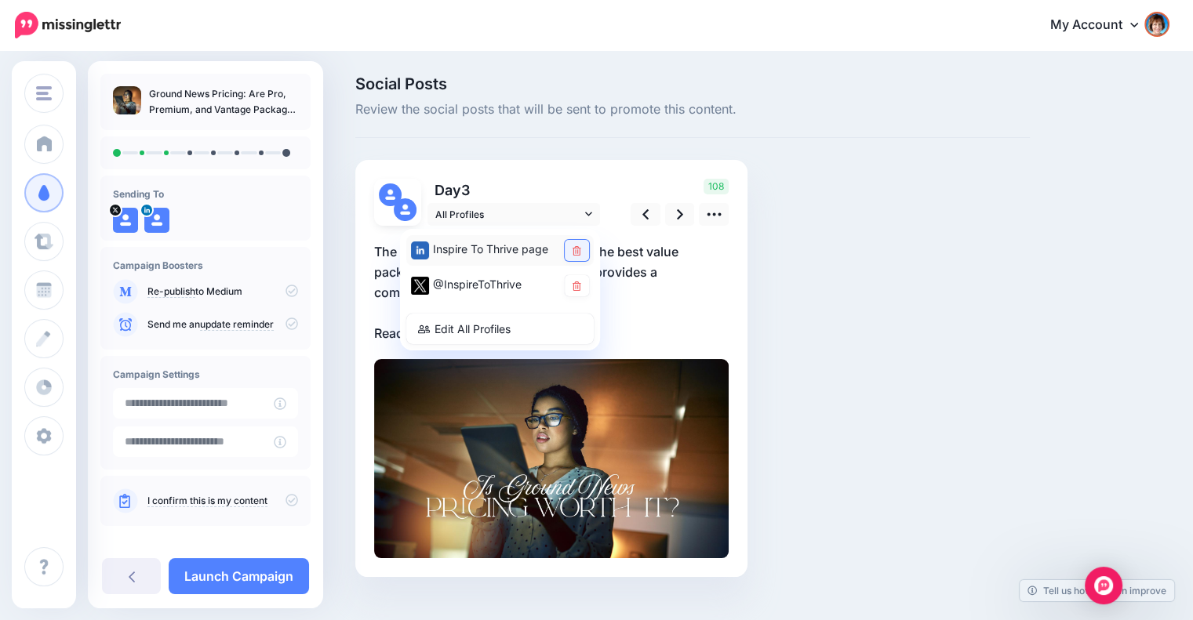
click at [571, 245] on link at bounding box center [577, 250] width 24 height 21
drag, startPoint x: 859, startPoint y: 309, endPoint x: 853, endPoint y: 303, distance: 8.9
click at [857, 307] on div "Social Posts Review the social posts that will be sent to promote this content.…" at bounding box center [692, 350] width 698 height 548
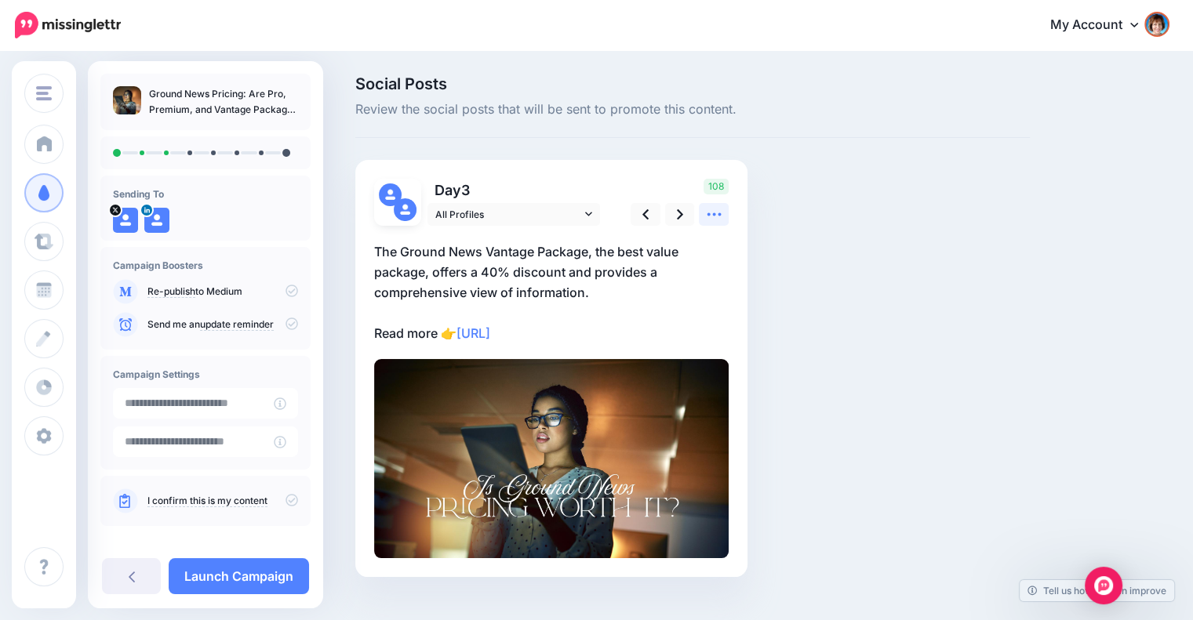
click at [713, 214] on icon at bounding box center [714, 214] width 14 height 3
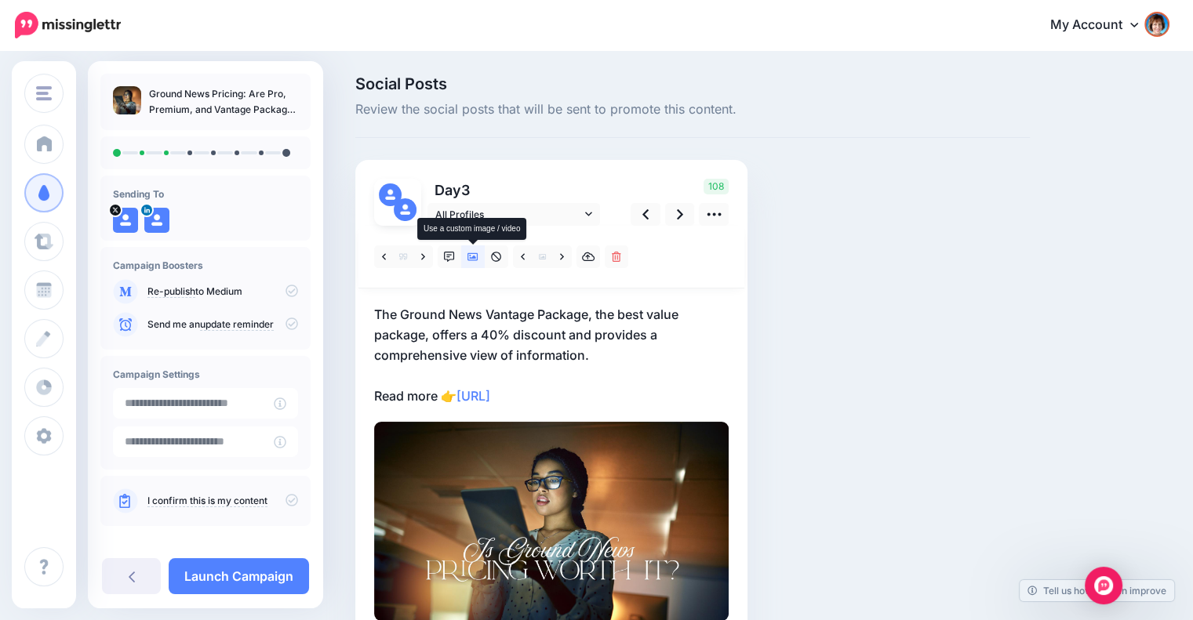
click at [472, 252] on icon at bounding box center [472, 257] width 11 height 11
click at [558, 260] on link at bounding box center [562, 256] width 20 height 23
click at [482, 259] on link at bounding box center [473, 256] width 24 height 23
click at [561, 260] on icon at bounding box center [562, 257] width 4 height 11
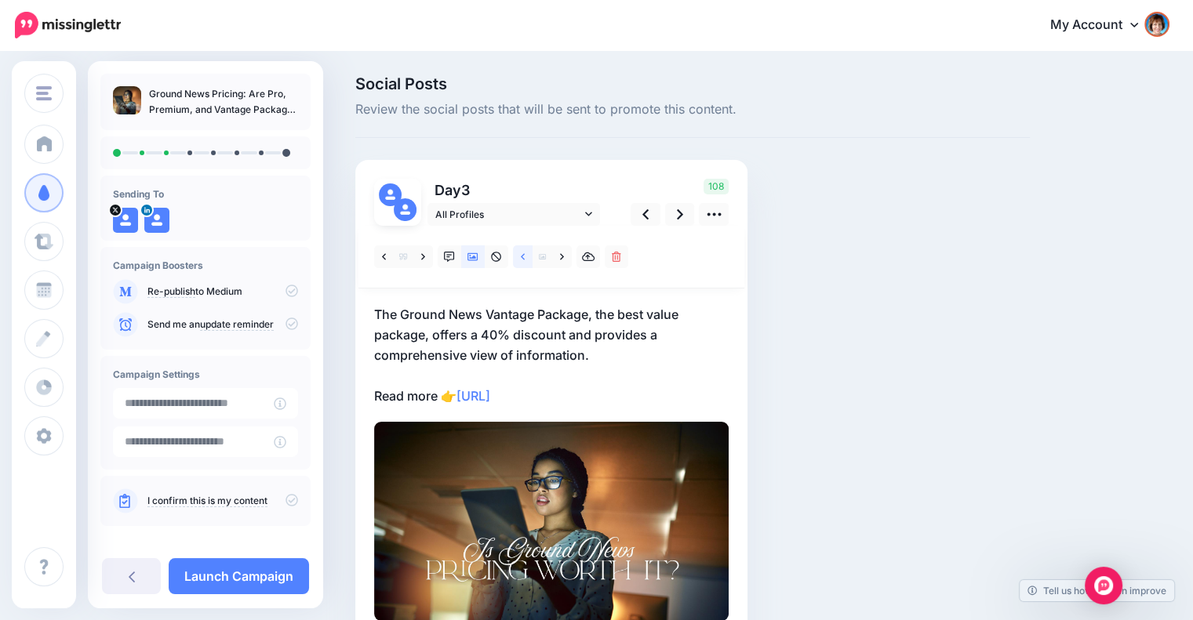
click at [514, 256] on link at bounding box center [523, 256] width 20 height 23
click at [521, 255] on icon at bounding box center [523, 257] width 4 height 11
click at [554, 256] on link at bounding box center [562, 256] width 20 height 23
click at [560, 257] on icon at bounding box center [562, 257] width 4 height 11
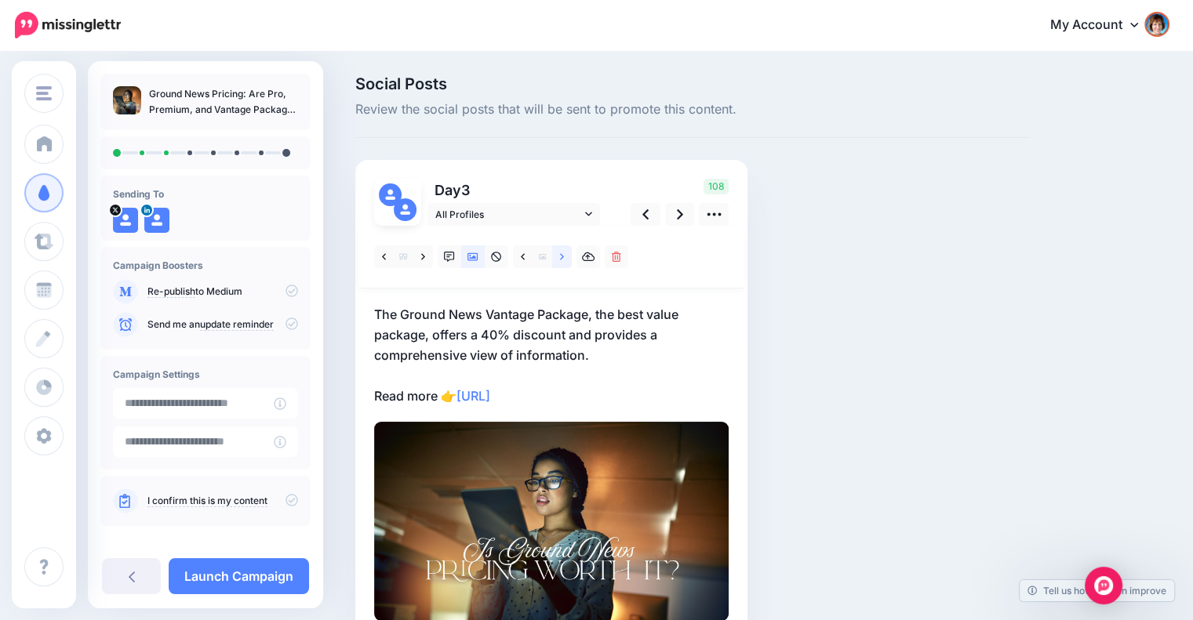
click at [560, 257] on icon at bounding box center [562, 257] width 4 height 11
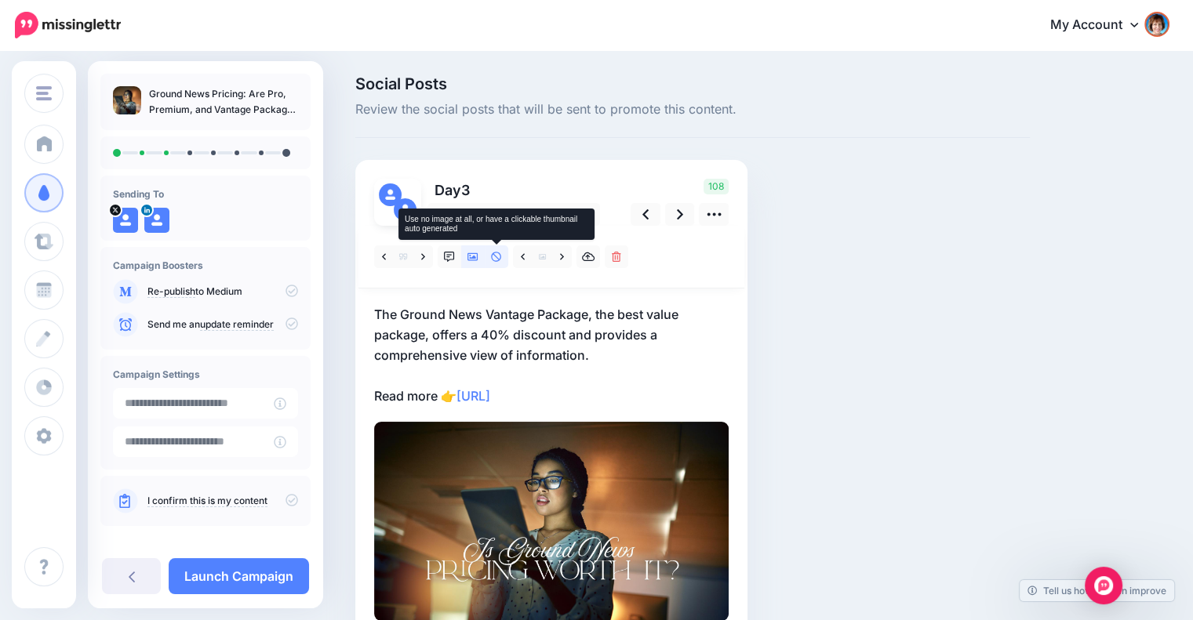
click at [496, 256] on icon at bounding box center [496, 257] width 10 height 10
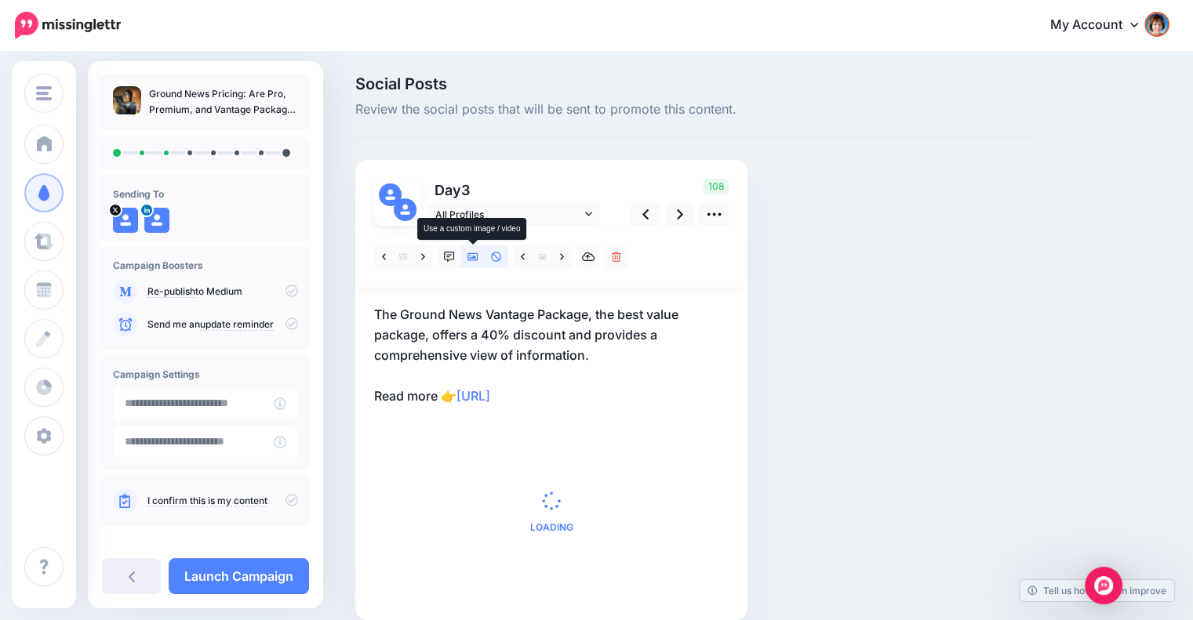
click at [478, 255] on icon at bounding box center [472, 257] width 11 height 8
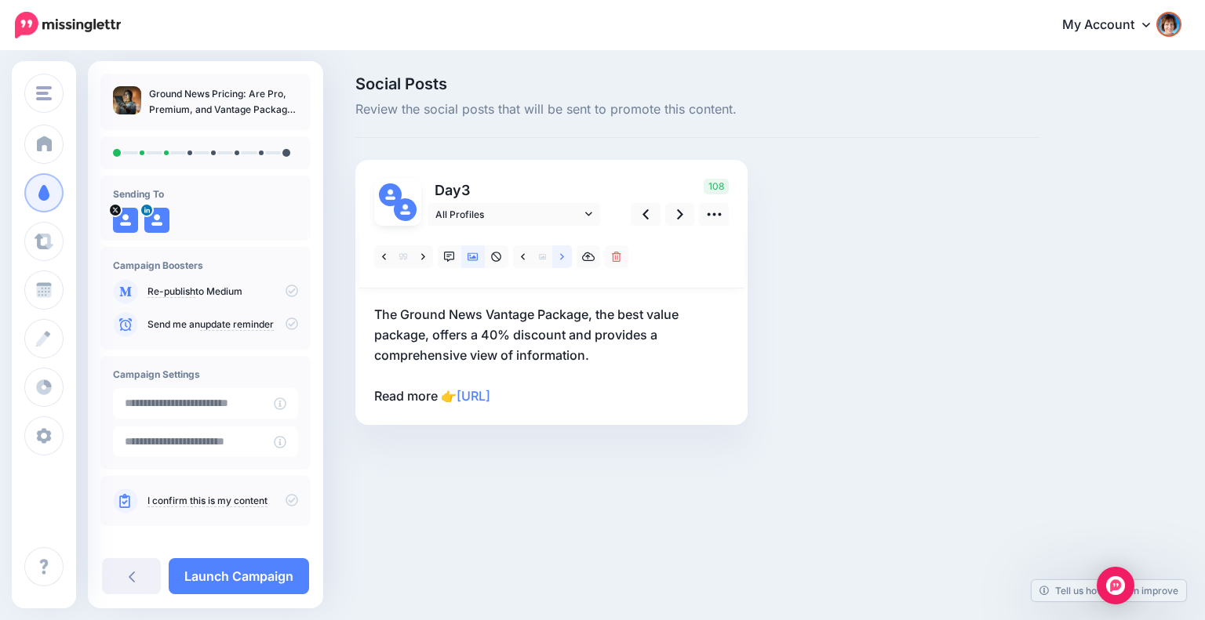
click at [553, 256] on link at bounding box center [562, 256] width 20 height 23
click at [474, 254] on icon at bounding box center [472, 257] width 11 height 11
click at [531, 253] on link at bounding box center [523, 256] width 20 height 23
click at [524, 253] on icon at bounding box center [523, 256] width 4 height 6
click at [447, 256] on icon at bounding box center [449, 257] width 11 height 11
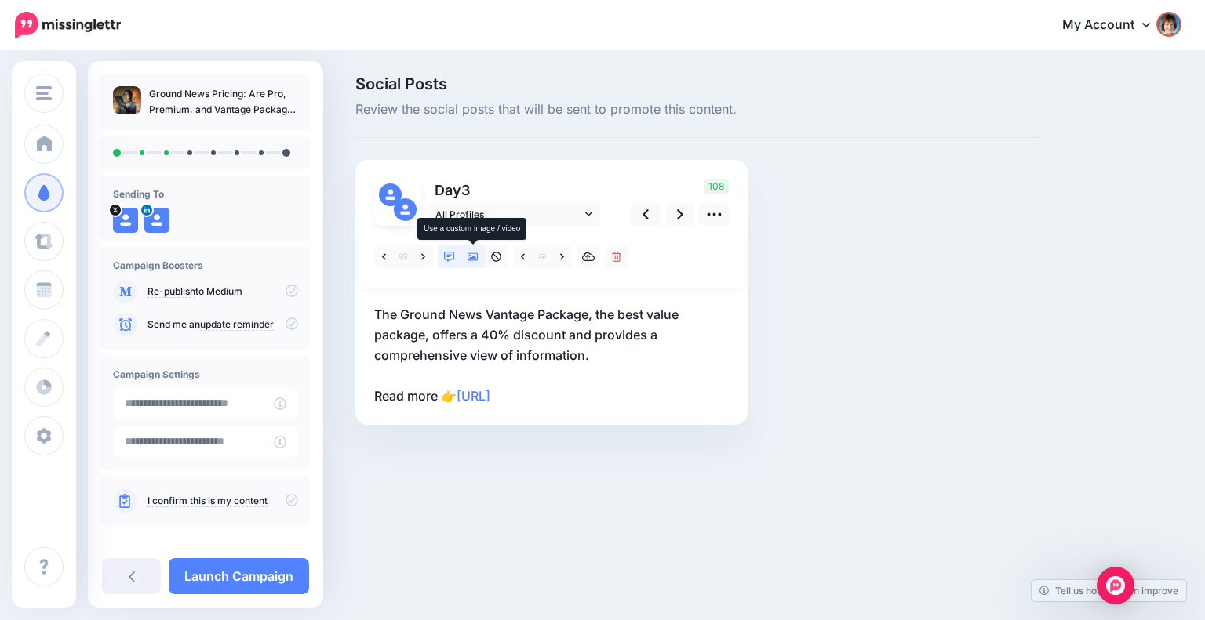
click at [477, 254] on icon at bounding box center [472, 257] width 11 height 8
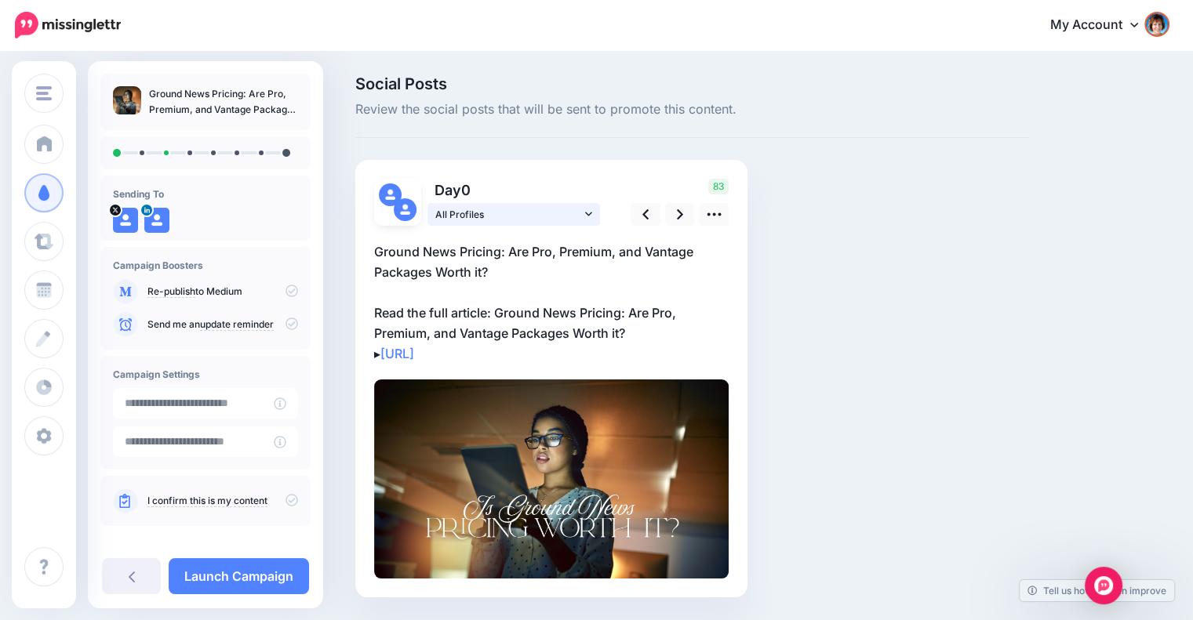
click at [589, 212] on icon at bounding box center [588, 214] width 7 height 11
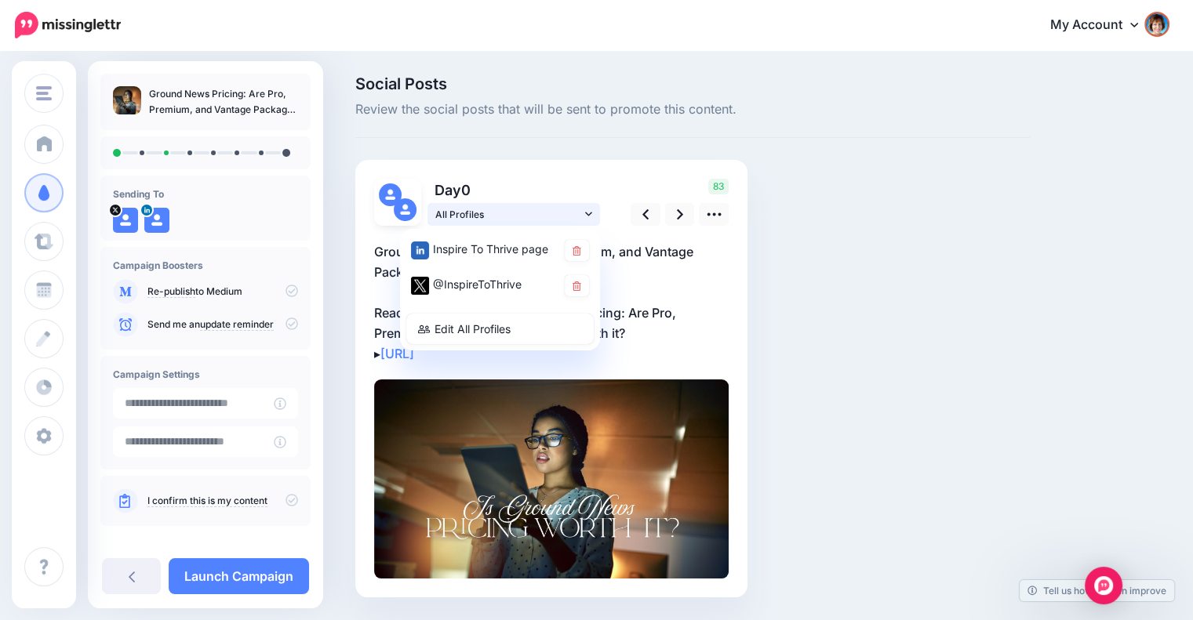
click at [589, 212] on icon at bounding box center [588, 214] width 7 height 11
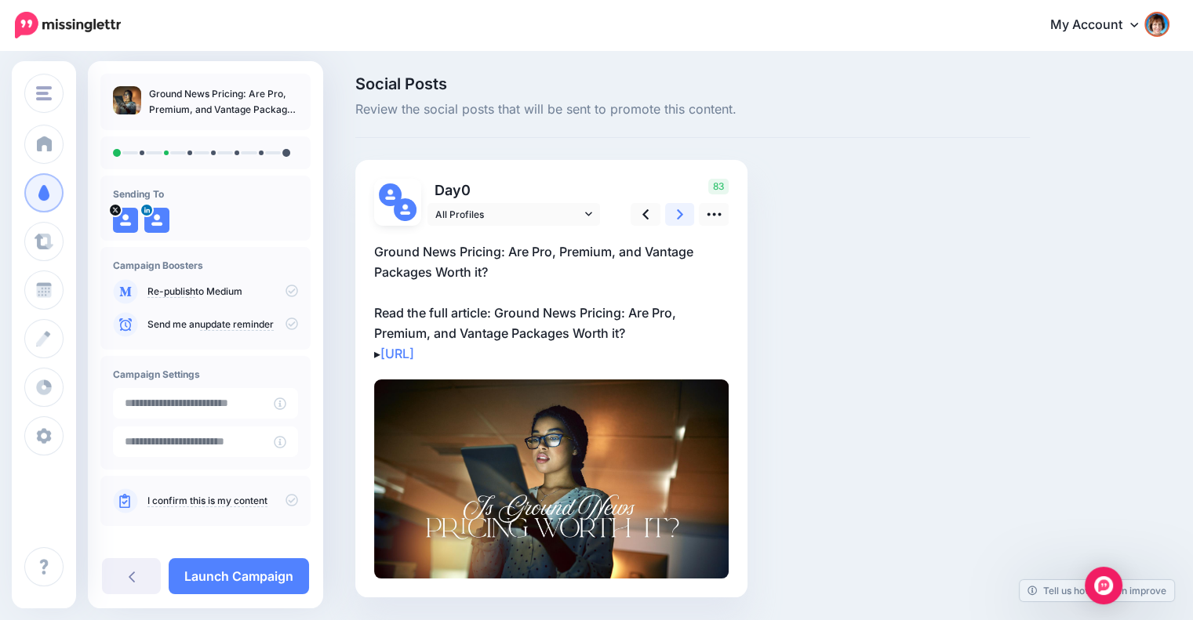
click at [670, 213] on link at bounding box center [680, 214] width 30 height 23
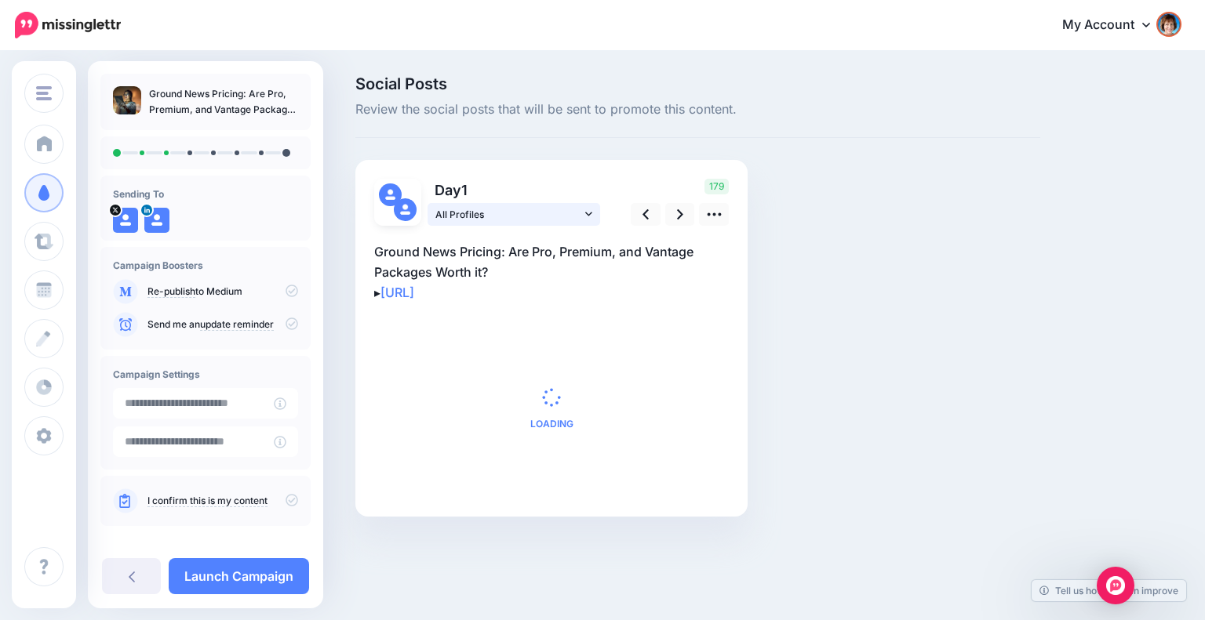
click at [591, 211] on icon at bounding box center [588, 214] width 7 height 11
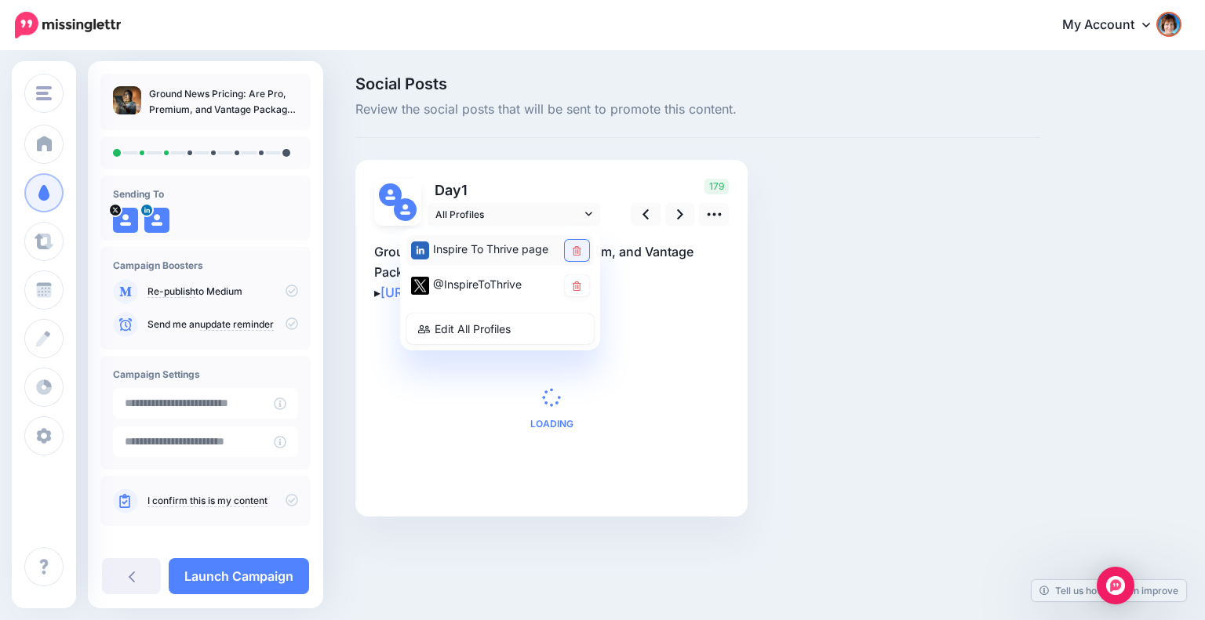
click at [581, 260] on link at bounding box center [577, 250] width 24 height 21
click at [777, 271] on div "Social Posts Review the social posts that will be sent to promote this content.…" at bounding box center [697, 320] width 708 height 488
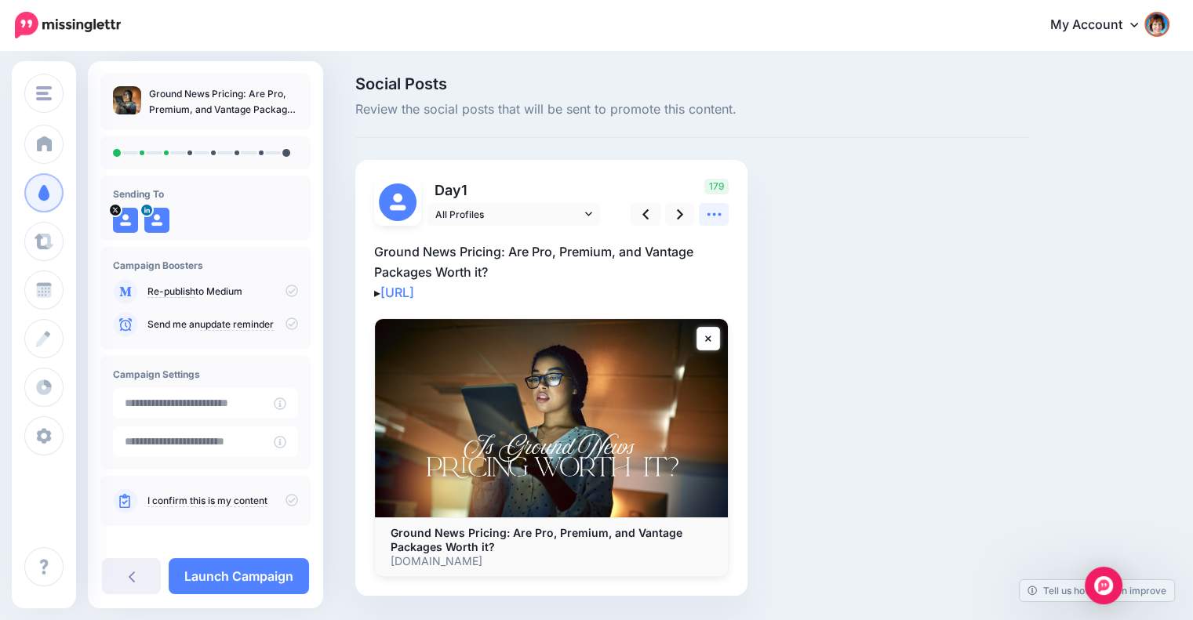
click at [706, 214] on icon at bounding box center [714, 214] width 16 height 16
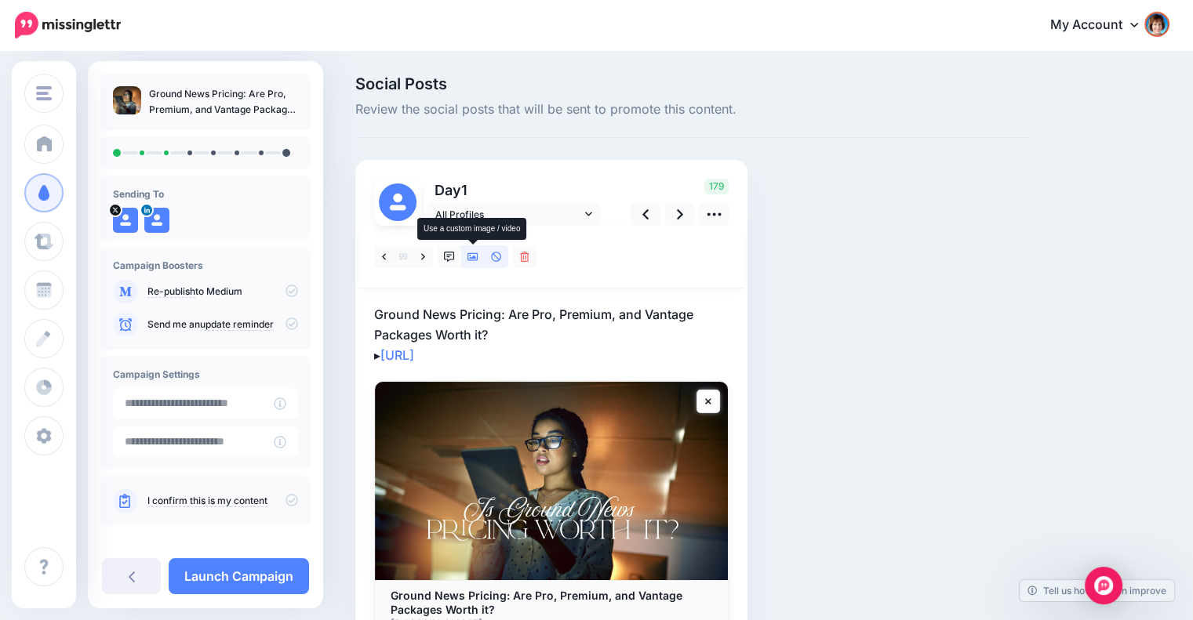
click at [470, 258] on icon at bounding box center [472, 257] width 11 height 8
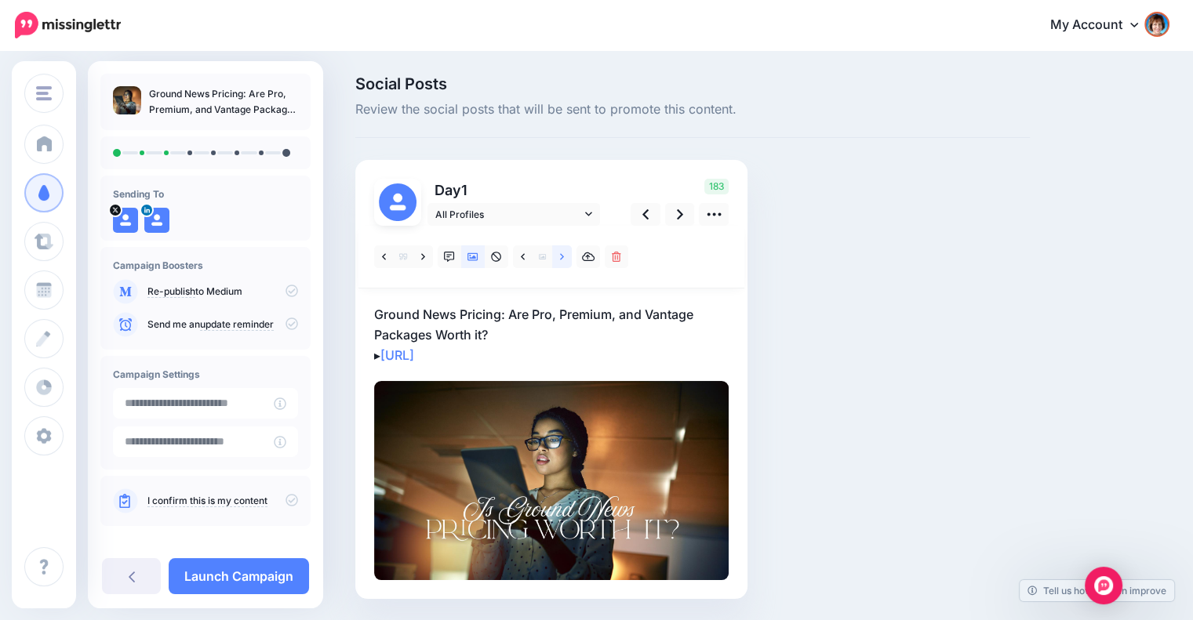
click at [565, 256] on link at bounding box center [562, 256] width 20 height 23
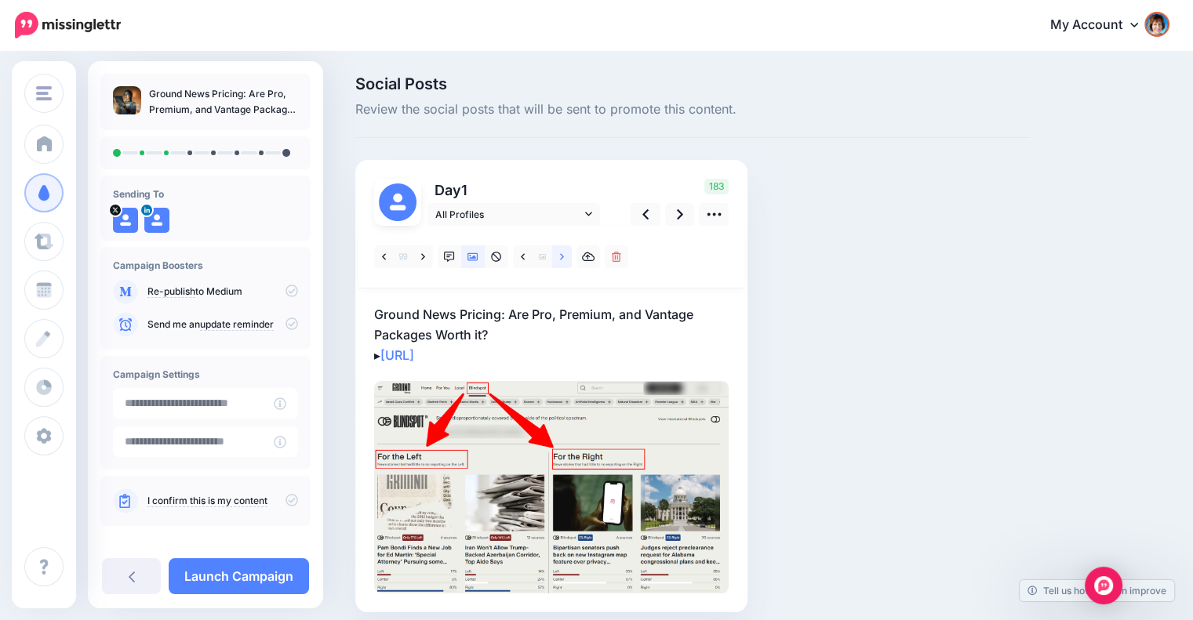
click at [564, 261] on link at bounding box center [562, 256] width 20 height 23
click at [525, 260] on link at bounding box center [523, 256] width 20 height 23
click at [525, 258] on link at bounding box center [523, 256] width 20 height 23
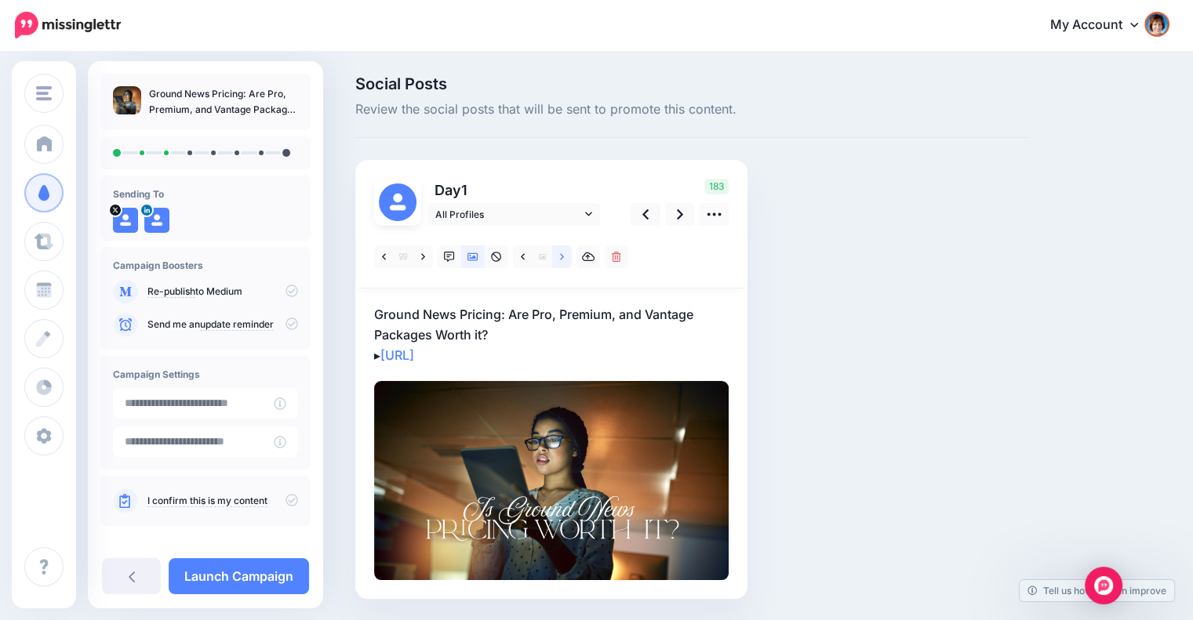
click at [561, 257] on icon at bounding box center [562, 256] width 4 height 6
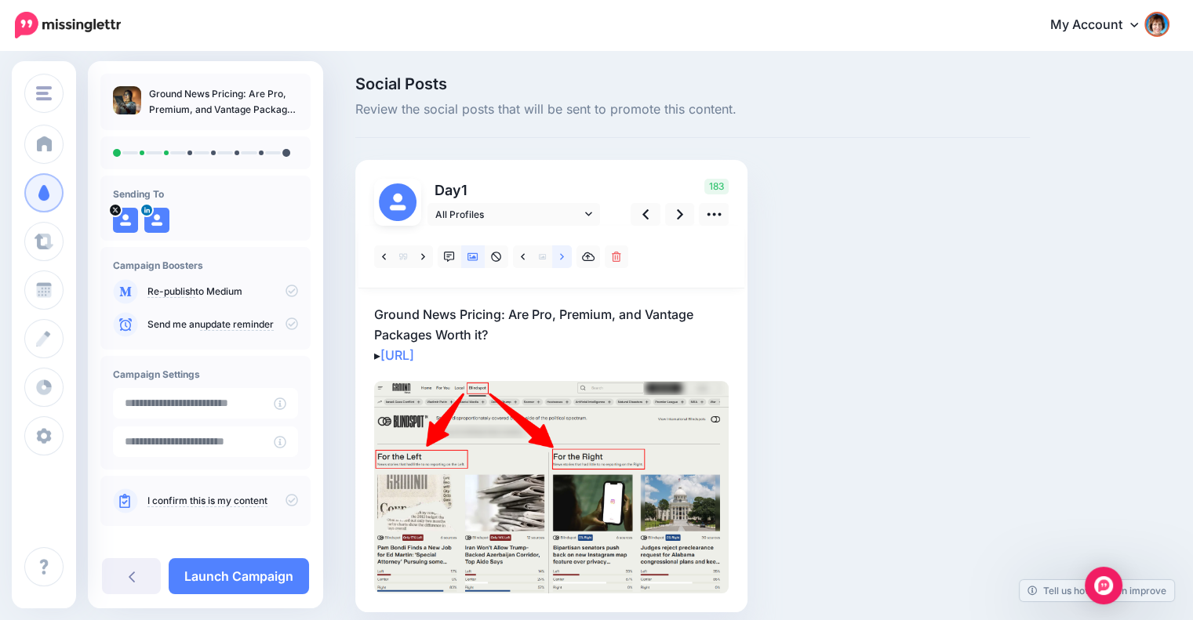
click at [561, 257] on icon at bounding box center [562, 256] width 4 height 6
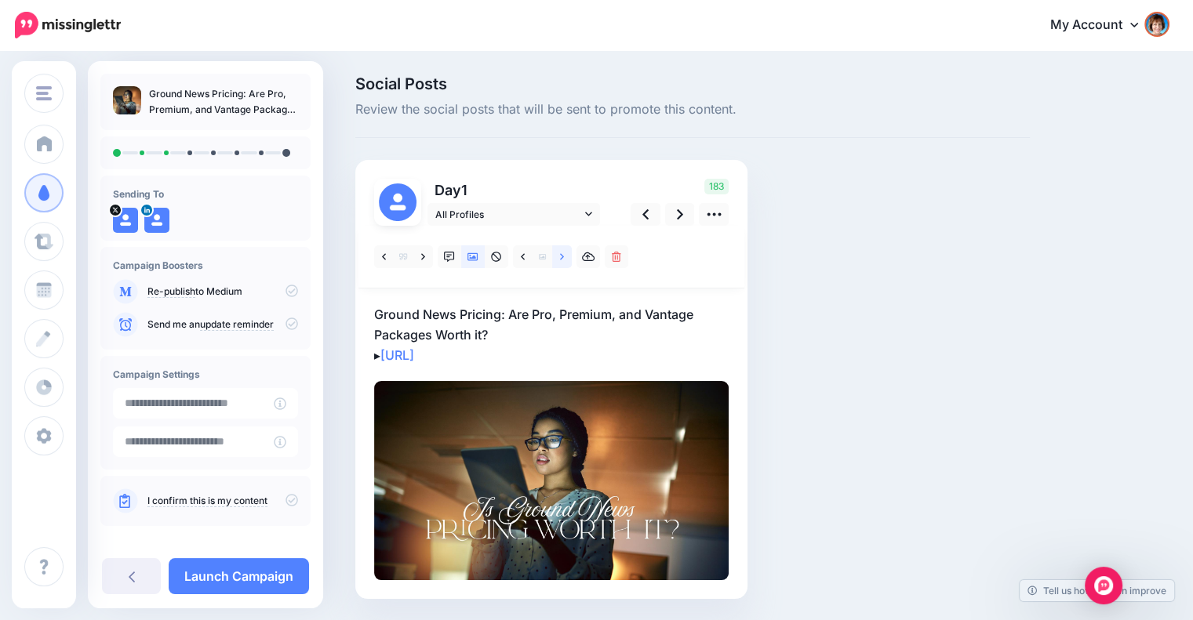
click at [561, 257] on icon at bounding box center [562, 256] width 4 height 6
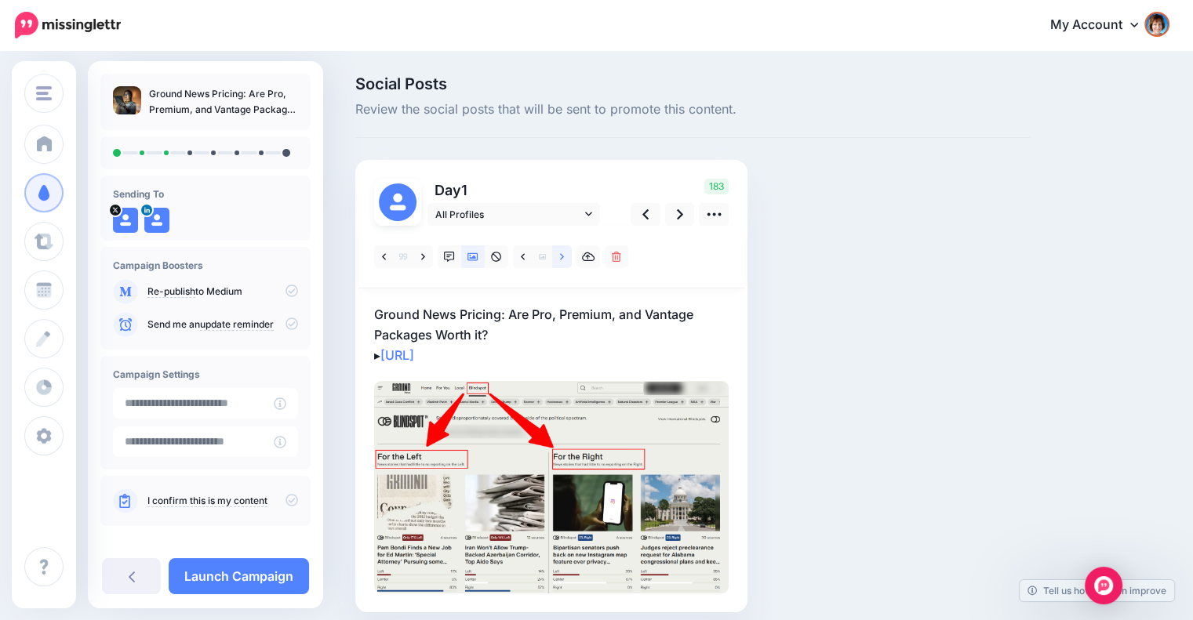
click at [561, 257] on icon at bounding box center [562, 256] width 4 height 6
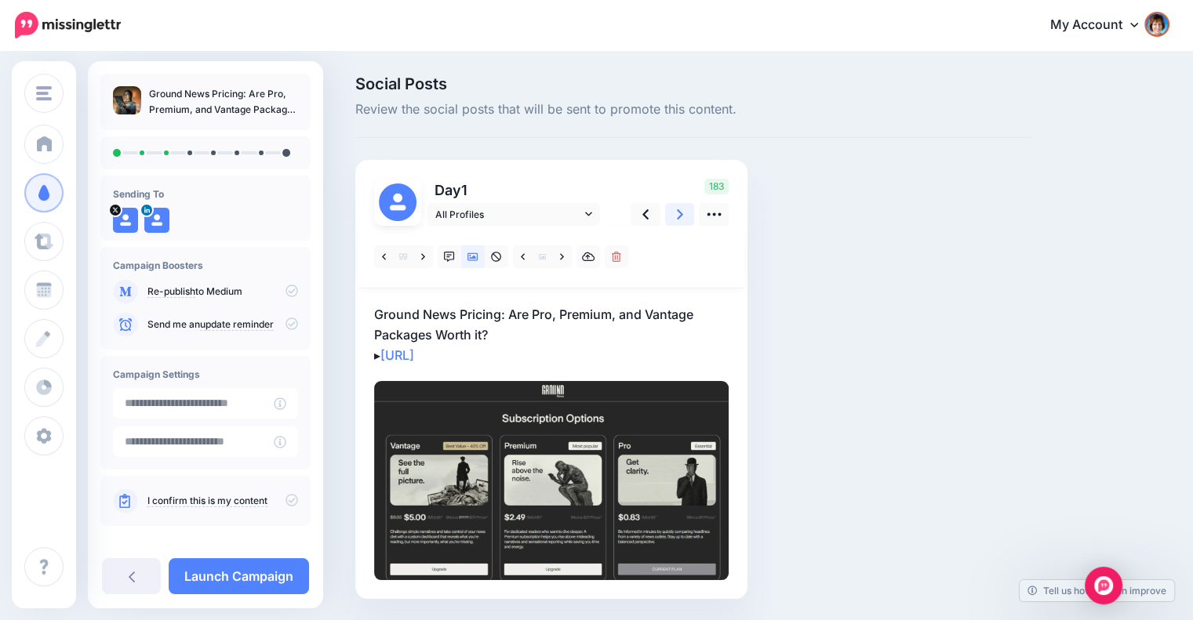
click at [680, 216] on icon at bounding box center [680, 214] width 6 height 10
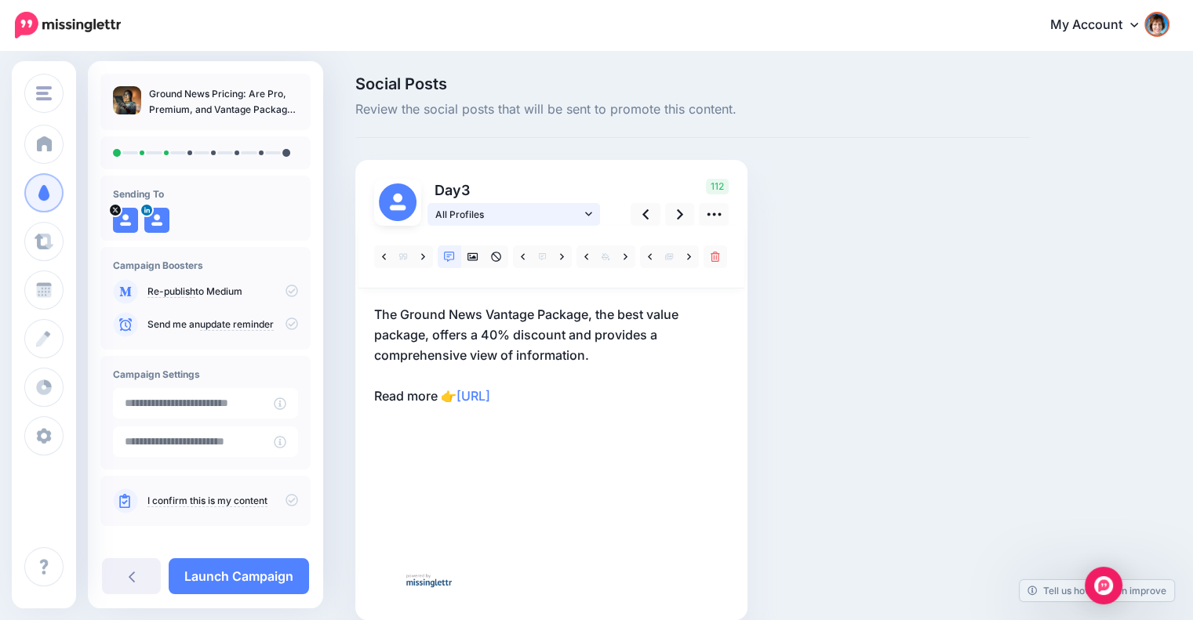
click at [590, 210] on icon at bounding box center [588, 214] width 7 height 11
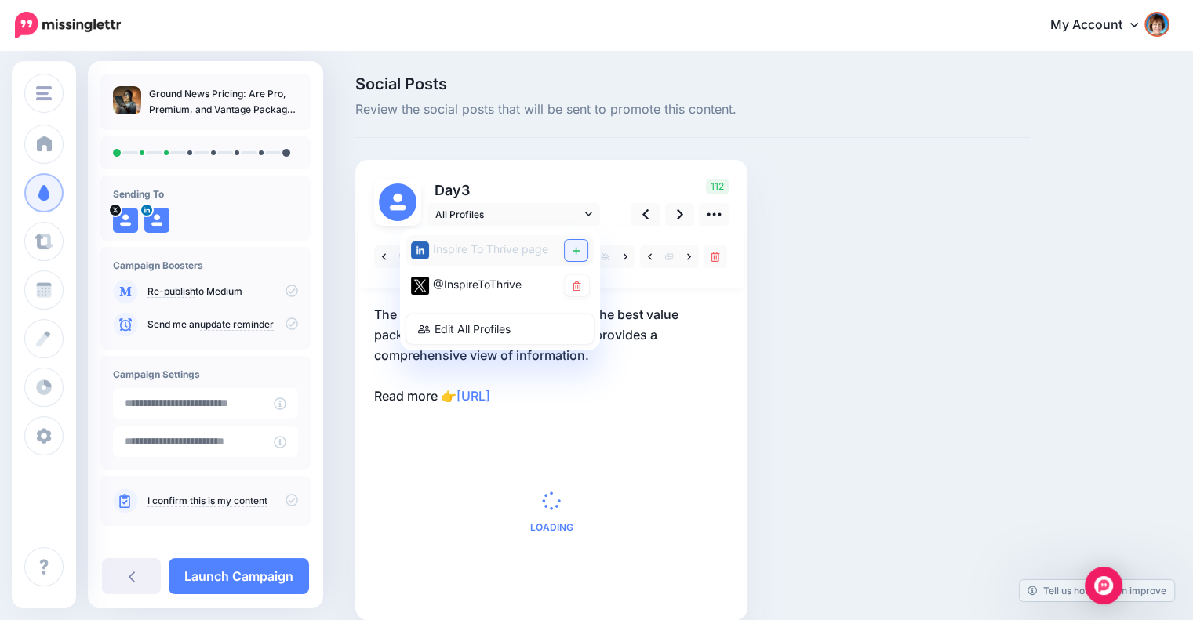
click at [574, 248] on icon at bounding box center [575, 250] width 7 height 9
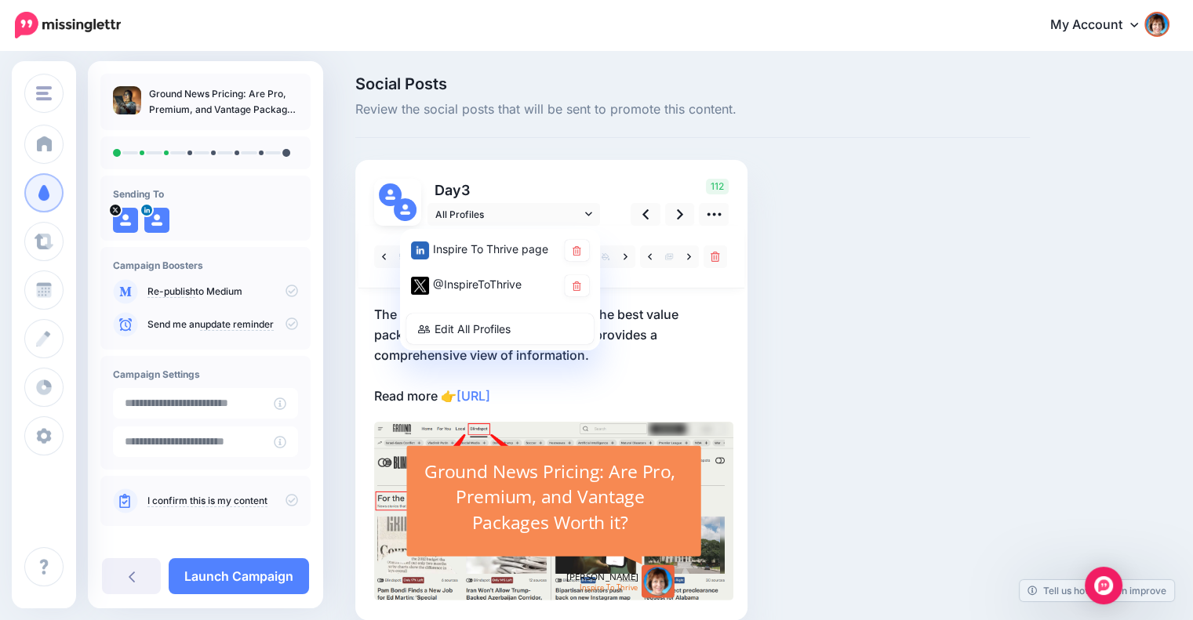
click at [814, 297] on div "Social Posts Review the social posts that will be sent to promote this content.…" at bounding box center [692, 371] width 698 height 591
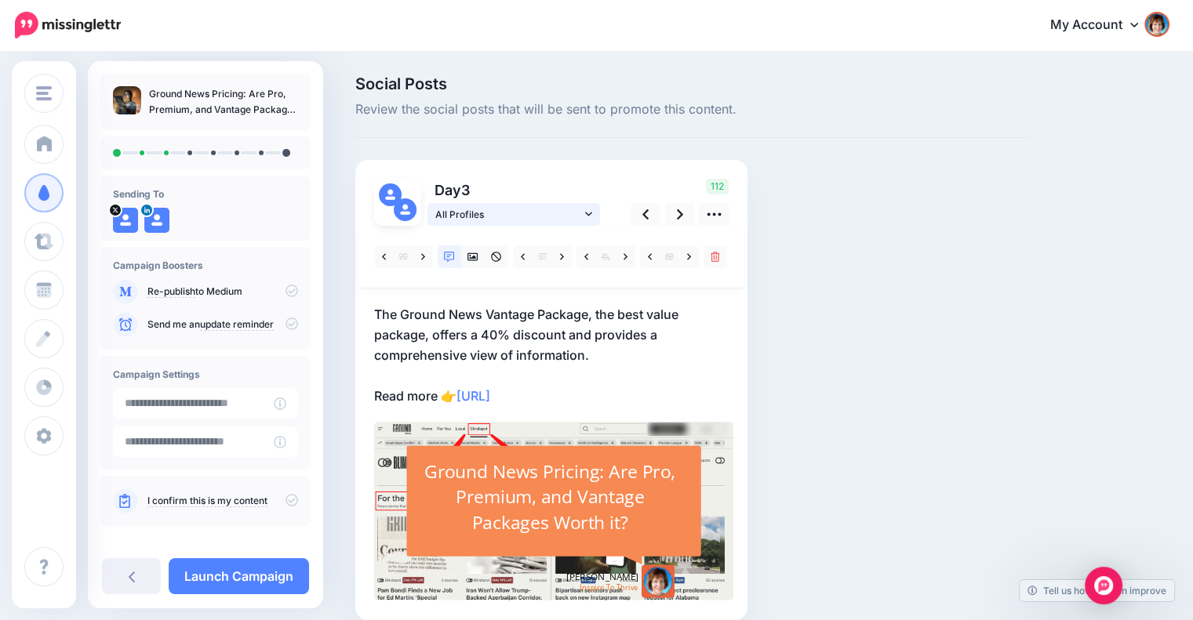
click at [583, 216] on link "All Profiles" at bounding box center [513, 214] width 173 height 23
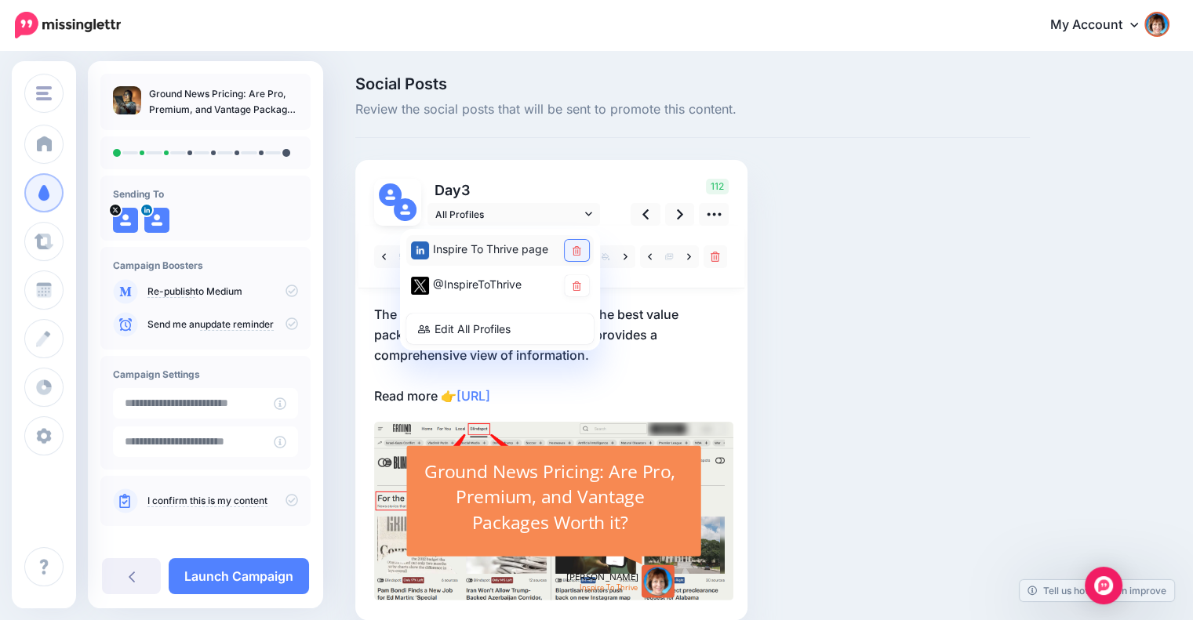
click at [573, 250] on icon at bounding box center [576, 250] width 9 height 9
click at [832, 313] on div "Social Posts Review the social posts that will be sent to promote this content.…" at bounding box center [692, 371] width 698 height 591
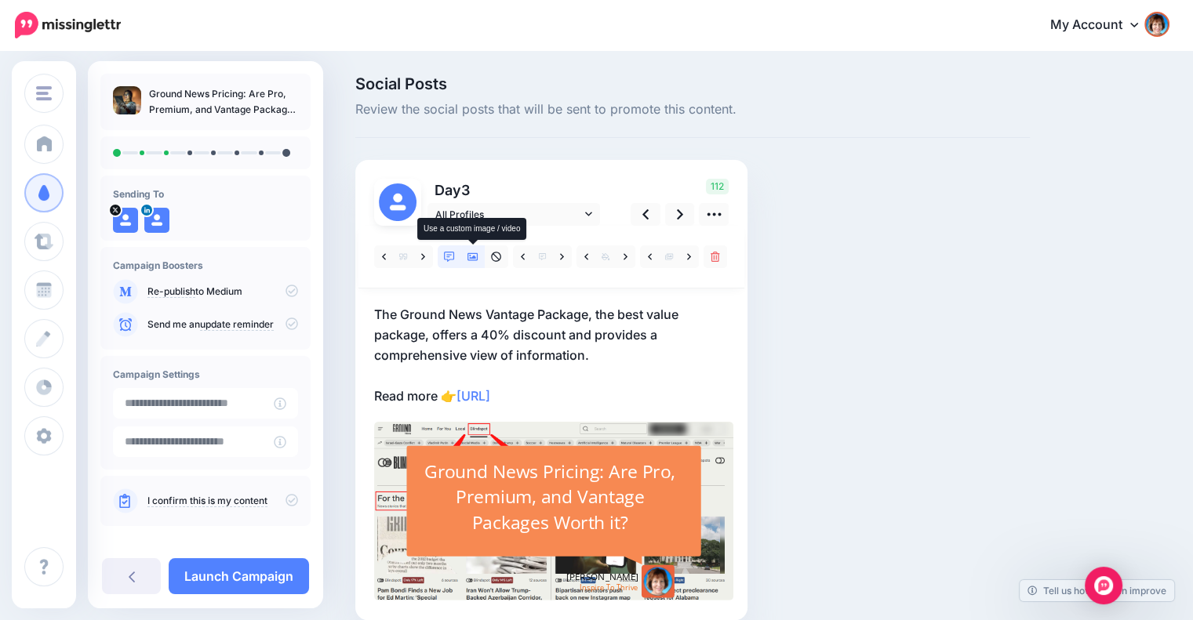
click at [478, 253] on link at bounding box center [473, 256] width 24 height 23
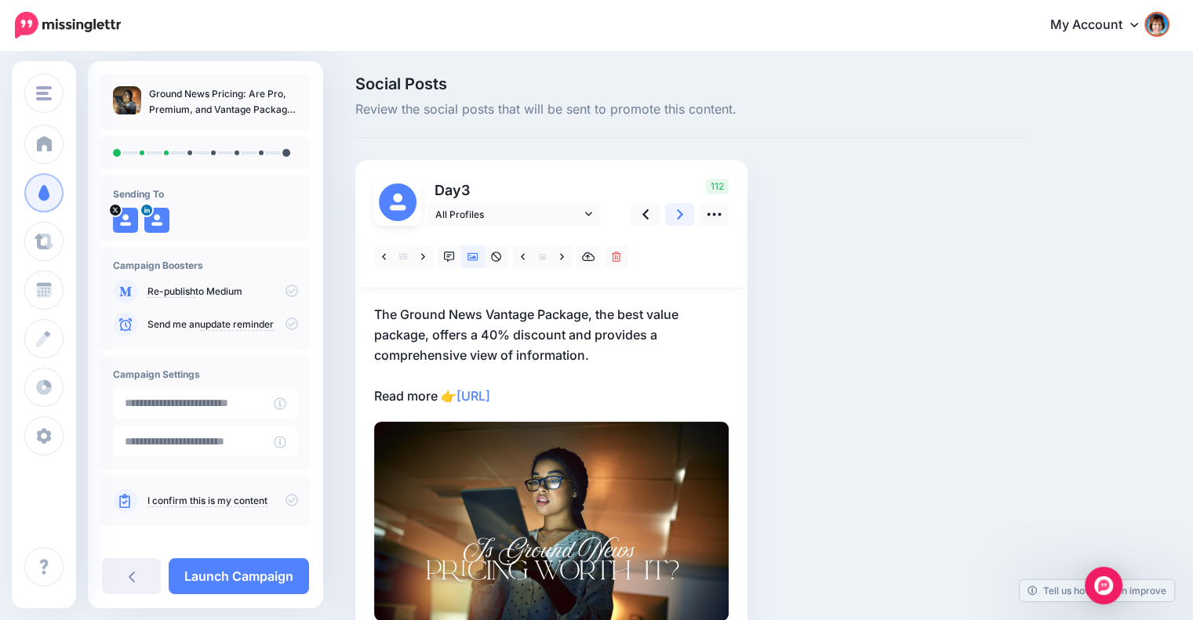
click at [671, 213] on link at bounding box center [680, 214] width 30 height 23
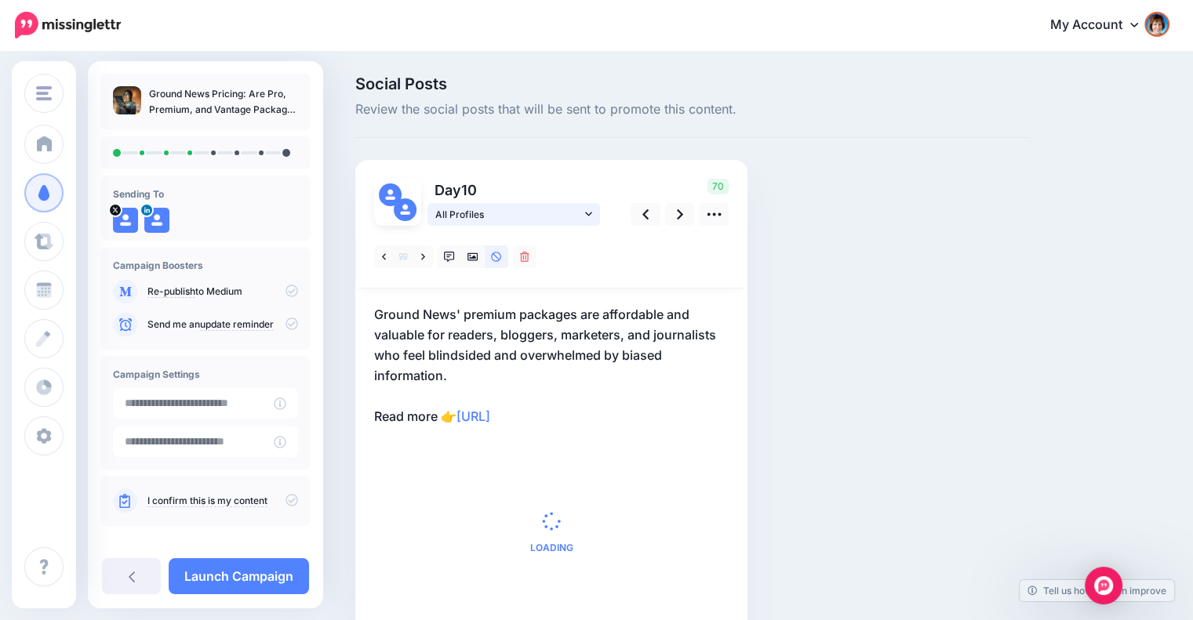
click at [586, 206] on link "All Profiles" at bounding box center [513, 214] width 173 height 23
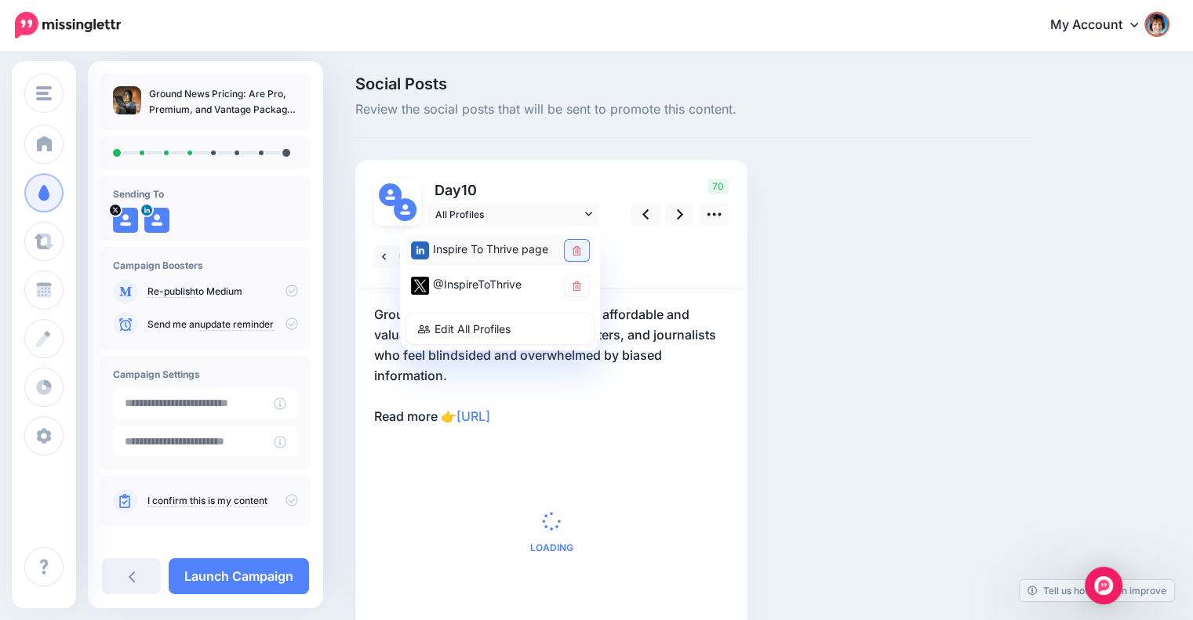
click at [579, 247] on icon at bounding box center [576, 250] width 9 height 9
click at [818, 296] on div "Social Posts Review the social posts that will be sent to promote this content.…" at bounding box center [692, 382] width 698 height 612
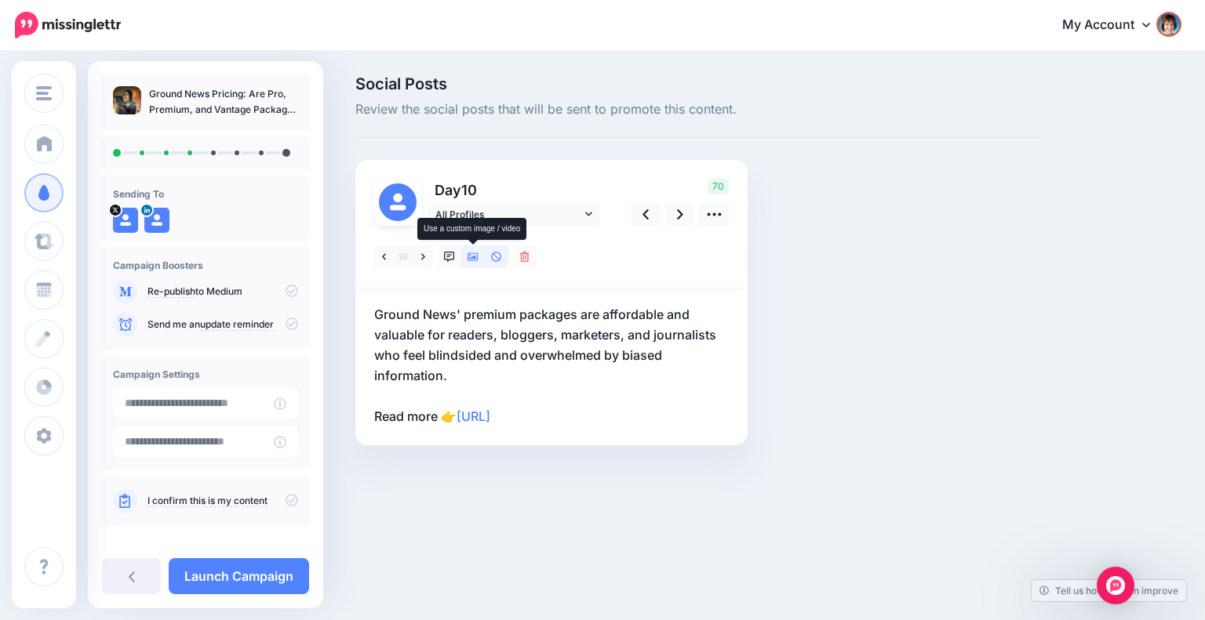
click at [469, 253] on icon at bounding box center [472, 257] width 11 height 11
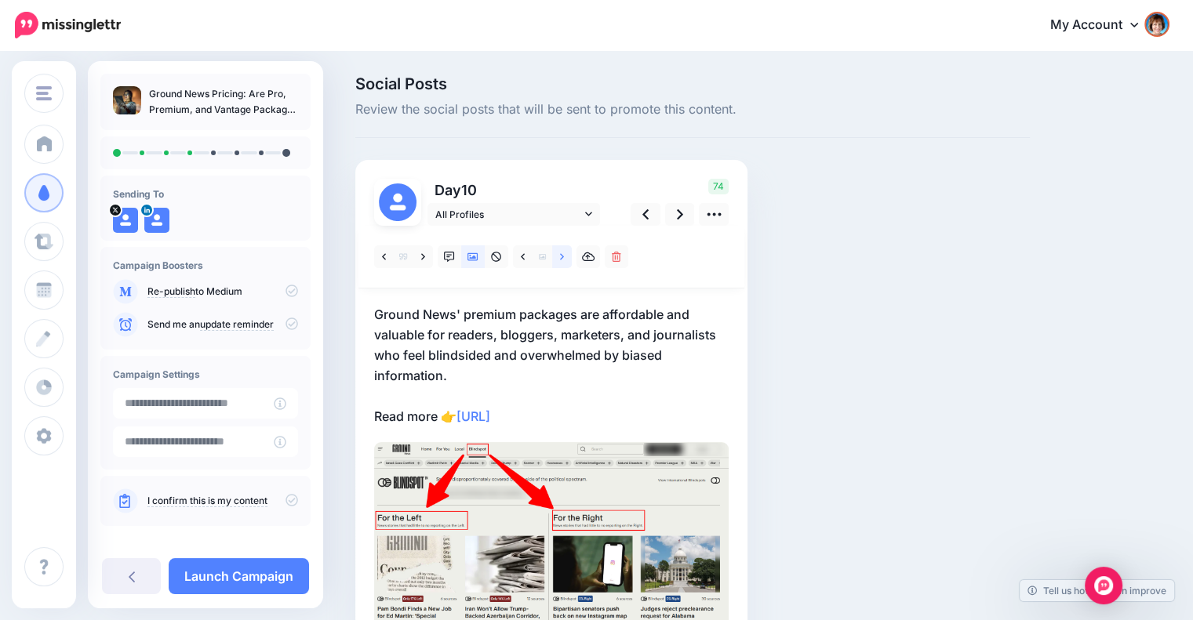
click at [558, 258] on link at bounding box center [562, 256] width 20 height 23
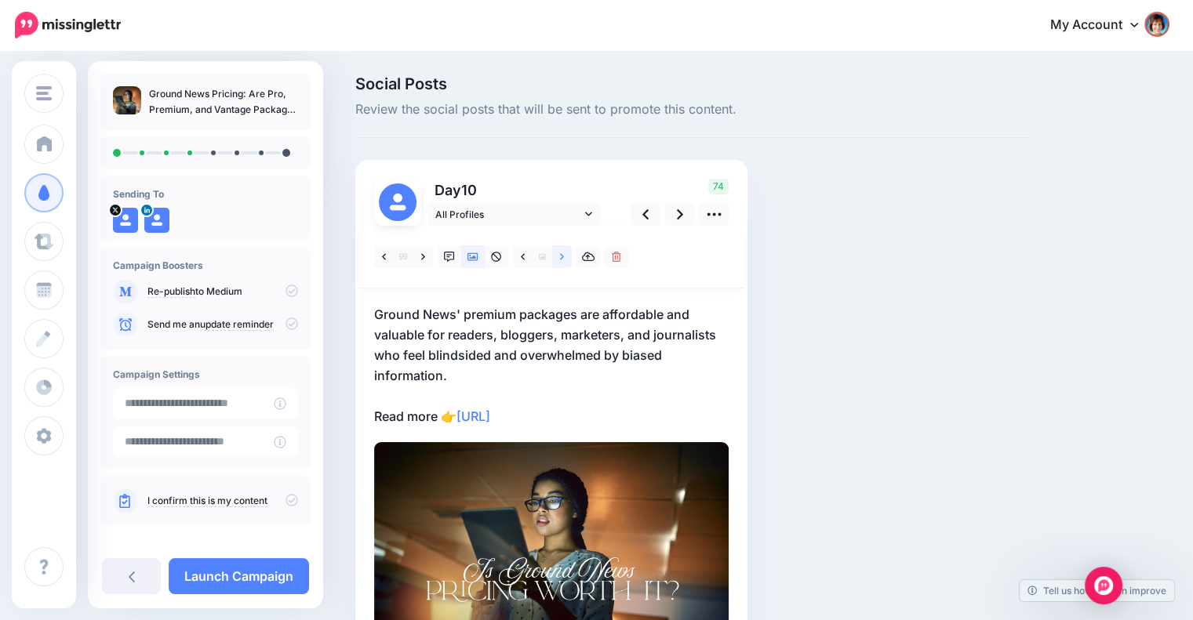
click at [558, 258] on link at bounding box center [562, 256] width 20 height 23
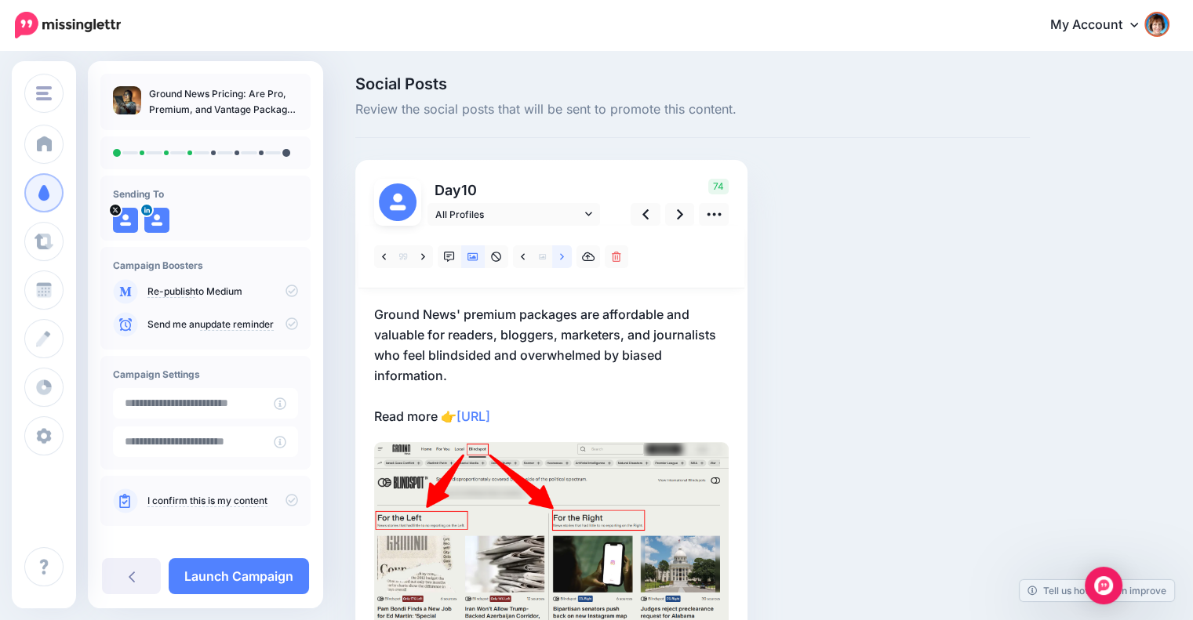
click at [558, 258] on link at bounding box center [562, 256] width 20 height 23
click at [677, 215] on icon at bounding box center [680, 214] width 6 height 16
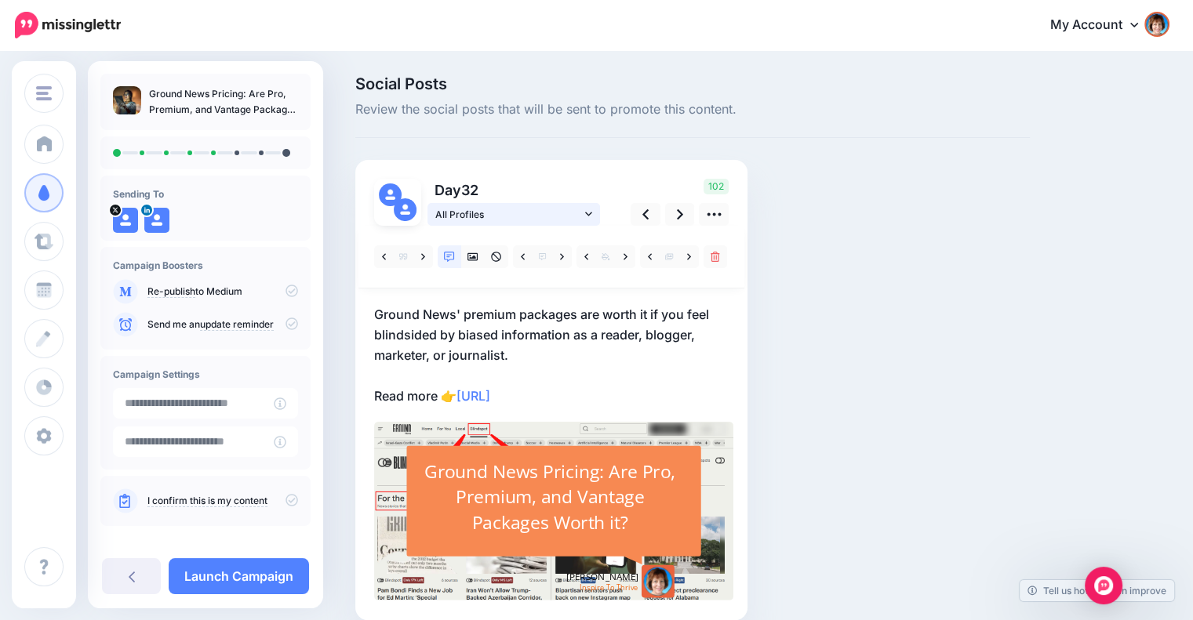
click at [583, 212] on link "All Profiles" at bounding box center [513, 214] width 173 height 23
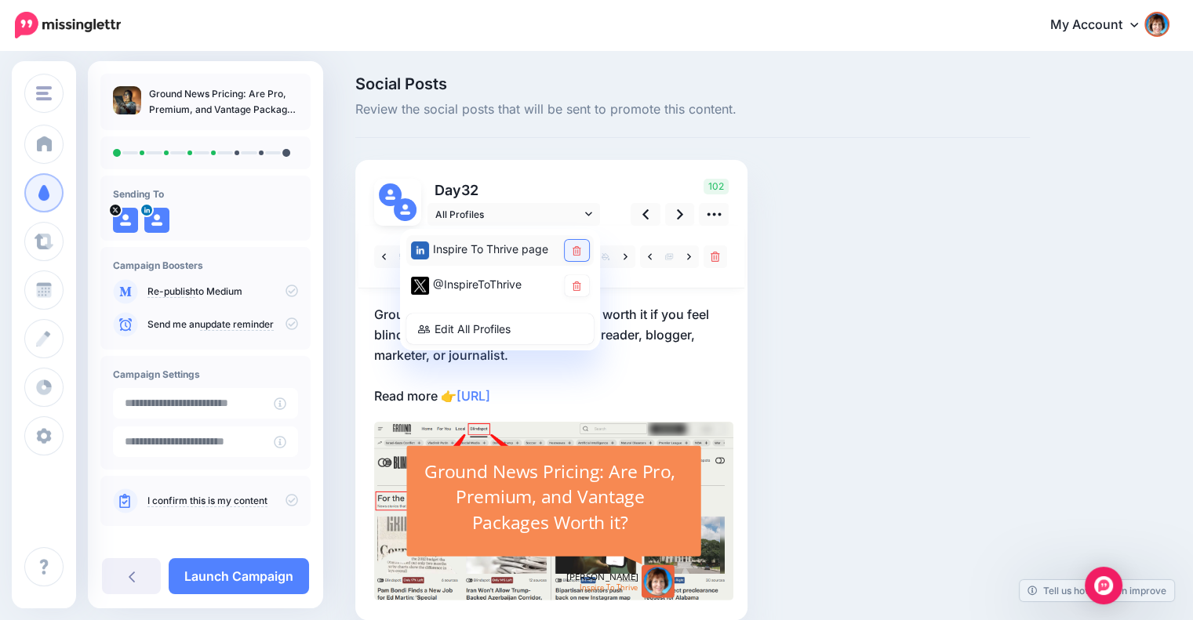
click at [580, 248] on icon at bounding box center [576, 250] width 9 height 9
click at [728, 295] on div at bounding box center [551, 414] width 354 height 376
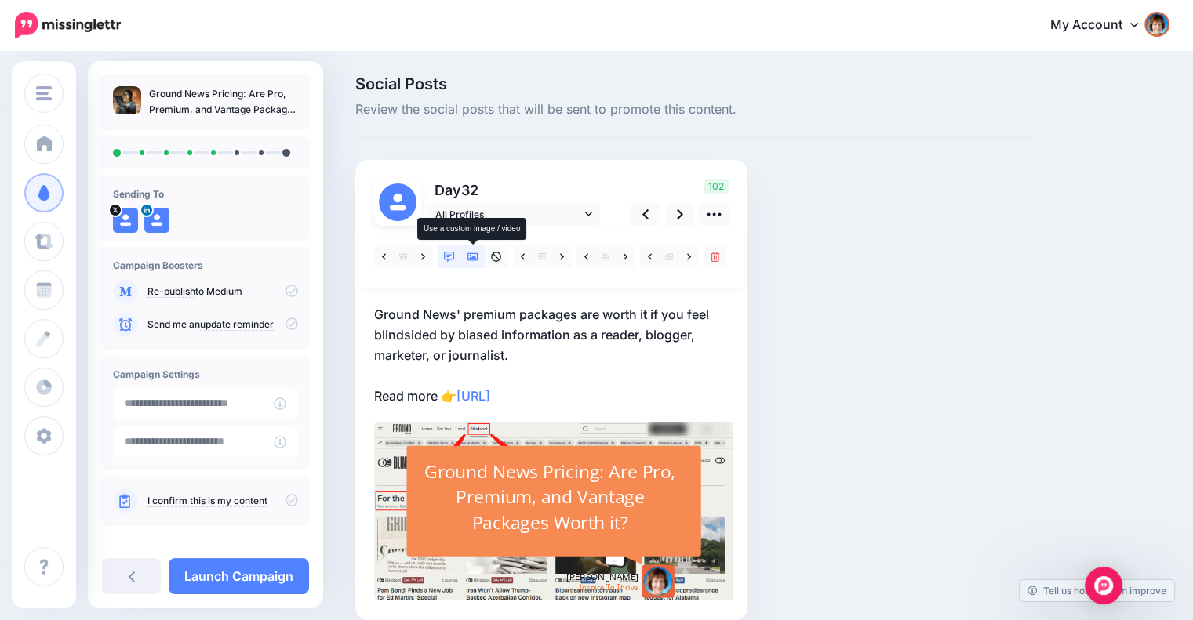
click at [480, 254] on link at bounding box center [473, 256] width 24 height 23
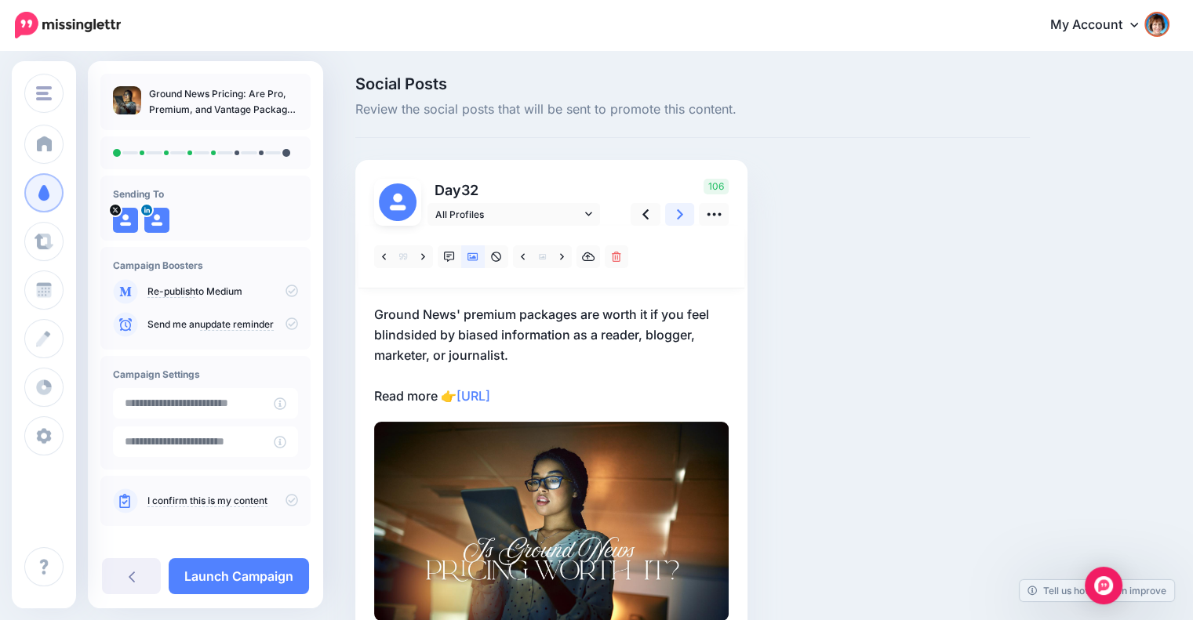
click at [667, 219] on link at bounding box center [680, 214] width 30 height 23
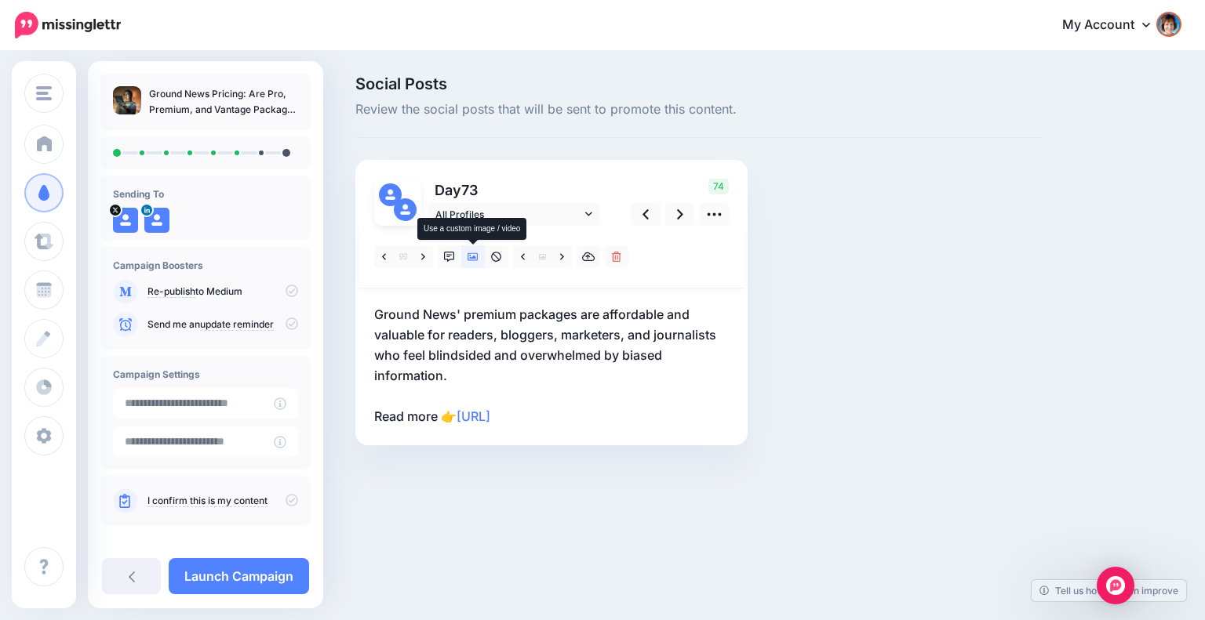
click at [474, 258] on icon at bounding box center [472, 257] width 11 height 8
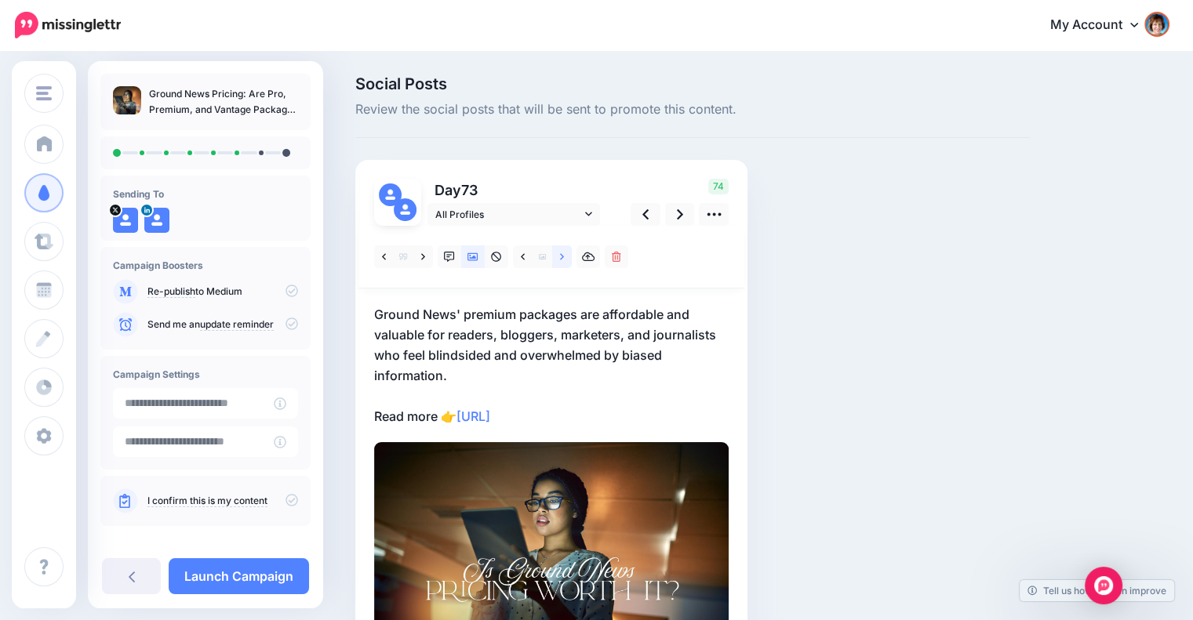
click at [558, 260] on link at bounding box center [562, 256] width 20 height 23
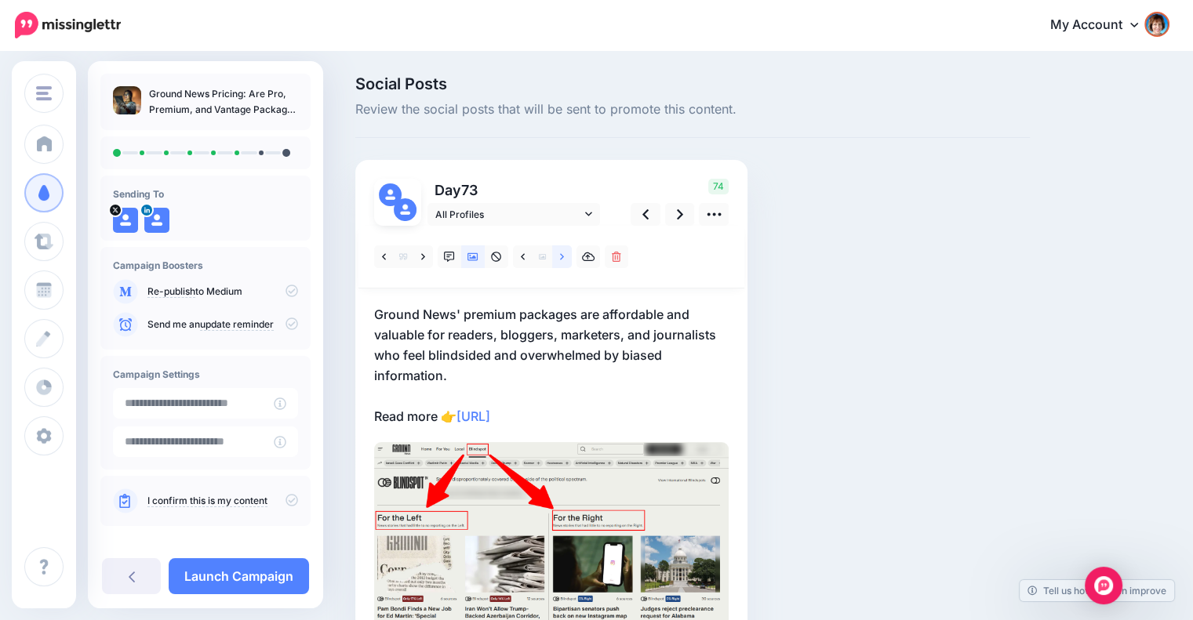
click at [558, 256] on link at bounding box center [562, 256] width 20 height 23
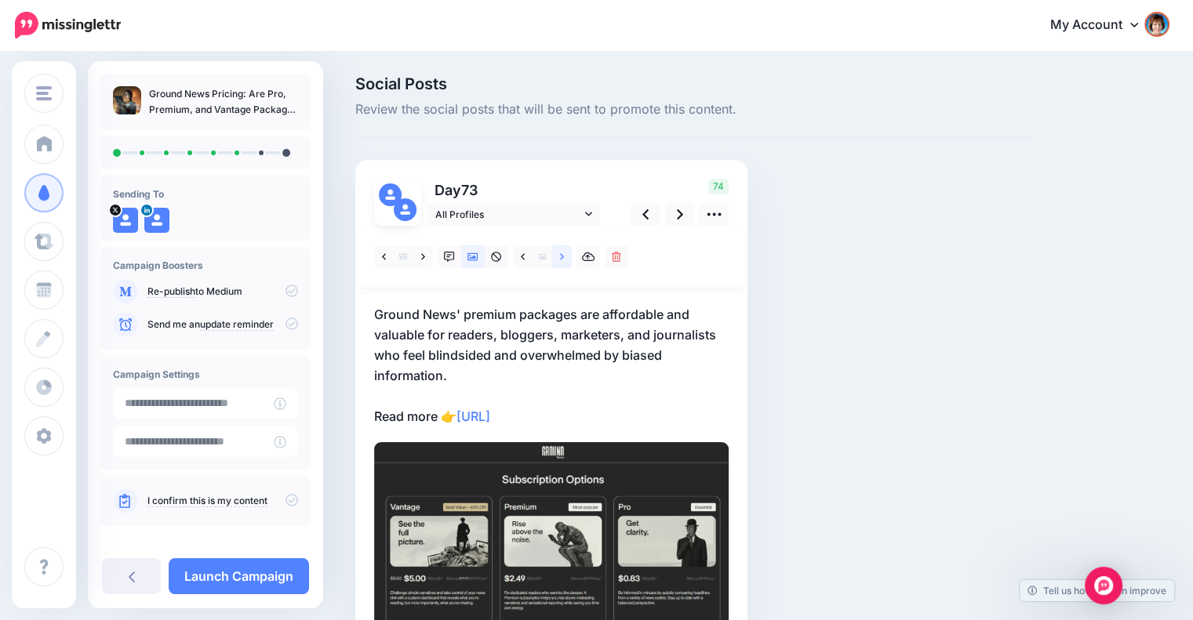
click at [560, 257] on icon at bounding box center [562, 257] width 4 height 11
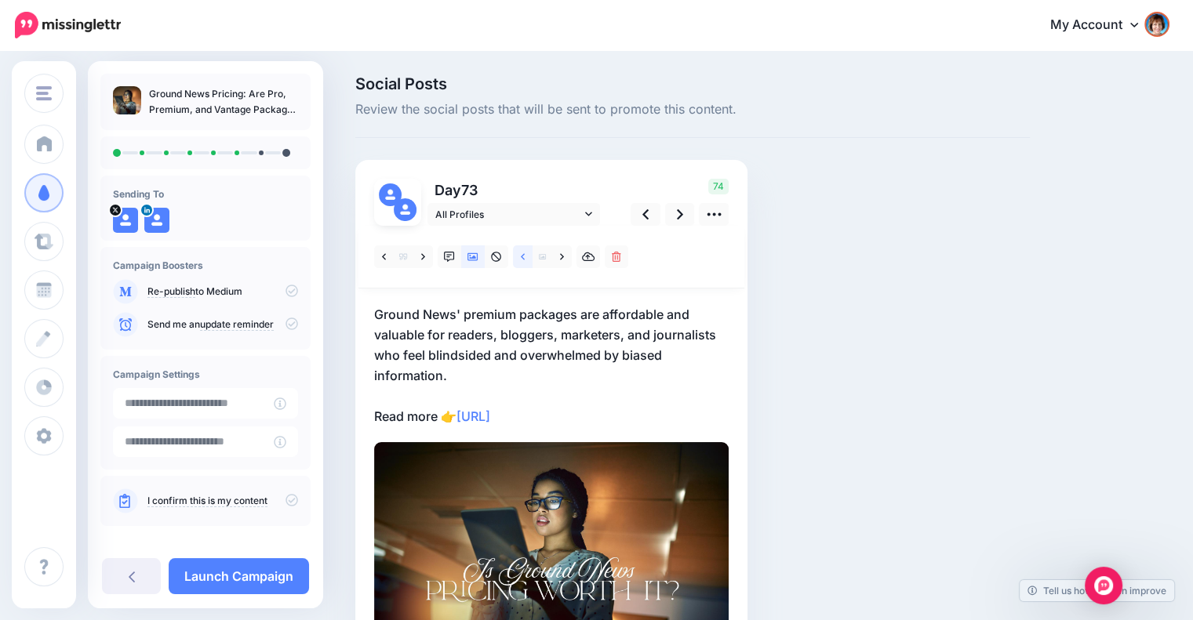
click at [521, 257] on icon at bounding box center [523, 257] width 4 height 11
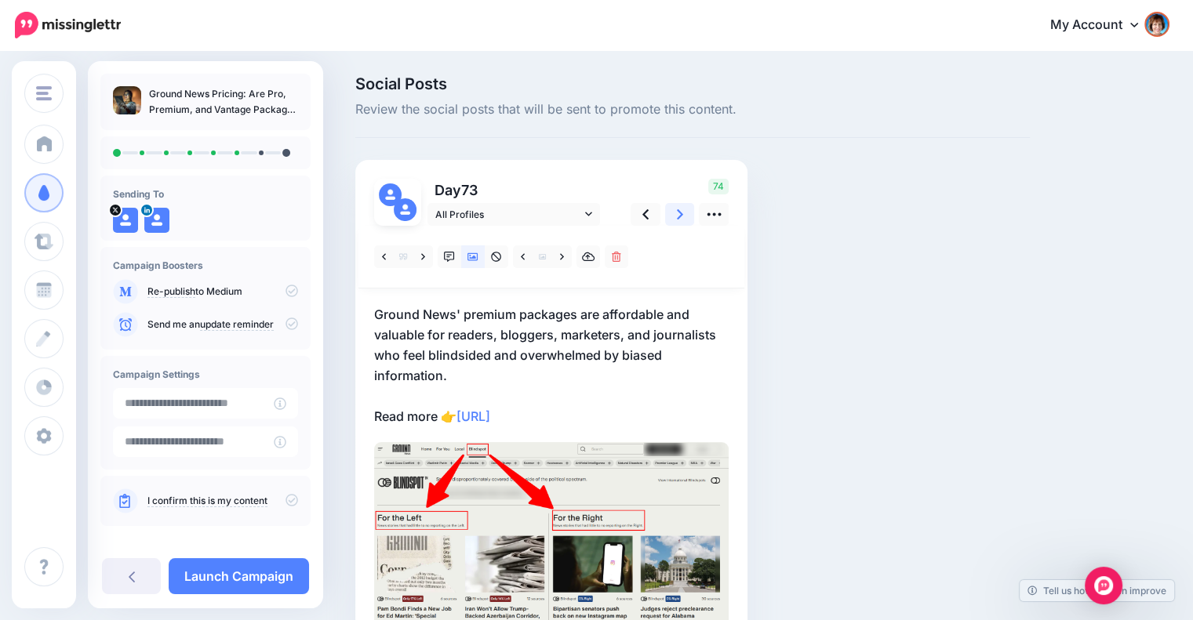
click at [670, 213] on link at bounding box center [680, 214] width 30 height 23
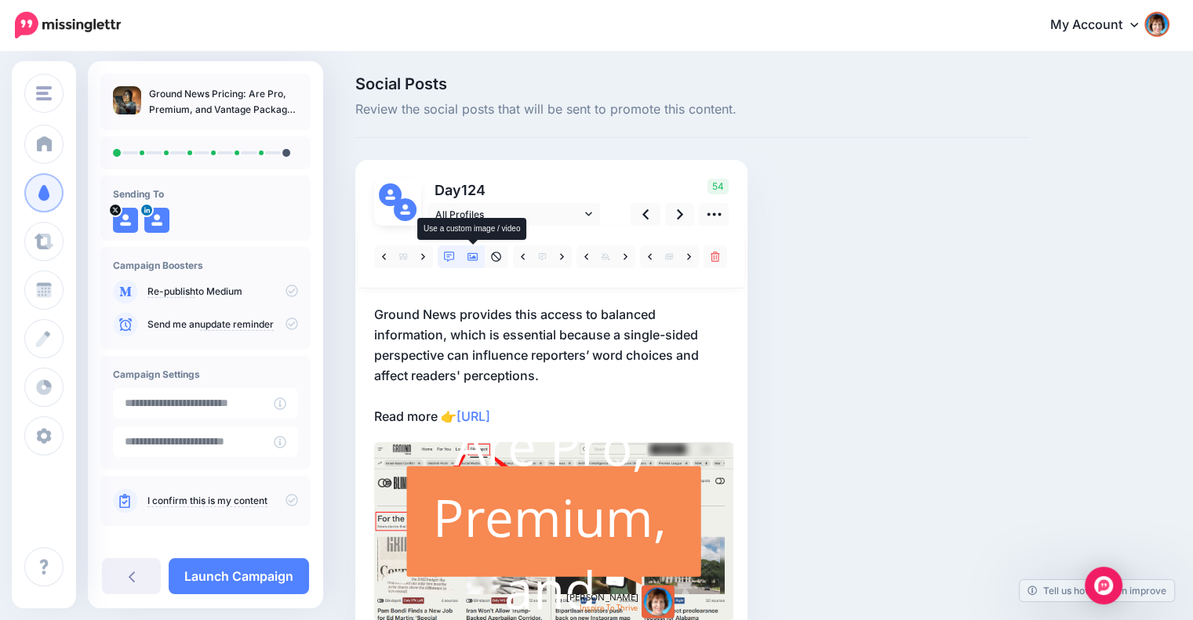
click at [478, 253] on icon at bounding box center [472, 257] width 11 height 11
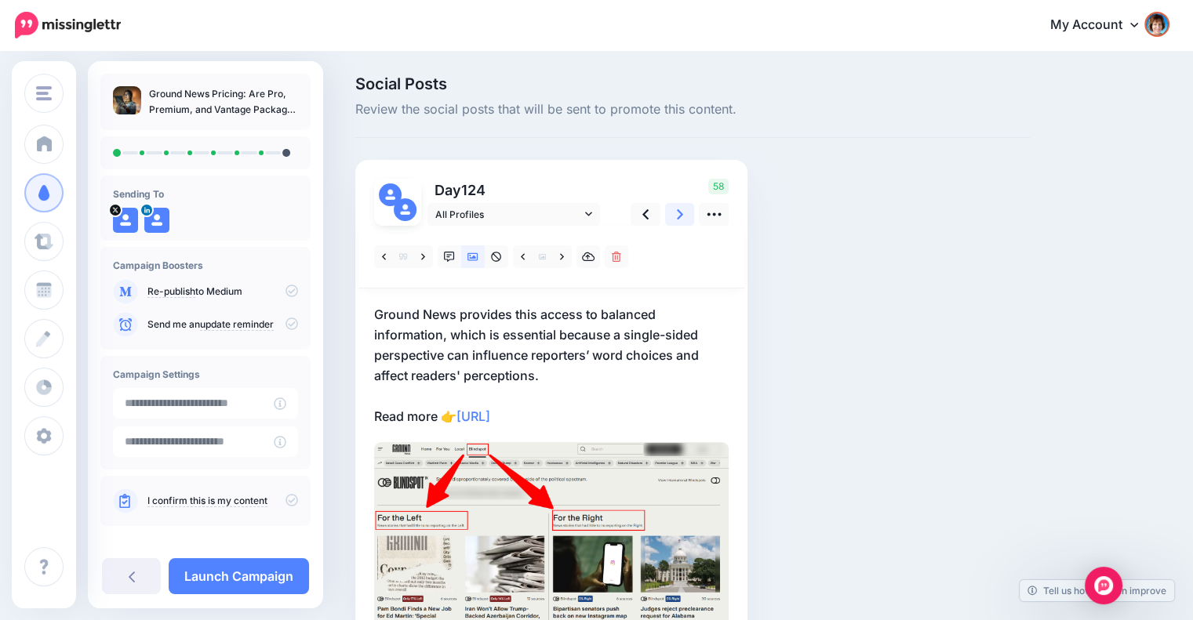
click at [672, 217] on link at bounding box center [680, 214] width 30 height 23
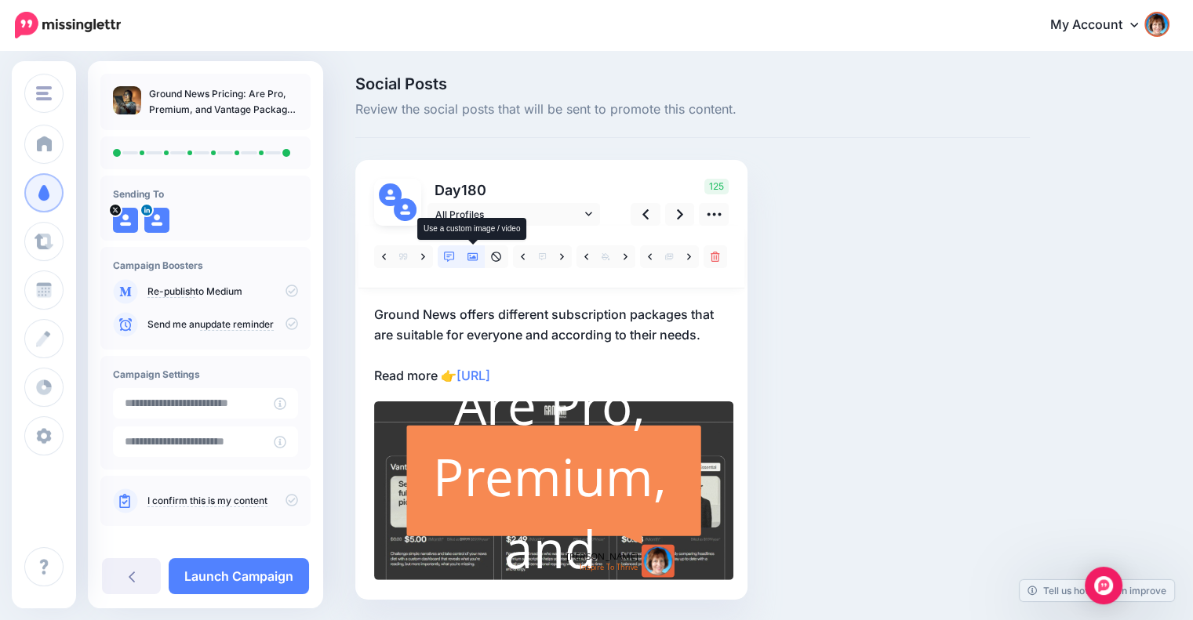
click at [475, 252] on icon at bounding box center [472, 257] width 11 height 11
click at [590, 216] on icon at bounding box center [588, 214] width 7 height 11
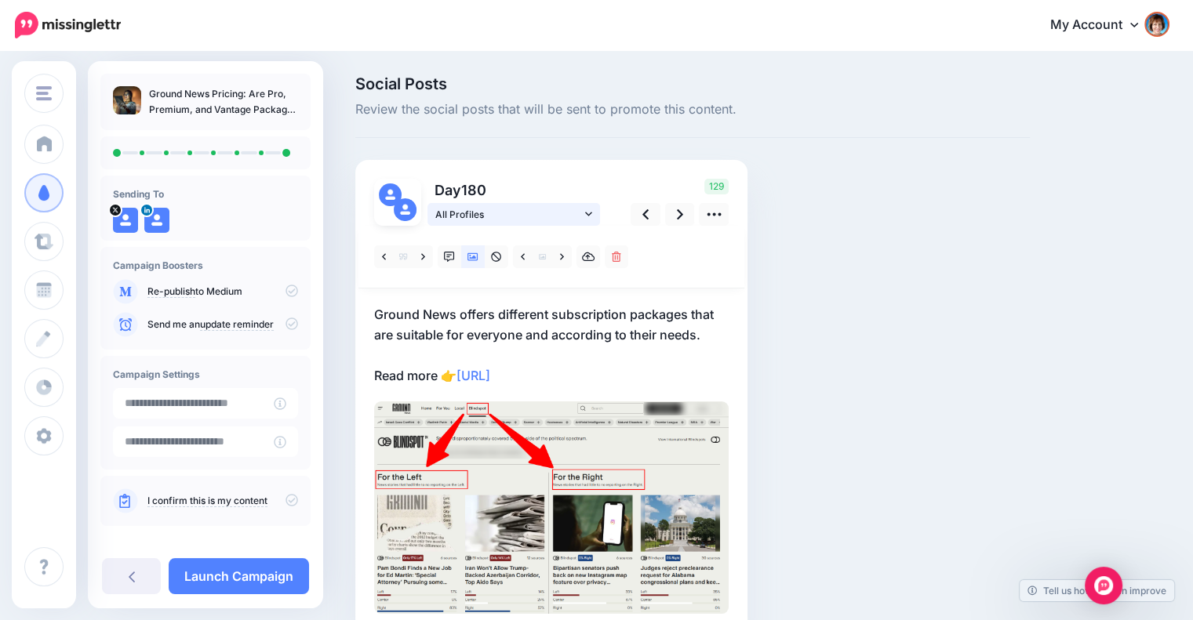
click at [584, 212] on link "All Profiles" at bounding box center [513, 214] width 173 height 23
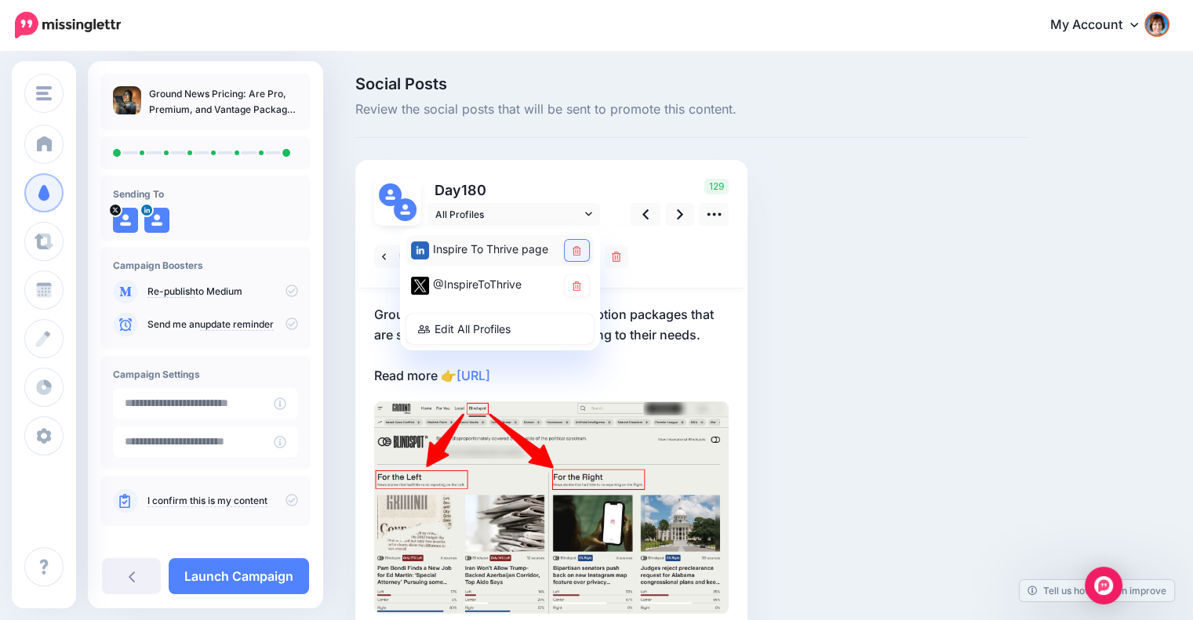
click at [583, 245] on link at bounding box center [577, 250] width 24 height 21
click at [824, 385] on div "Social Posts Review the social posts that will be sent to promote this content.…" at bounding box center [692, 378] width 698 height 604
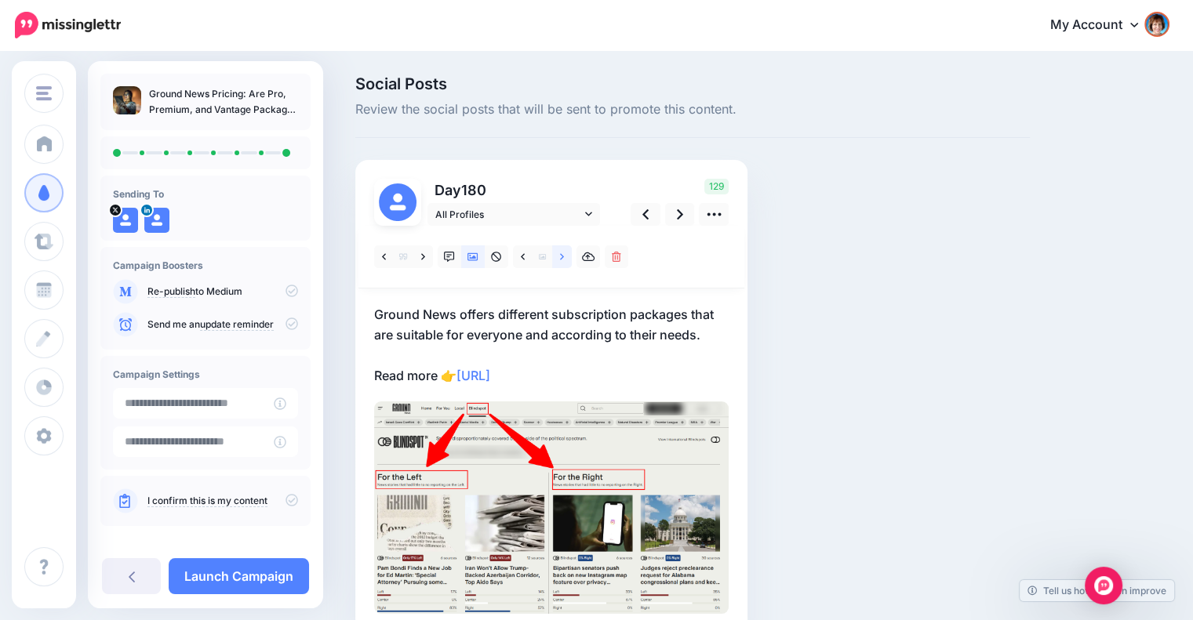
click at [562, 259] on icon at bounding box center [562, 257] width 4 height 11
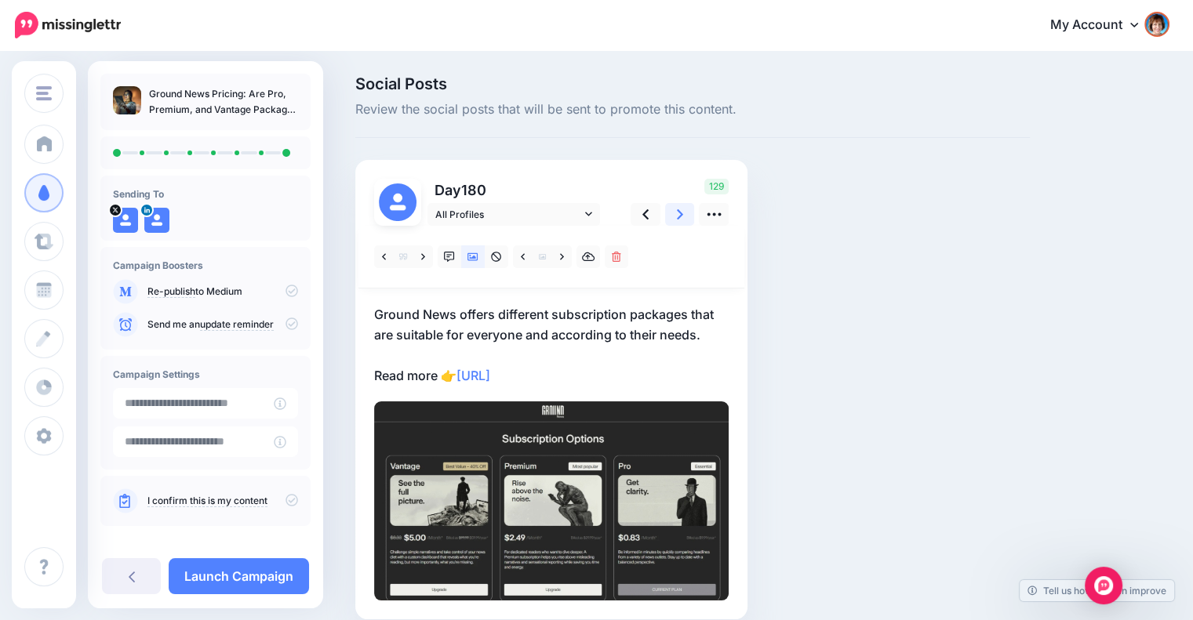
click at [675, 216] on link at bounding box center [680, 214] width 30 height 23
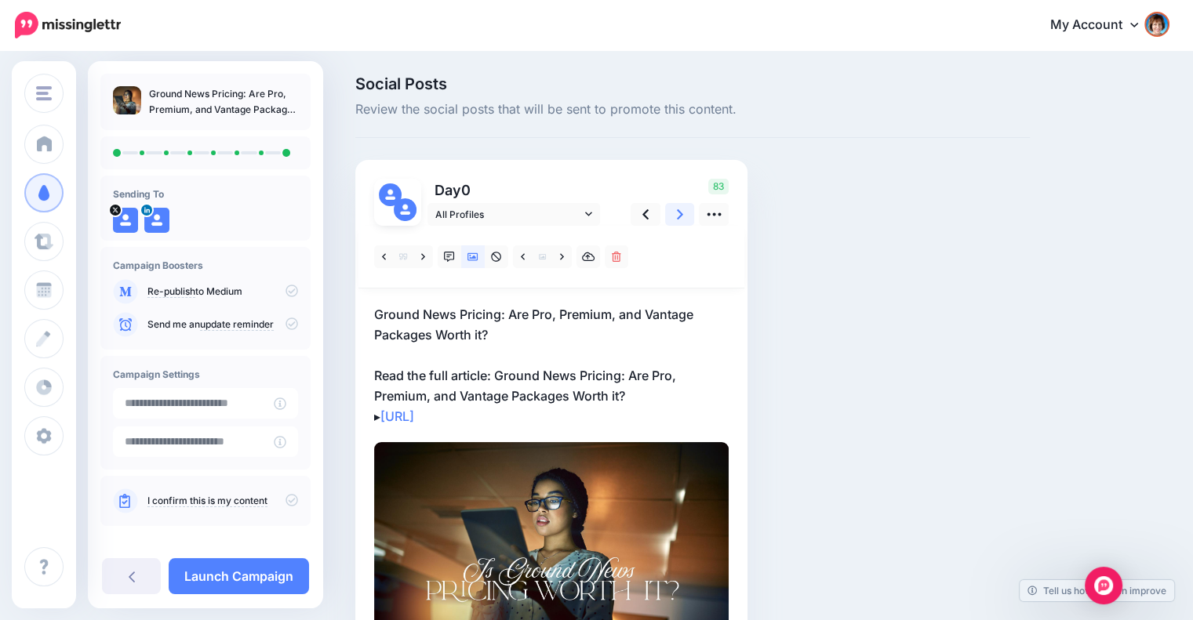
click at [675, 216] on link at bounding box center [680, 214] width 30 height 23
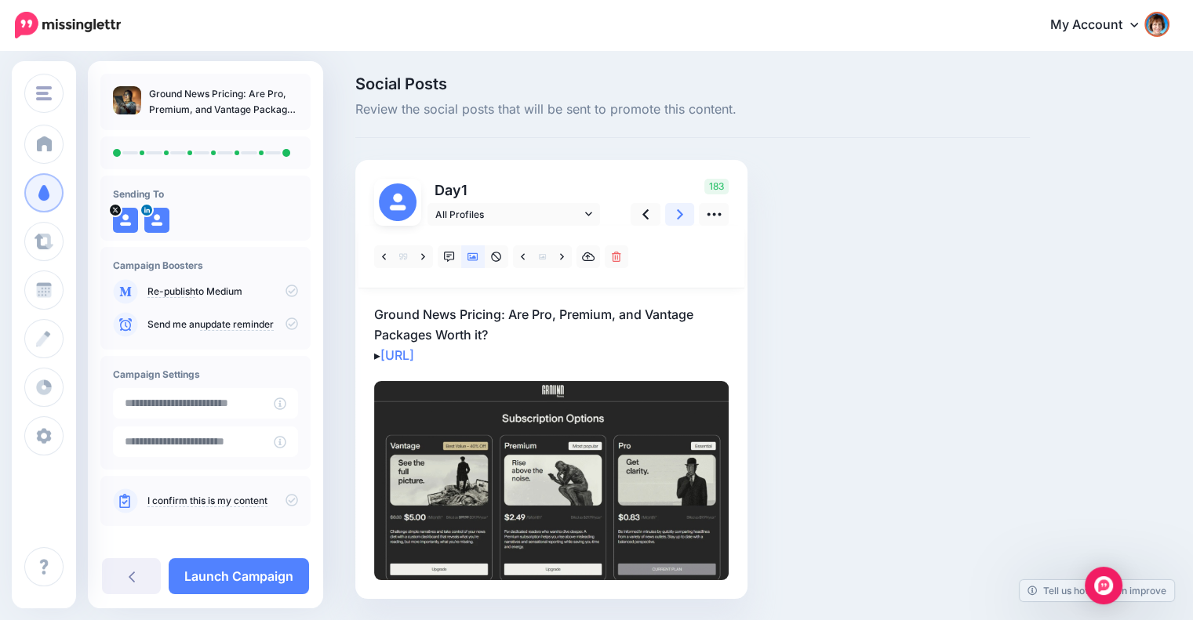
click at [675, 216] on link at bounding box center [680, 214] width 30 height 23
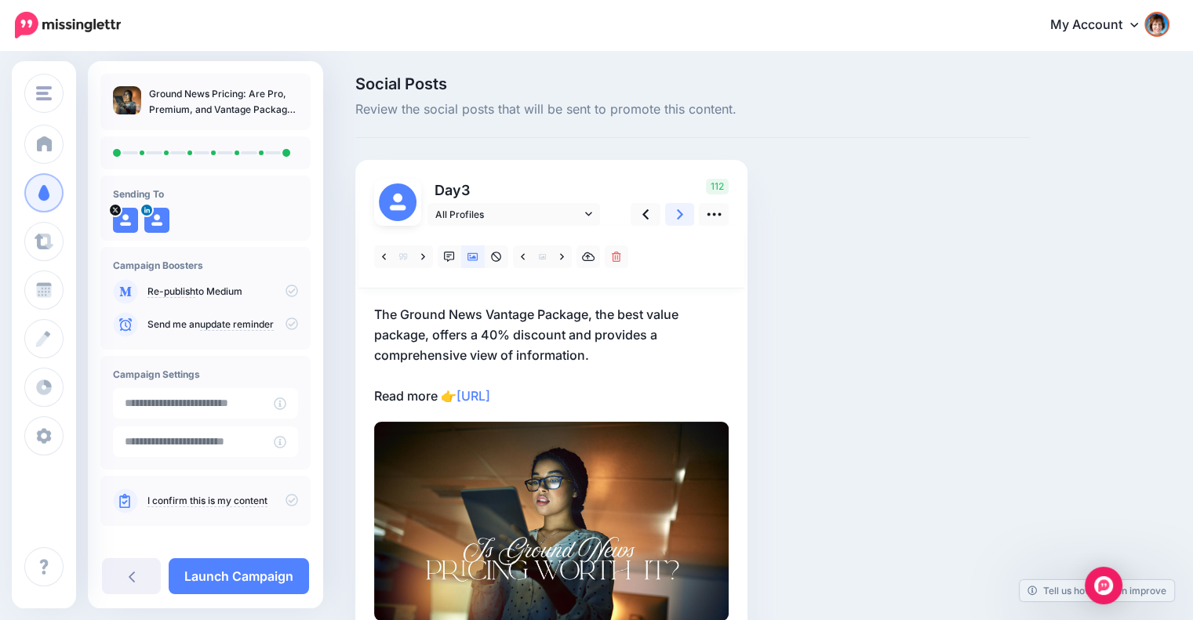
click at [675, 216] on link at bounding box center [680, 214] width 30 height 23
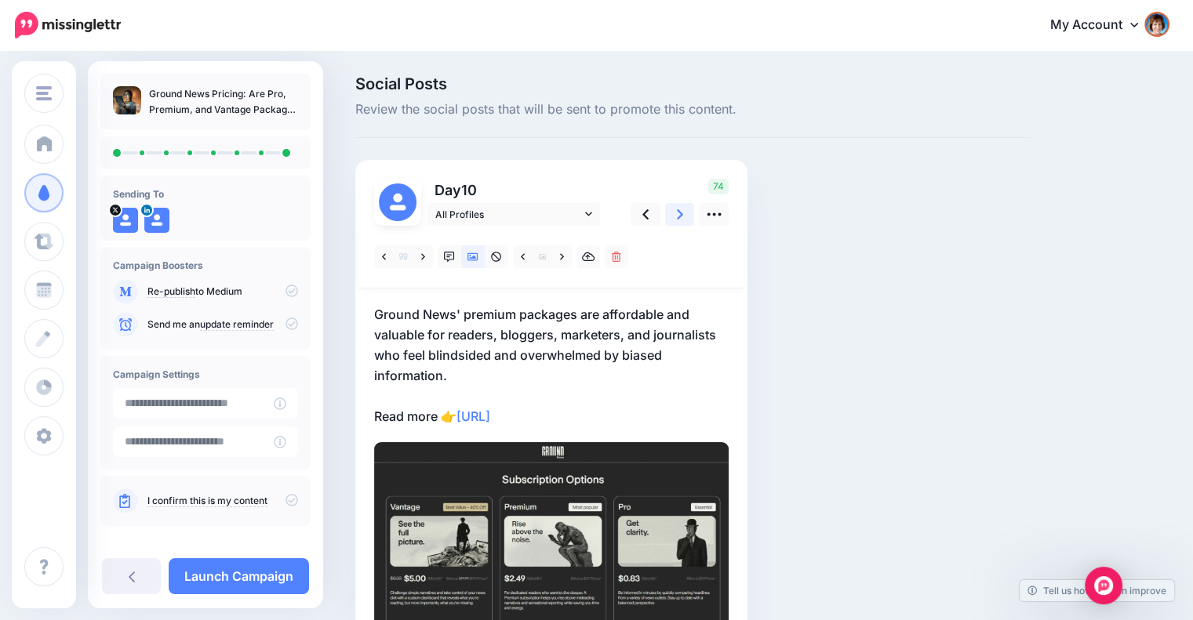
click at [675, 216] on link at bounding box center [680, 214] width 30 height 23
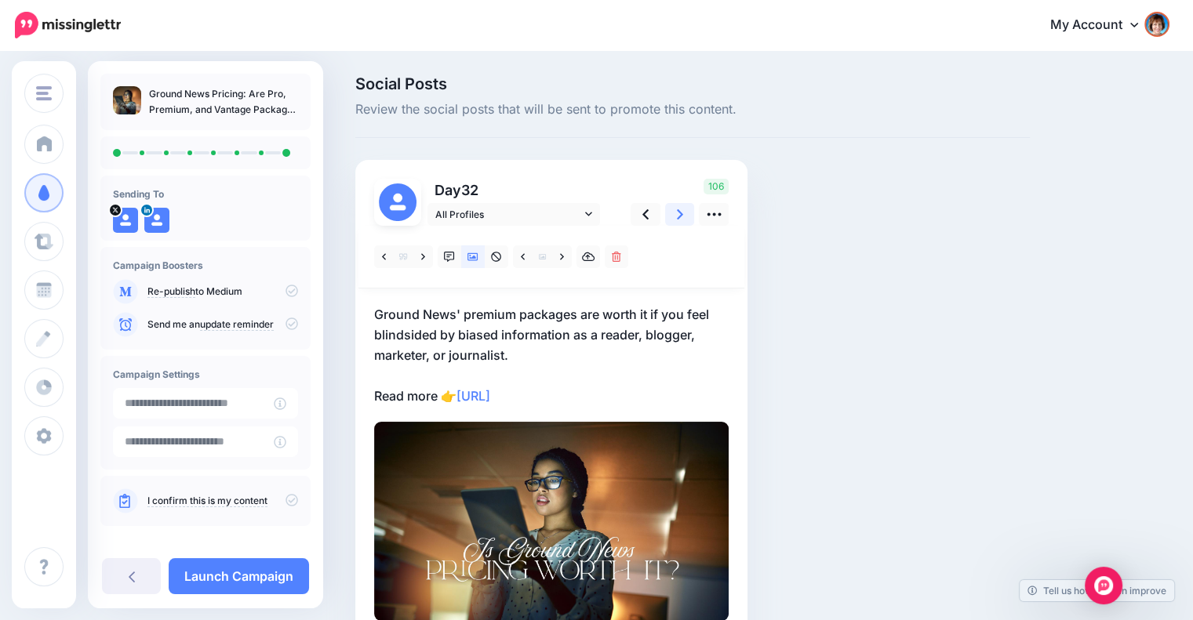
click at [675, 216] on link at bounding box center [680, 214] width 30 height 23
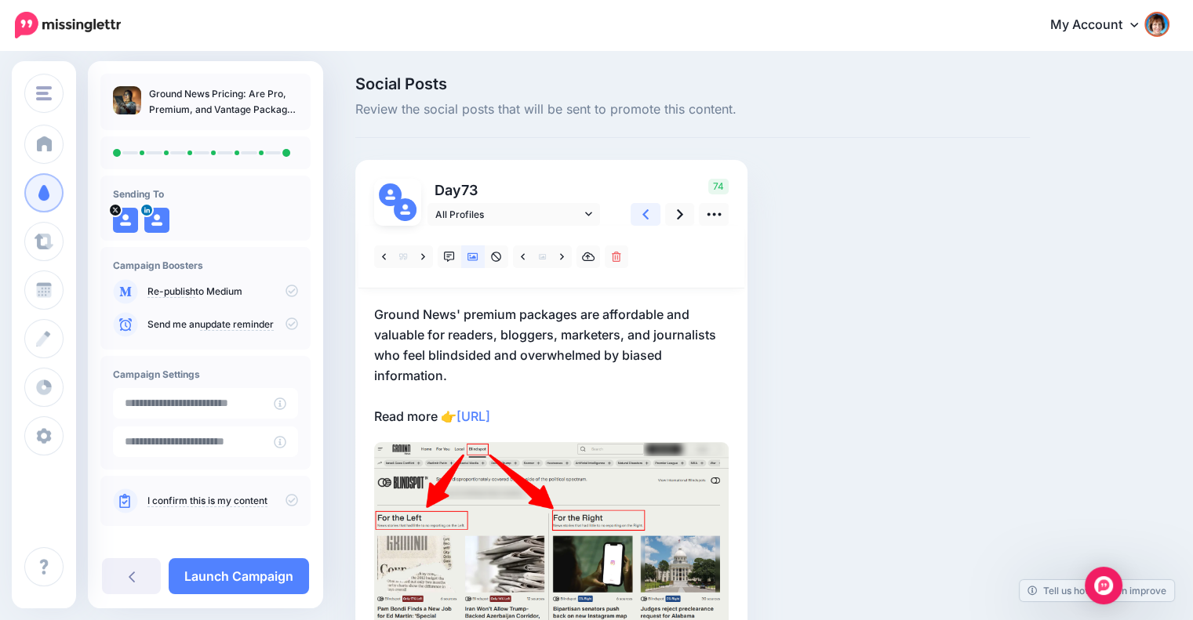
click at [647, 213] on icon at bounding box center [645, 214] width 6 height 16
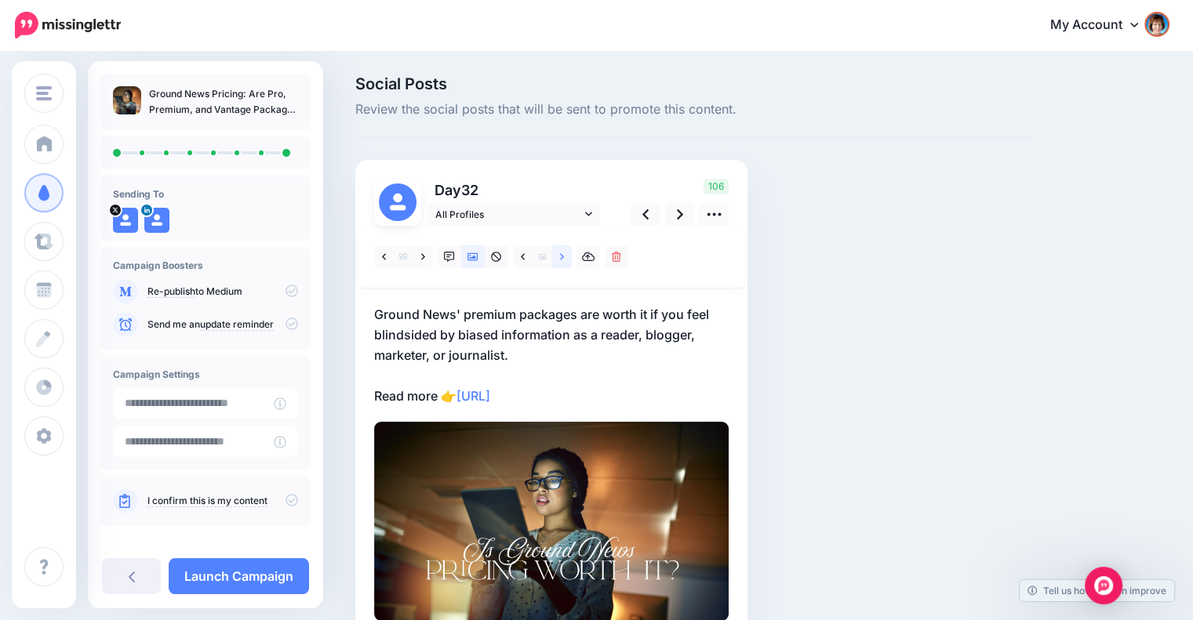
click at [565, 252] on link at bounding box center [562, 256] width 20 height 23
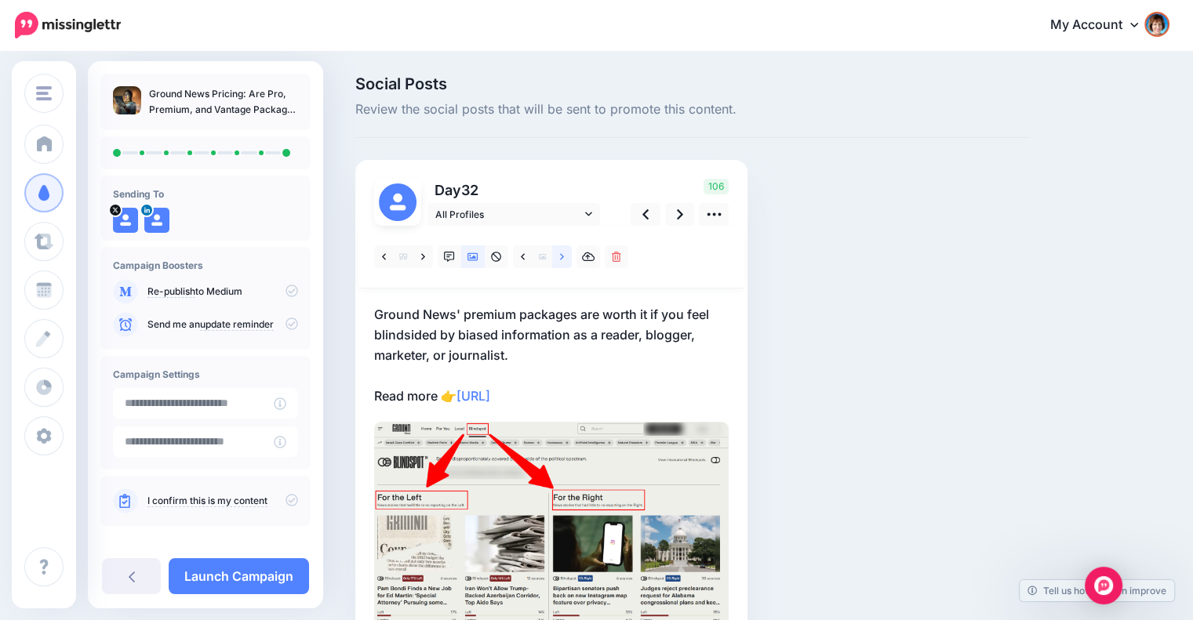
click at [565, 252] on link at bounding box center [562, 256] width 20 height 23
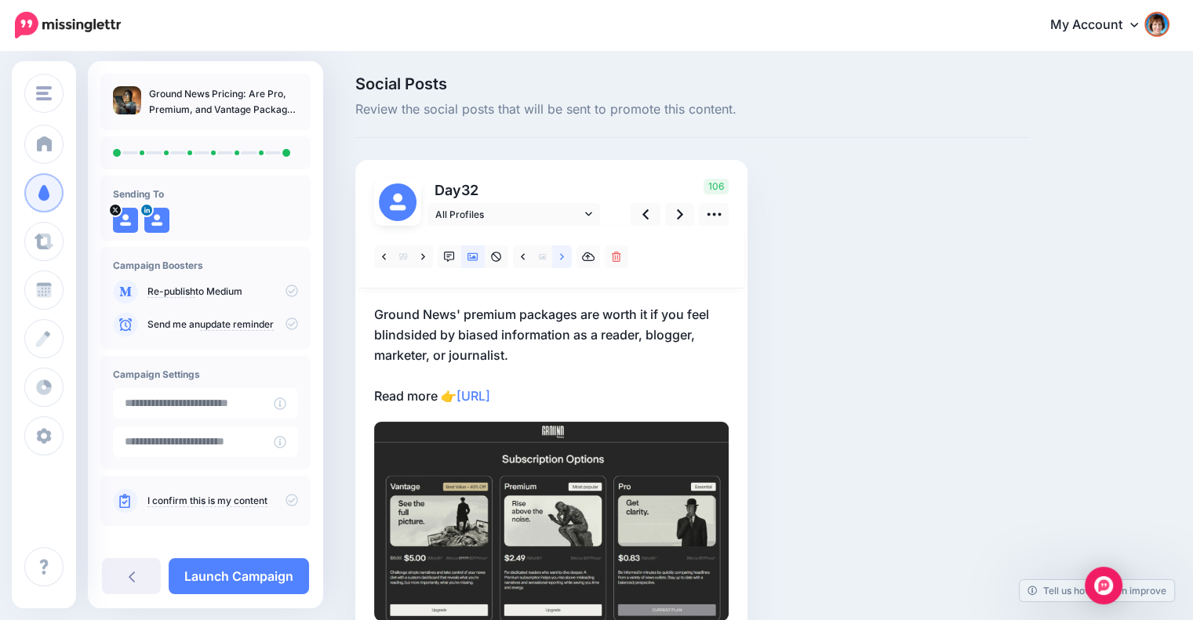
click at [565, 252] on link at bounding box center [562, 256] width 20 height 23
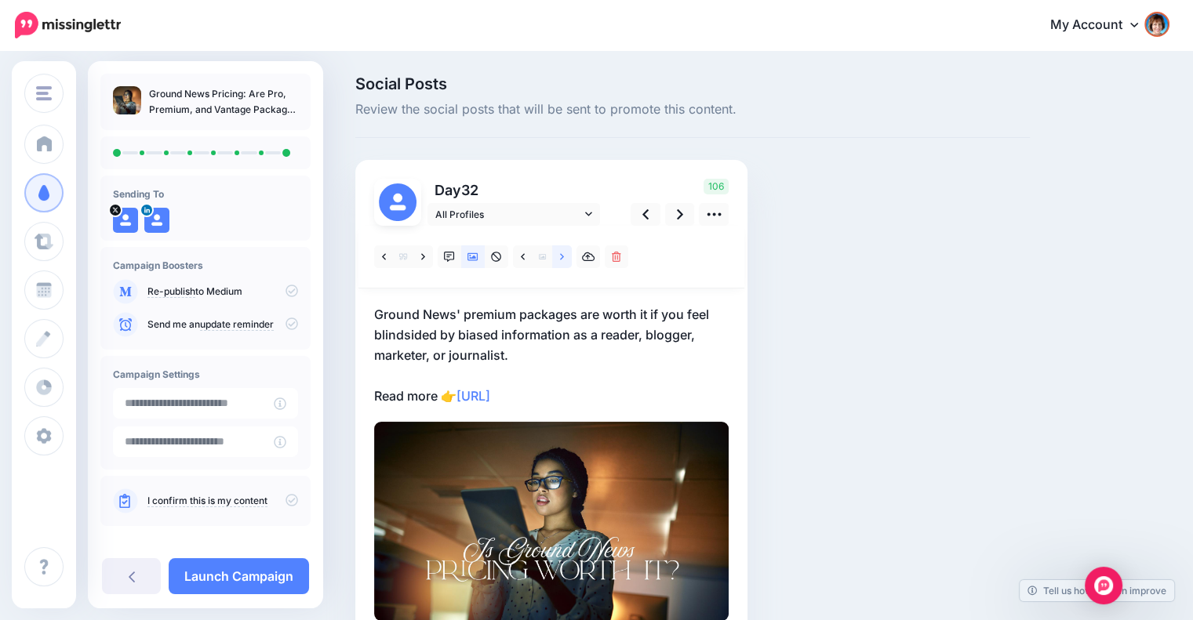
click at [565, 252] on link at bounding box center [562, 256] width 20 height 23
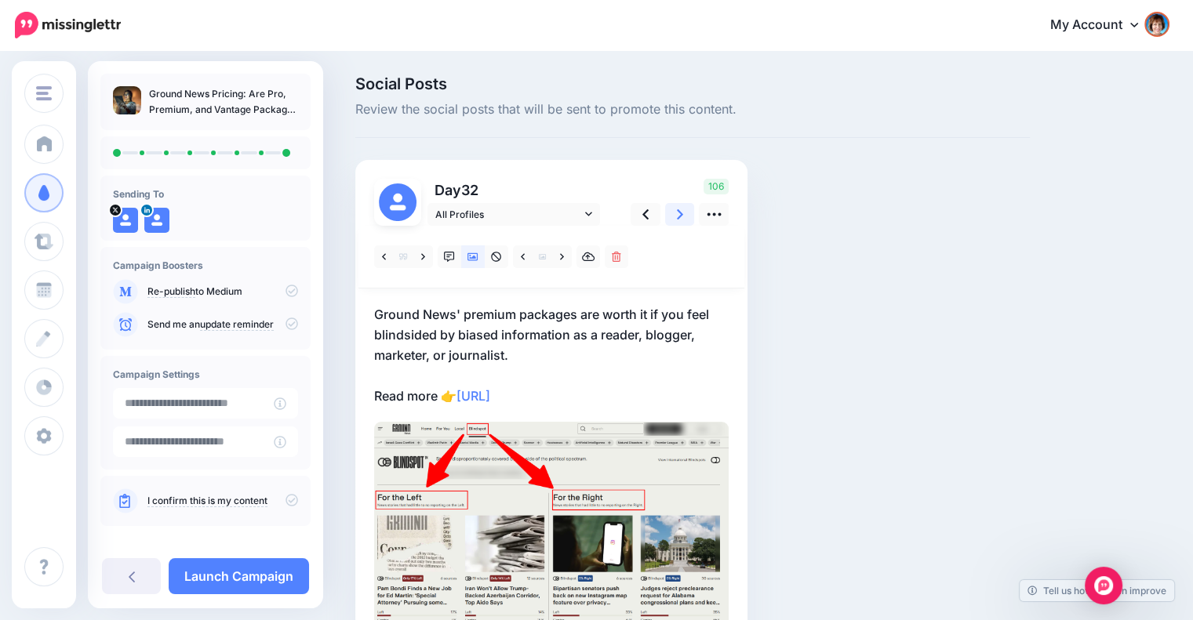
click at [677, 213] on icon at bounding box center [680, 214] width 6 height 16
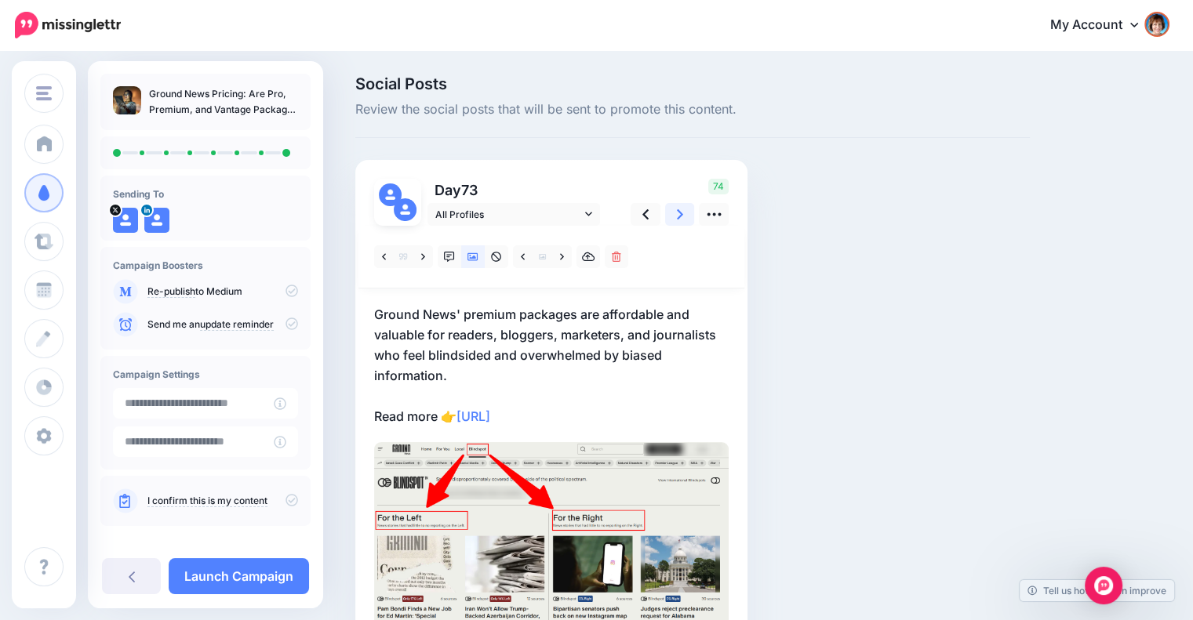
scroll to position [123, 0]
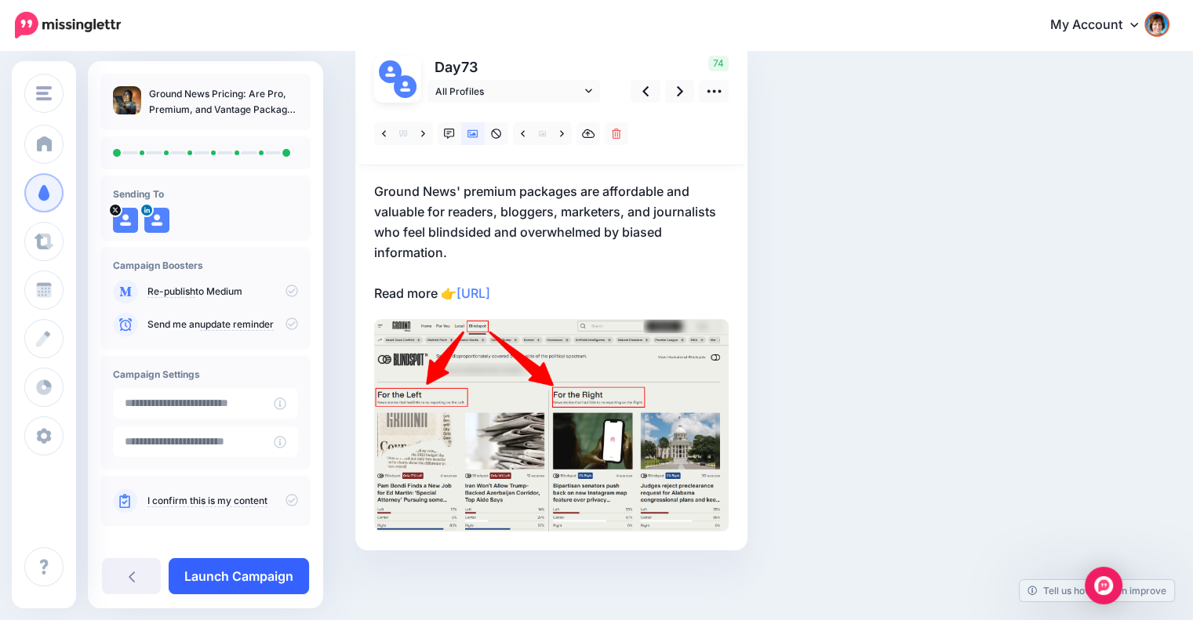
click at [267, 576] on link "Launch Campaign" at bounding box center [239, 576] width 140 height 36
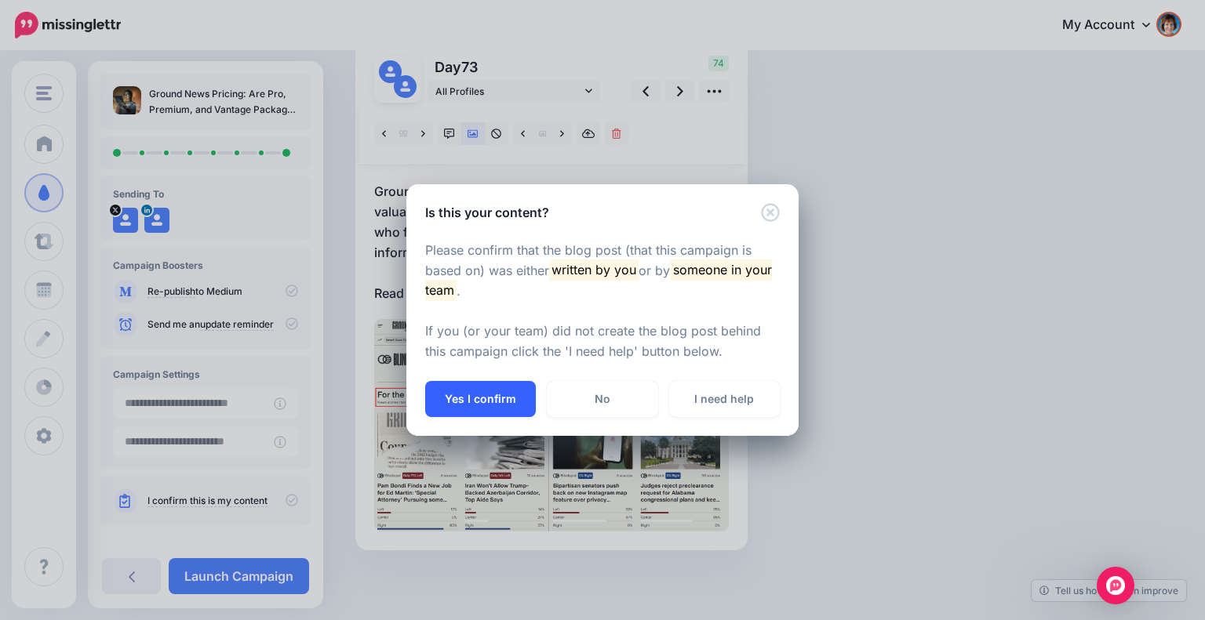
click at [483, 405] on button "Yes I confirm" at bounding box center [480, 399] width 111 height 36
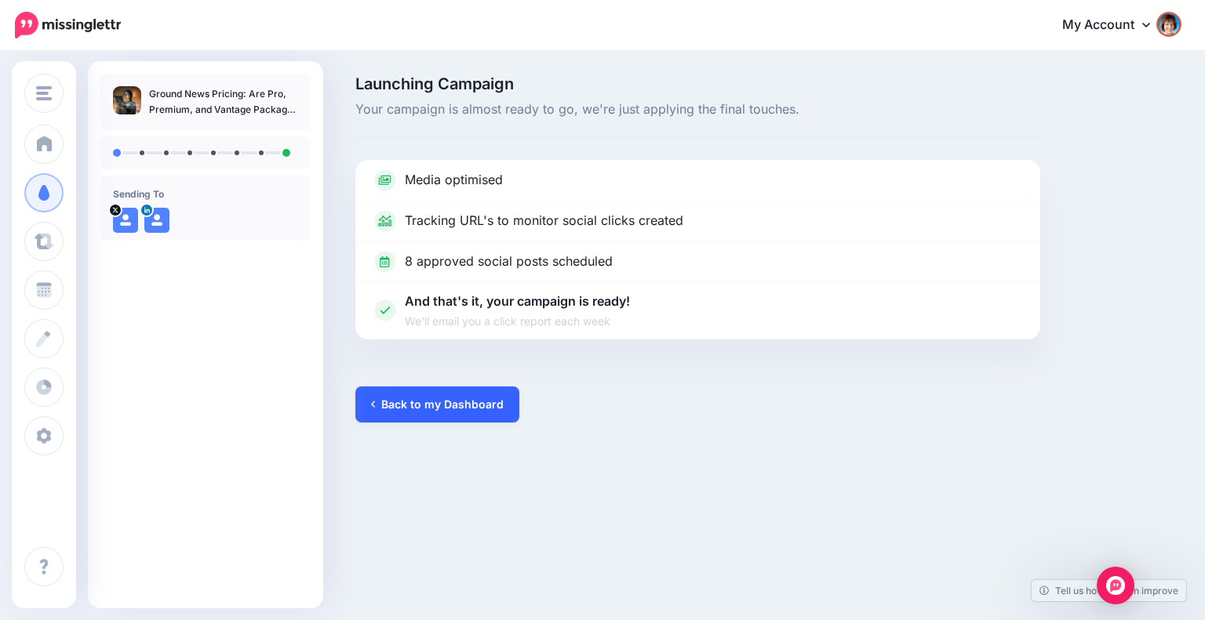
click at [467, 407] on link "Back to my Dashboard" at bounding box center [437, 405] width 164 height 36
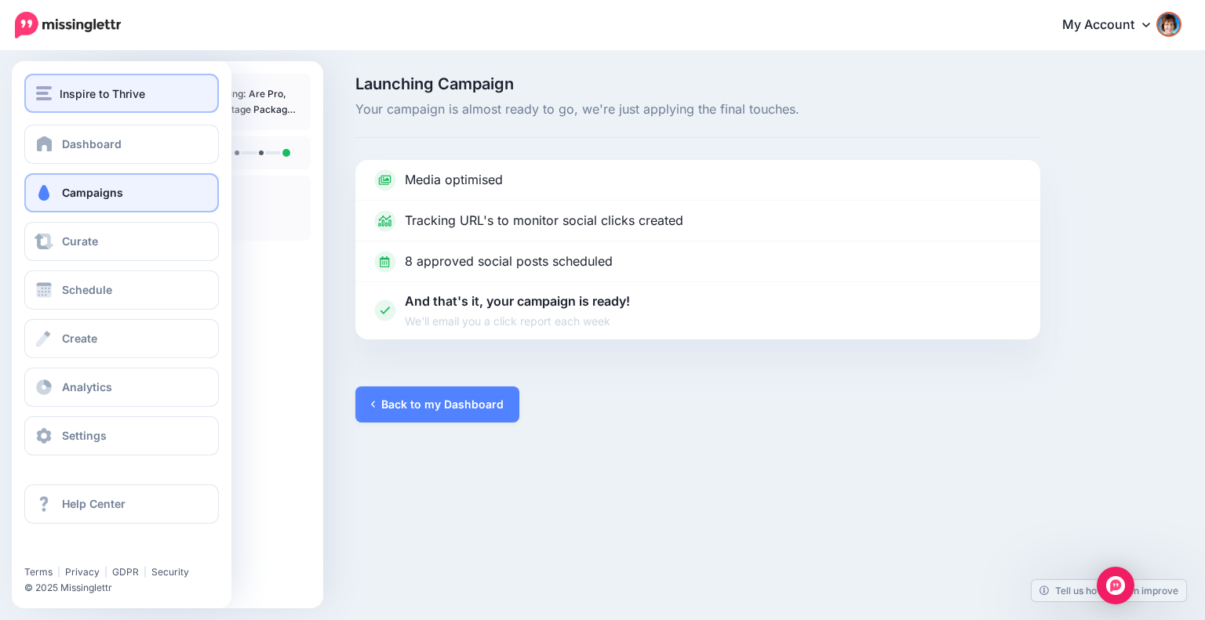
click at [52, 91] on div "Inspire to Thrive" at bounding box center [121, 94] width 171 height 18
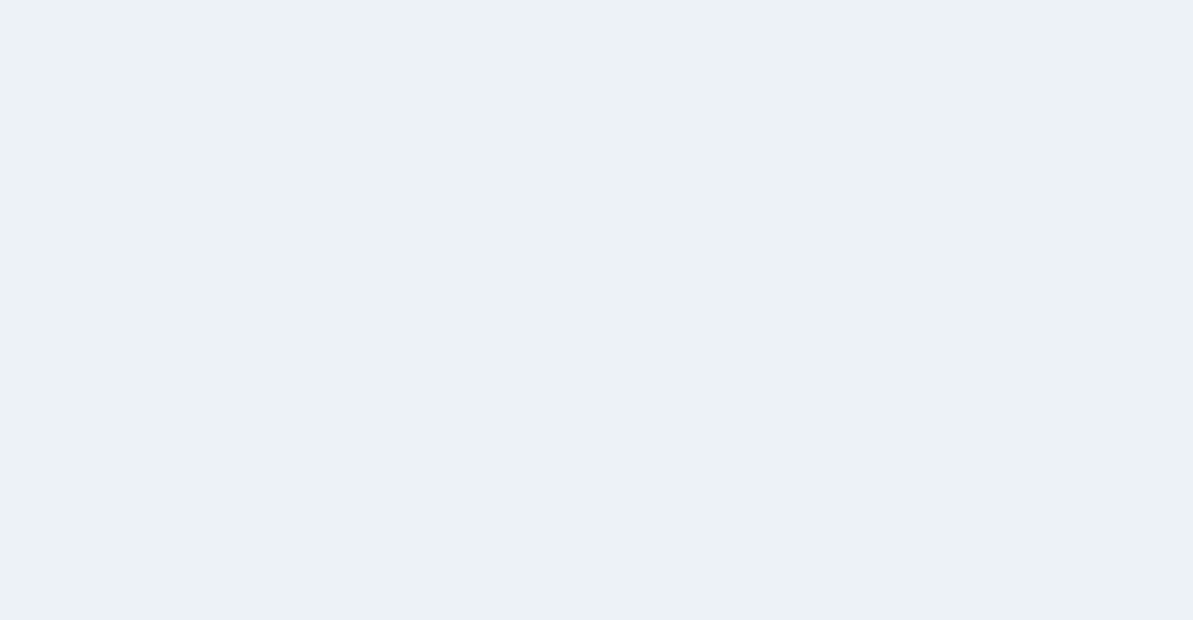
click at [60, 173] on link "Campaigns" at bounding box center [43, 192] width 39 height 39
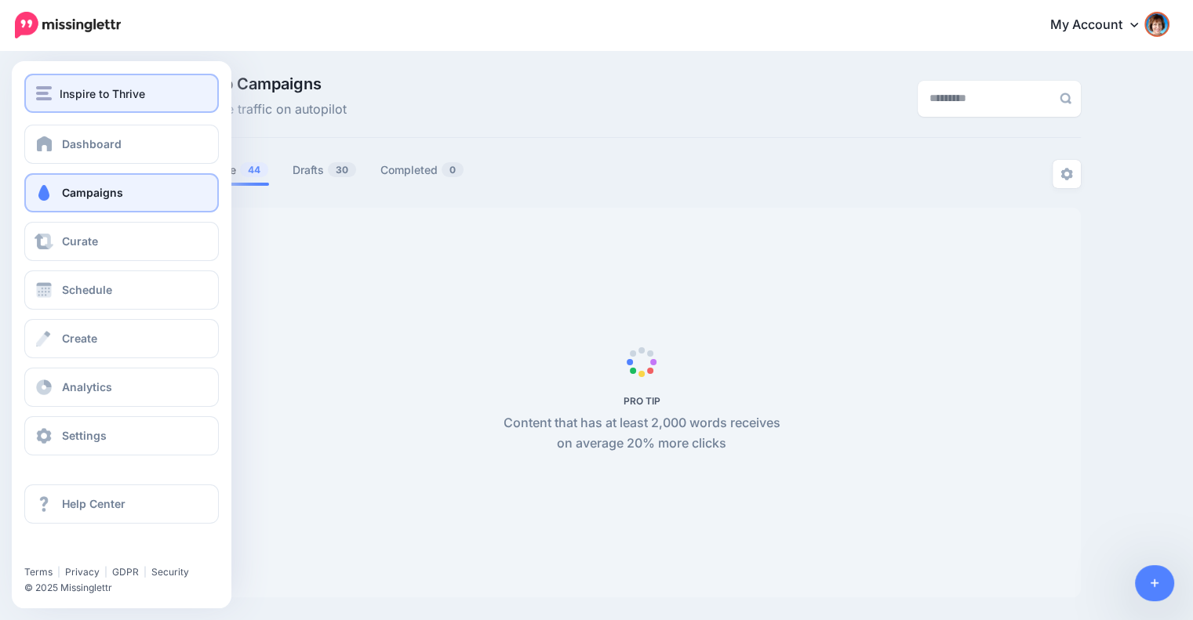
click at [73, 100] on span "Inspire to Thrive" at bounding box center [102, 94] width 85 height 18
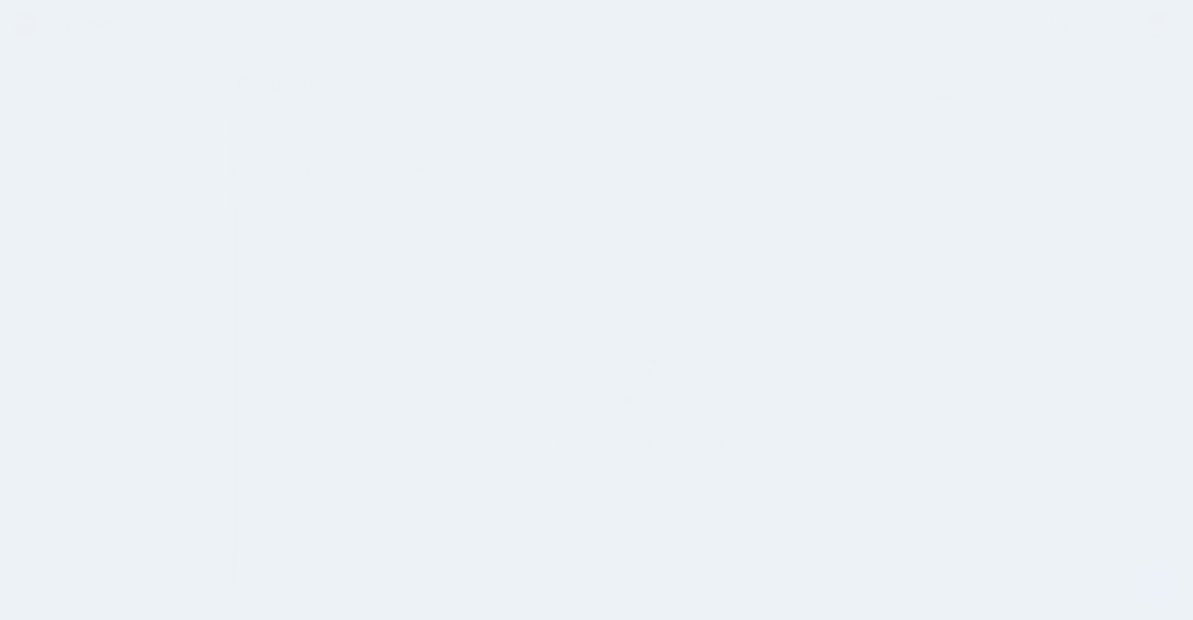
click at [79, 206] on link "Campaigns" at bounding box center [121, 192] width 194 height 39
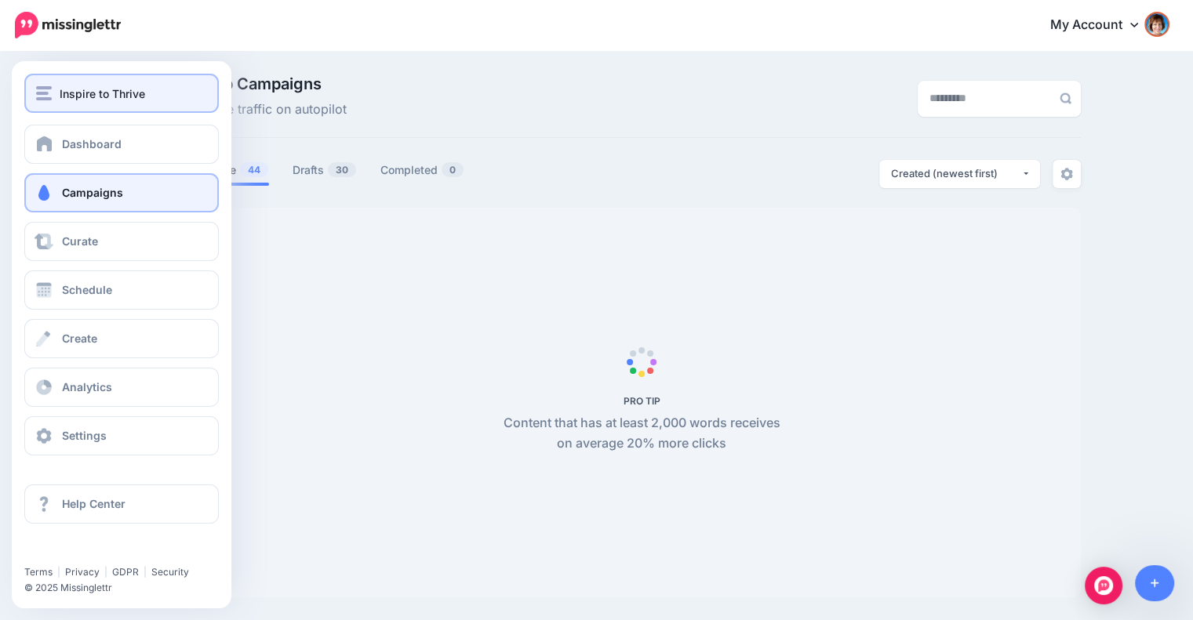
click at [96, 96] on span "Inspire to Thrive" at bounding box center [102, 94] width 85 height 18
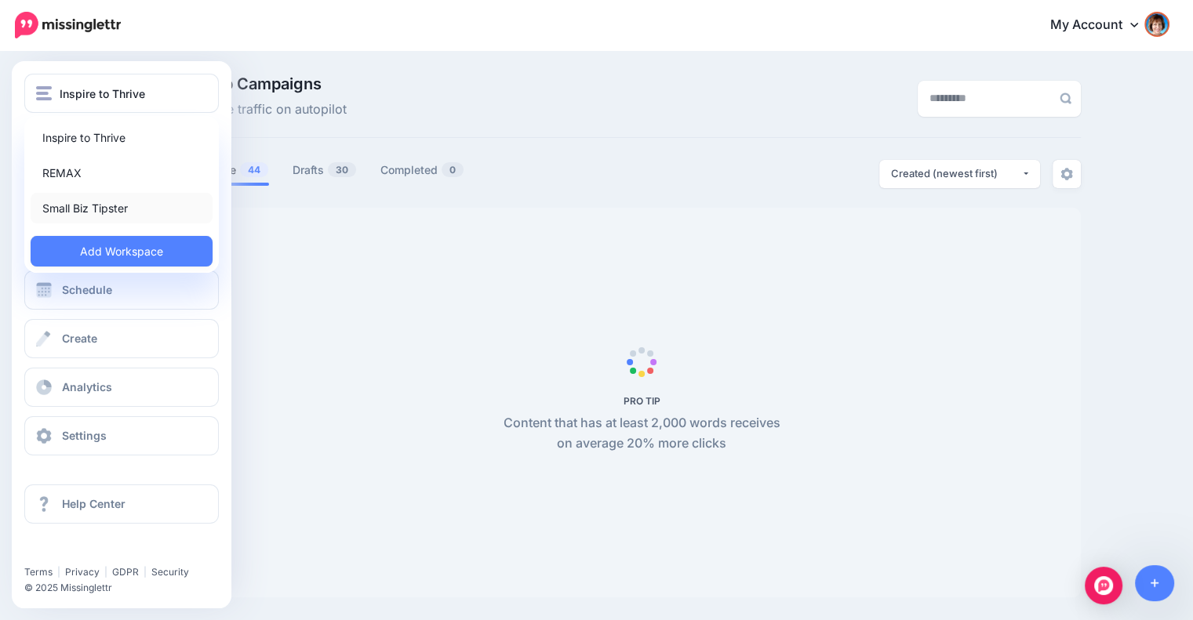
click at [90, 203] on link "Small Biz Tipster" at bounding box center [122, 208] width 182 height 31
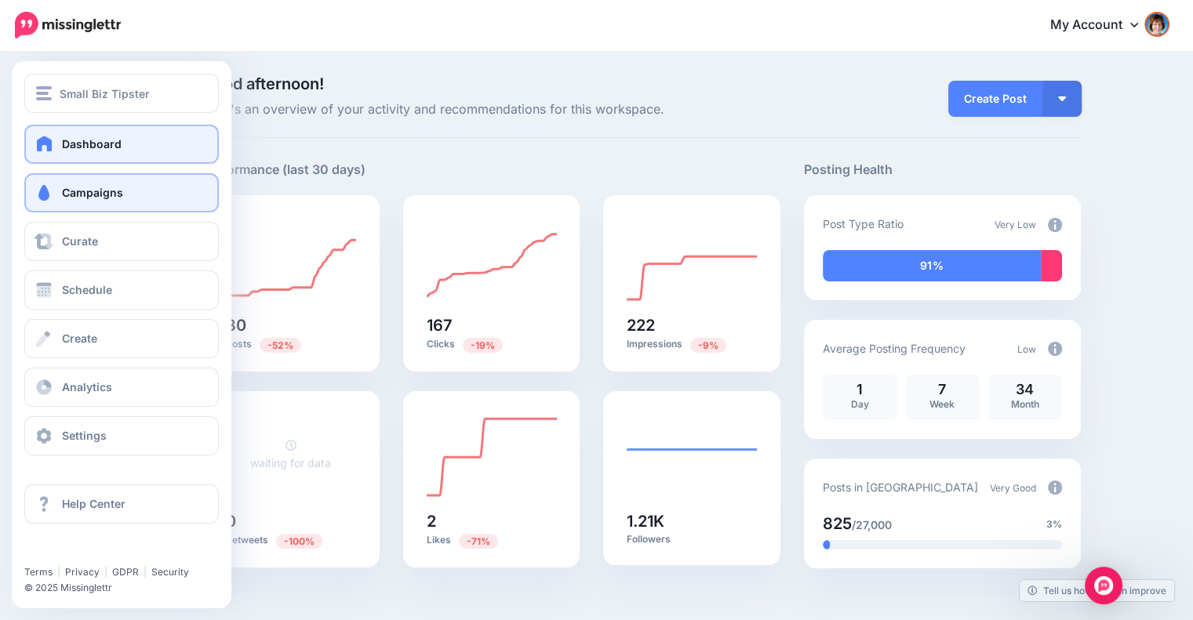
click at [81, 188] on span "Campaigns" at bounding box center [92, 192] width 61 height 13
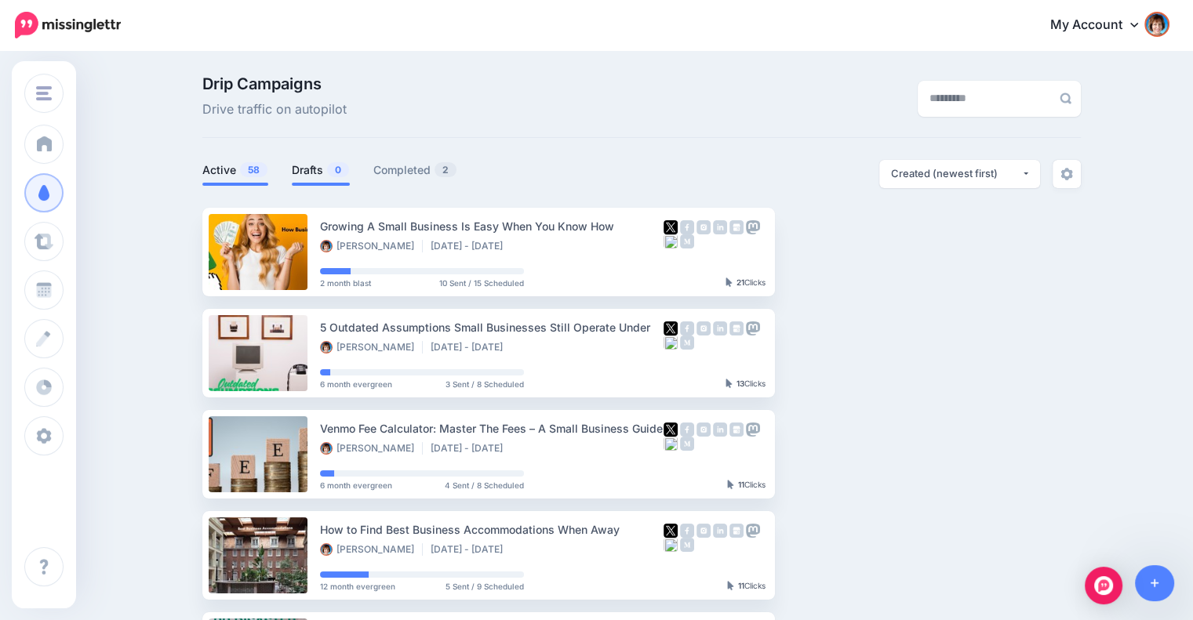
click at [329, 172] on link "Drafts 0" at bounding box center [321, 170] width 58 height 19
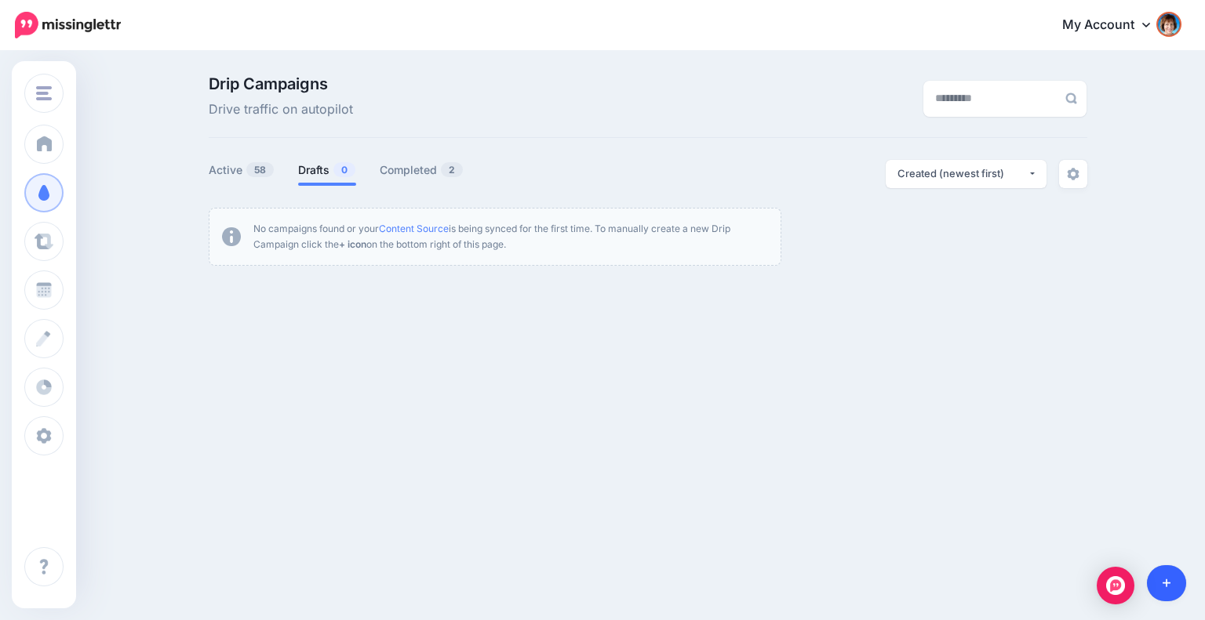
click at [1156, 572] on link at bounding box center [1167, 583] width 40 height 36
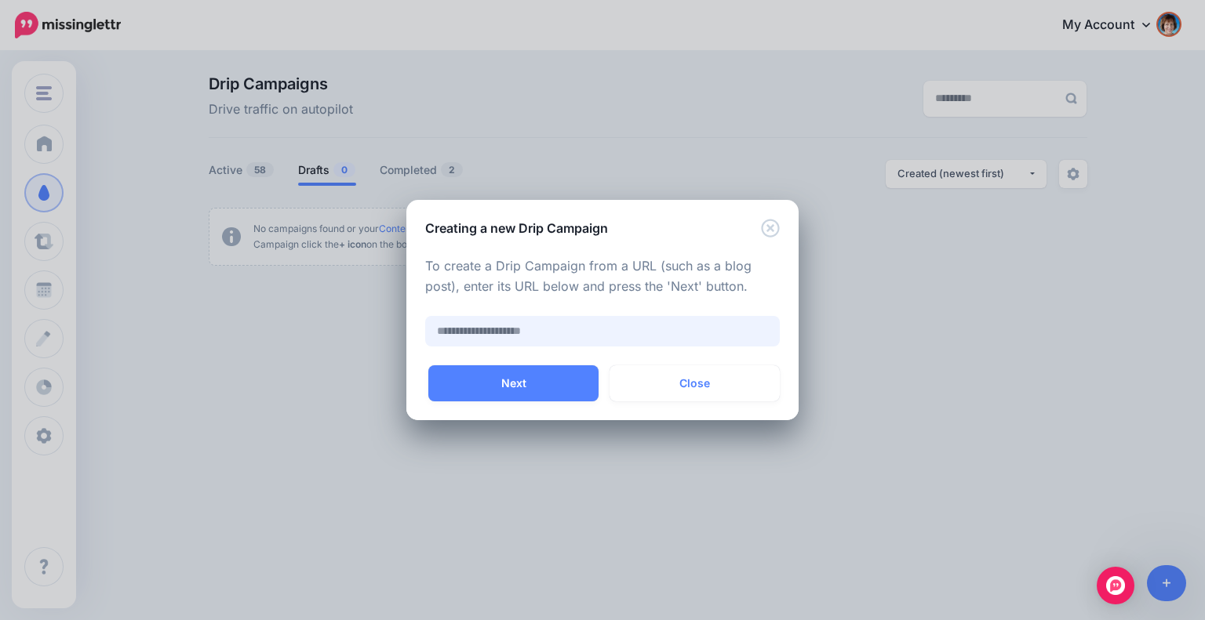
paste input "**********"
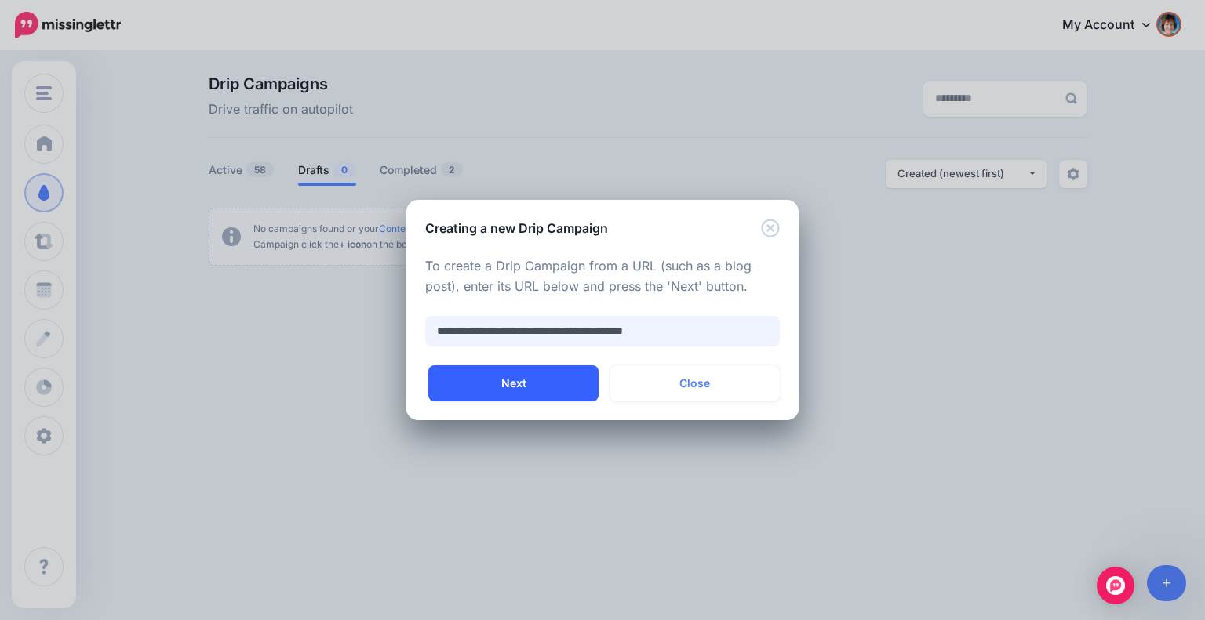
type input "**********"
click at [489, 394] on button "Next" at bounding box center [513, 383] width 170 height 36
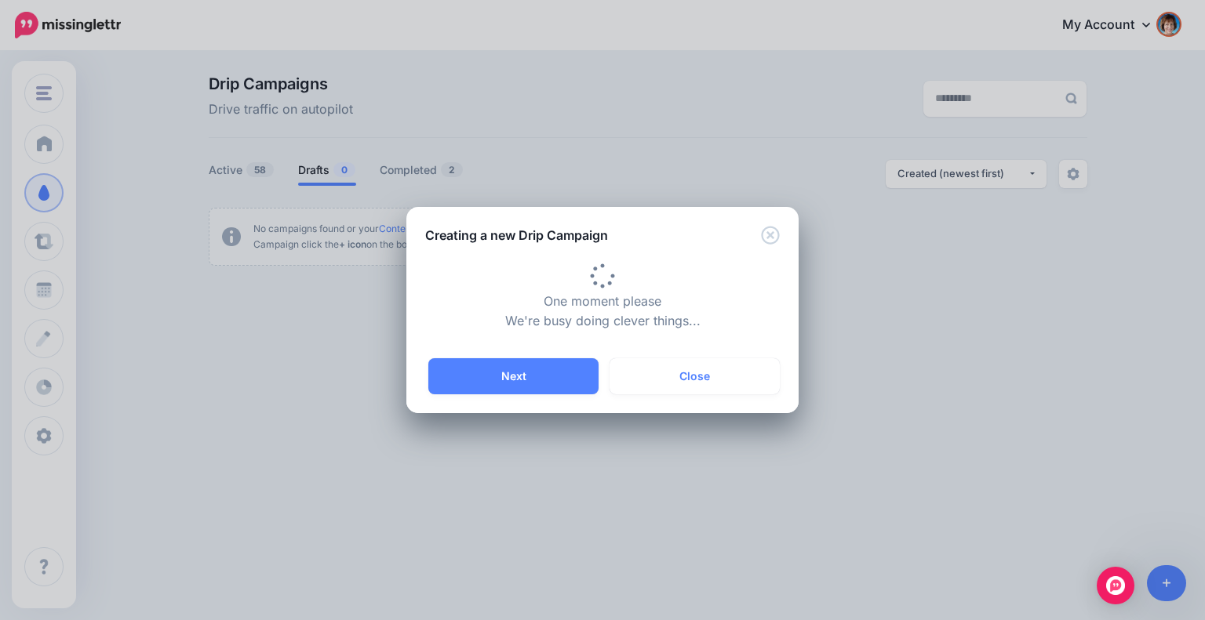
type input "**********"
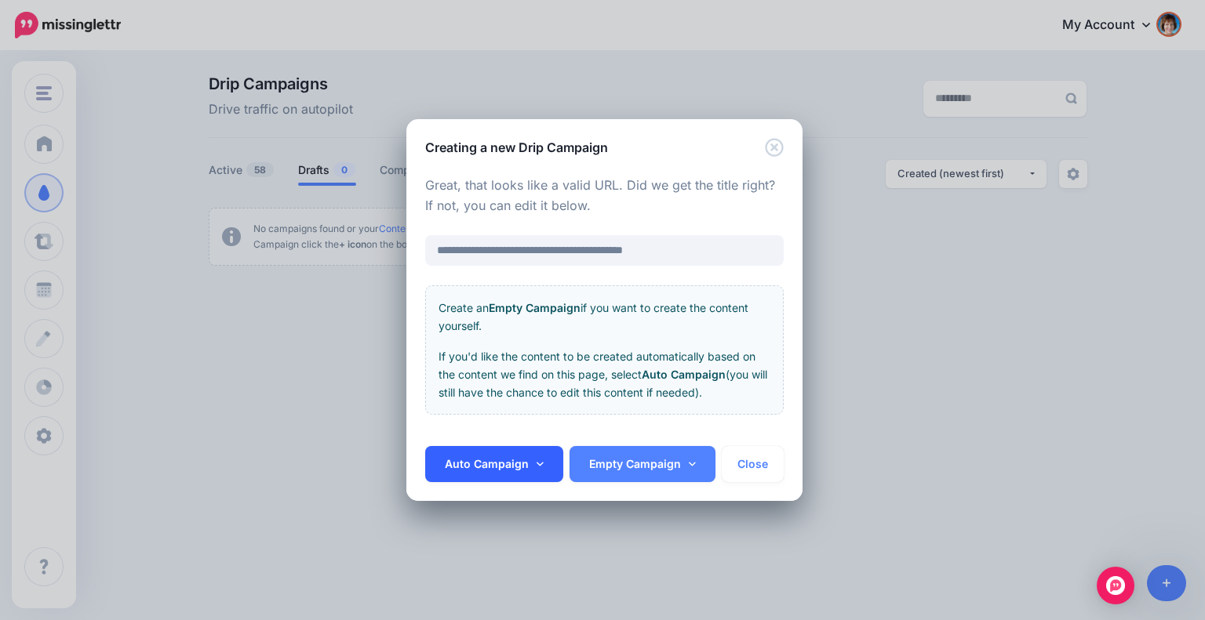
click at [507, 456] on link "Auto Campaign" at bounding box center [494, 464] width 138 height 36
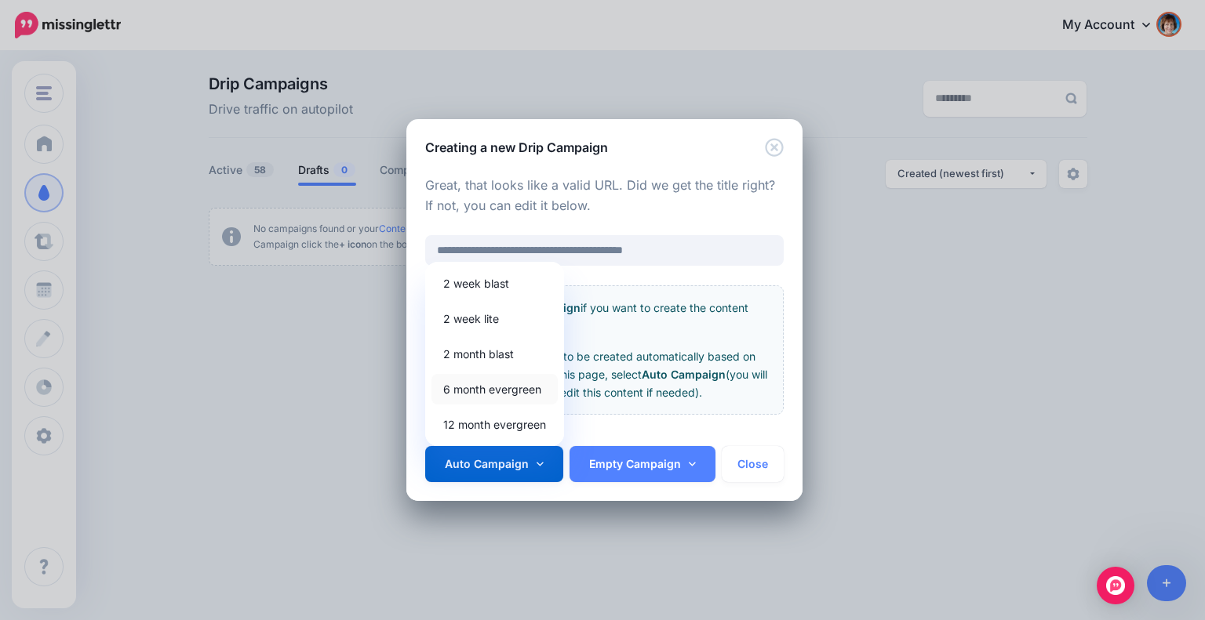
click at [499, 380] on link "6 month evergreen" at bounding box center [494, 389] width 126 height 31
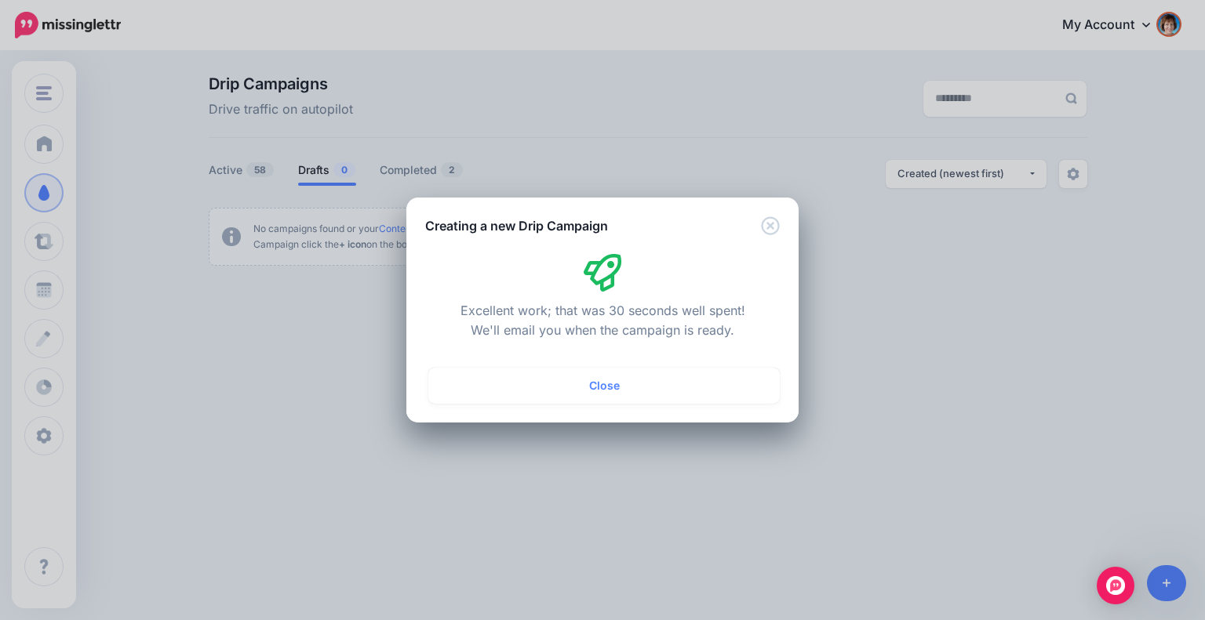
click at [640, 388] on button "Close" at bounding box center [603, 386] width 351 height 36
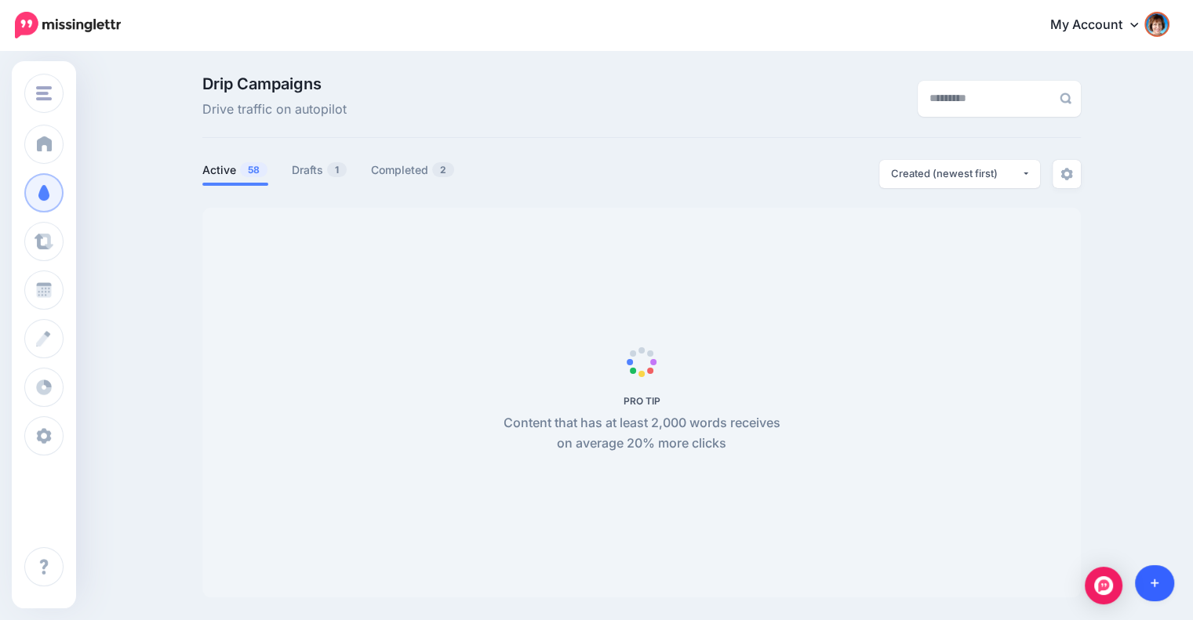
click at [1161, 591] on link at bounding box center [1155, 583] width 40 height 36
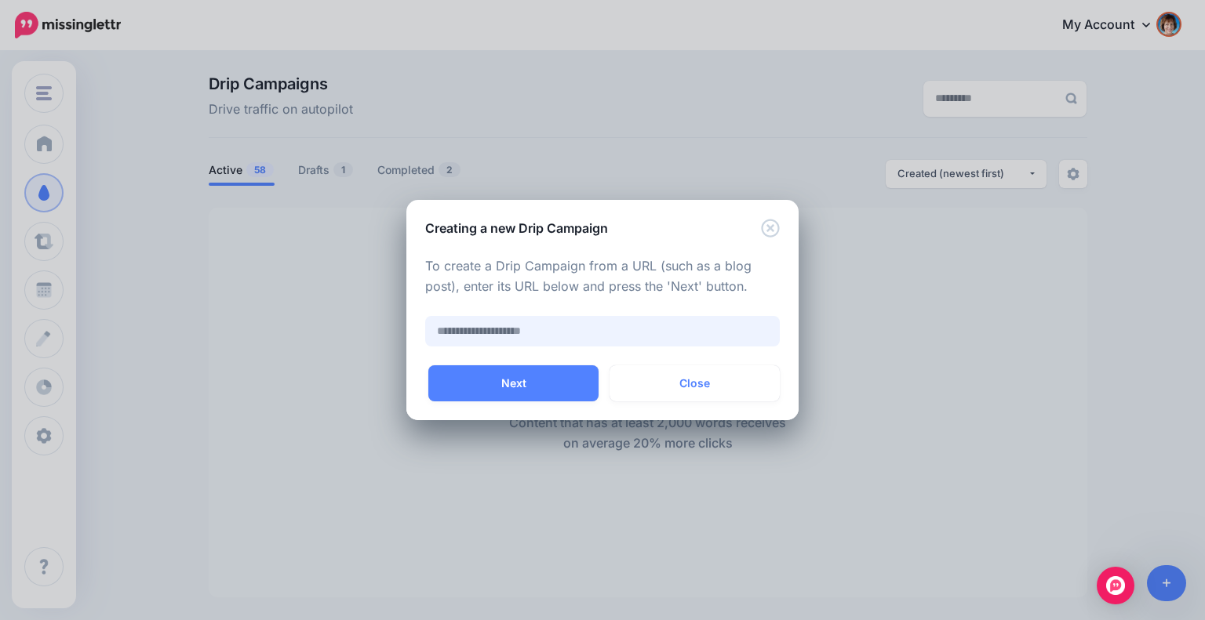
paste input "**********"
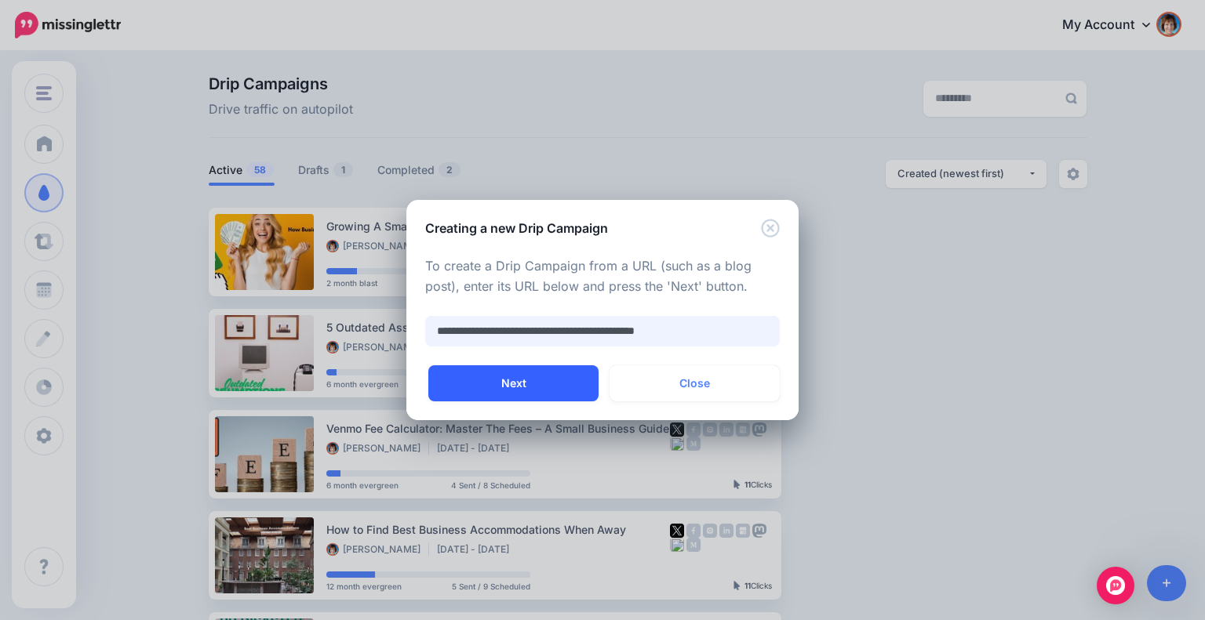
type input "**********"
click at [574, 367] on button "Next" at bounding box center [513, 383] width 170 height 36
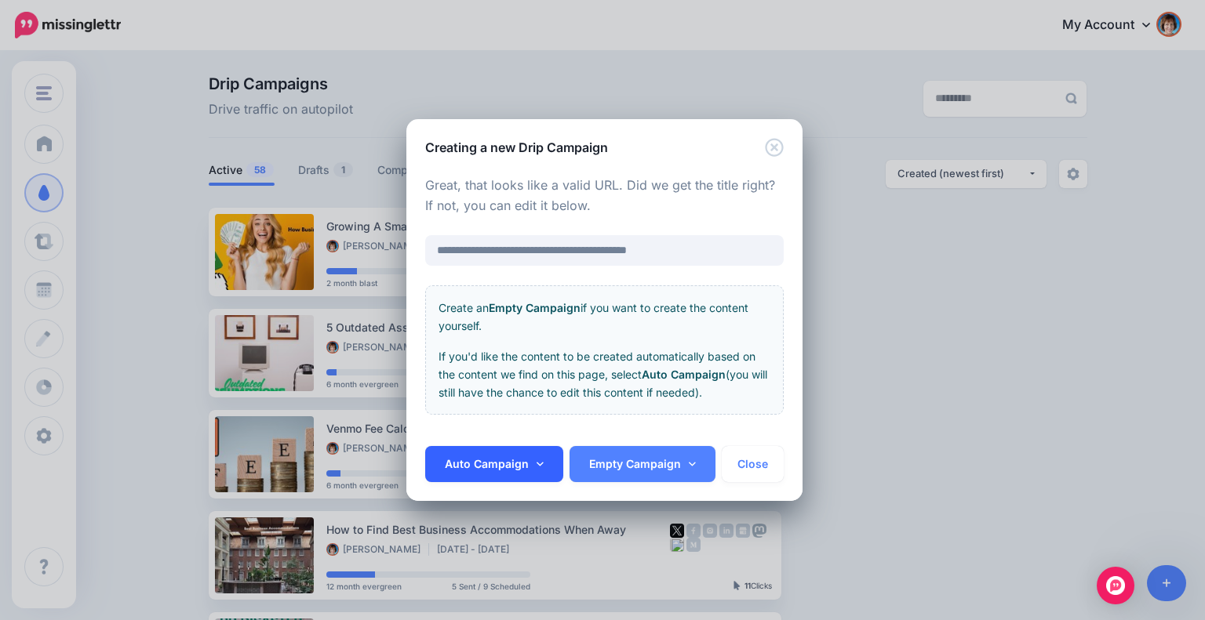
click at [497, 461] on link "Auto Campaign" at bounding box center [494, 464] width 138 height 36
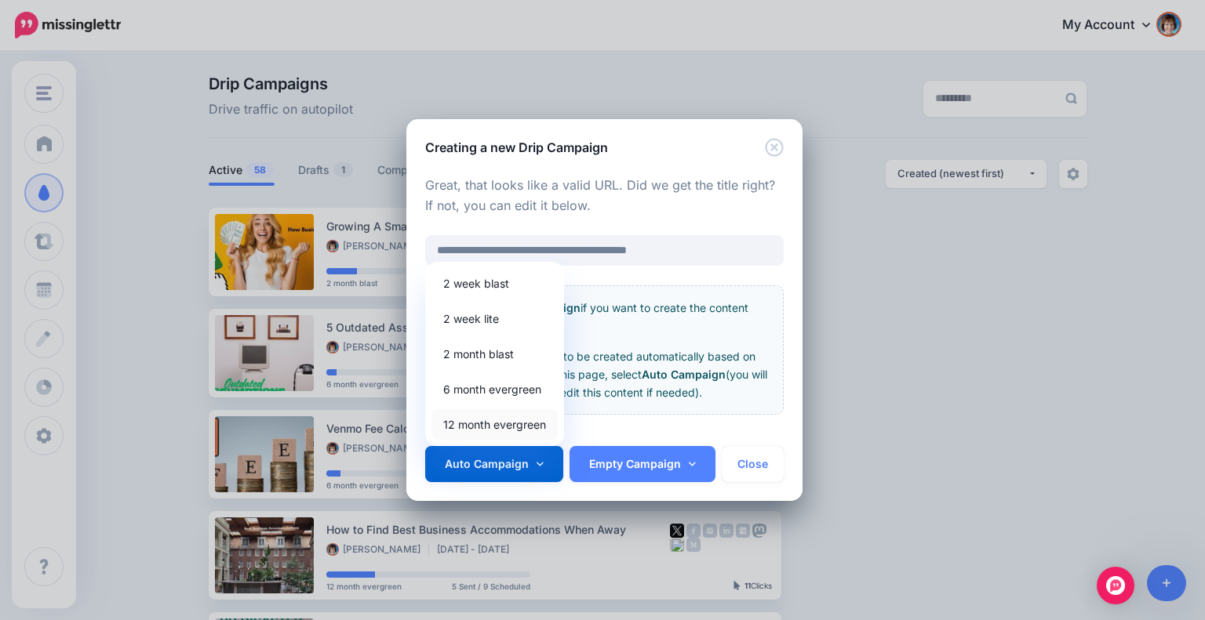
click at [496, 429] on link "12 month evergreen" at bounding box center [494, 424] width 126 height 31
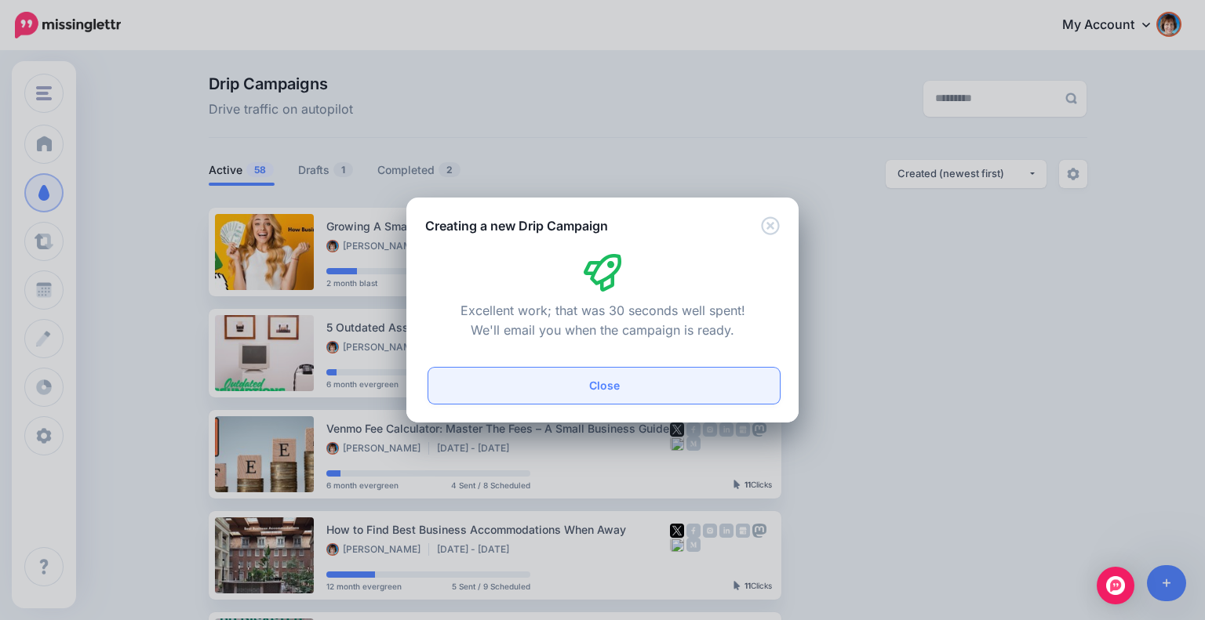
click at [638, 388] on button "Close" at bounding box center [603, 386] width 351 height 36
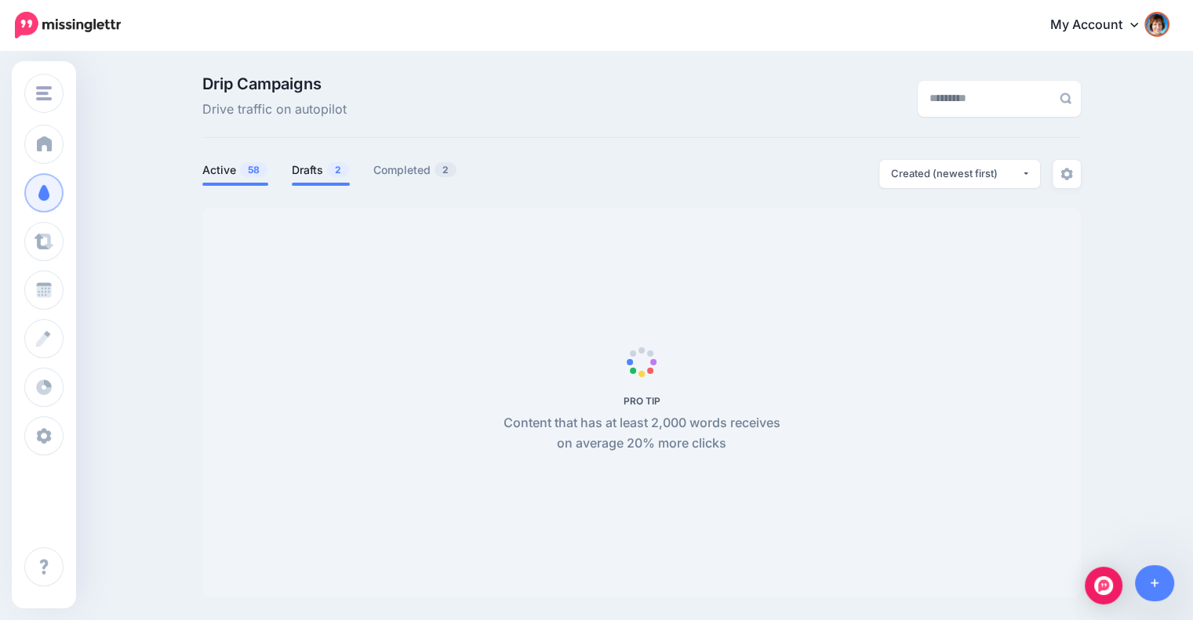
click at [338, 169] on span "2" at bounding box center [338, 169] width 22 height 15
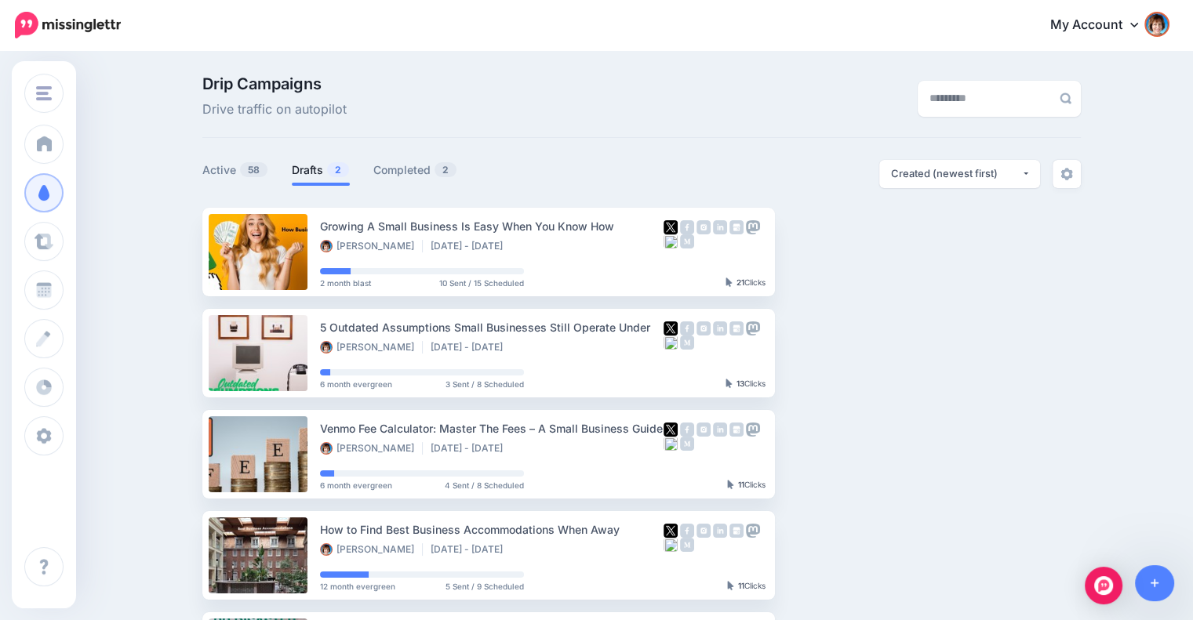
click at [334, 167] on span "2" at bounding box center [338, 169] width 22 height 15
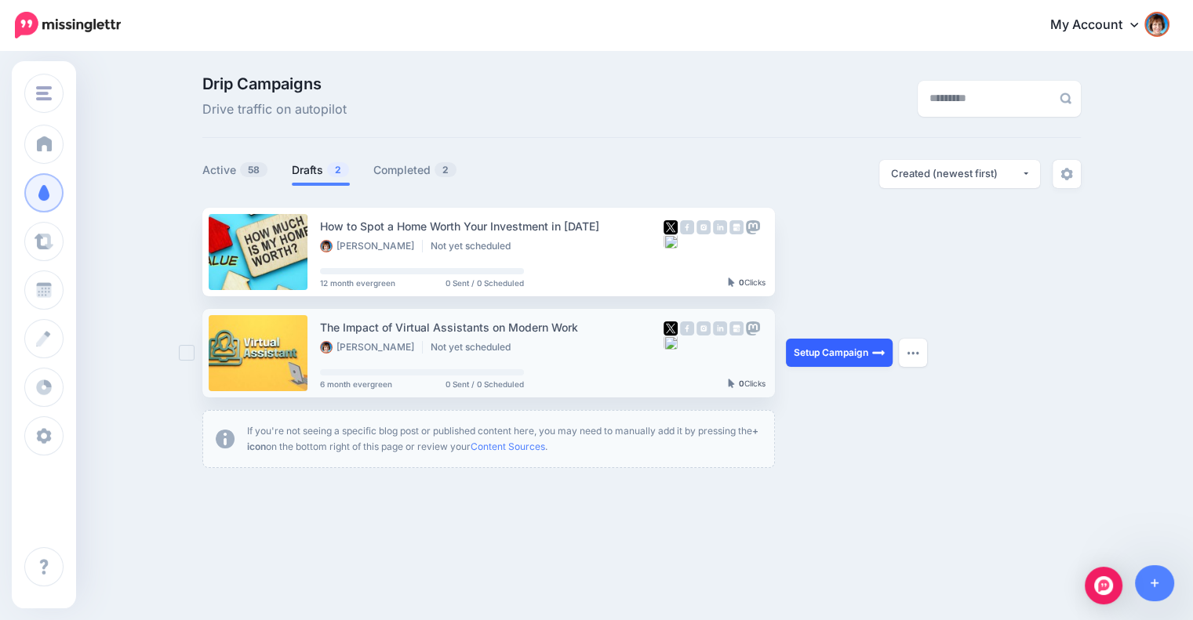
click at [801, 352] on link "Setup Campaign" at bounding box center [839, 353] width 107 height 28
click at [841, 351] on link "Setup Campaign" at bounding box center [839, 353] width 107 height 28
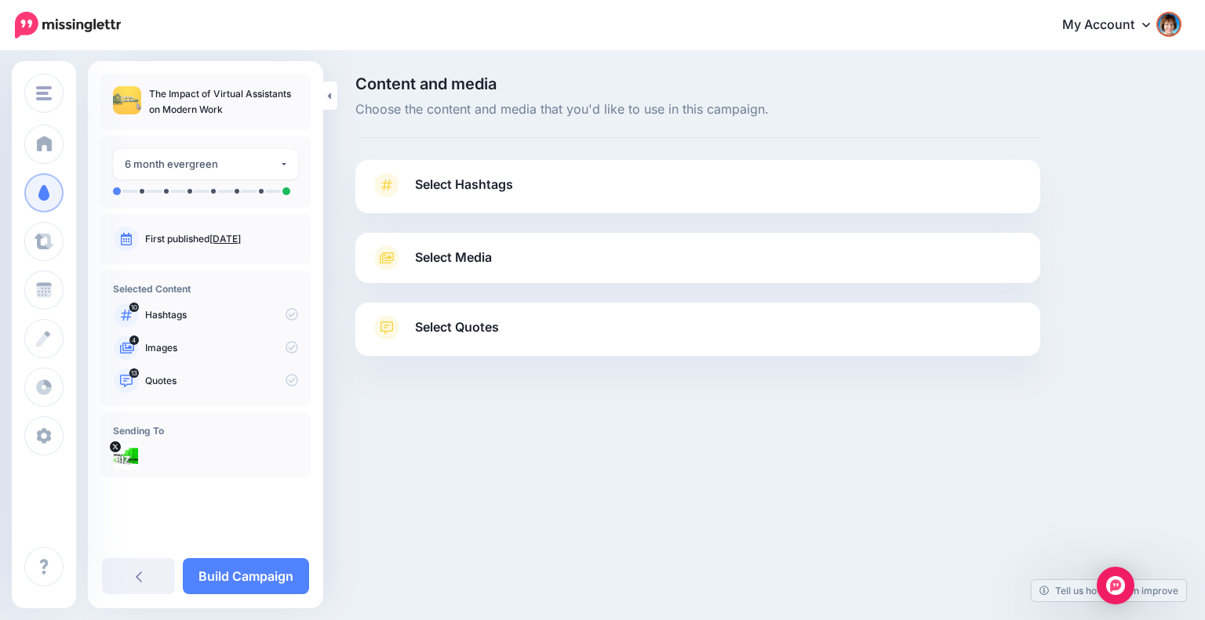
click at [485, 191] on span "Select Hashtags" at bounding box center [464, 184] width 98 height 21
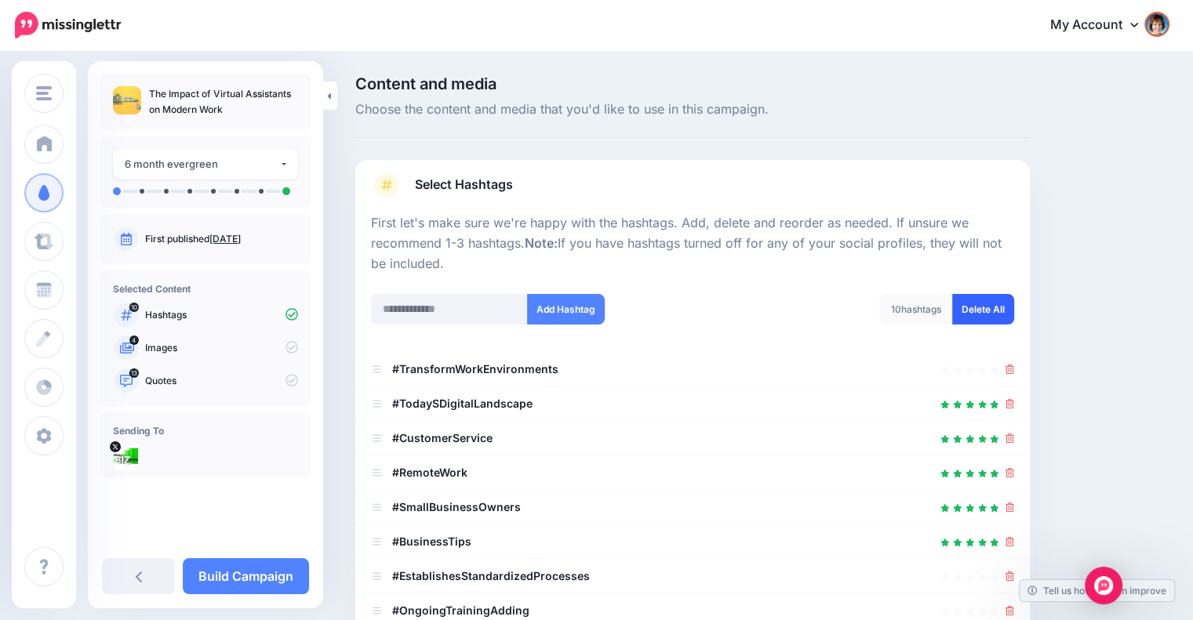
click at [979, 309] on link "Delete All" at bounding box center [983, 309] width 62 height 31
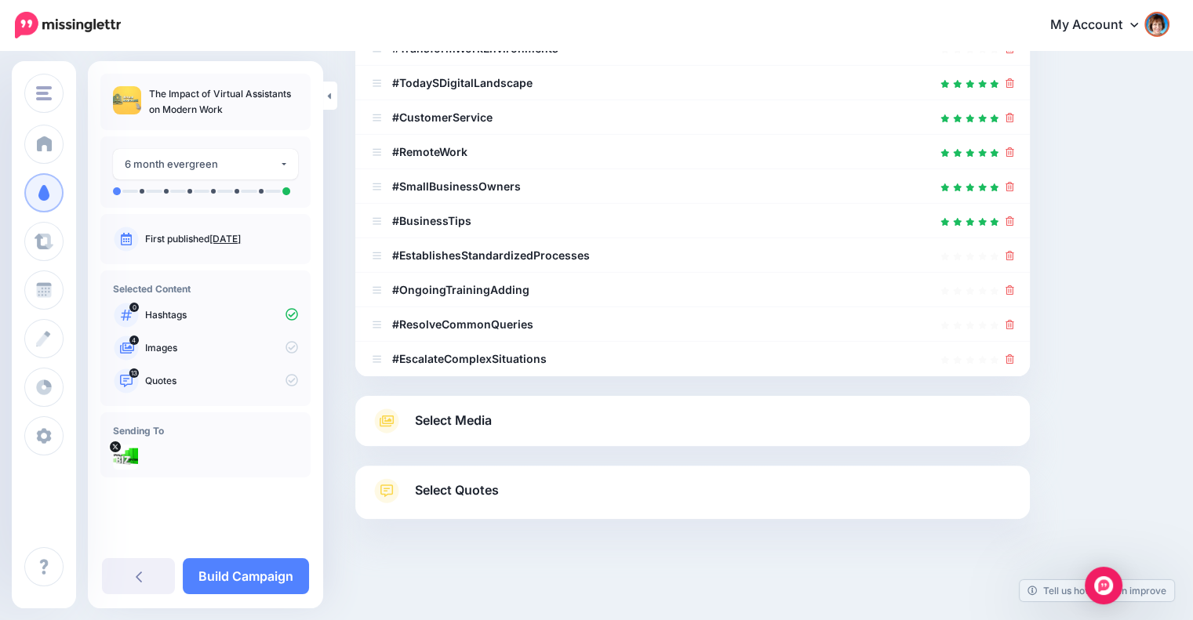
click at [543, 427] on link "Select Media" at bounding box center [692, 421] width 643 height 25
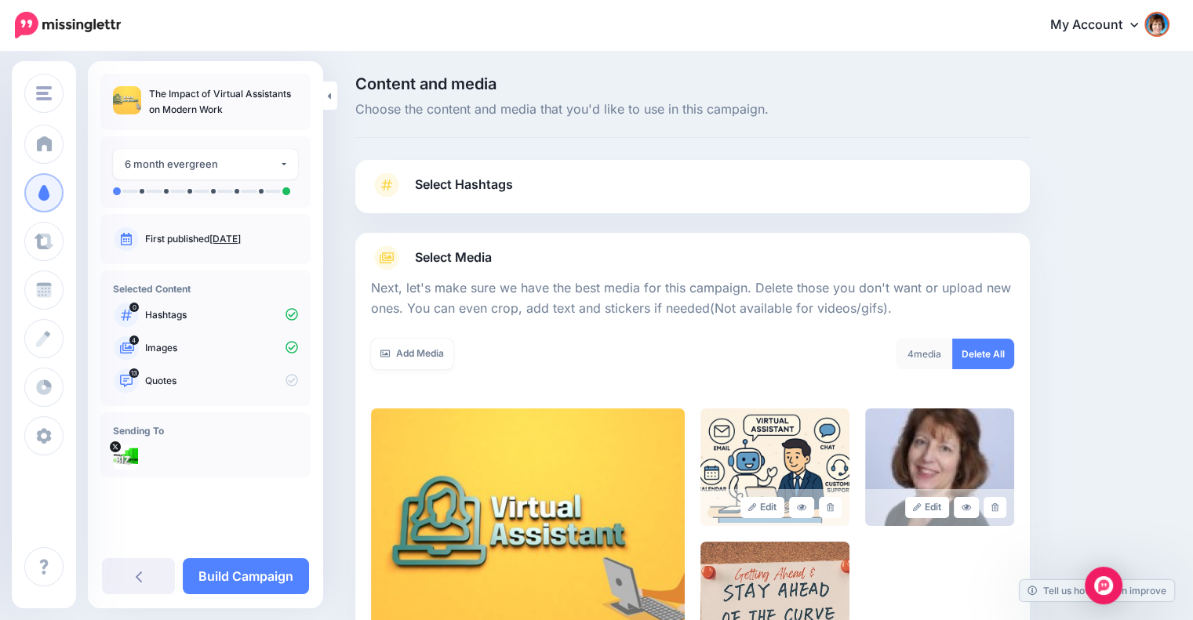
scroll to position [226, 0]
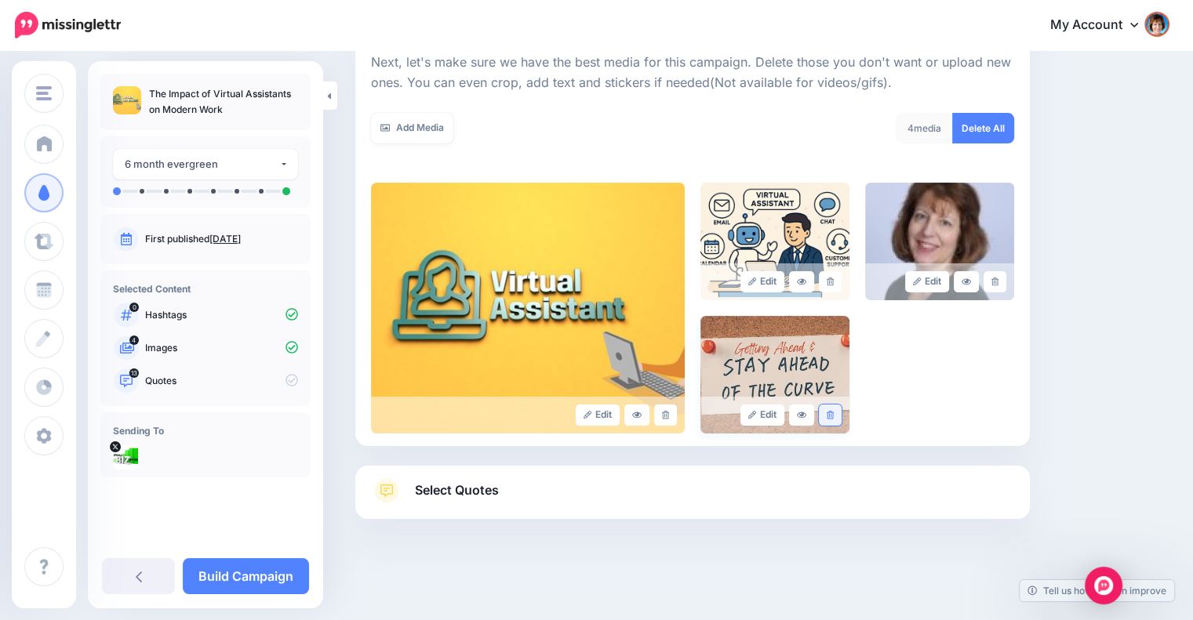
click at [834, 416] on icon at bounding box center [830, 415] width 7 height 9
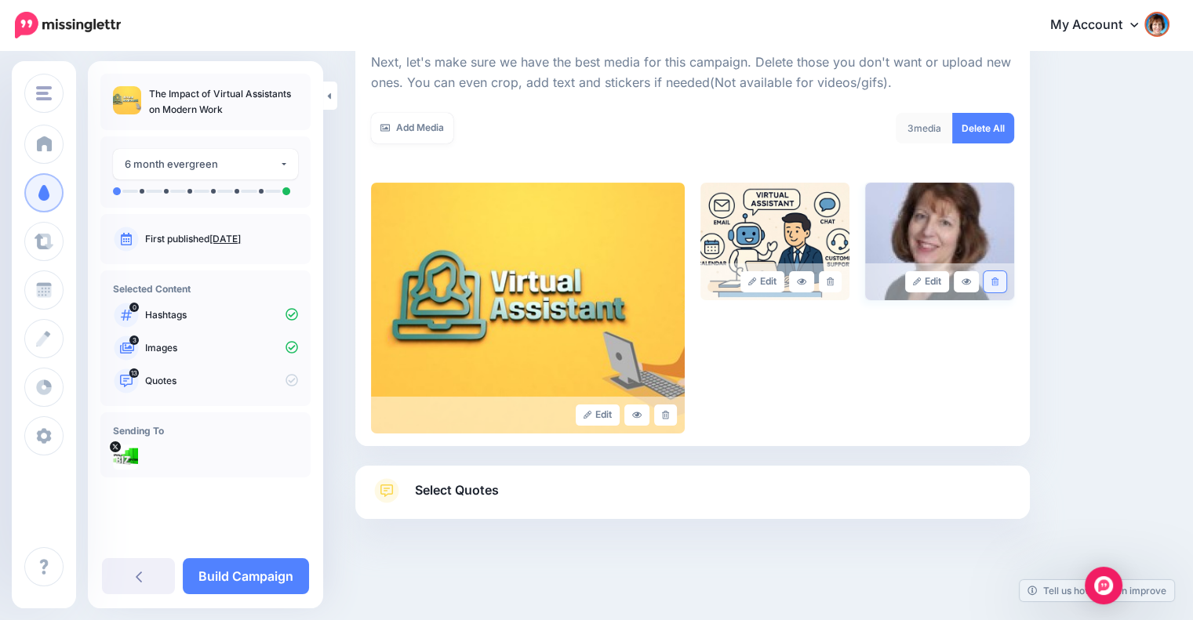
click at [1004, 285] on link at bounding box center [994, 281] width 23 height 21
click at [838, 489] on link "Select Quotes" at bounding box center [692, 498] width 643 height 41
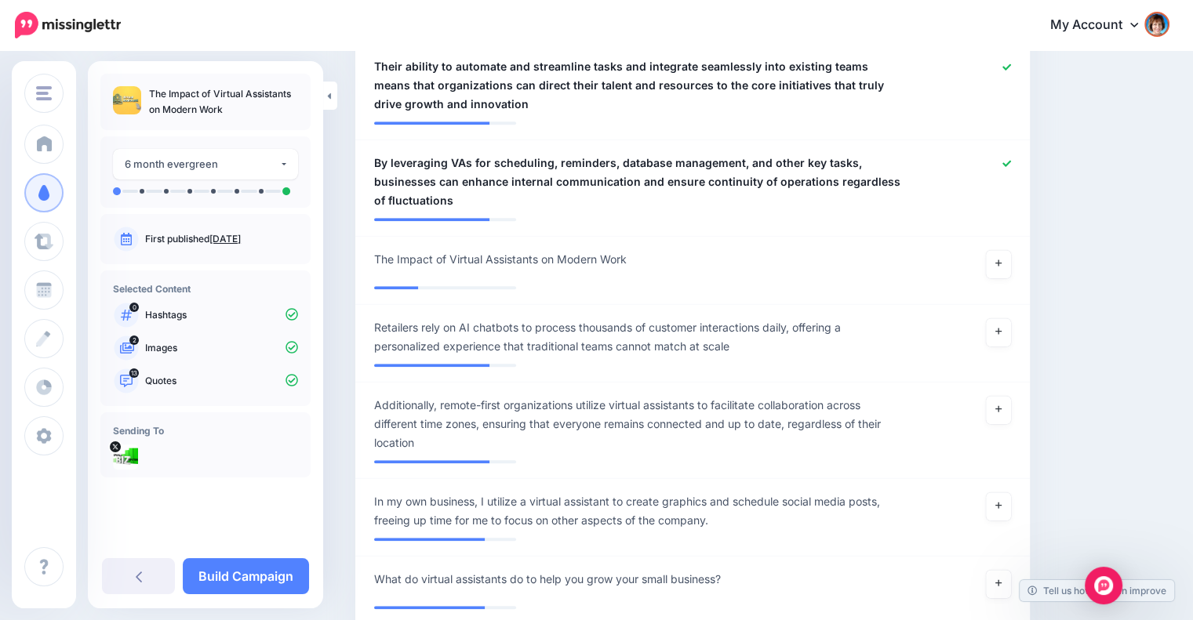
scroll to position [1402, 0]
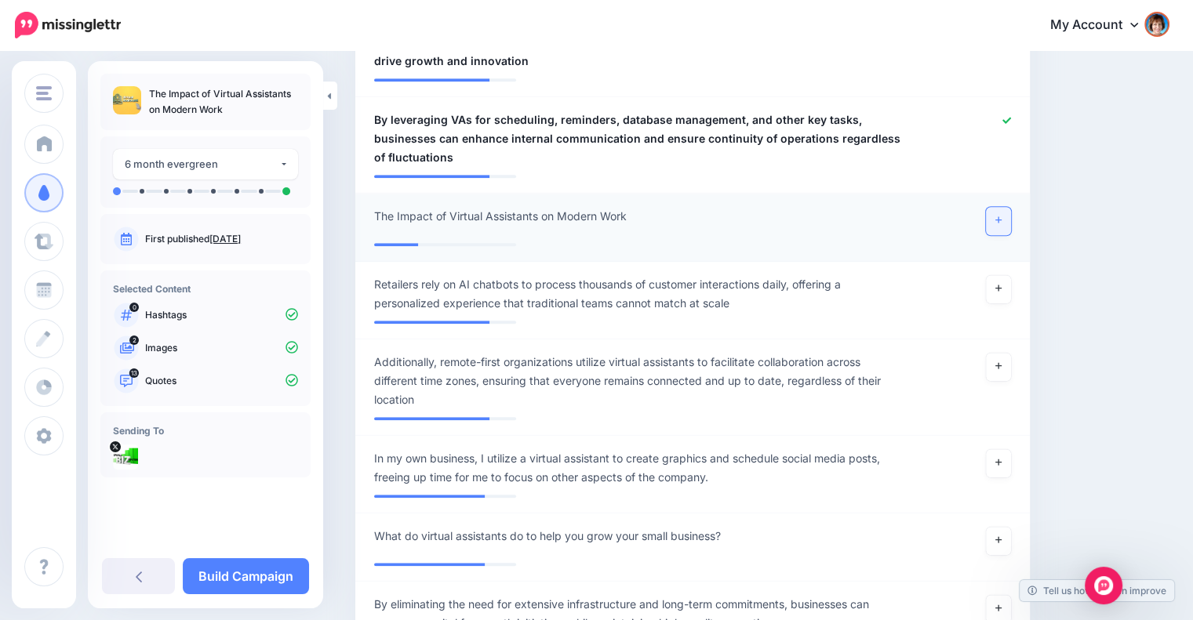
click at [1001, 219] on icon at bounding box center [998, 220] width 6 height 6
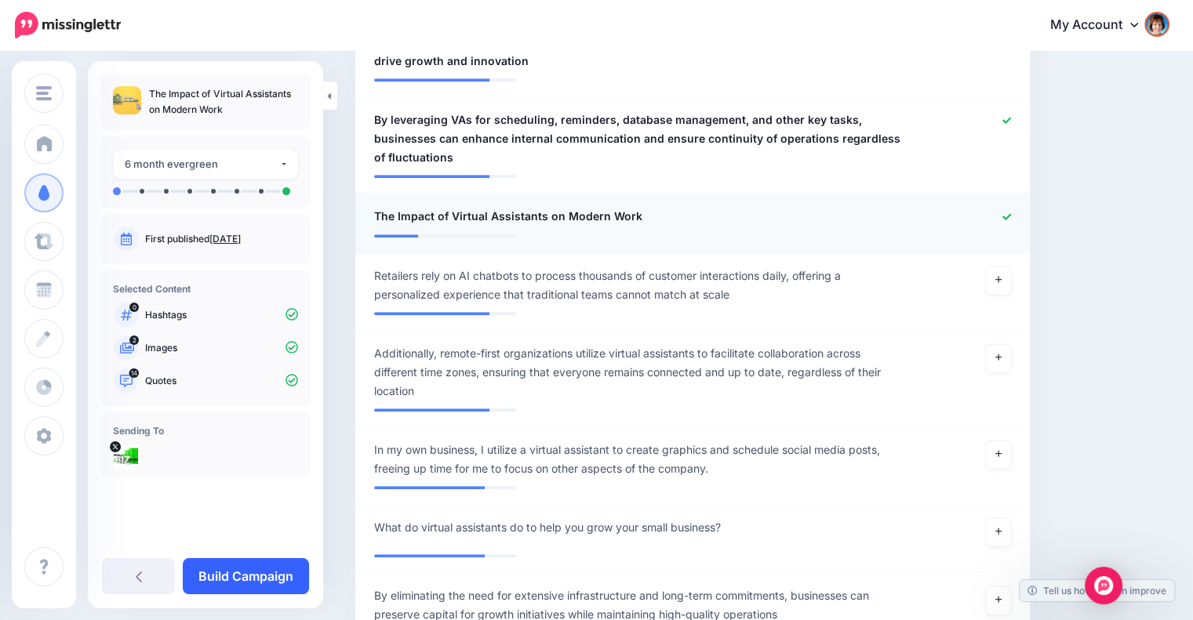
click at [277, 567] on link "Build Campaign" at bounding box center [246, 576] width 126 height 36
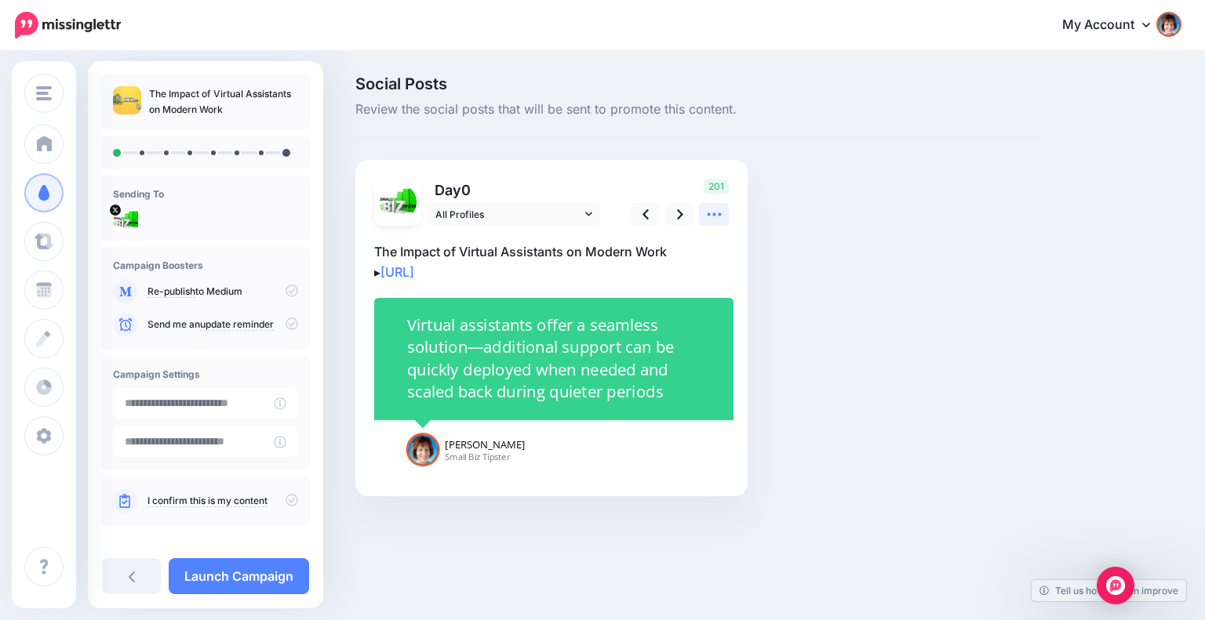
click at [712, 213] on icon at bounding box center [714, 214] width 16 height 16
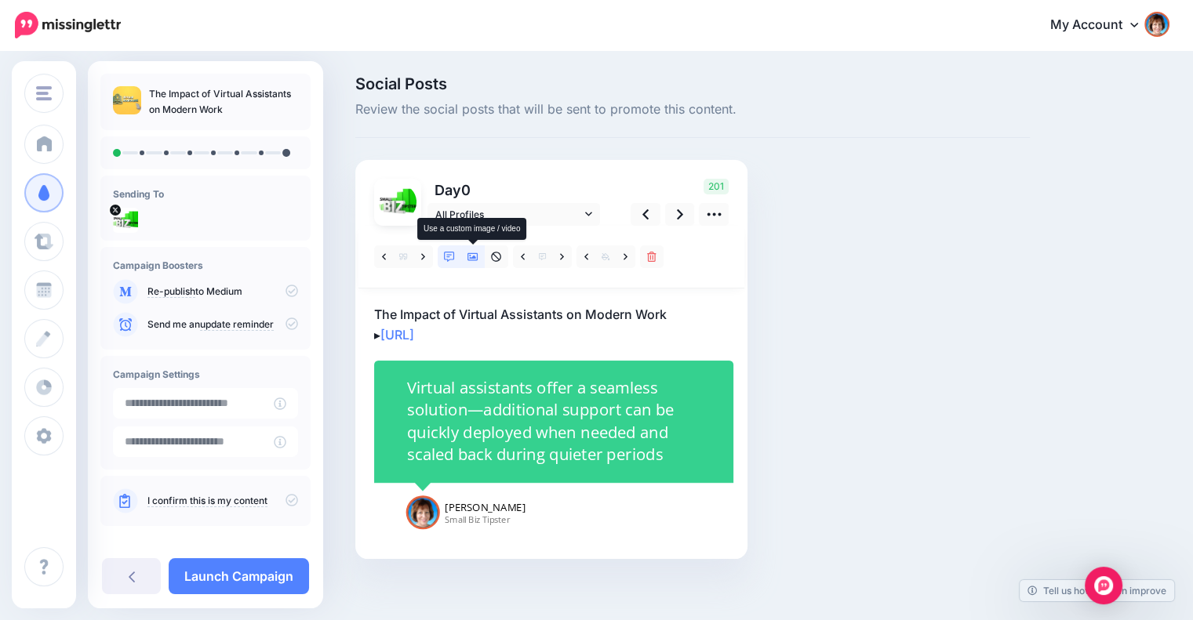
click at [474, 253] on icon at bounding box center [472, 257] width 11 height 8
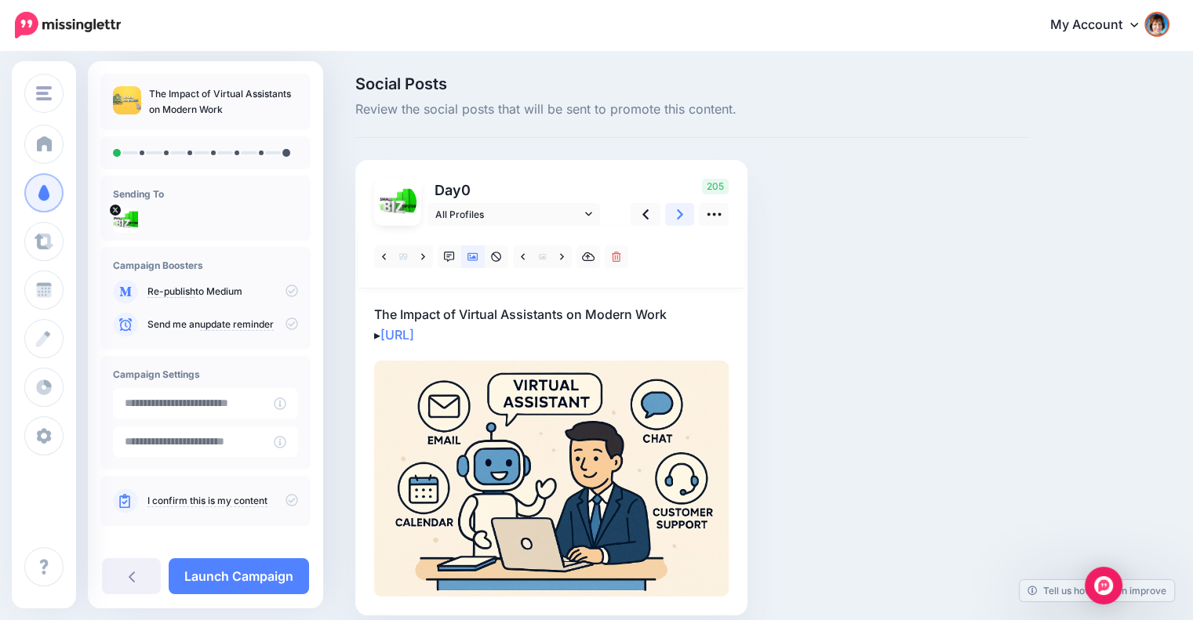
click at [671, 212] on link at bounding box center [680, 214] width 30 height 23
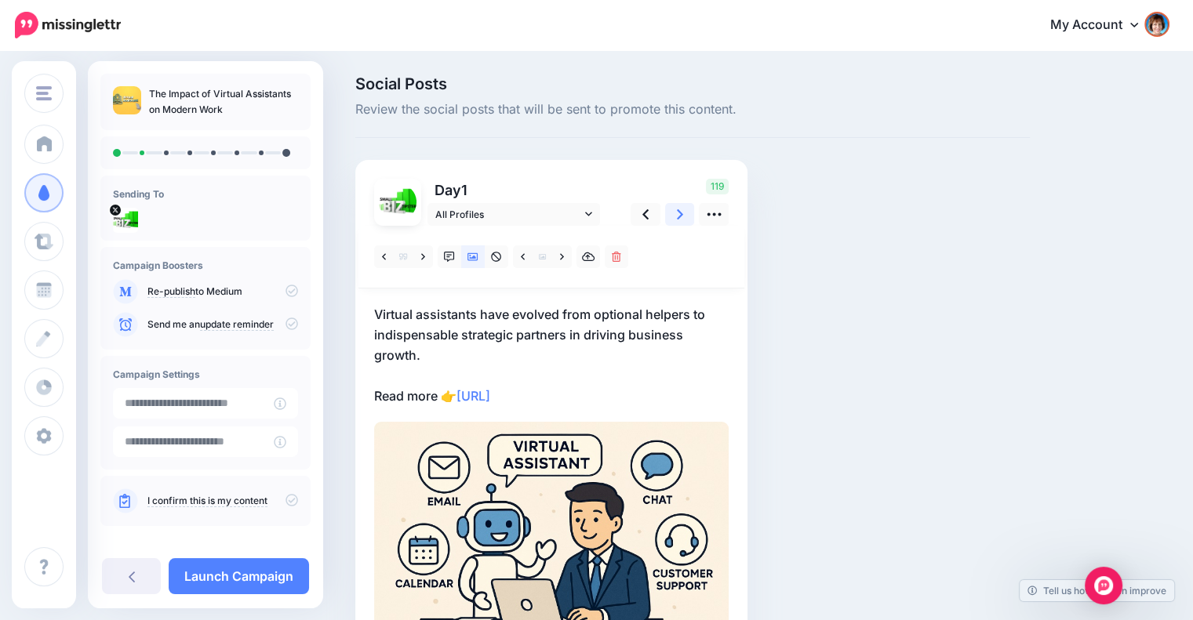
click at [671, 212] on link at bounding box center [680, 214] width 30 height 23
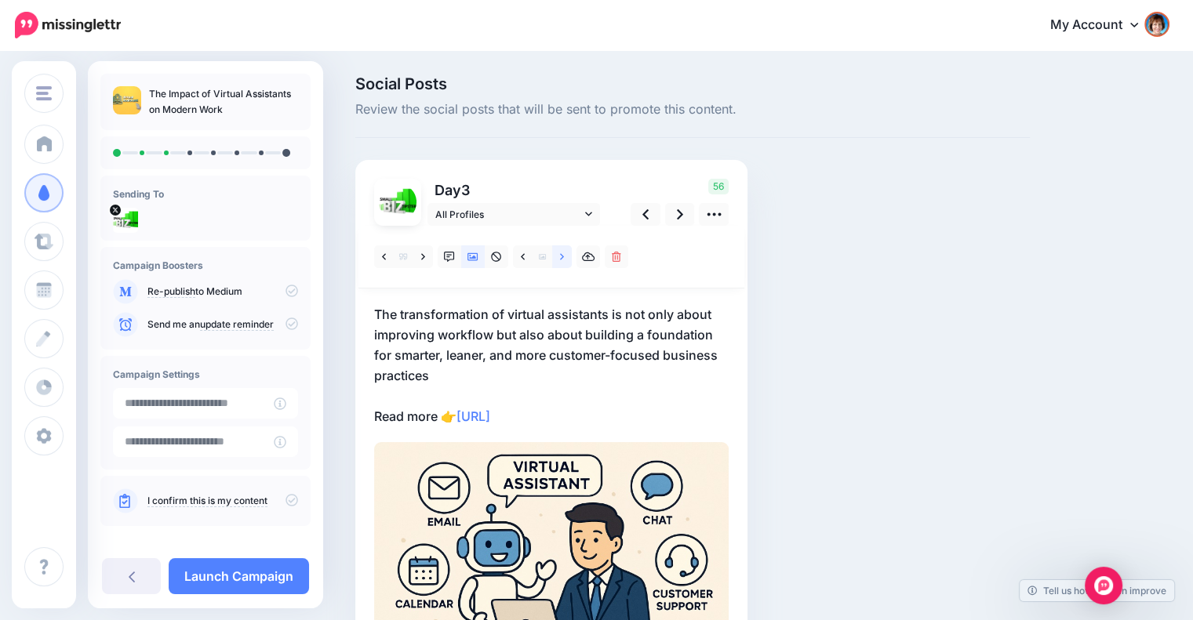
click at [557, 253] on link at bounding box center [562, 256] width 20 height 23
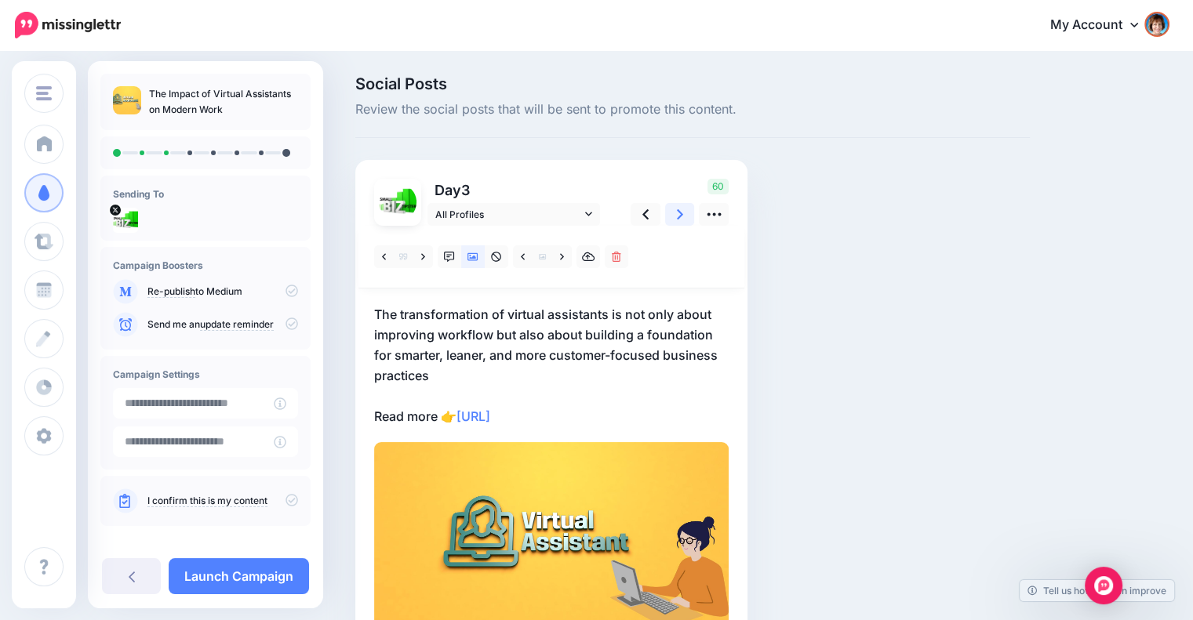
click at [671, 210] on link at bounding box center [680, 214] width 30 height 23
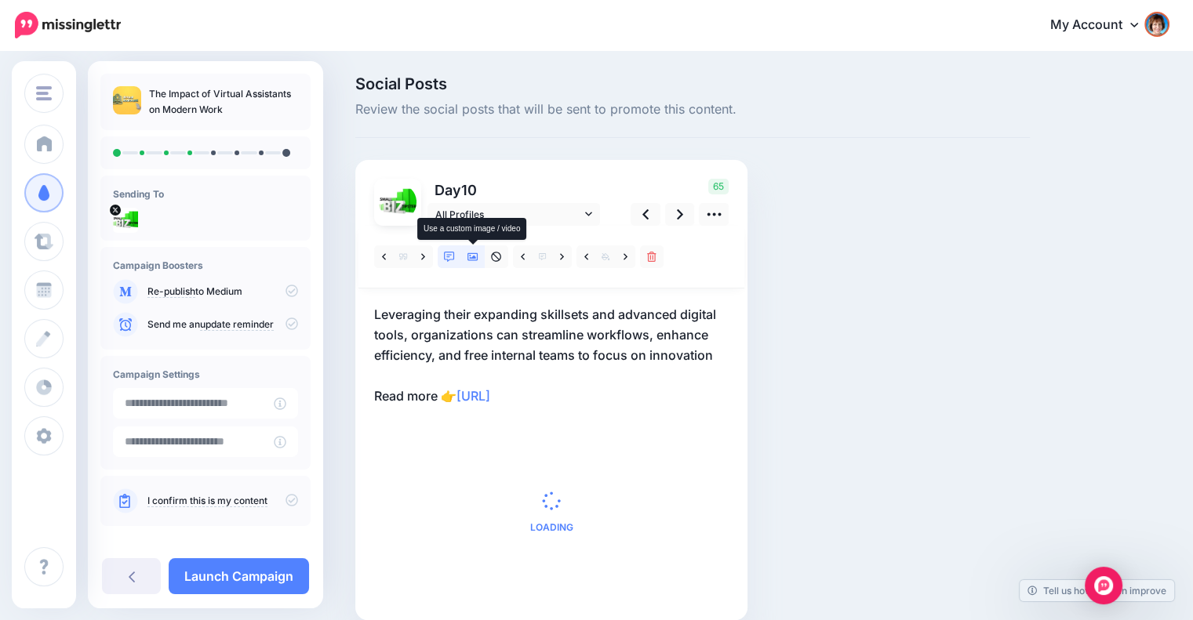
click at [471, 258] on icon at bounding box center [472, 257] width 11 height 8
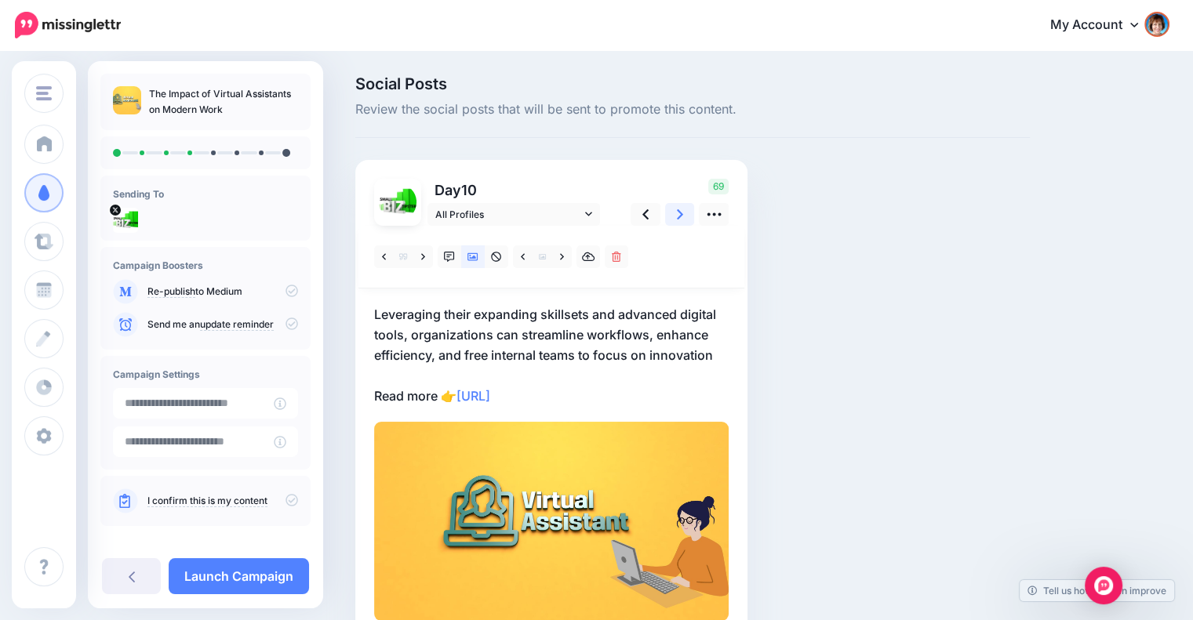
click at [665, 210] on link at bounding box center [680, 214] width 30 height 23
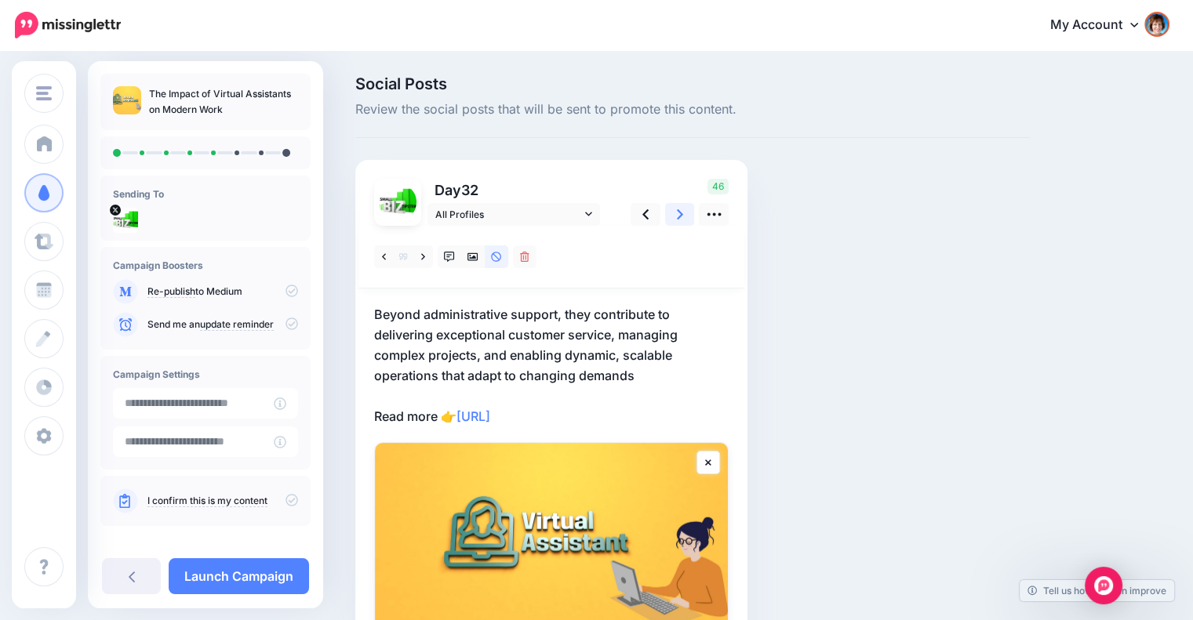
click at [674, 216] on link at bounding box center [680, 214] width 30 height 23
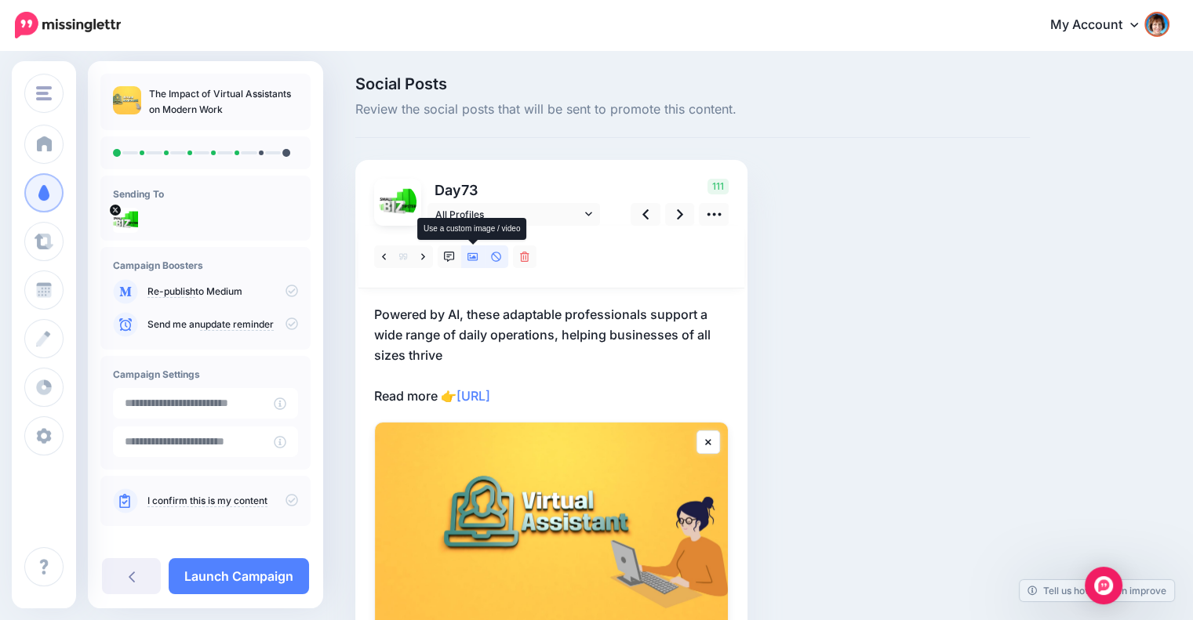
click at [467, 256] on icon at bounding box center [472, 257] width 11 height 11
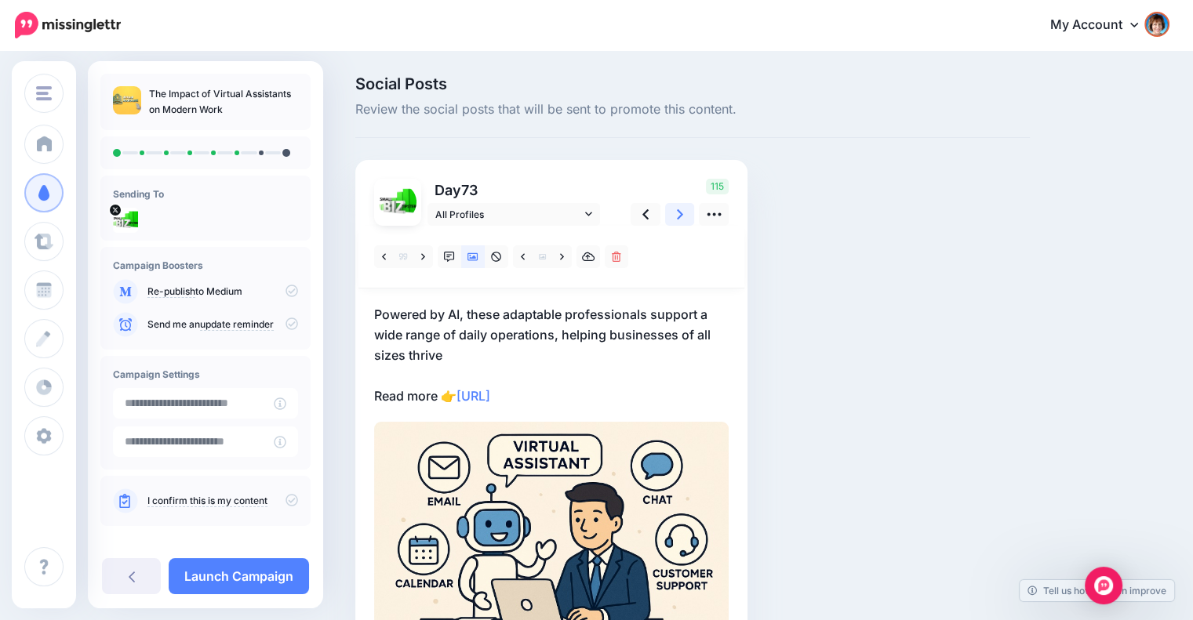
click at [681, 214] on icon at bounding box center [680, 214] width 6 height 10
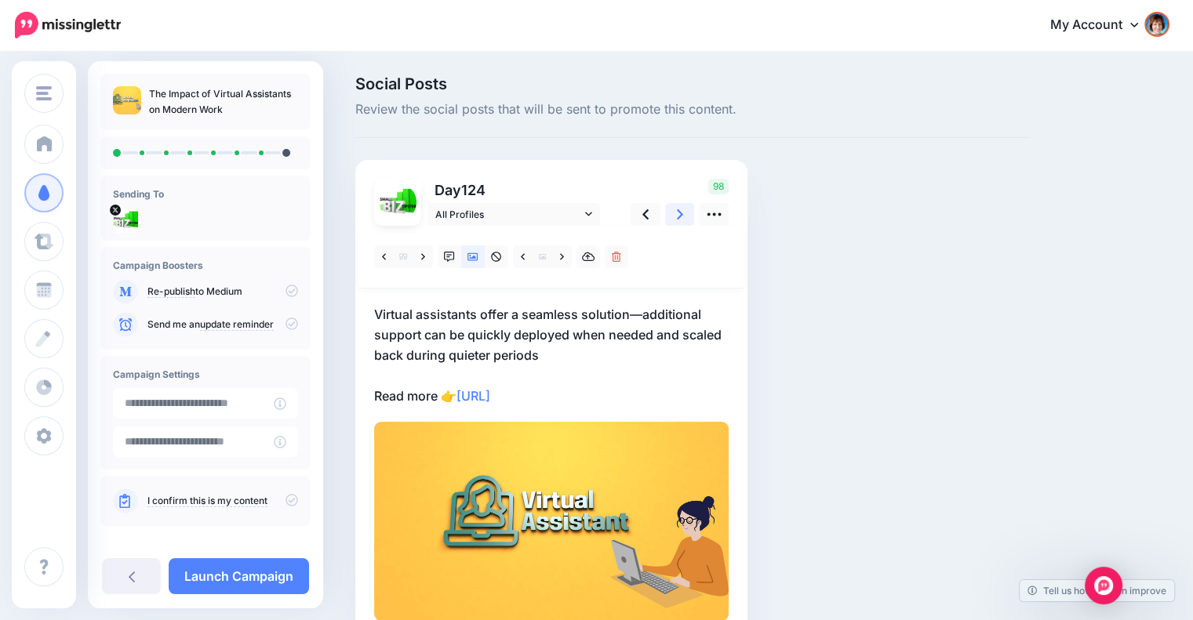
click at [681, 214] on icon at bounding box center [680, 214] width 6 height 10
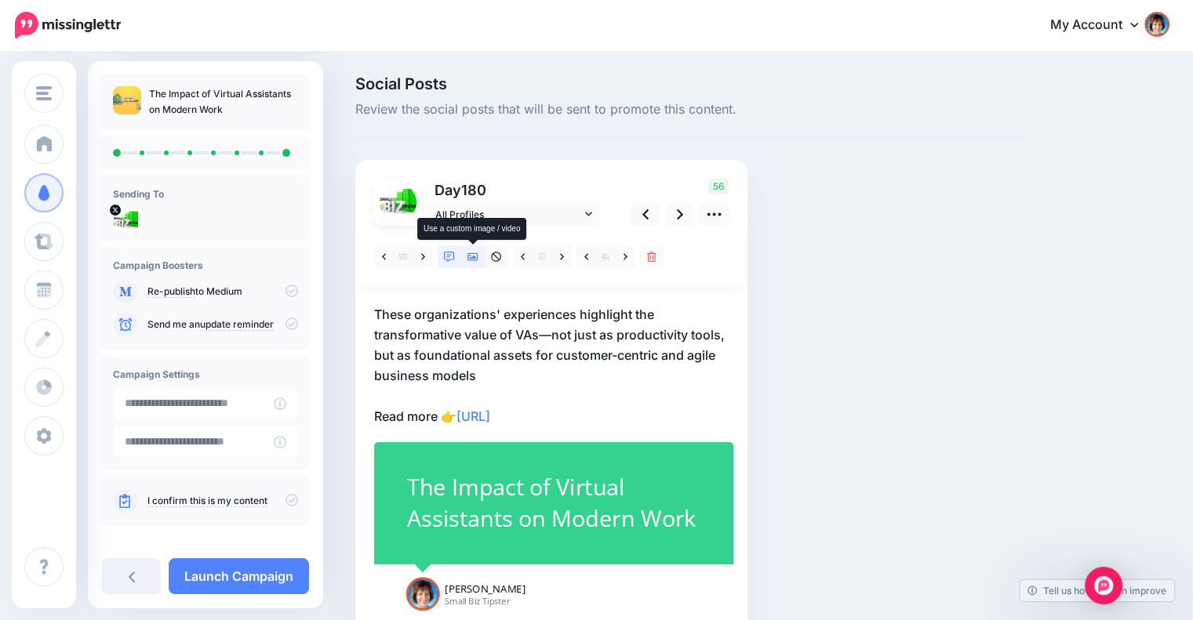
click at [473, 257] on icon at bounding box center [472, 257] width 11 height 8
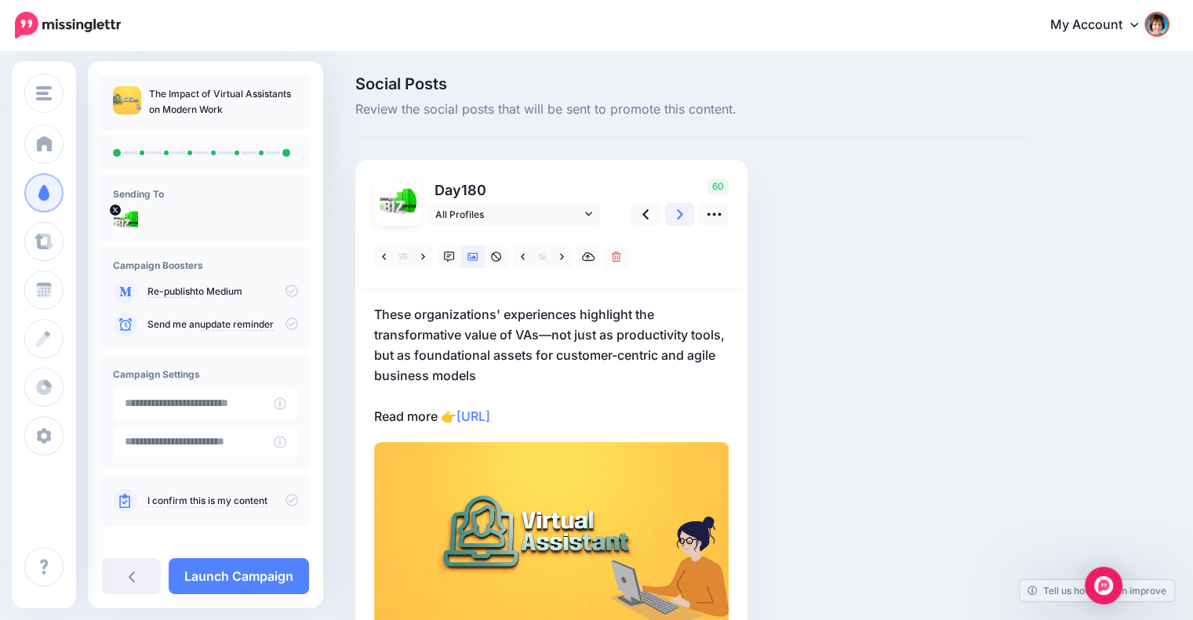
click at [682, 216] on icon at bounding box center [680, 214] width 6 height 16
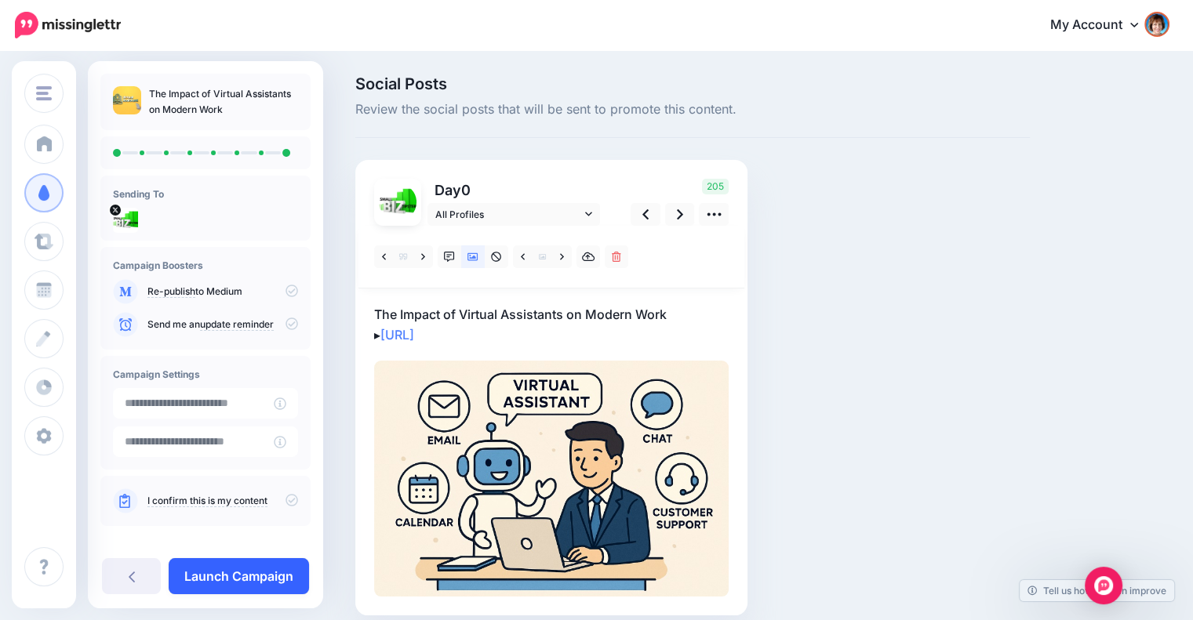
click at [216, 577] on link "Launch Campaign" at bounding box center [239, 576] width 140 height 36
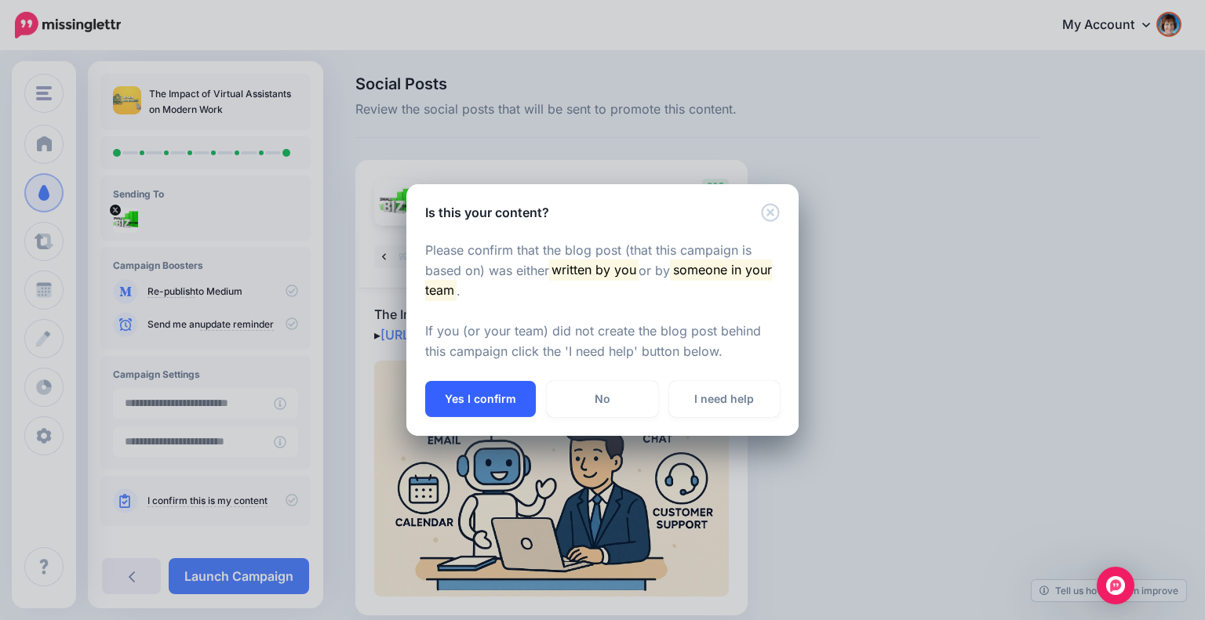
click at [484, 391] on button "Yes I confirm" at bounding box center [480, 399] width 111 height 36
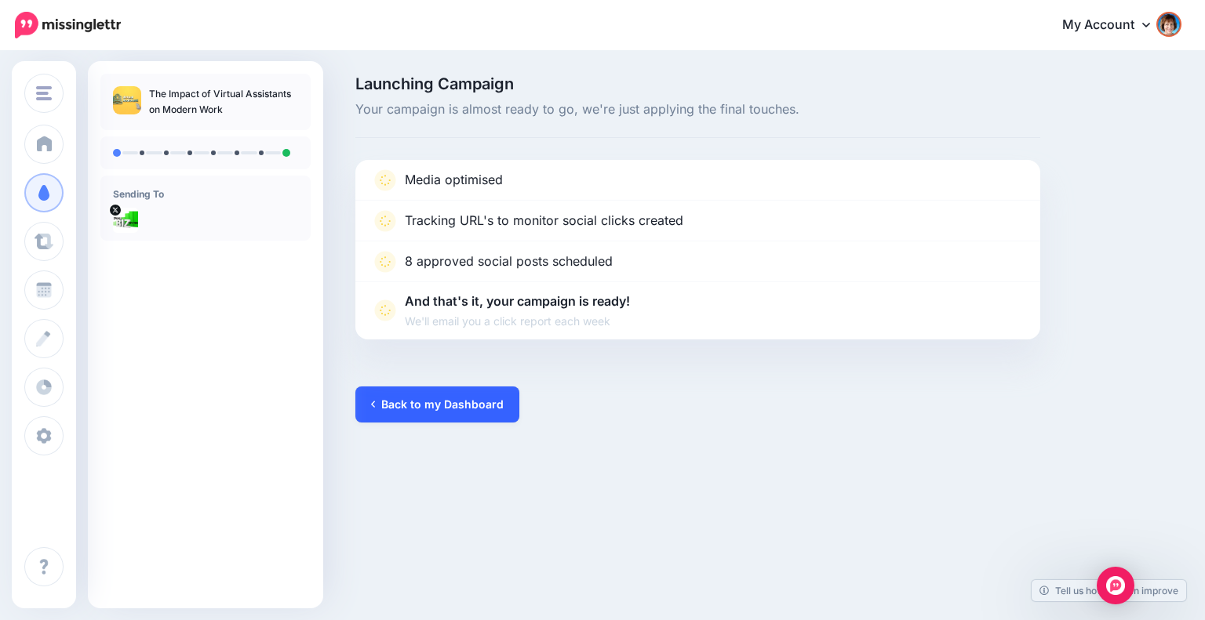
click at [466, 408] on link "Back to my Dashboard" at bounding box center [437, 405] width 164 height 36
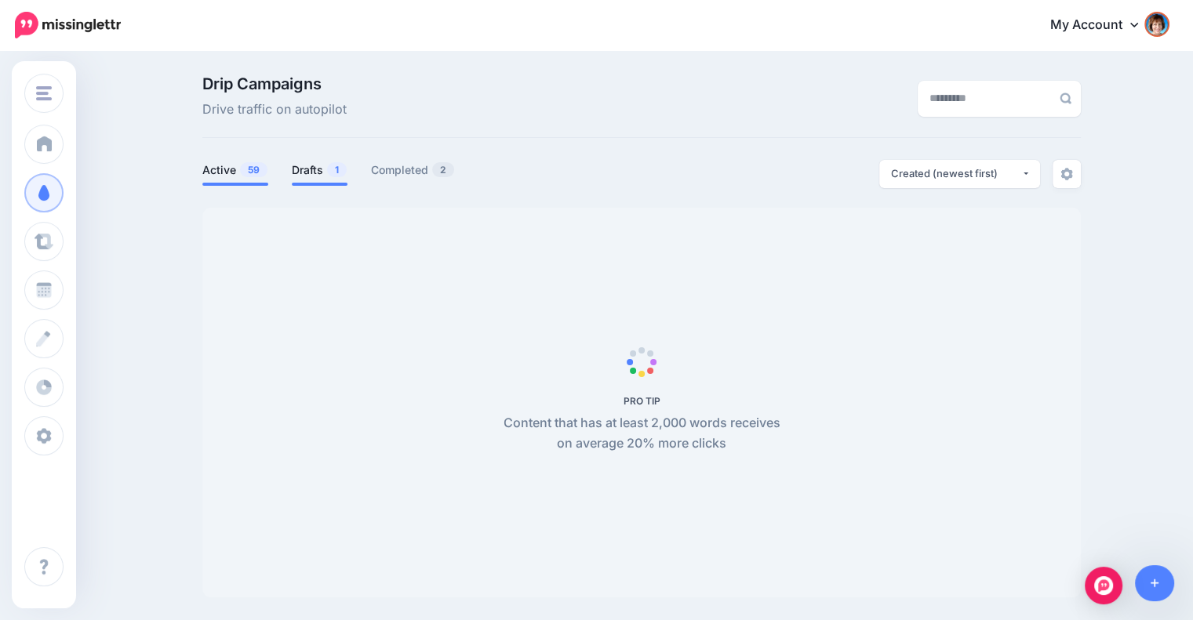
click at [322, 173] on link "Drafts 1" at bounding box center [320, 170] width 56 height 19
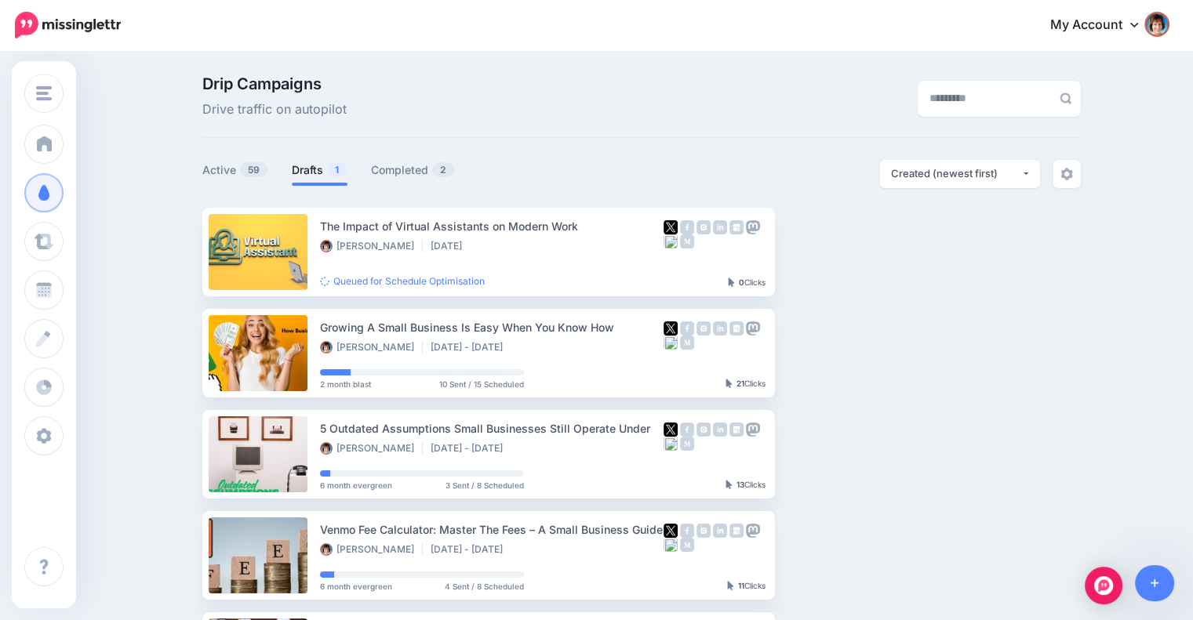
click at [328, 171] on link "Drafts 1" at bounding box center [320, 170] width 56 height 19
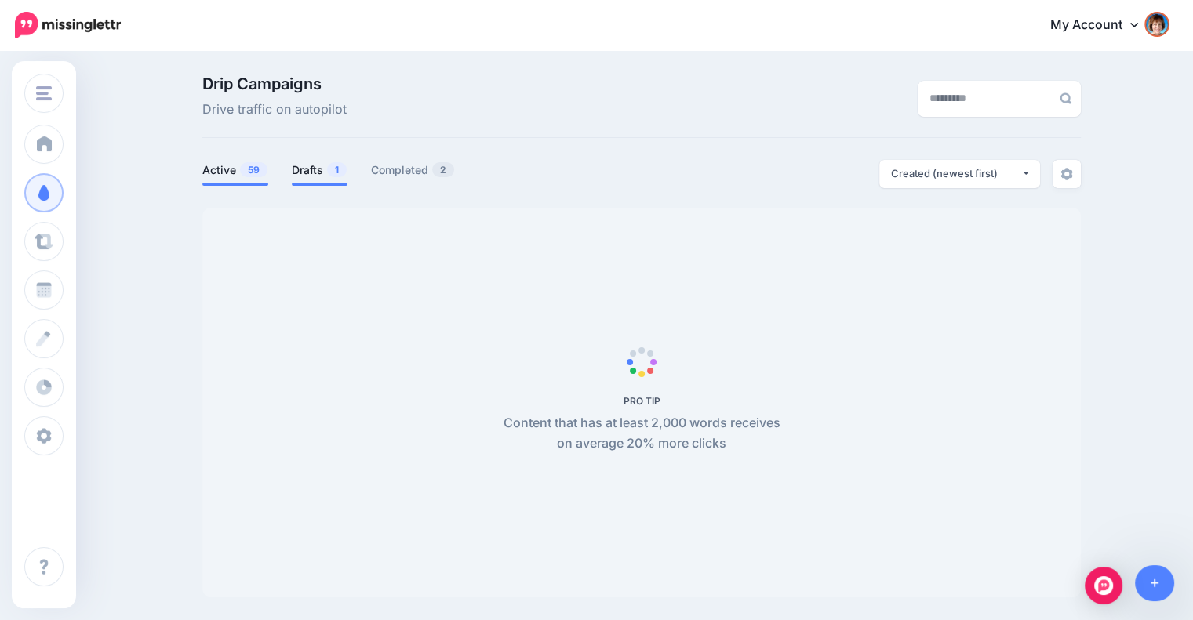
click at [327, 180] on li "Drafts 1" at bounding box center [320, 173] width 56 height 26
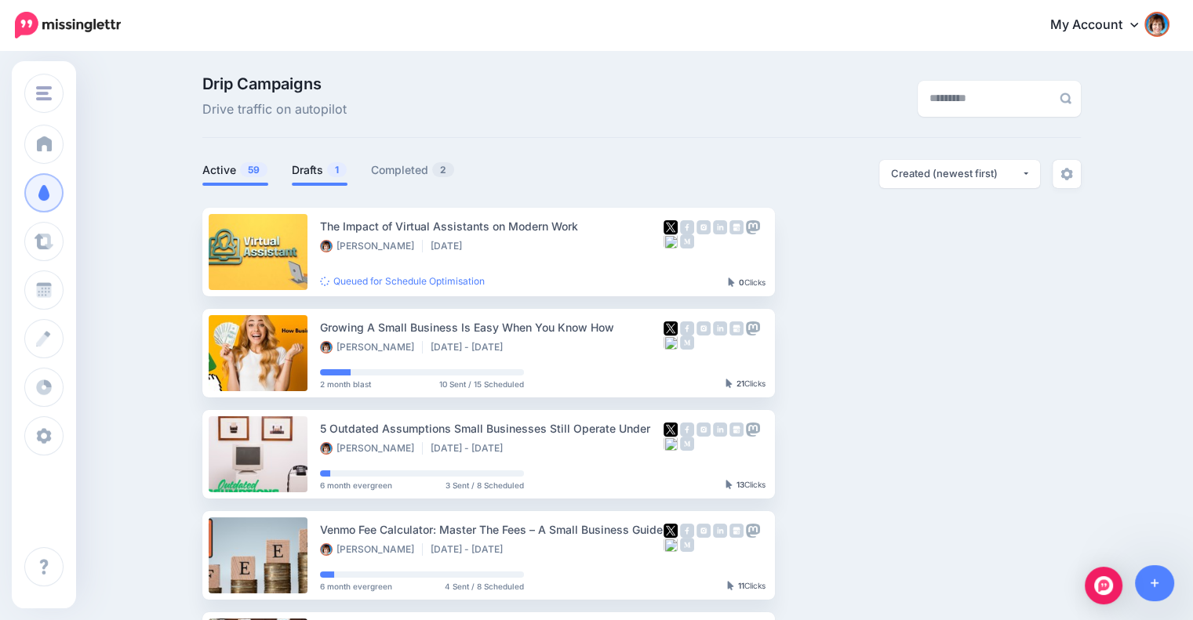
click at [306, 163] on link "Drafts 1" at bounding box center [320, 170] width 56 height 19
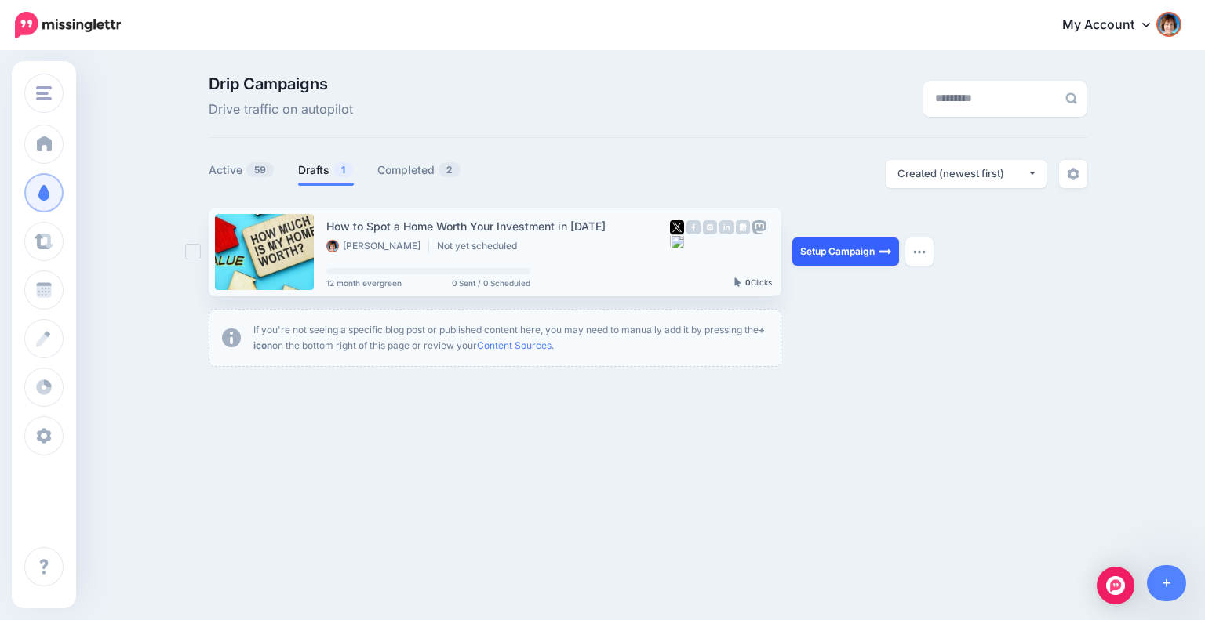
click at [849, 245] on link "Setup Campaign" at bounding box center [845, 252] width 107 height 28
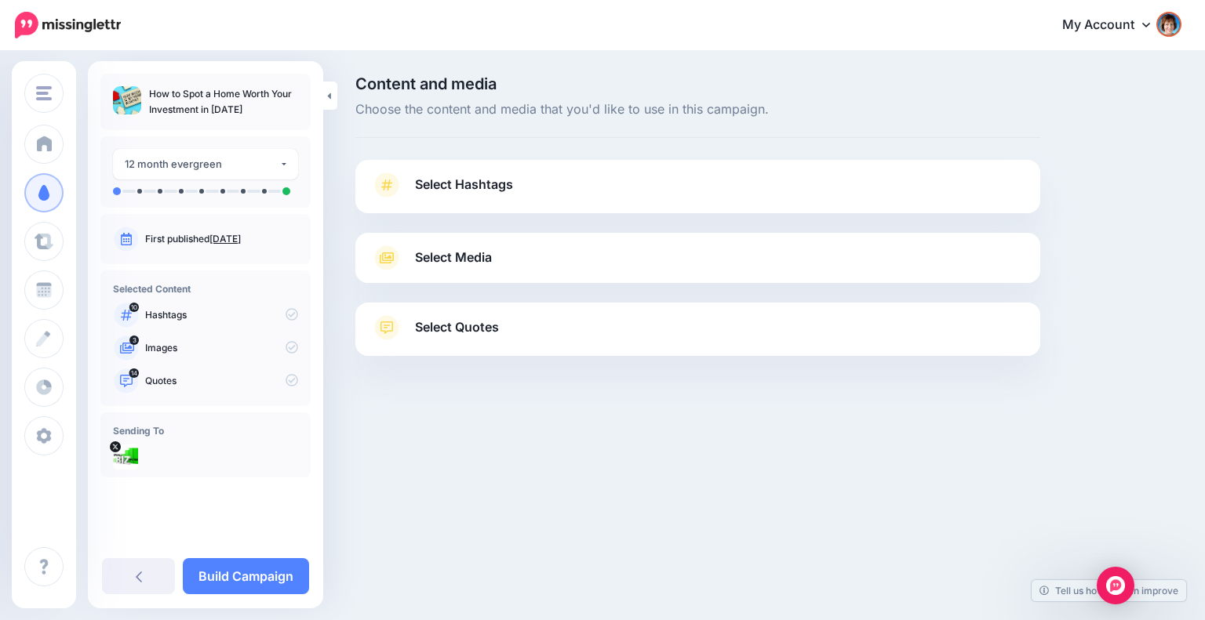
click at [569, 181] on link "Select Hashtags" at bounding box center [697, 193] width 653 height 41
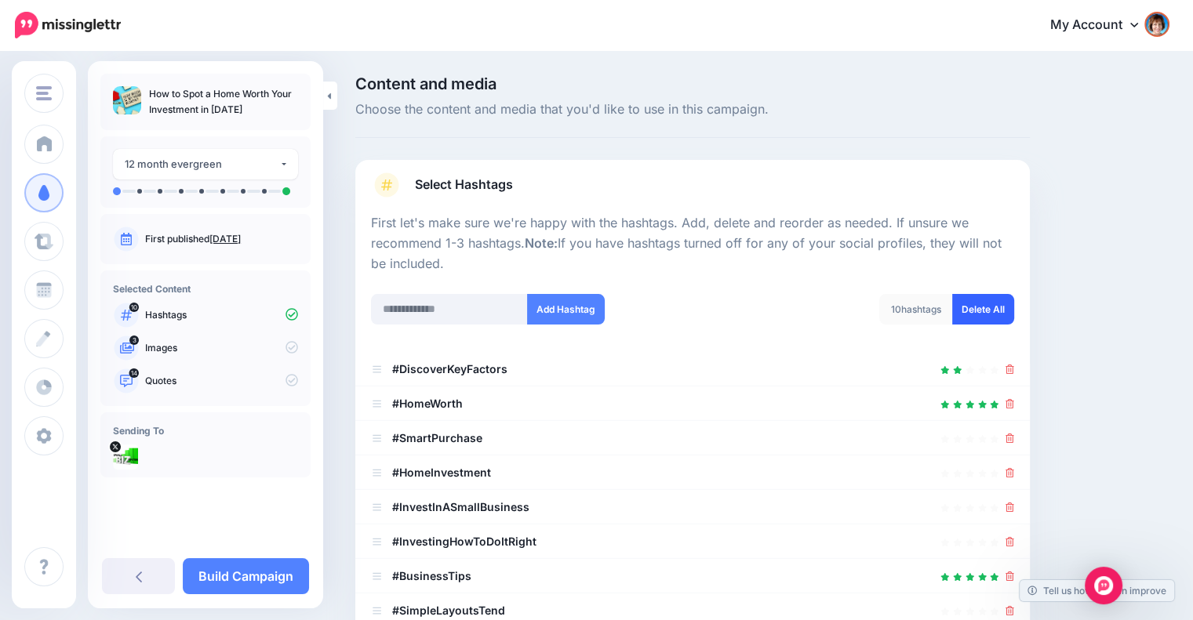
click at [996, 313] on link "Delete All" at bounding box center [983, 309] width 62 height 31
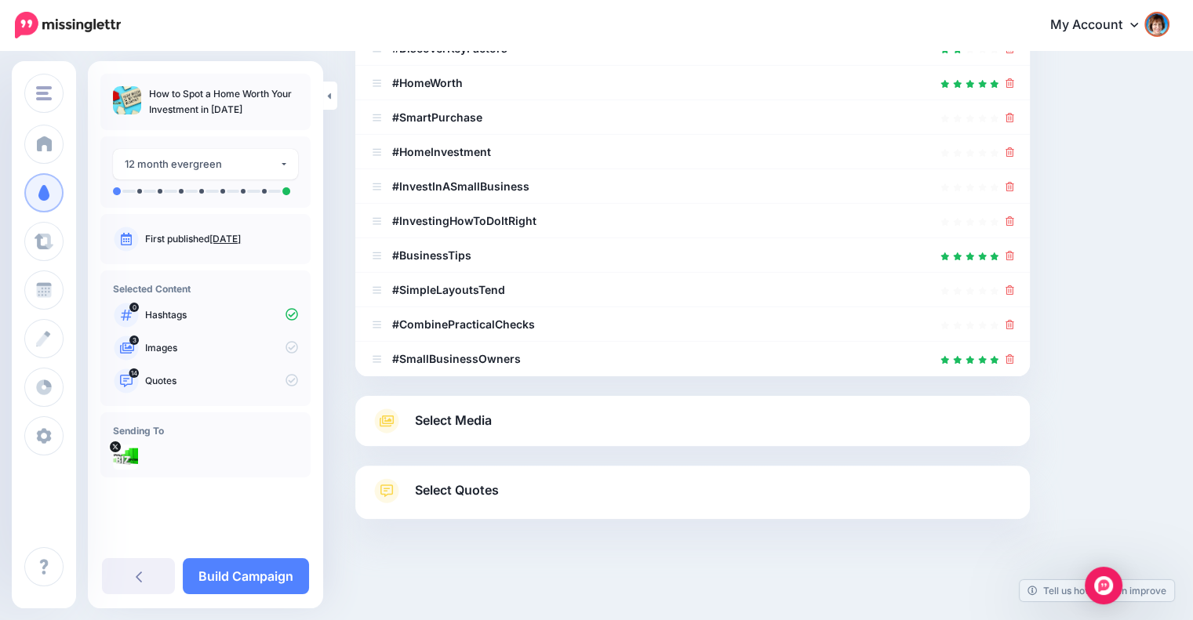
click at [623, 420] on link "Select Media" at bounding box center [692, 421] width 643 height 25
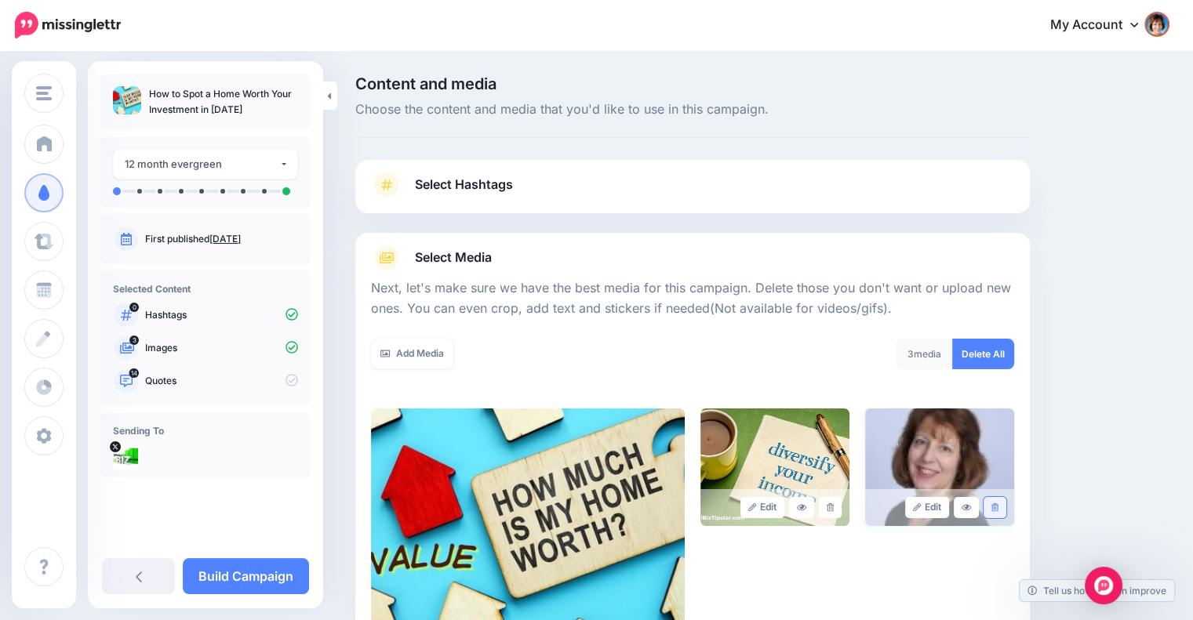
click at [998, 504] on icon at bounding box center [994, 507] width 7 height 9
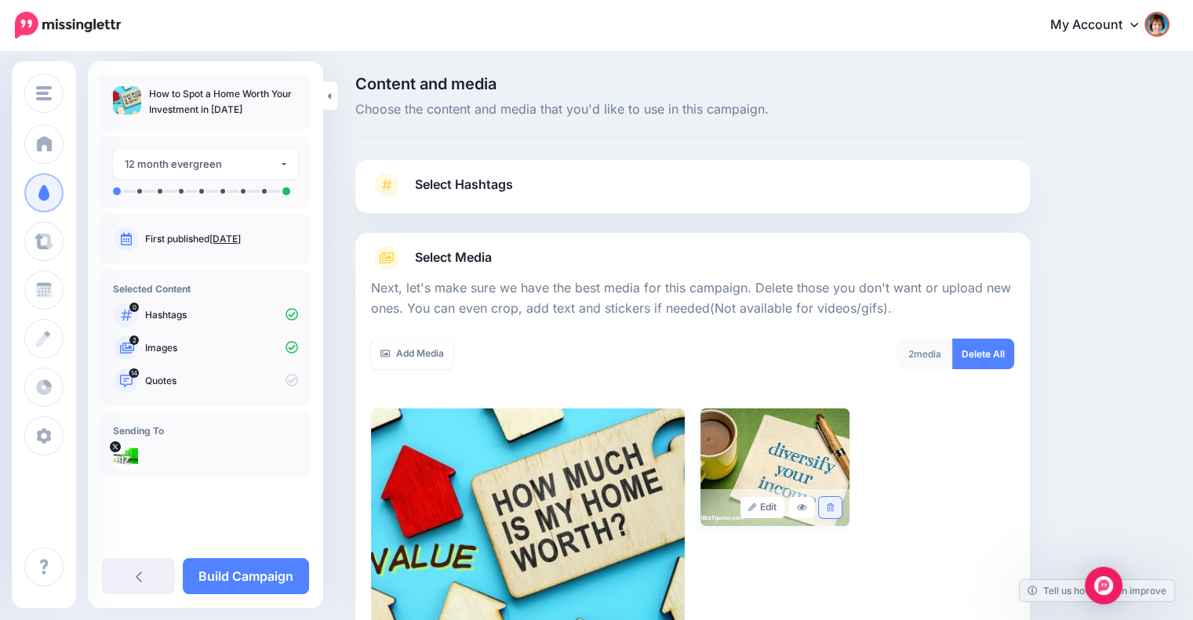
click at [841, 504] on link at bounding box center [830, 507] width 23 height 21
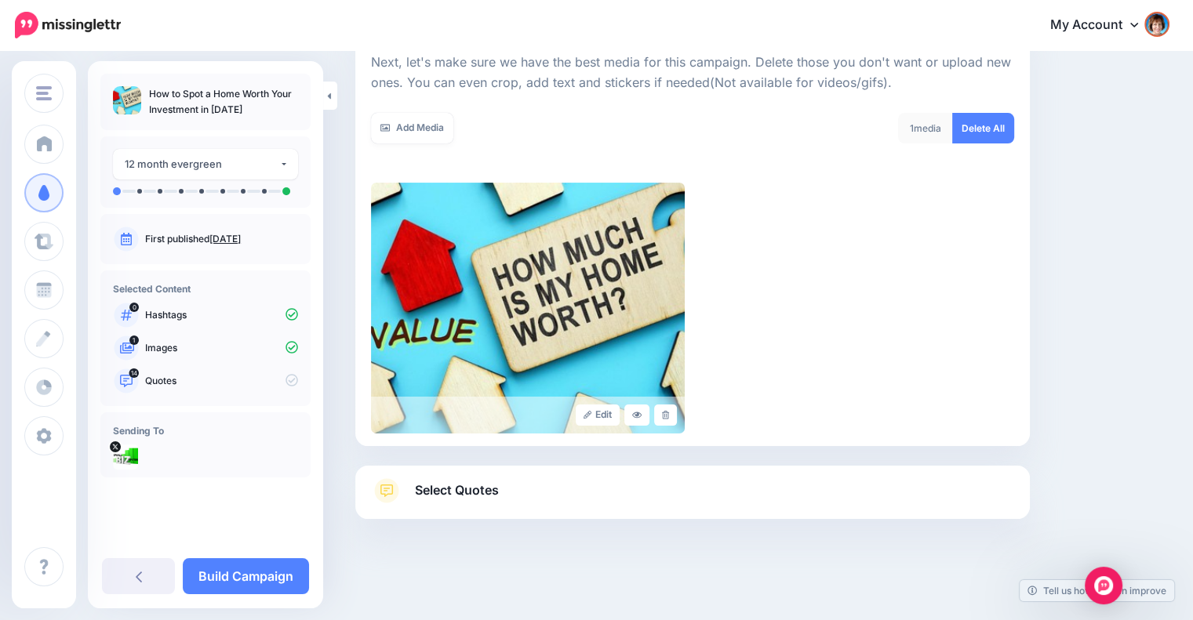
click at [750, 480] on link "Select Quotes" at bounding box center [692, 498] width 643 height 41
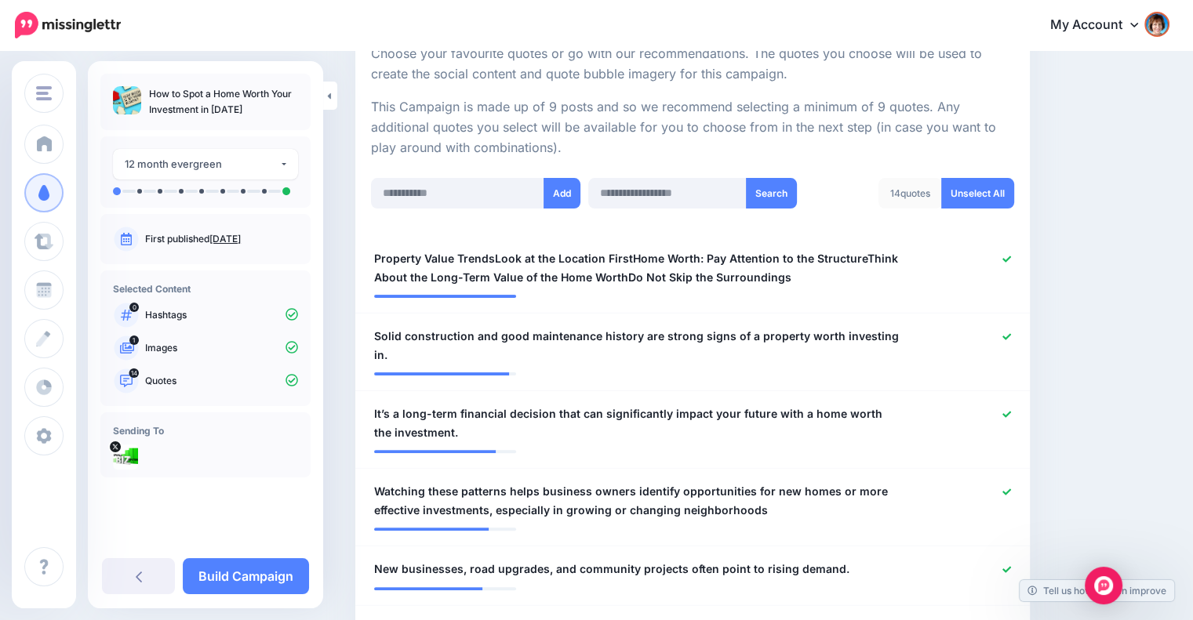
scroll to position [356, 0]
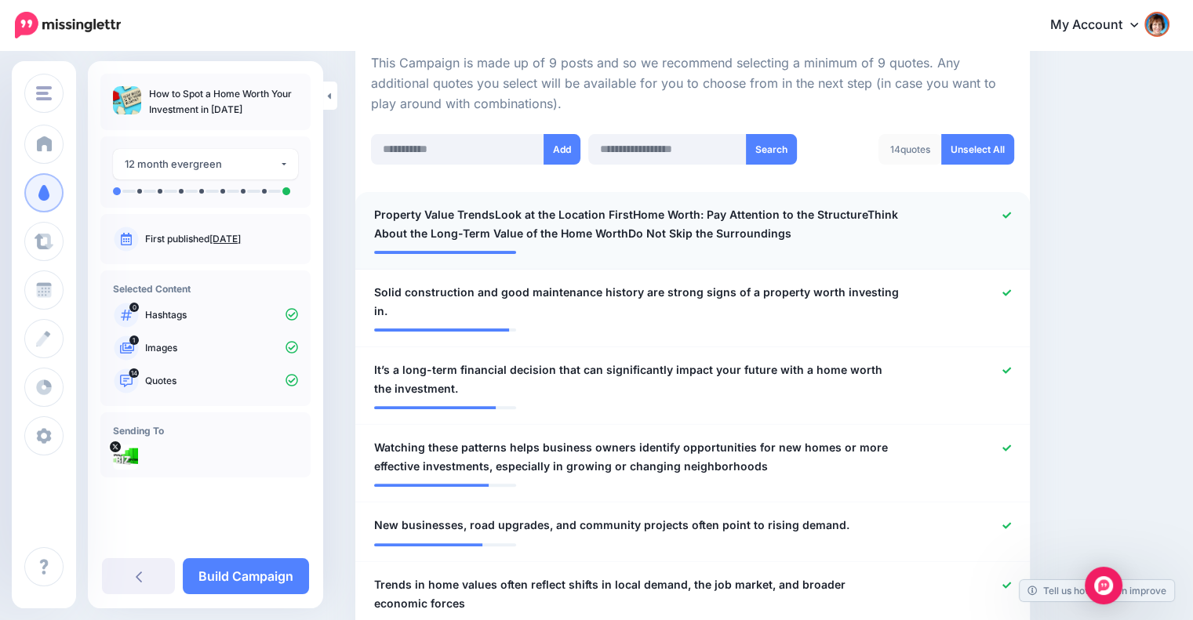
click at [627, 206] on span "Property Value TrendsLook at the Location FirstHome Worth: Pay Attention to the…" at bounding box center [637, 224] width 527 height 38
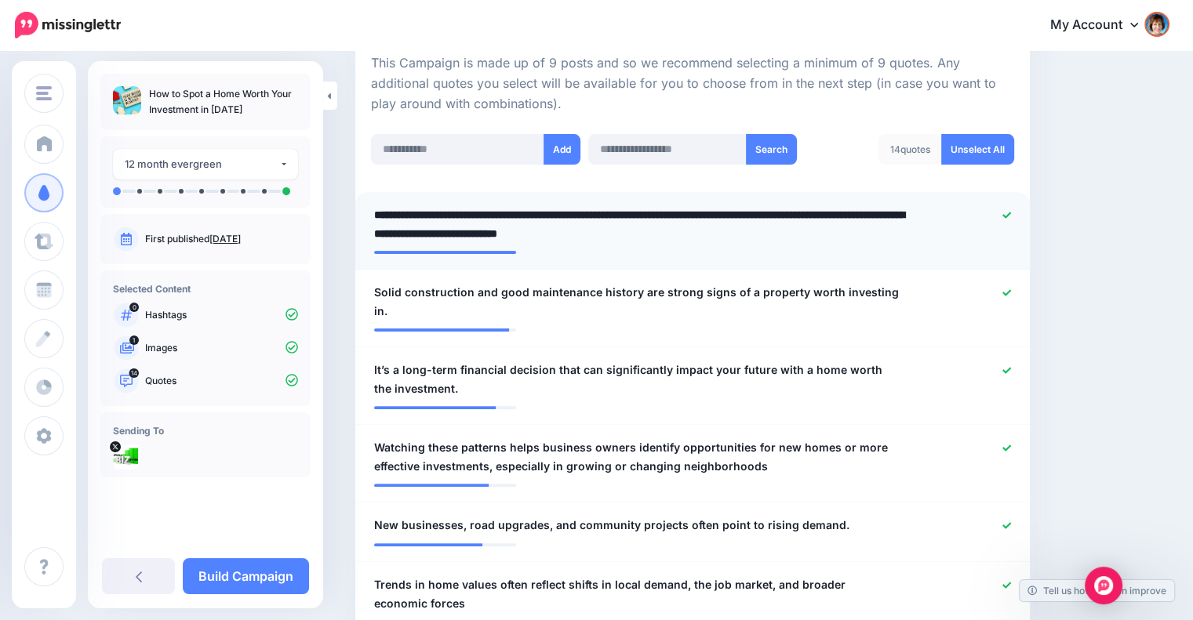
click at [489, 209] on textarea "**********" at bounding box center [641, 224] width 535 height 38
drag, startPoint x: 631, startPoint y: 209, endPoint x: 835, endPoint y: 246, distance: 208.0
click at [835, 246] on li "**********" at bounding box center [692, 231] width 674 height 78
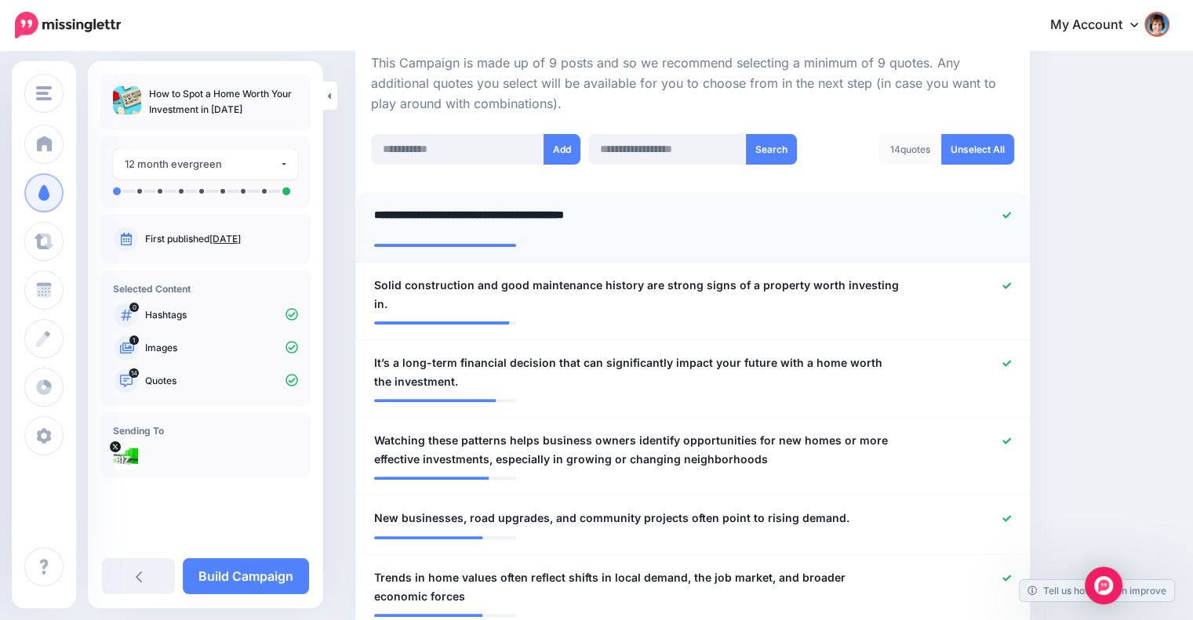
type textarea "**********"
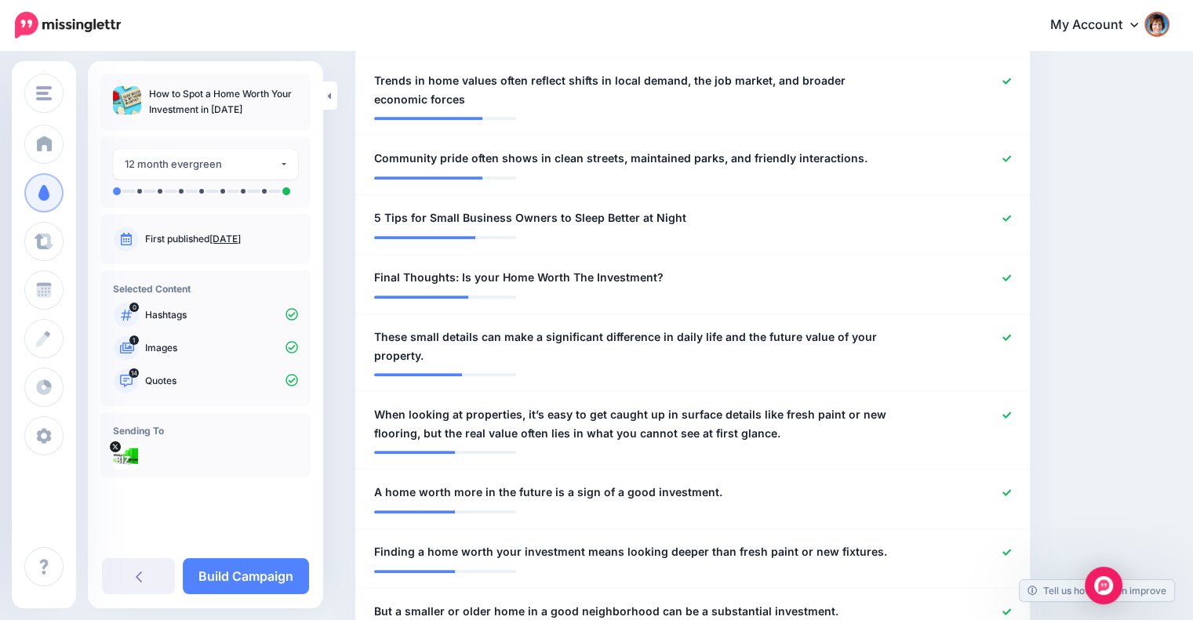
scroll to position [879, 0]
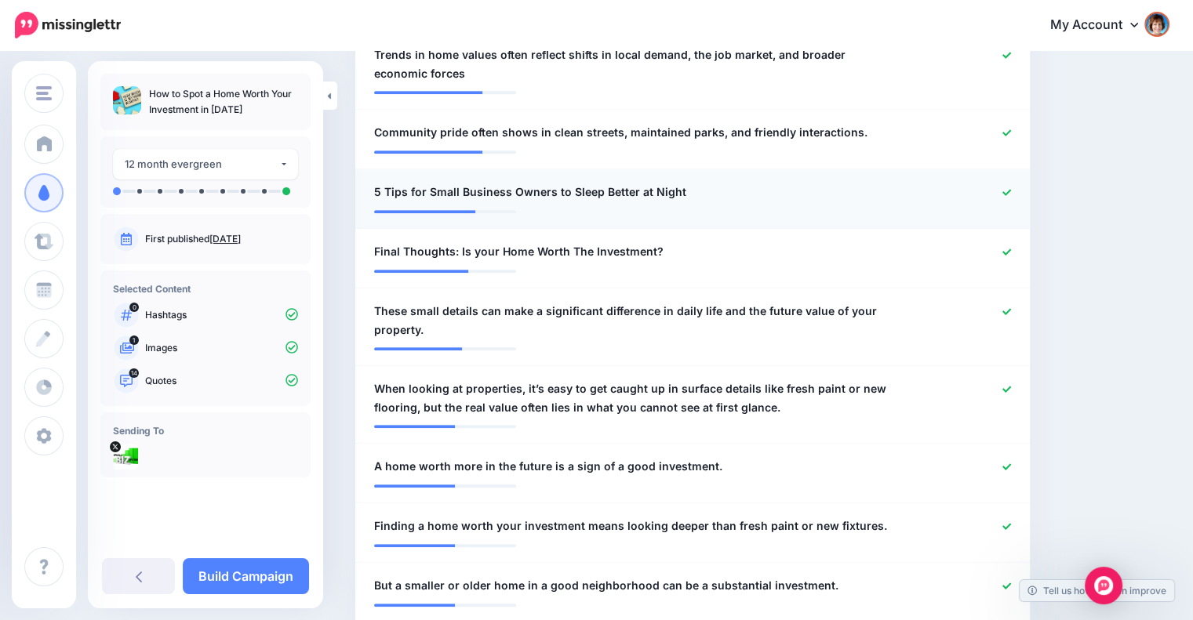
click at [1009, 183] on div at bounding box center [968, 193] width 110 height 20
click at [1011, 248] on icon at bounding box center [1006, 252] width 9 height 9
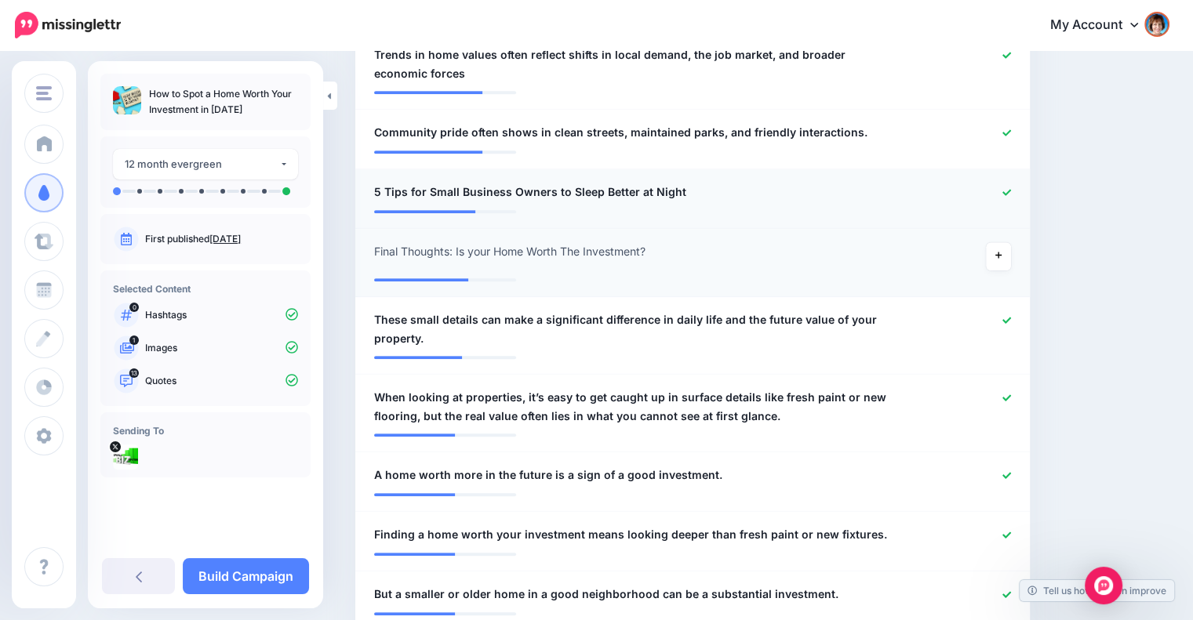
click at [1011, 187] on link at bounding box center [1006, 192] width 9 height 11
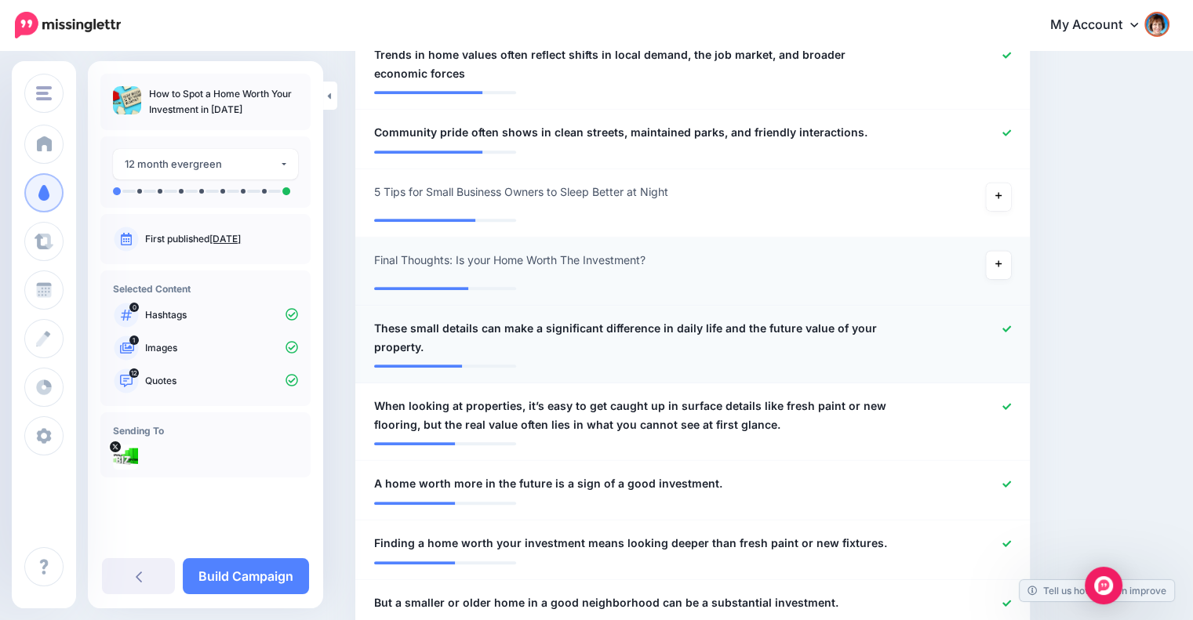
click at [1011, 325] on icon at bounding box center [1006, 329] width 9 height 9
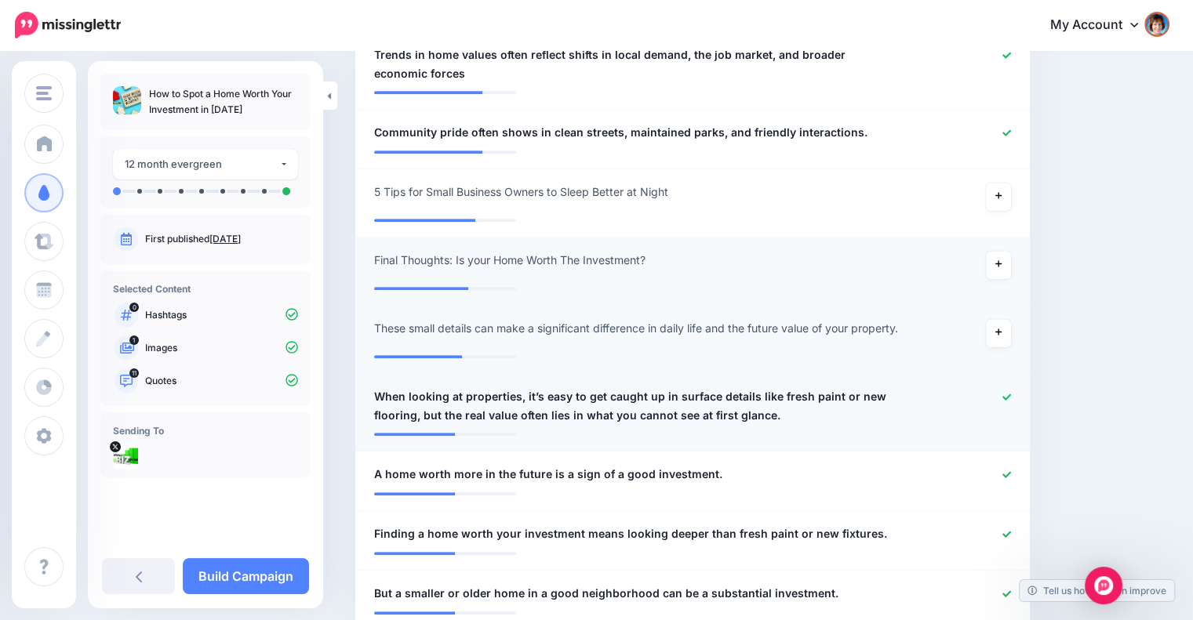
click at [1011, 394] on icon at bounding box center [1006, 397] width 9 height 6
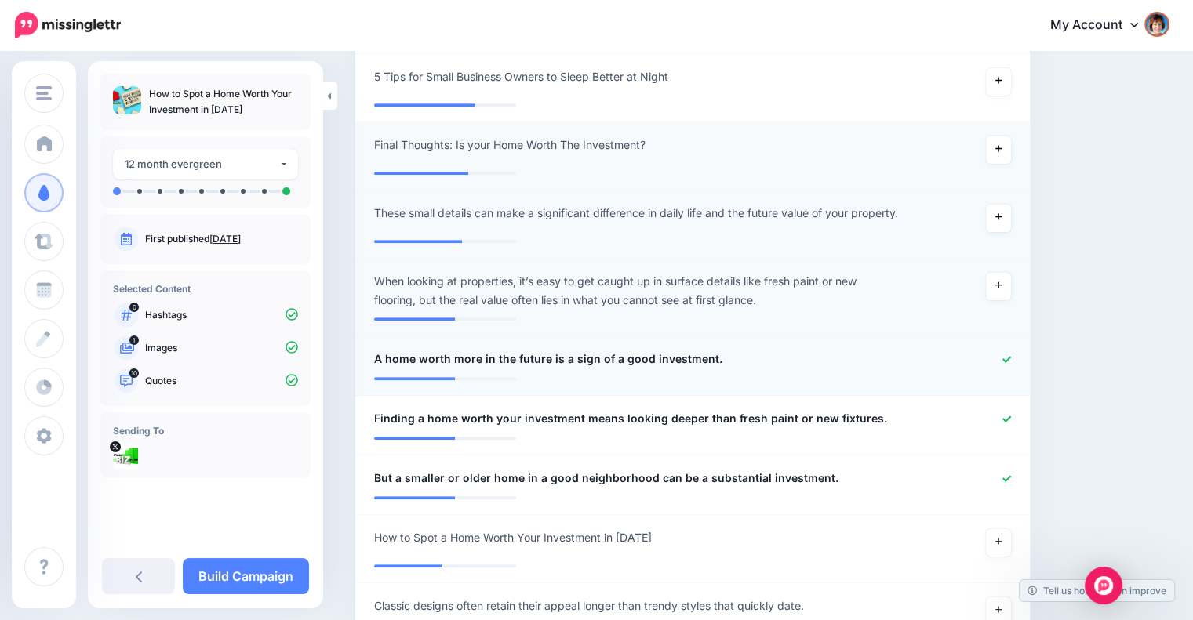
scroll to position [998, 0]
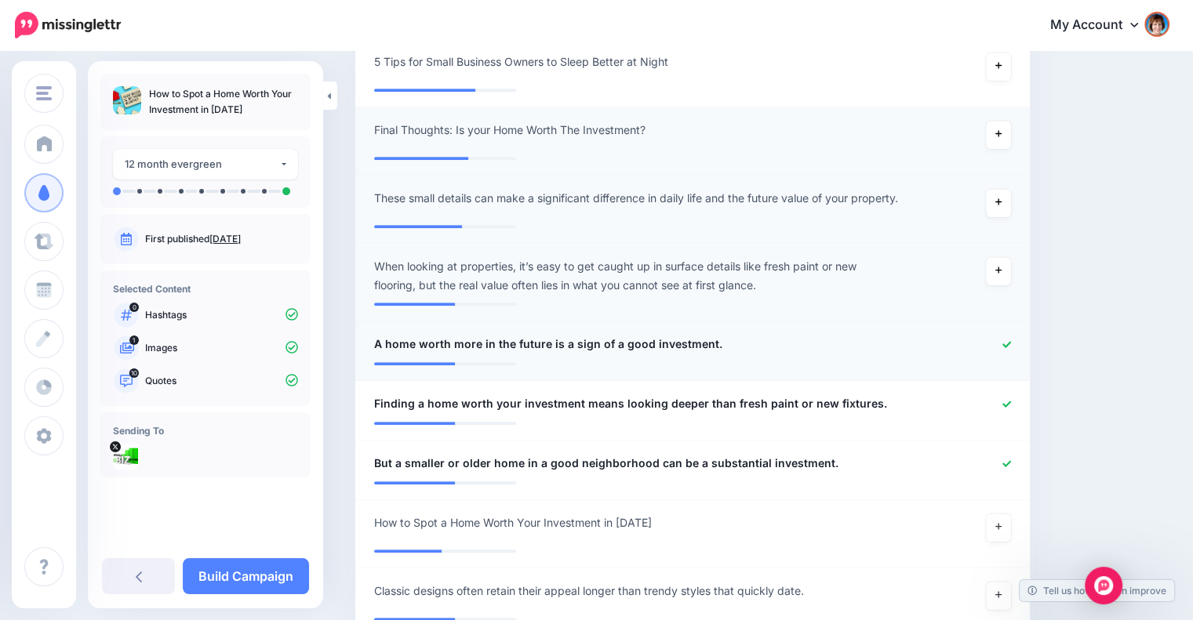
click at [1011, 340] on icon at bounding box center [1006, 344] width 9 height 9
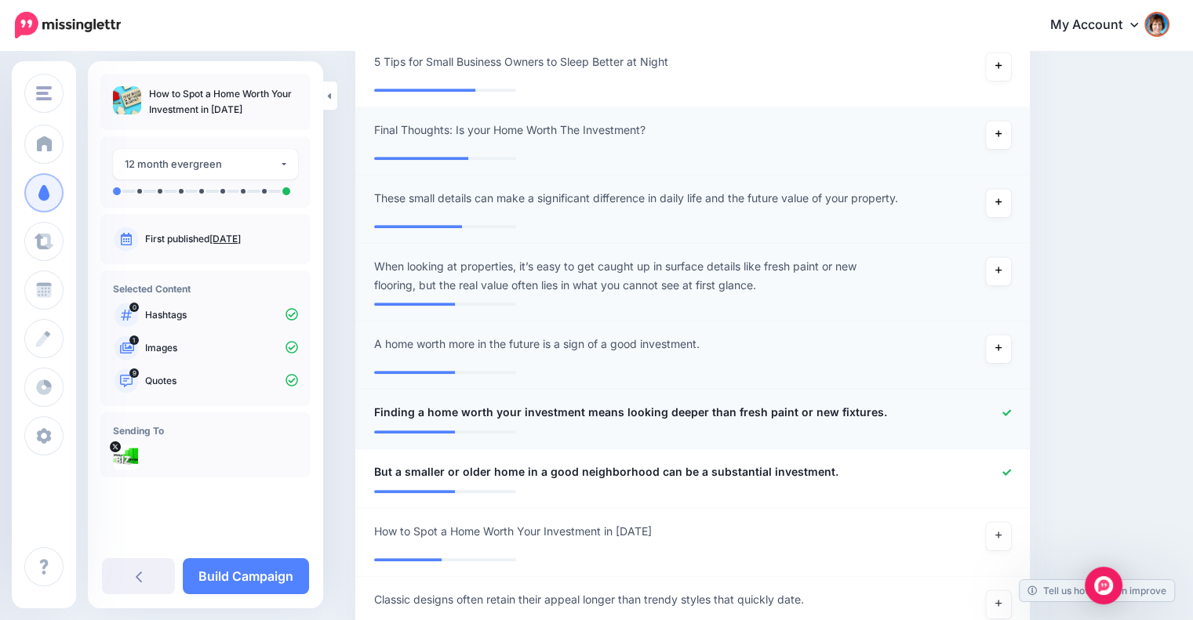
click at [1010, 390] on li "**********" at bounding box center [692, 420] width 674 height 60
click at [1010, 403] on div at bounding box center [968, 413] width 110 height 20
click at [1011, 409] on icon at bounding box center [1006, 412] width 9 height 6
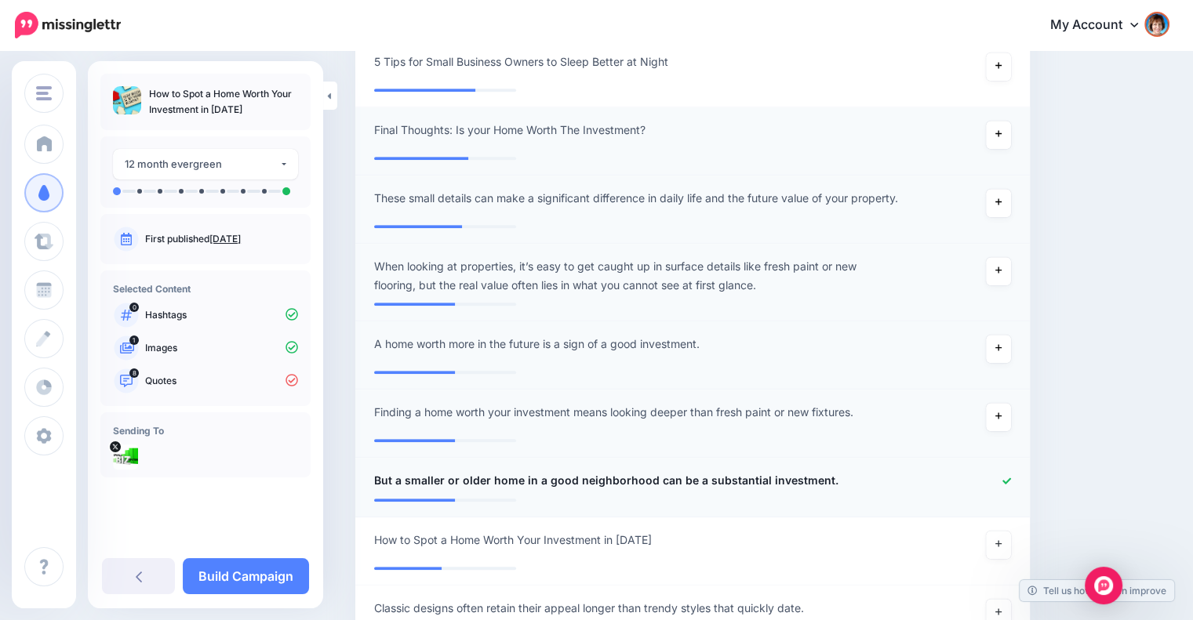
click at [1018, 471] on div at bounding box center [968, 481] width 110 height 20
click at [1023, 471] on div at bounding box center [968, 481] width 110 height 20
click at [1011, 478] on icon at bounding box center [1006, 481] width 9 height 6
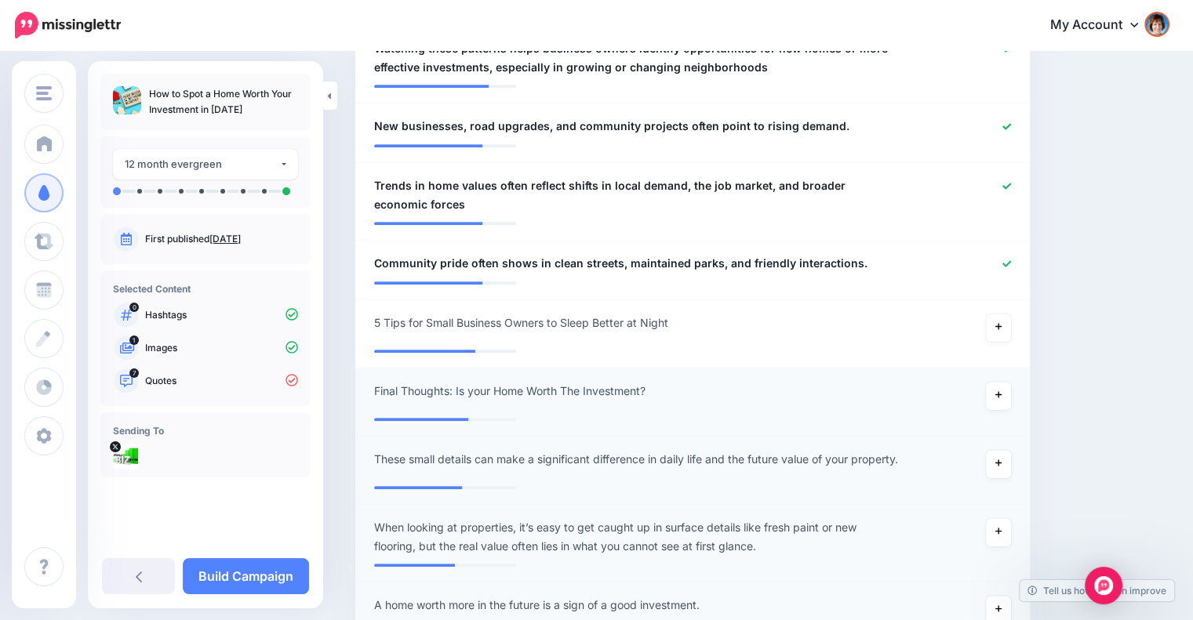
scroll to position [737, 0]
click at [1001, 391] on icon at bounding box center [998, 395] width 6 height 9
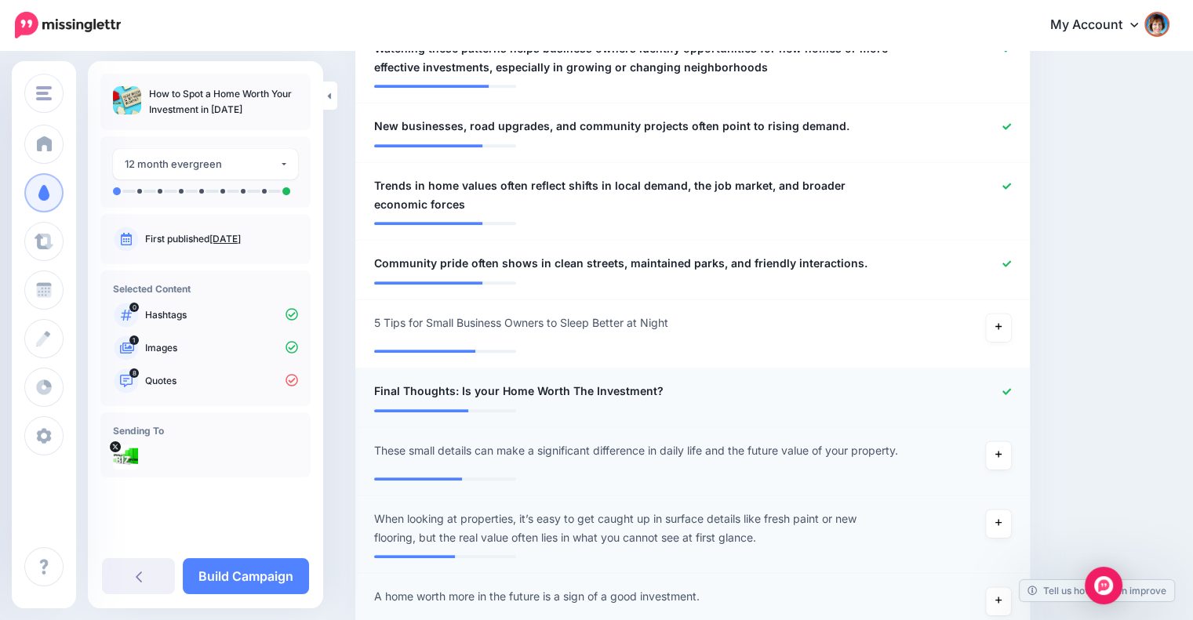
click at [1011, 387] on icon at bounding box center [1006, 391] width 9 height 9
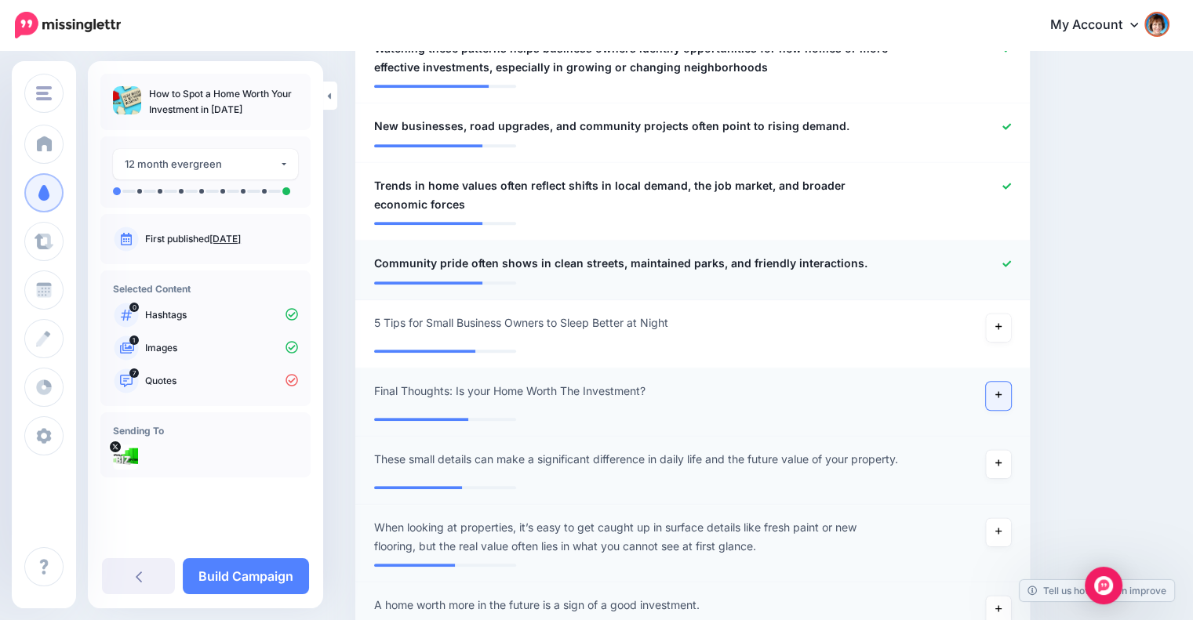
click at [1011, 260] on icon at bounding box center [1006, 263] width 9 height 6
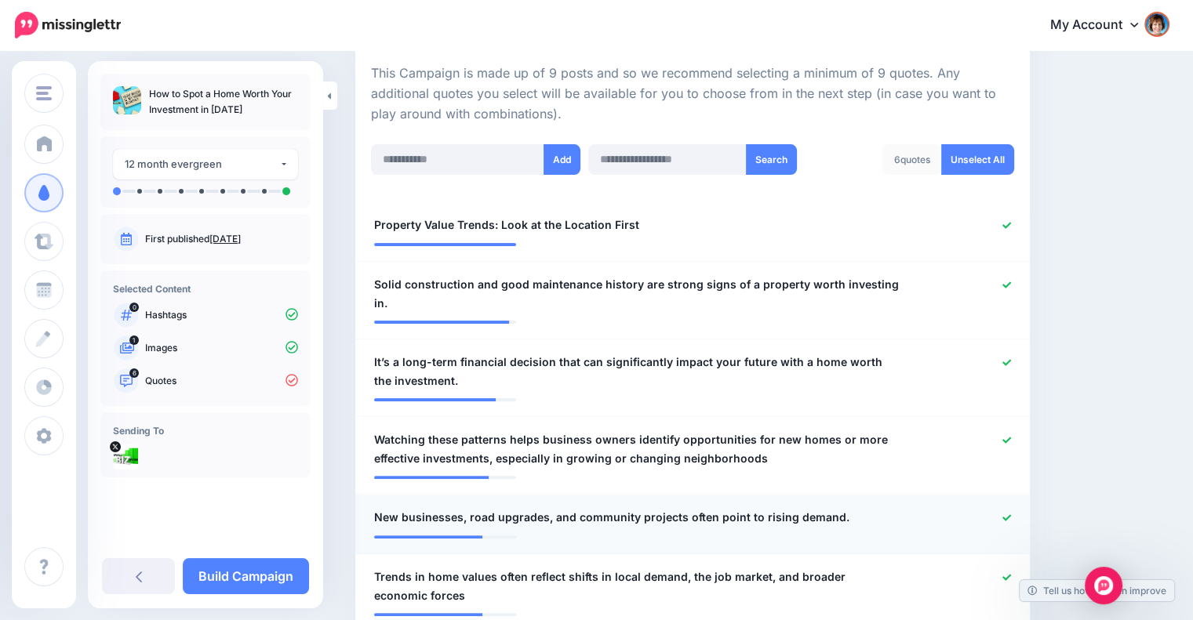
scroll to position [345, 0]
click at [1011, 227] on icon at bounding box center [1006, 226] width 9 height 9
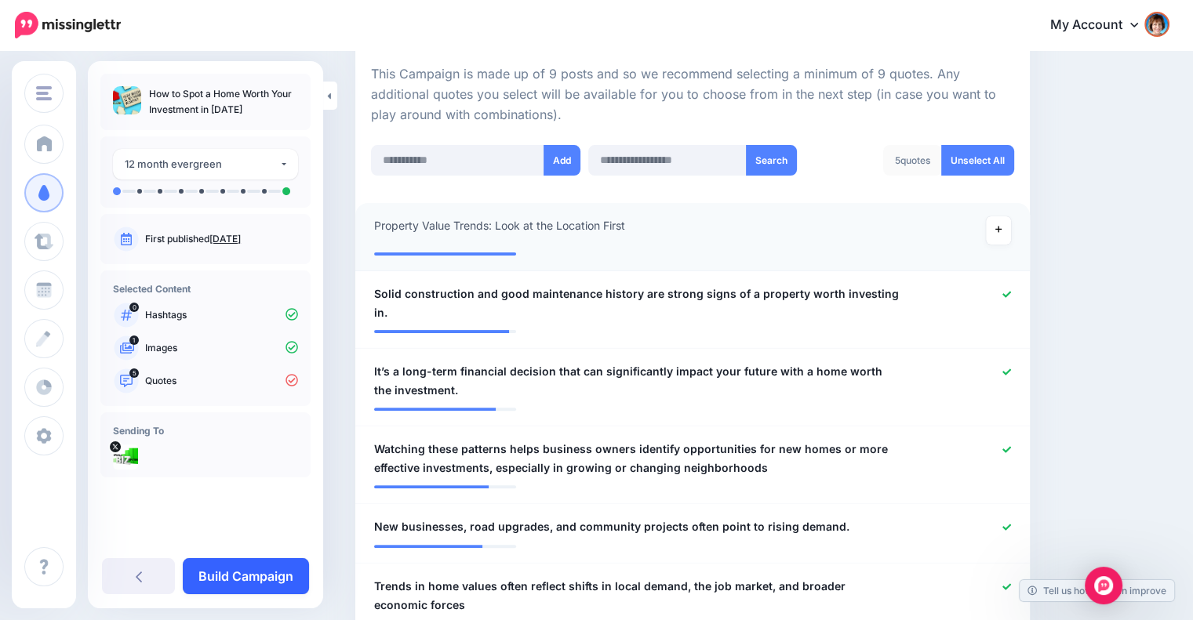
click at [276, 576] on link "Build Campaign" at bounding box center [246, 576] width 126 height 36
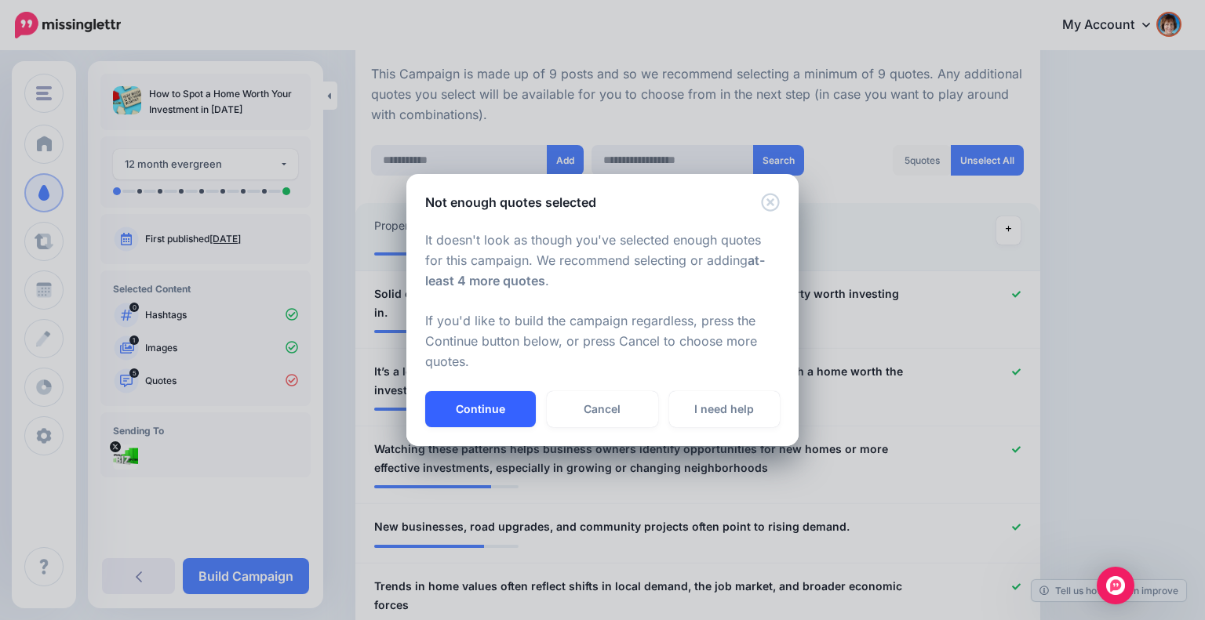
click at [467, 398] on button "Continue" at bounding box center [480, 409] width 111 height 36
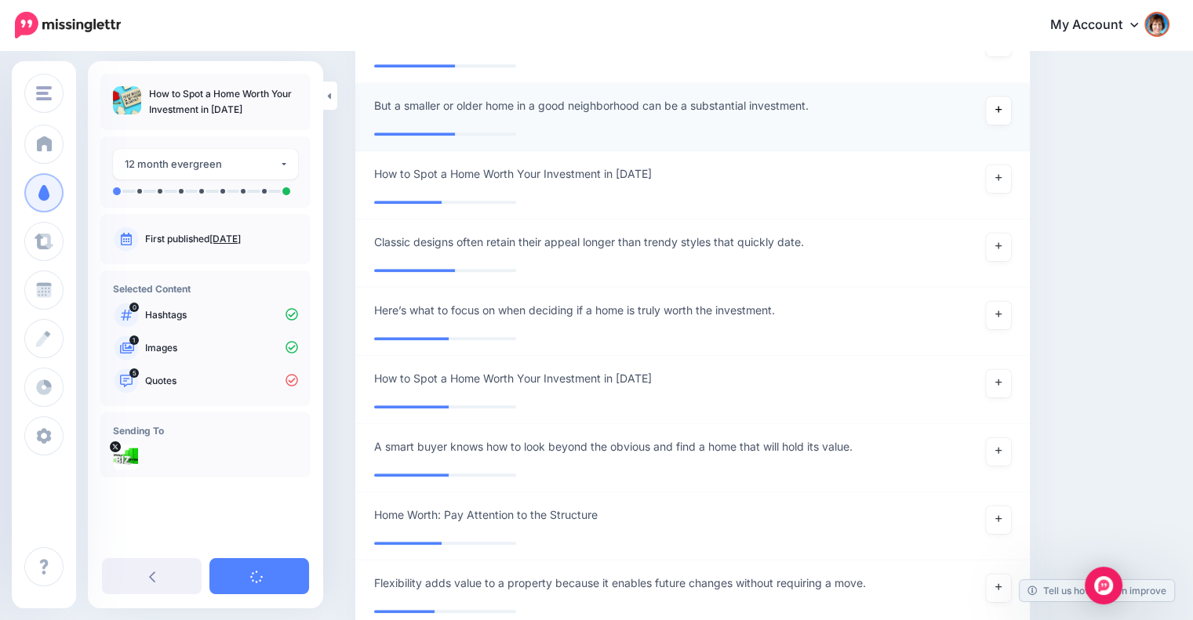
scroll to position [1521, 0]
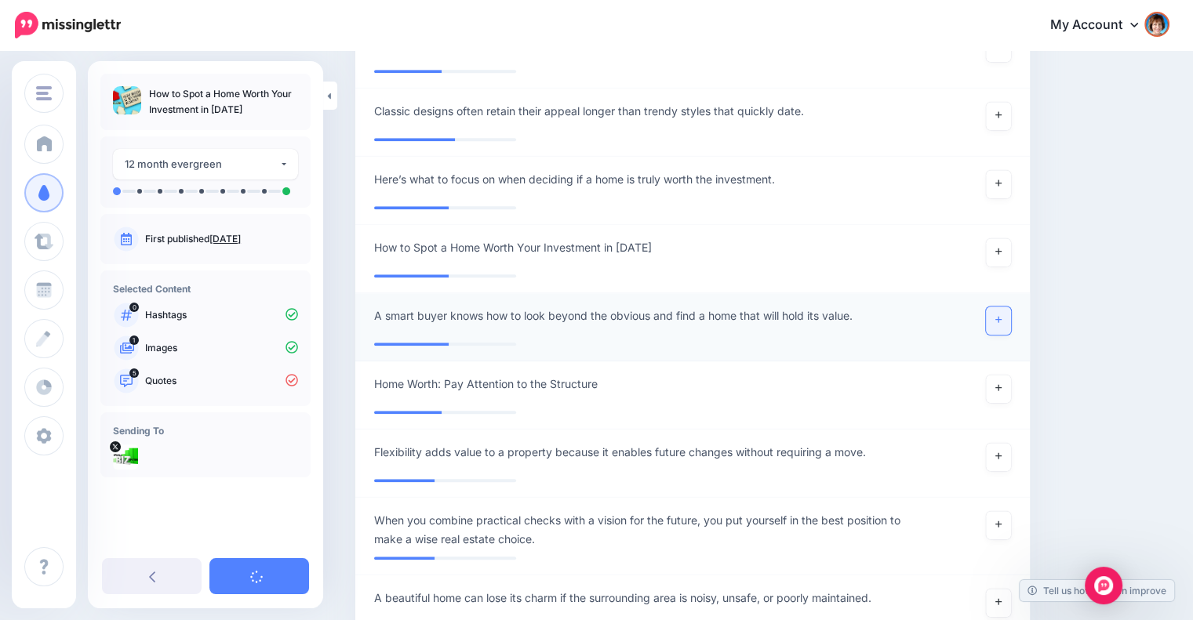
click at [1007, 307] on link at bounding box center [998, 321] width 25 height 28
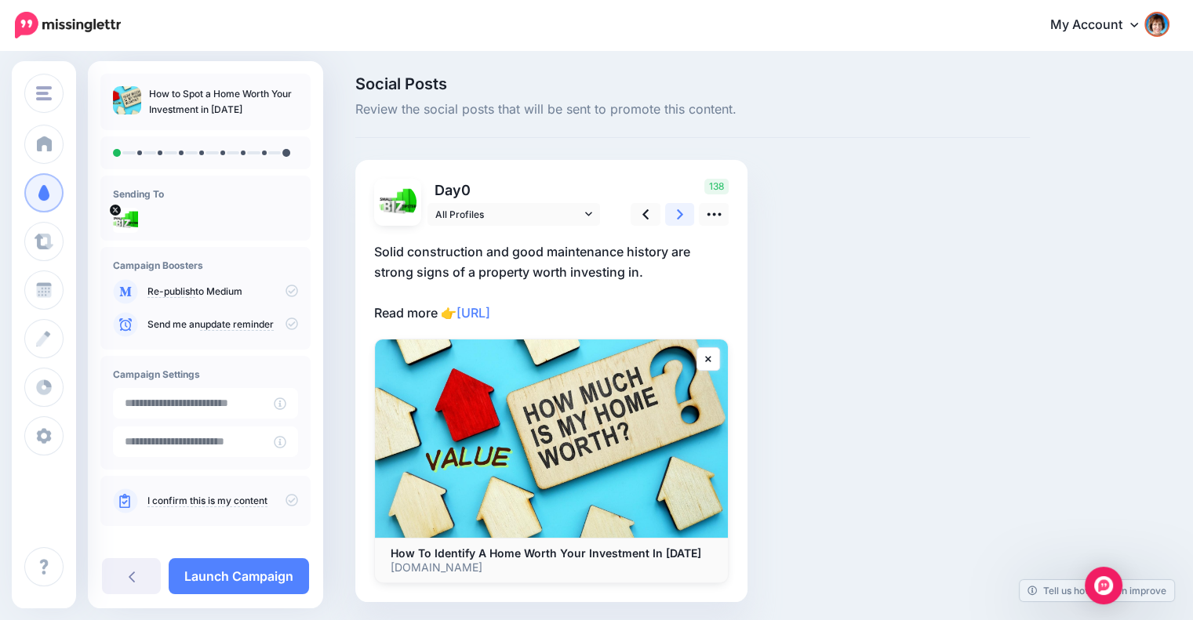
click at [681, 219] on icon at bounding box center [680, 214] width 6 height 16
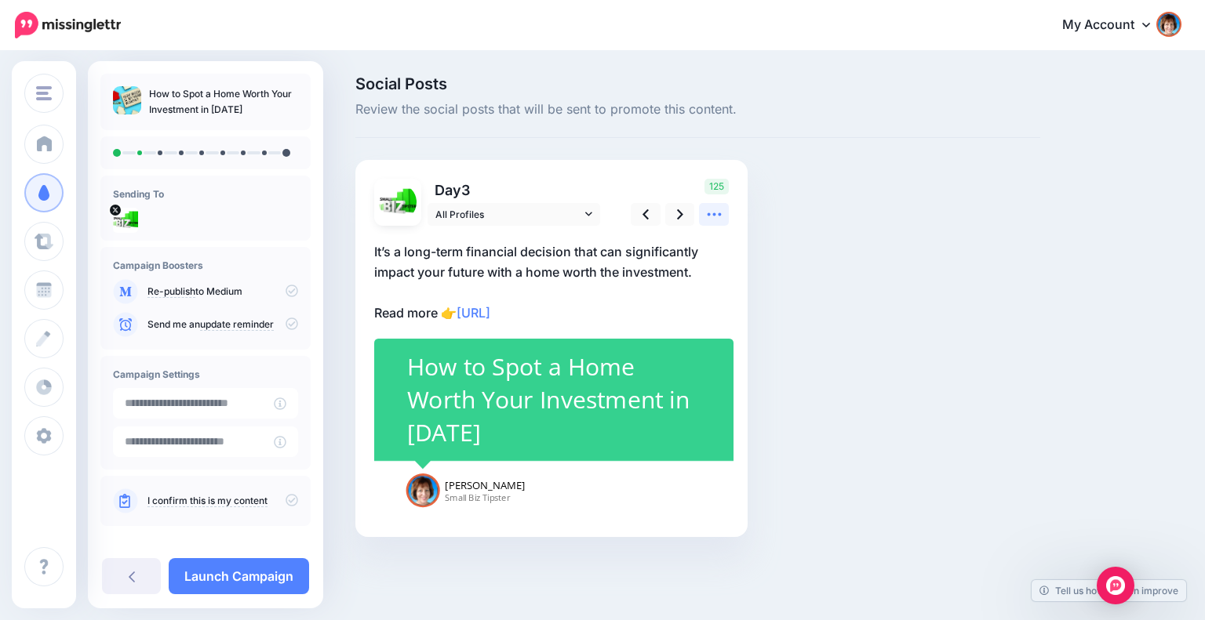
click at [716, 218] on icon at bounding box center [714, 214] width 16 height 16
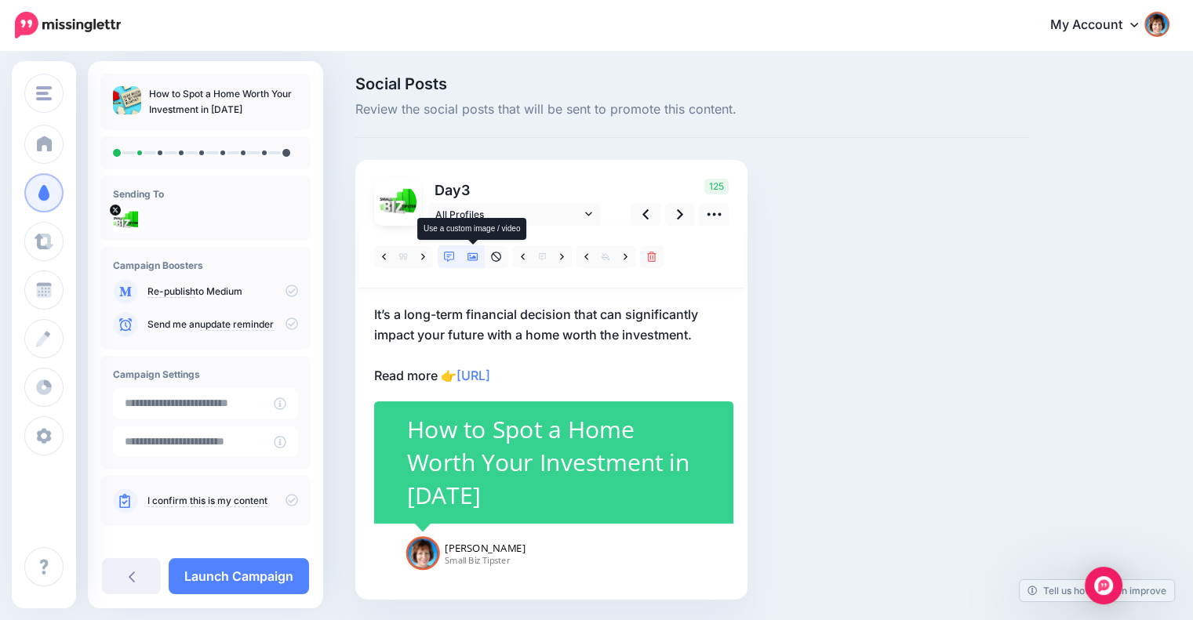
click at [474, 254] on icon at bounding box center [472, 257] width 11 height 11
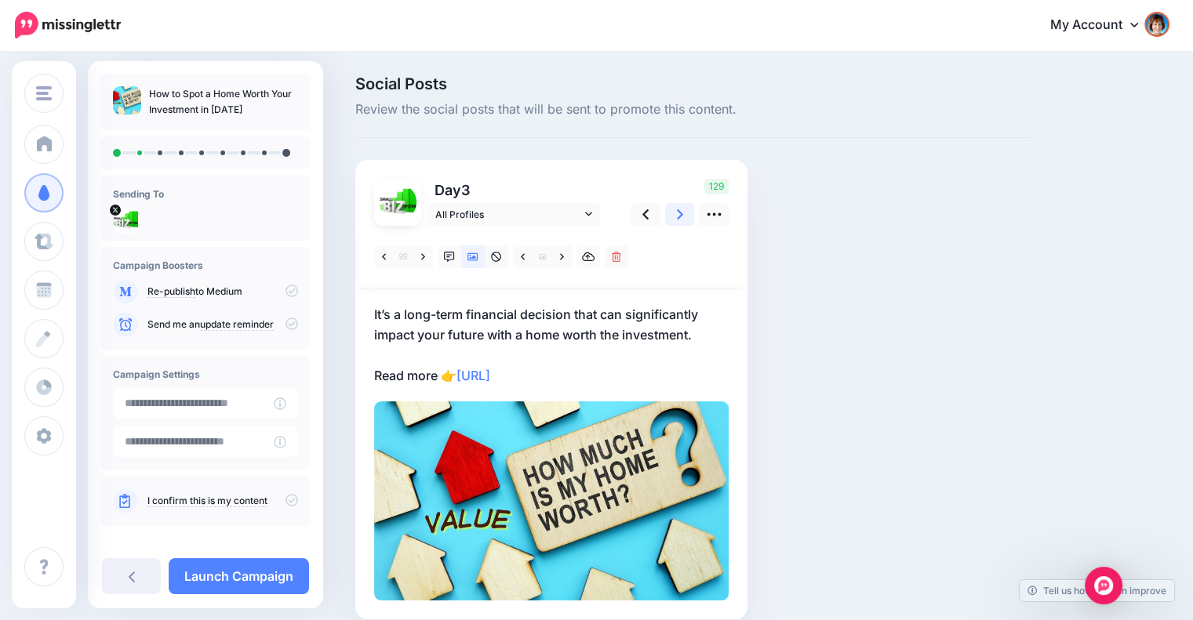
click at [677, 217] on icon at bounding box center [680, 214] width 6 height 16
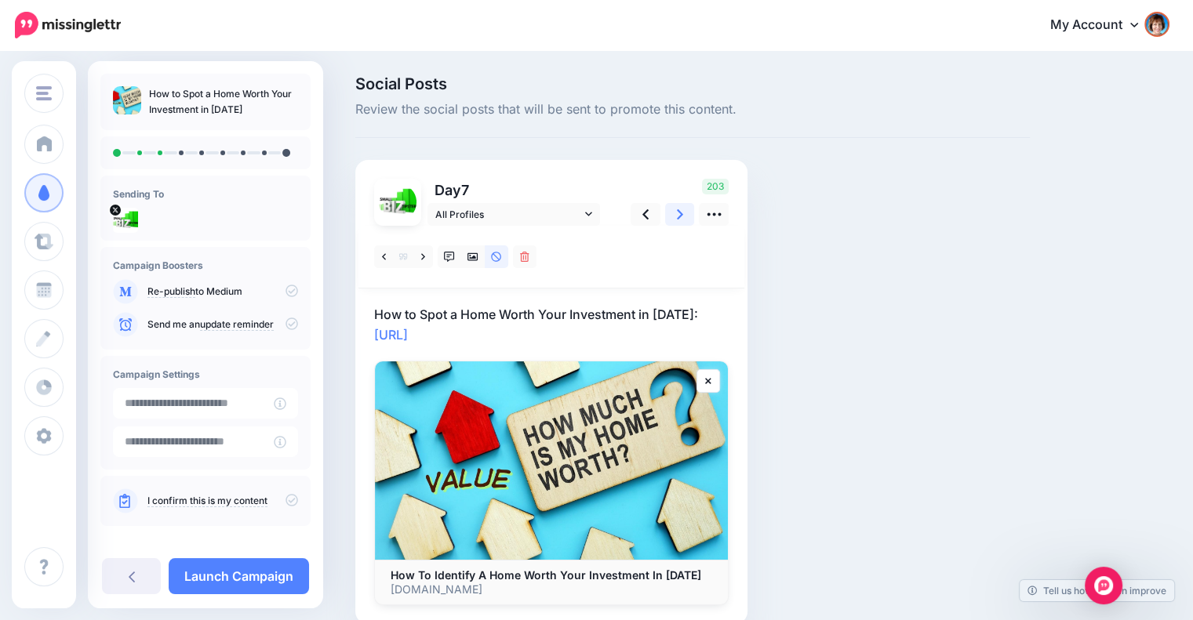
click at [677, 217] on icon at bounding box center [680, 214] width 6 height 16
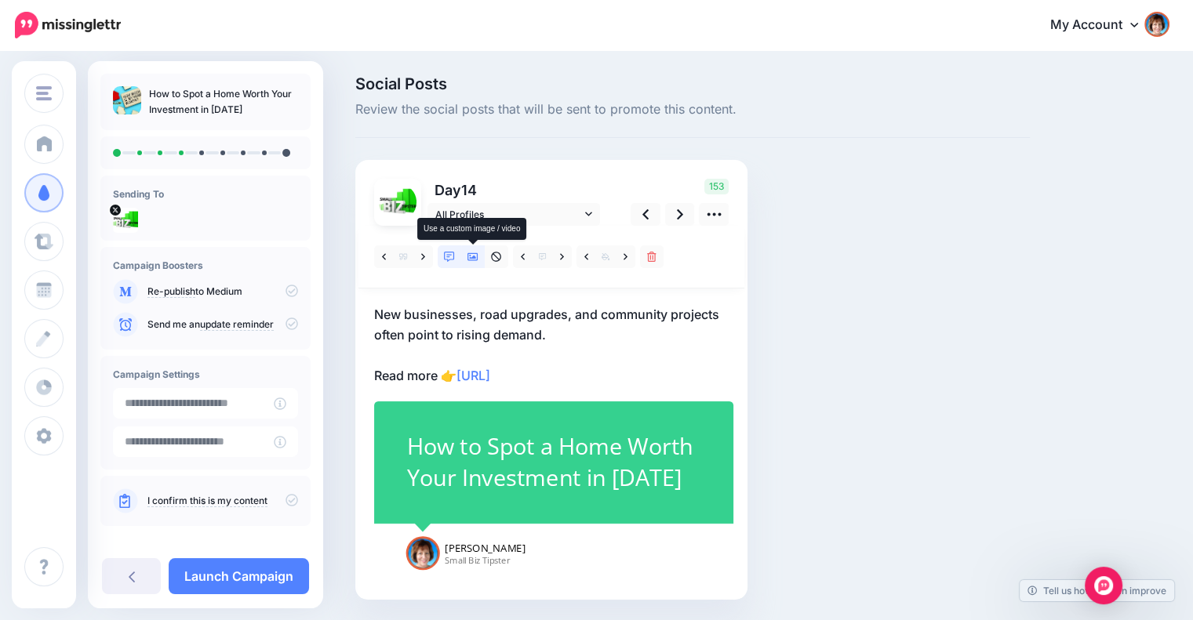
click at [475, 254] on icon at bounding box center [472, 257] width 11 height 11
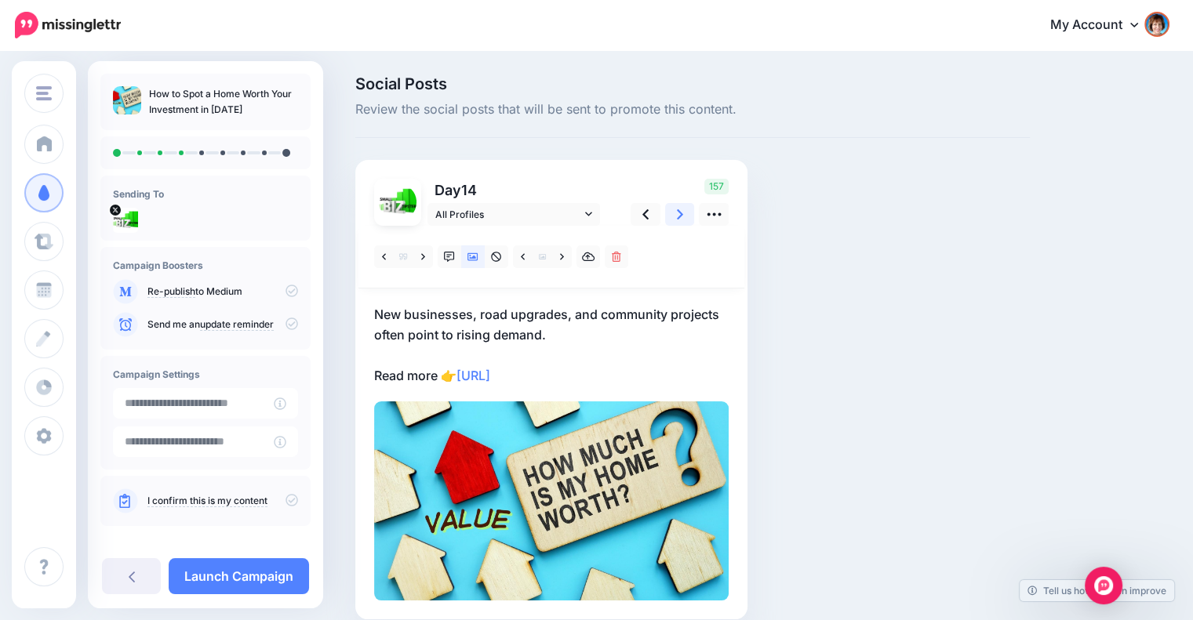
click at [680, 211] on icon at bounding box center [680, 214] width 6 height 16
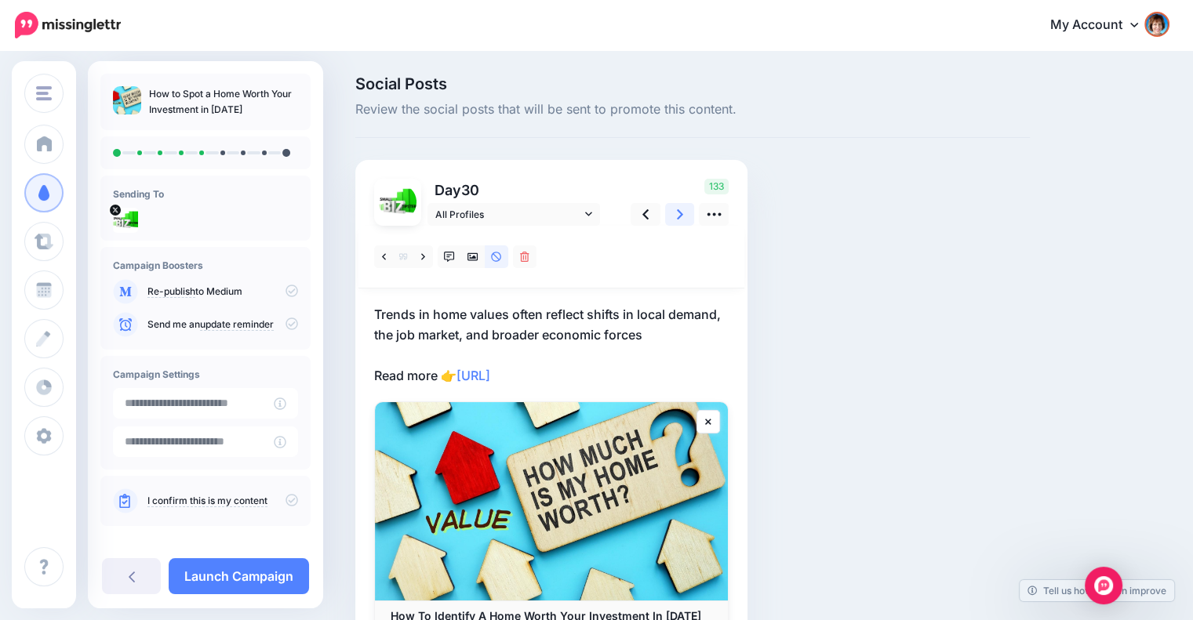
click at [680, 211] on icon at bounding box center [680, 214] width 6 height 16
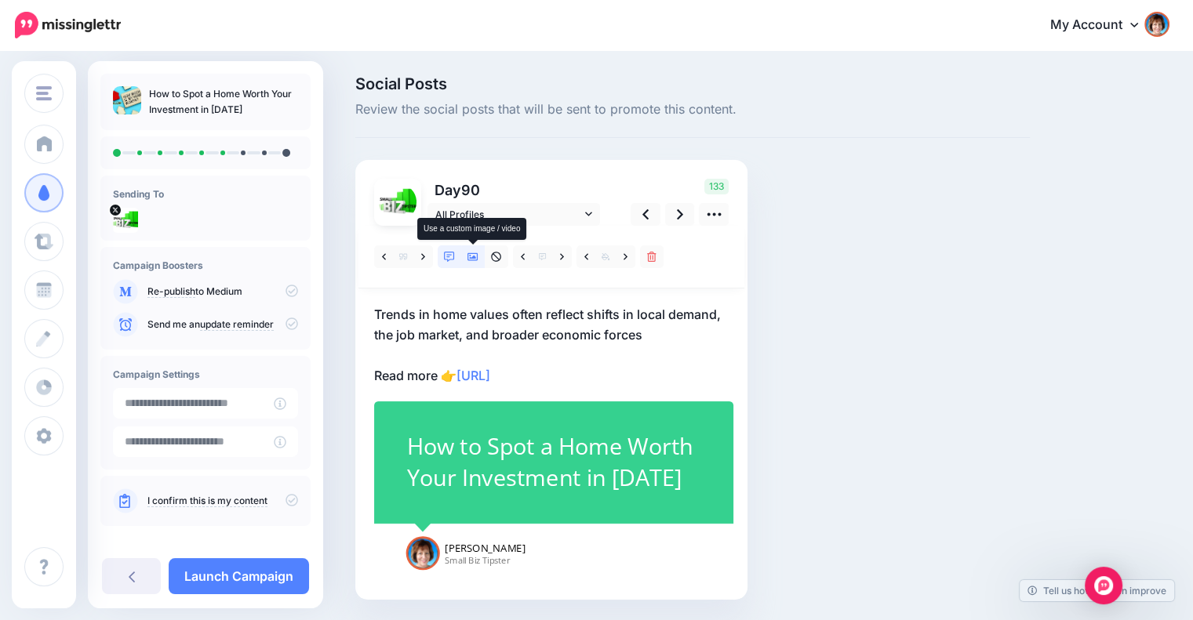
click at [477, 256] on icon at bounding box center [472, 257] width 11 height 11
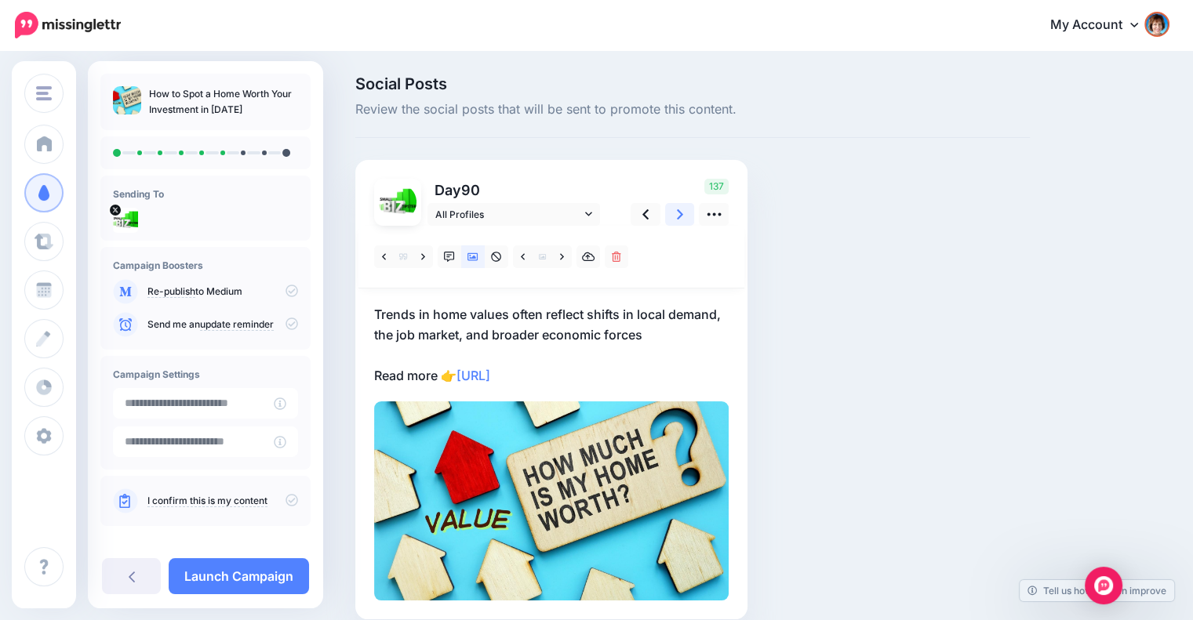
click at [679, 216] on icon at bounding box center [680, 214] width 6 height 10
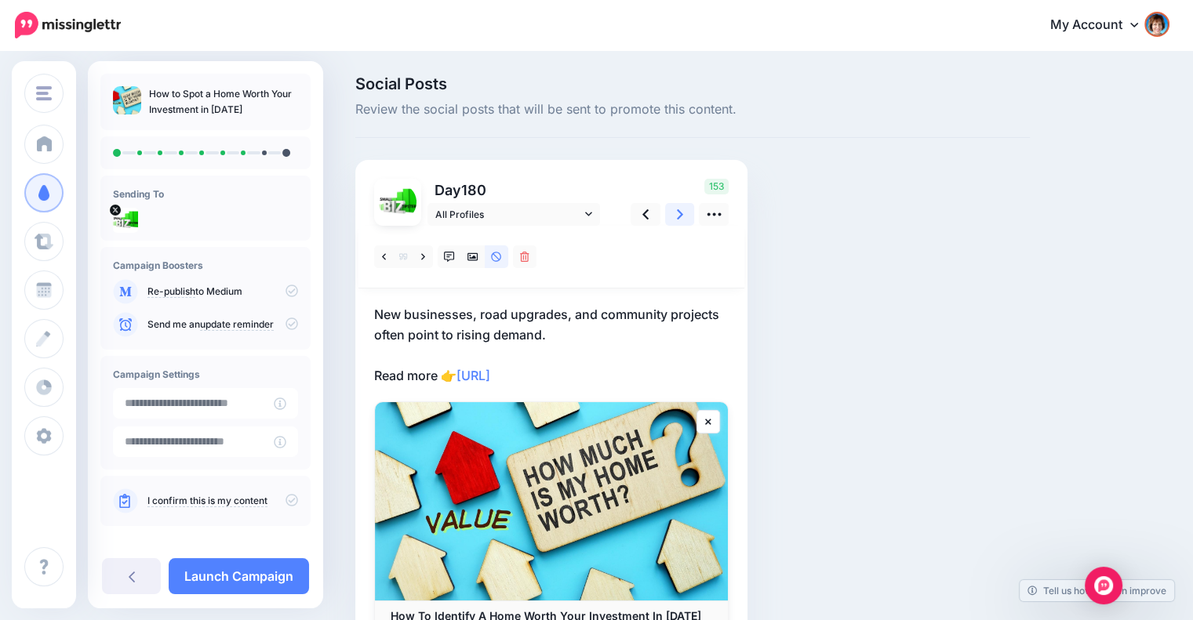
click at [685, 213] on link at bounding box center [680, 214] width 30 height 23
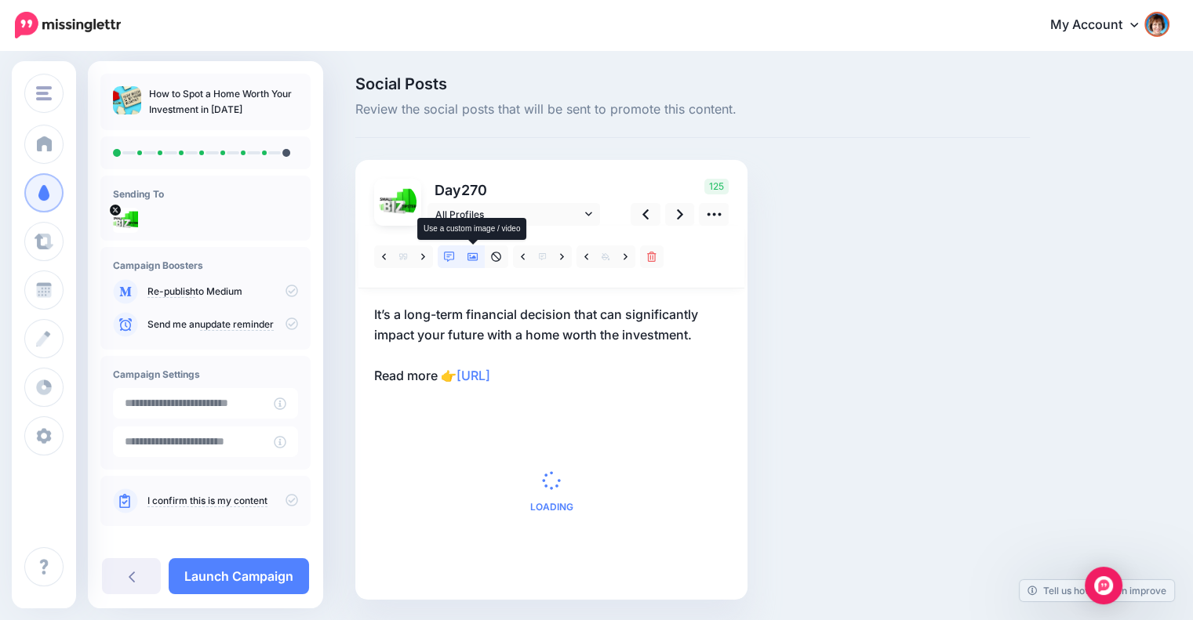
click at [477, 253] on icon at bounding box center [472, 257] width 11 height 11
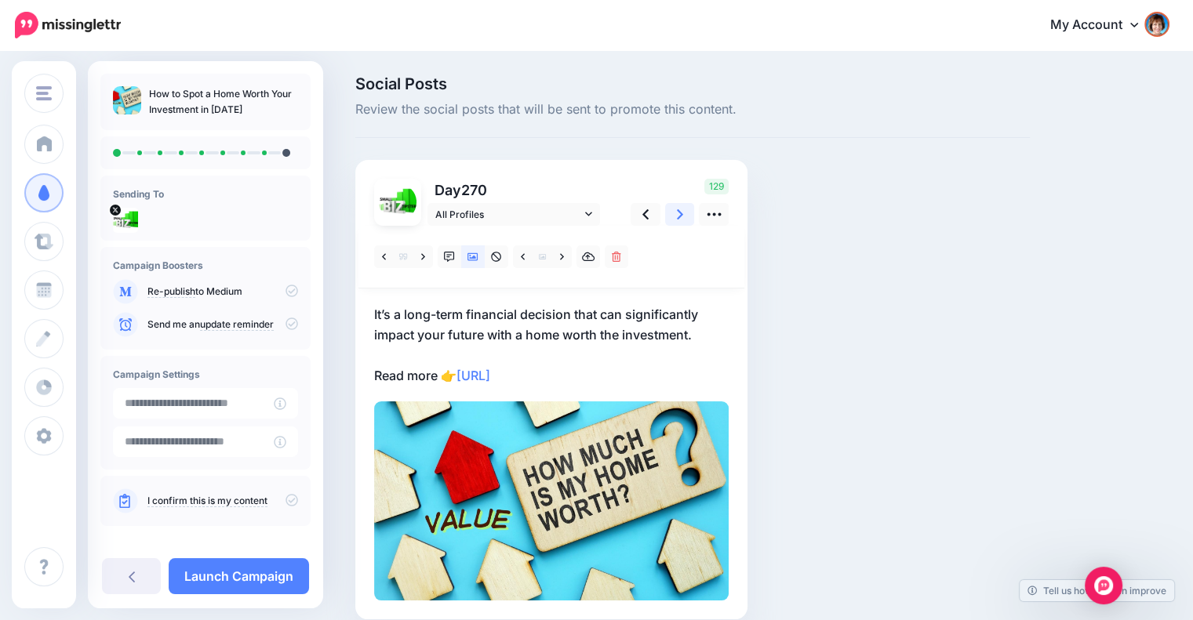
click at [674, 214] on link at bounding box center [680, 214] width 30 height 23
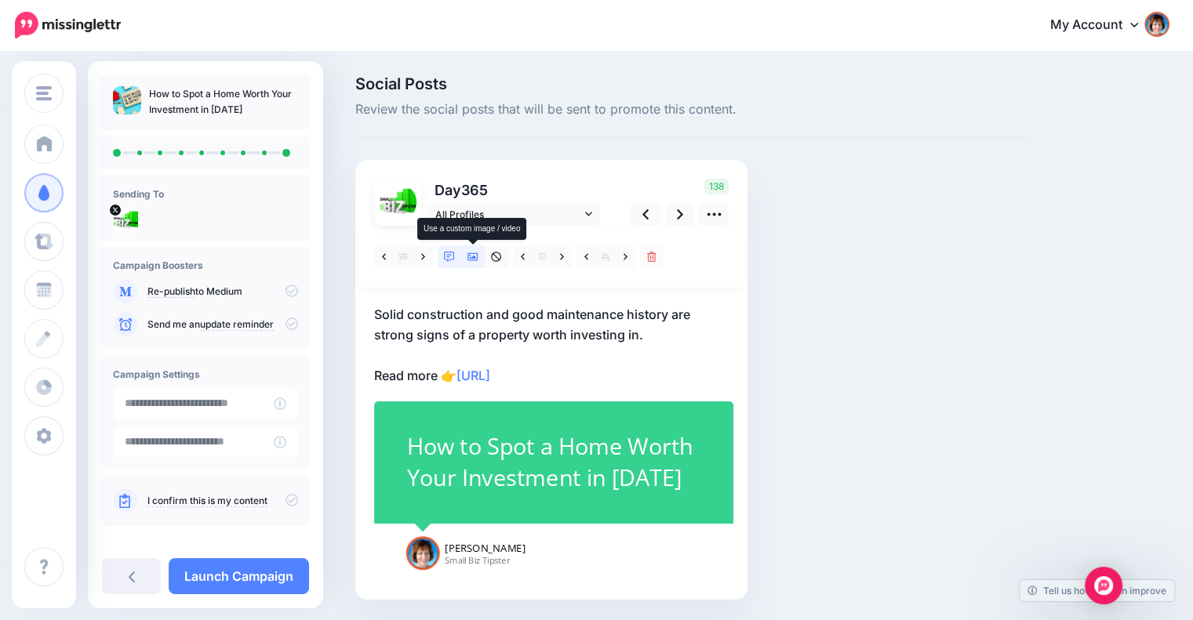
click at [477, 253] on icon at bounding box center [472, 257] width 11 height 11
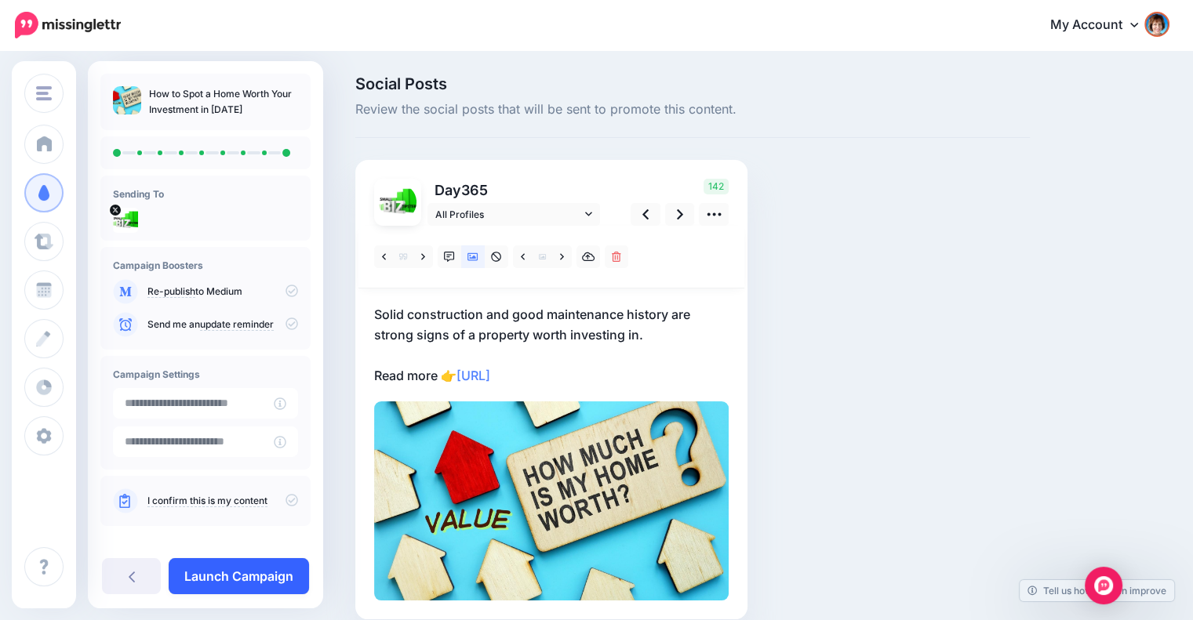
click at [267, 569] on link "Launch Campaign" at bounding box center [239, 576] width 140 height 36
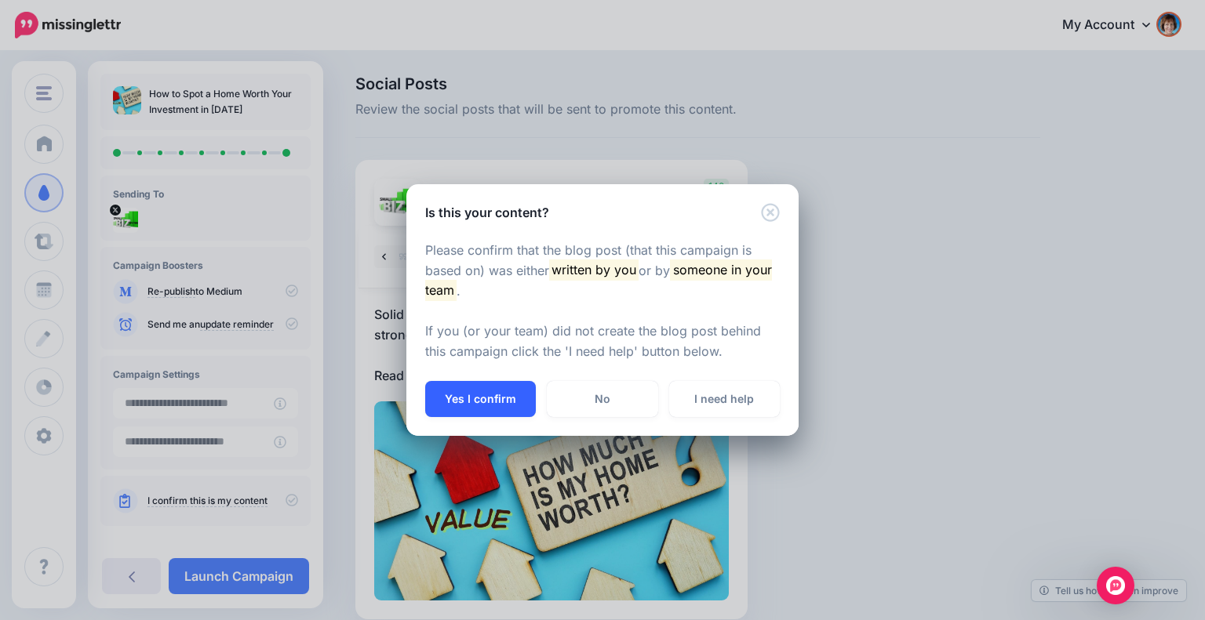
click at [442, 406] on button "Yes I confirm" at bounding box center [480, 399] width 111 height 36
